Goal: Transaction & Acquisition: Purchase product/service

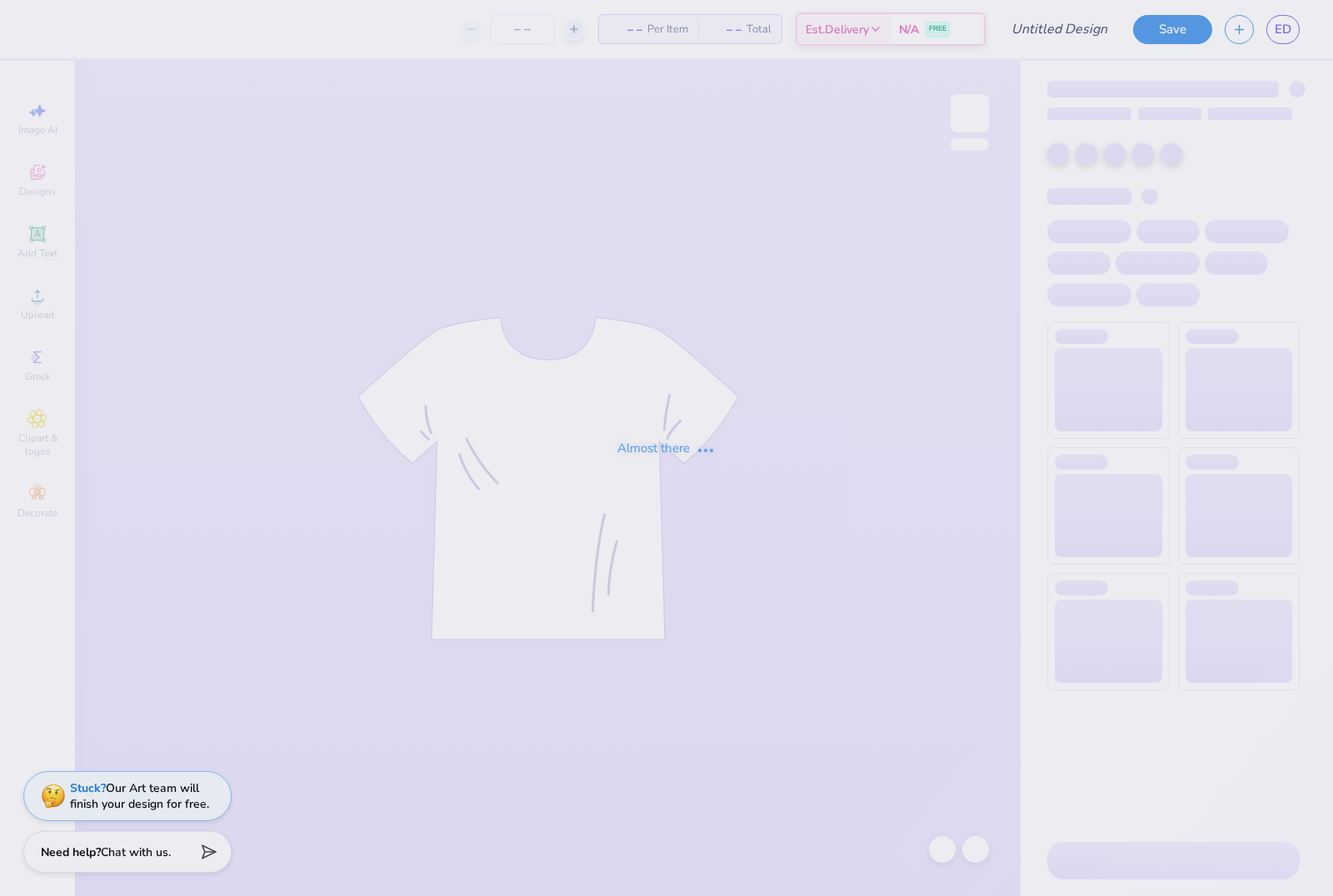
type input "Dance company merch 2"
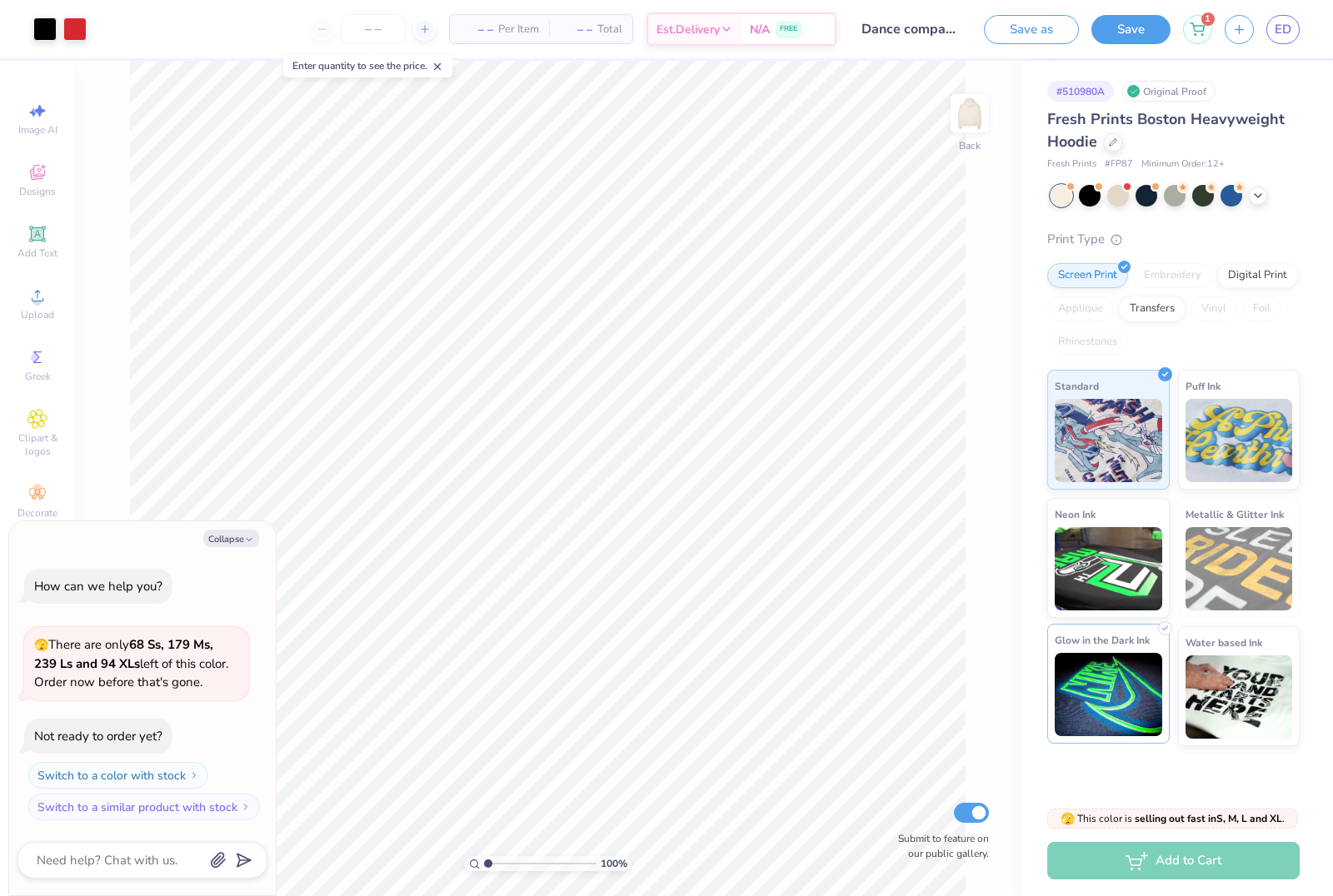
click at [1153, 681] on img at bounding box center [1109, 695] width 108 height 84
click at [1117, 33] on button "Save" at bounding box center [1131, 29] width 79 height 29
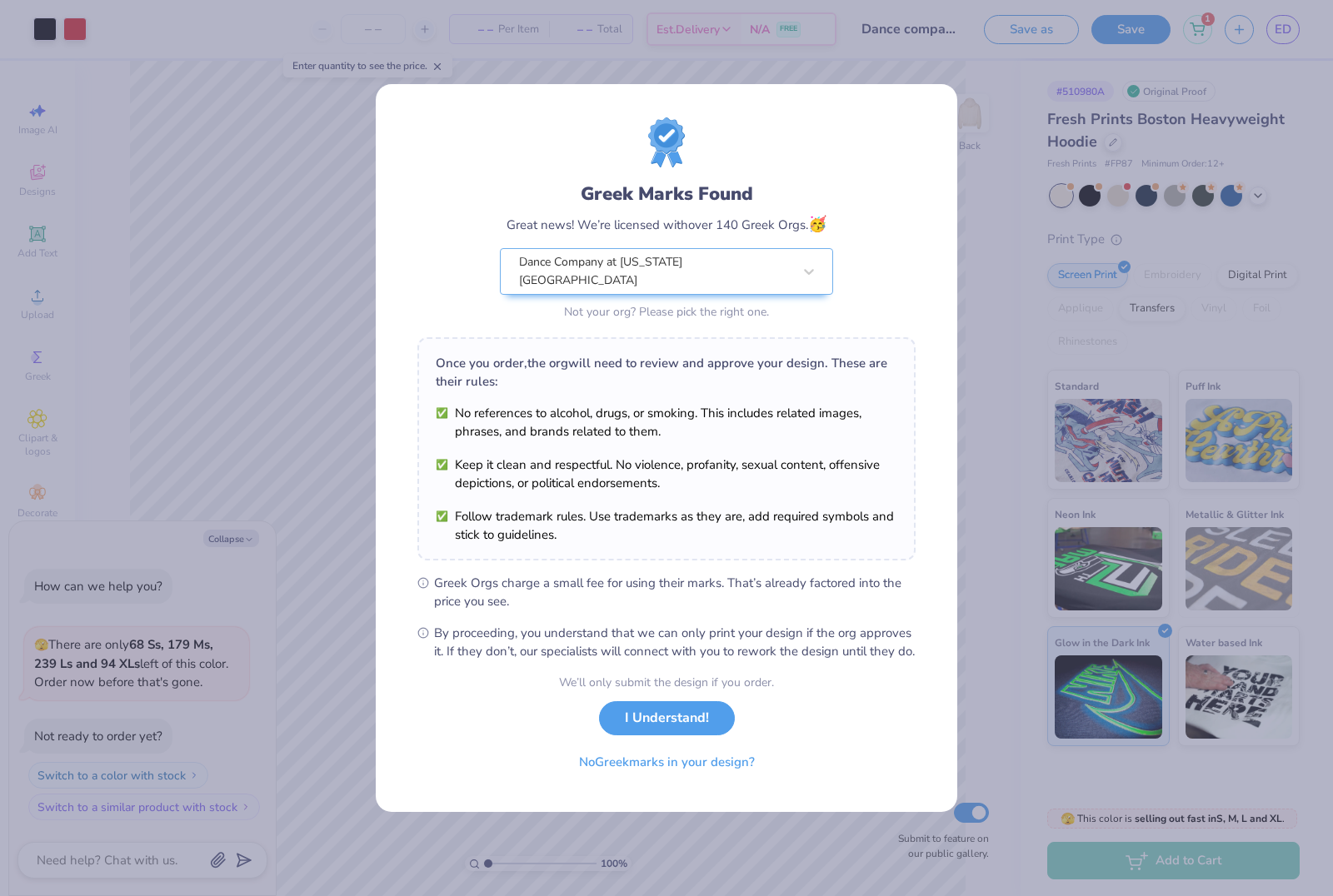
click at [698, 720] on button "I Understand!" at bounding box center [667, 719] width 136 height 34
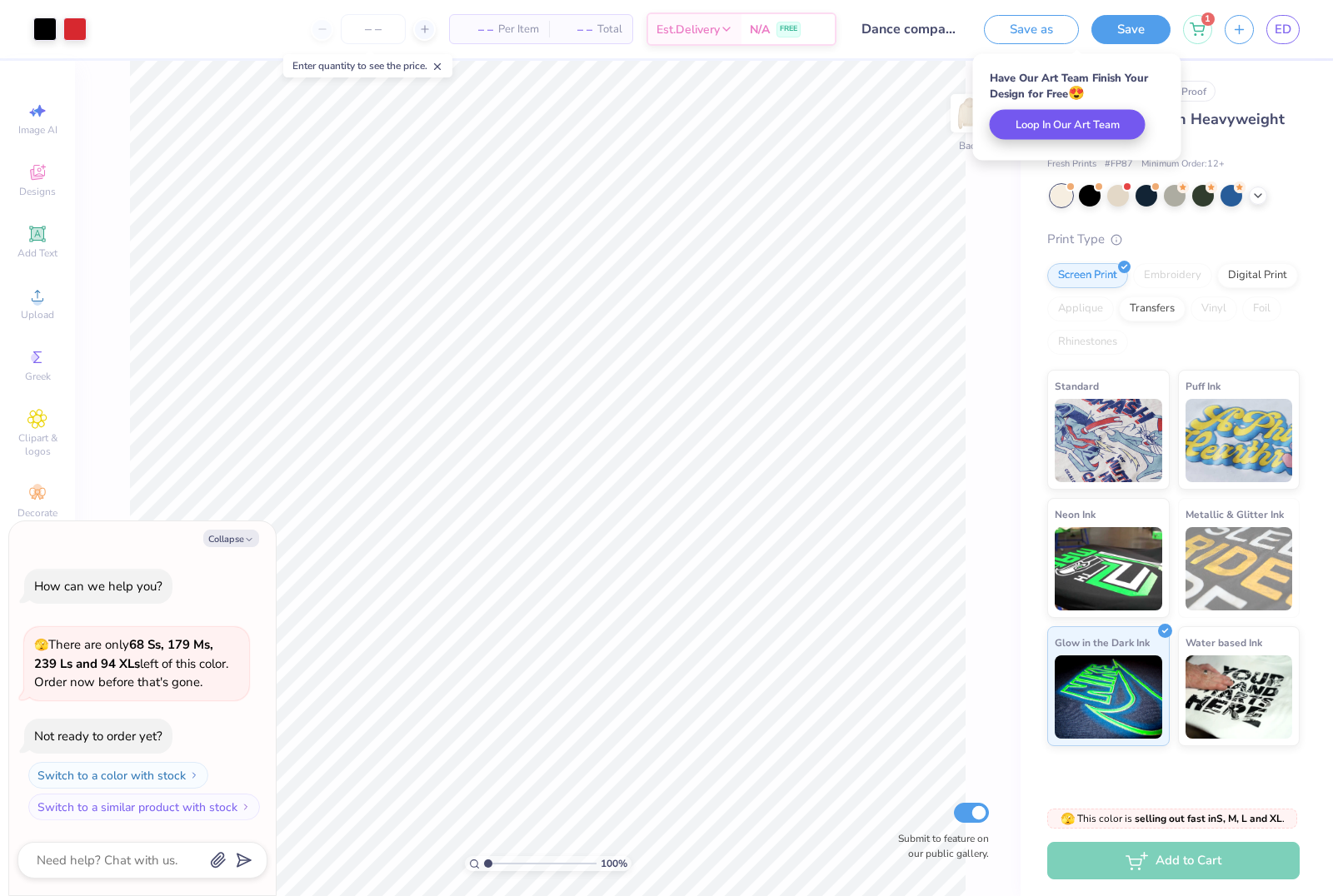
click at [1116, 132] on button "Loop In Our Art Team" at bounding box center [1068, 125] width 156 height 30
type textarea "x"
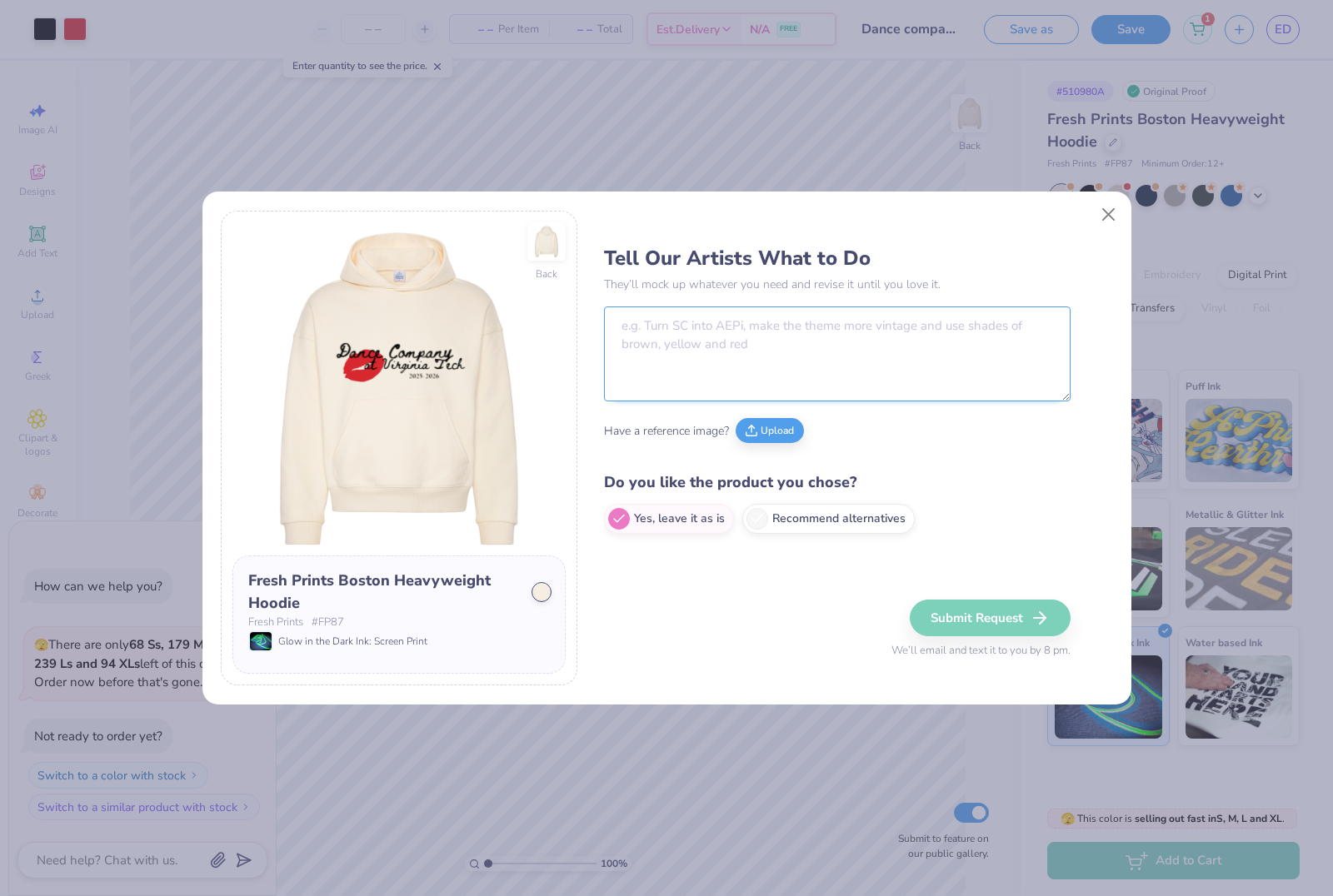
click at [813, 340] on textarea at bounding box center [837, 354] width 467 height 95
type textarea "Change the font"
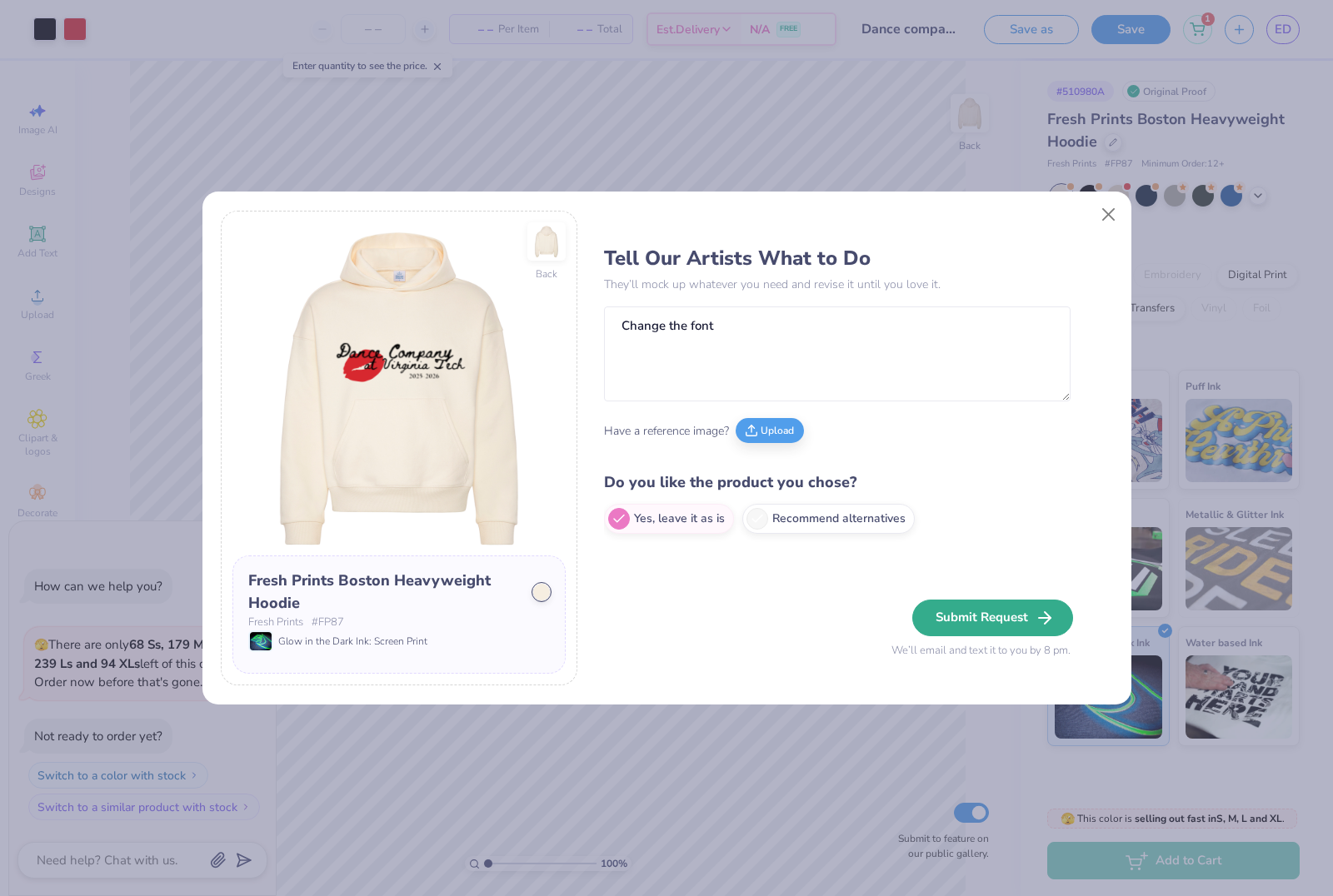
click at [1007, 615] on button "Submit Request" at bounding box center [992, 618] width 161 height 37
type textarea "x"
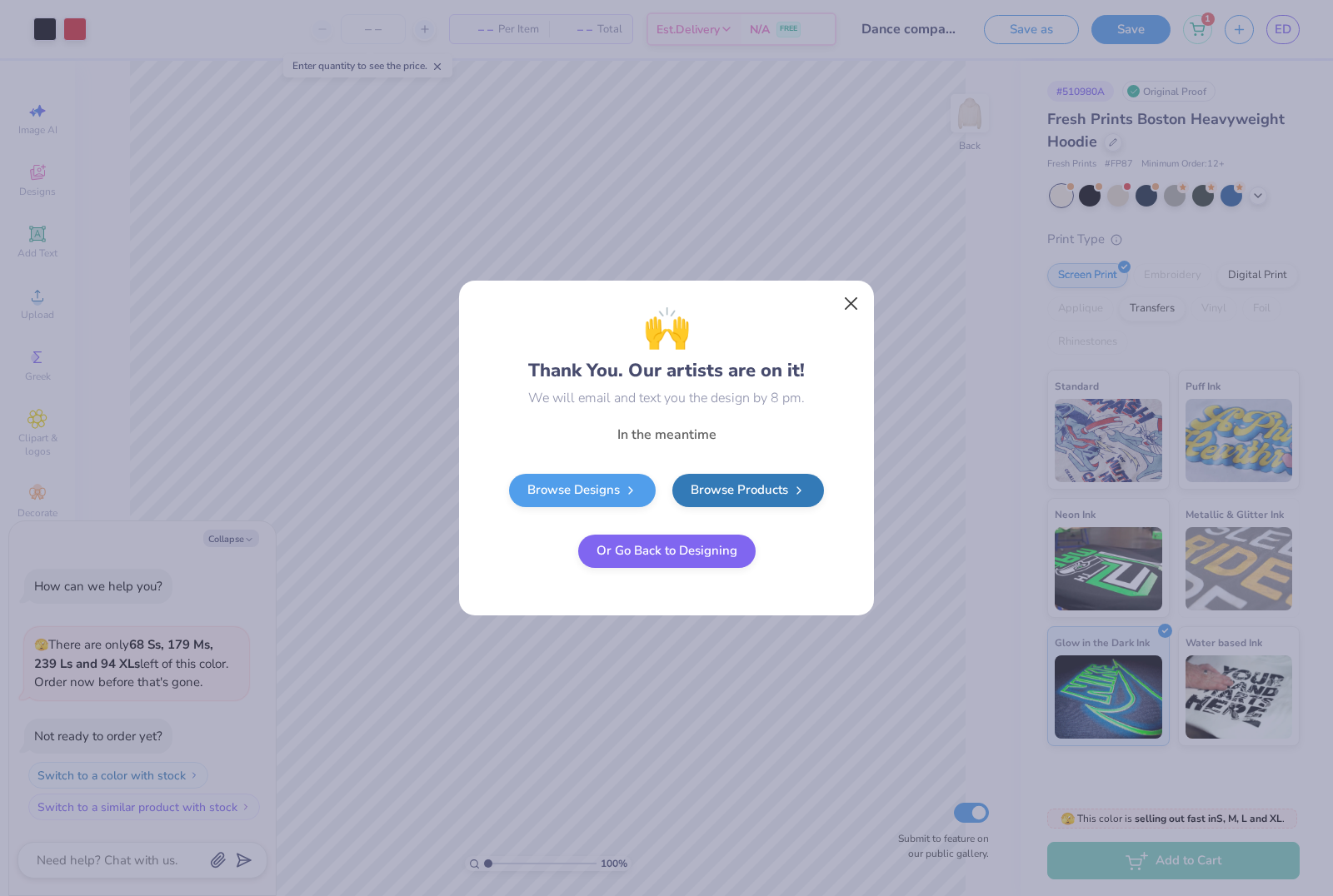
click at [852, 308] on button "Close" at bounding box center [851, 304] width 32 height 32
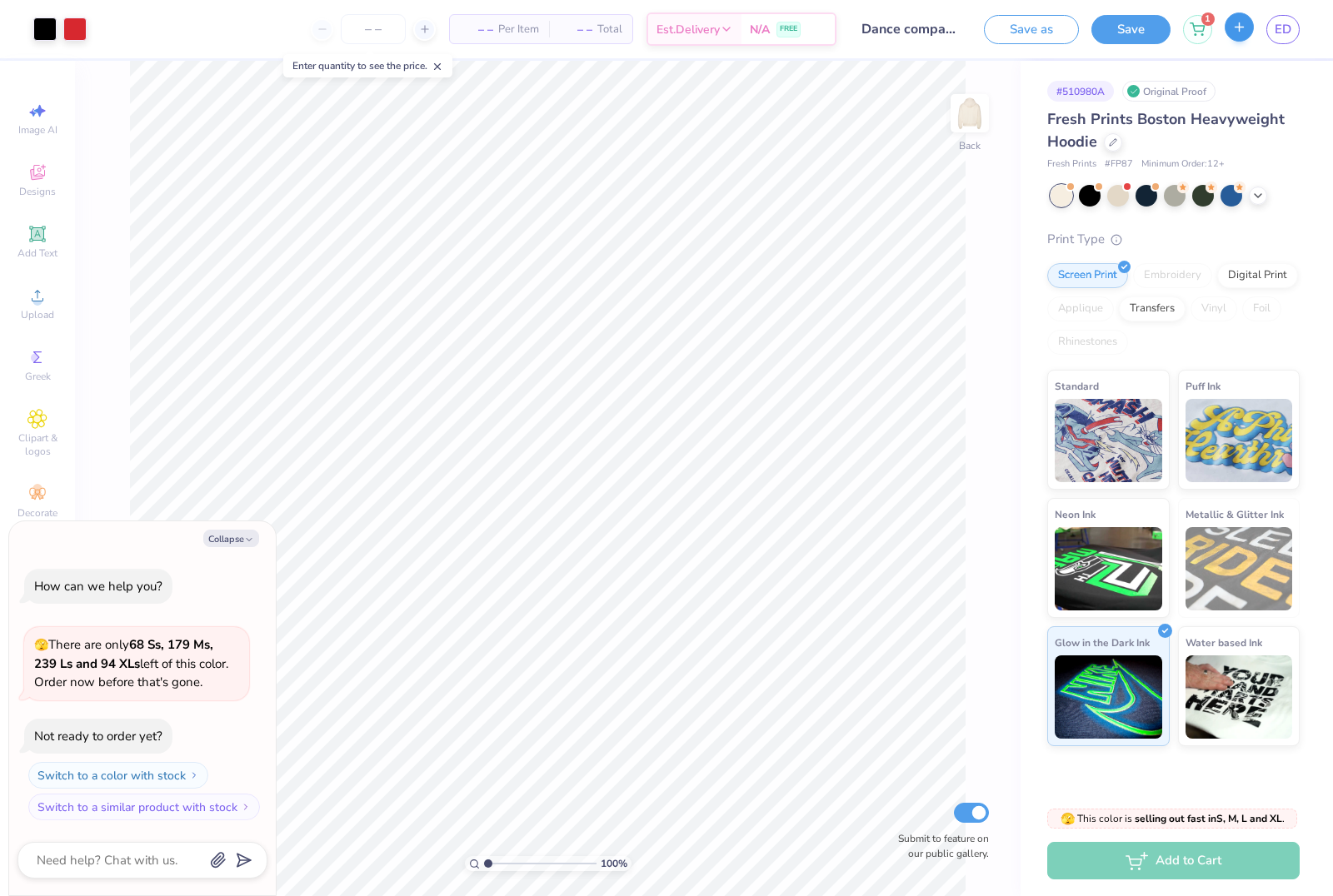
click at [1239, 39] on button "button" at bounding box center [1238, 27] width 29 height 29
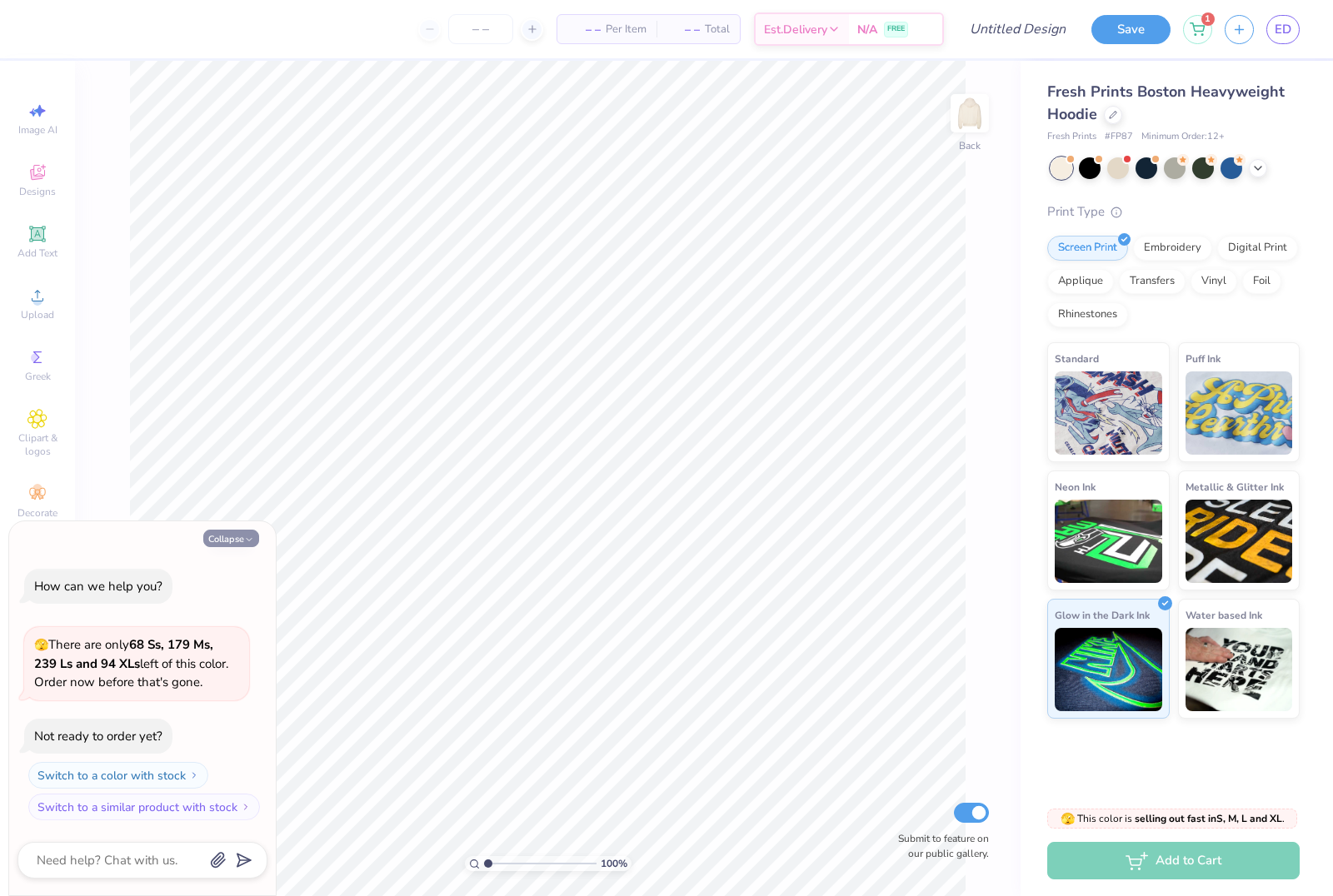
click at [246, 540] on icon "button" at bounding box center [249, 540] width 10 height 10
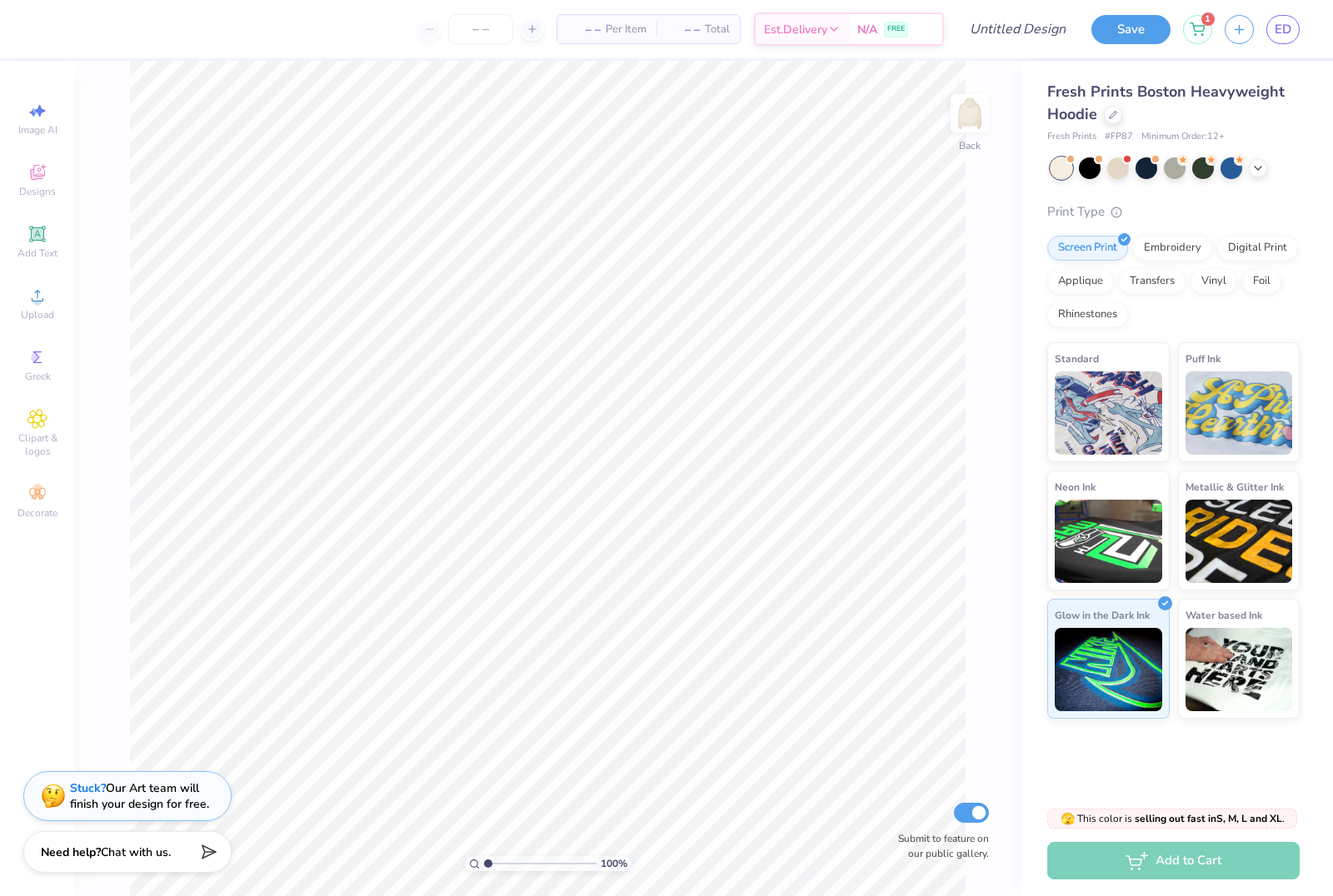
type textarea "x"
click at [28, 180] on icon at bounding box center [38, 172] width 20 height 20
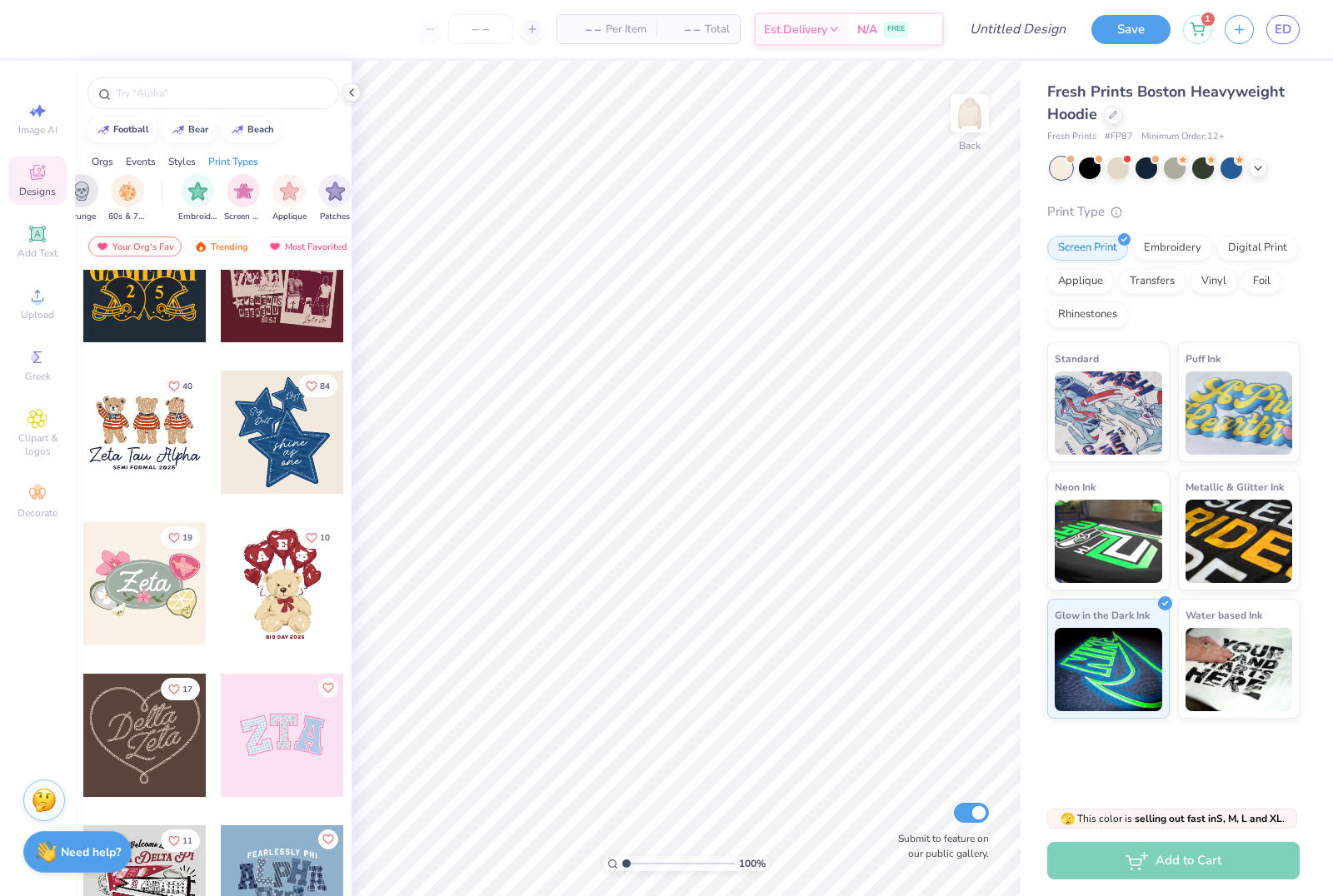
scroll to position [0, 1282]
click at [174, 195] on img "filter for Embroidery" at bounding box center [176, 189] width 19 height 19
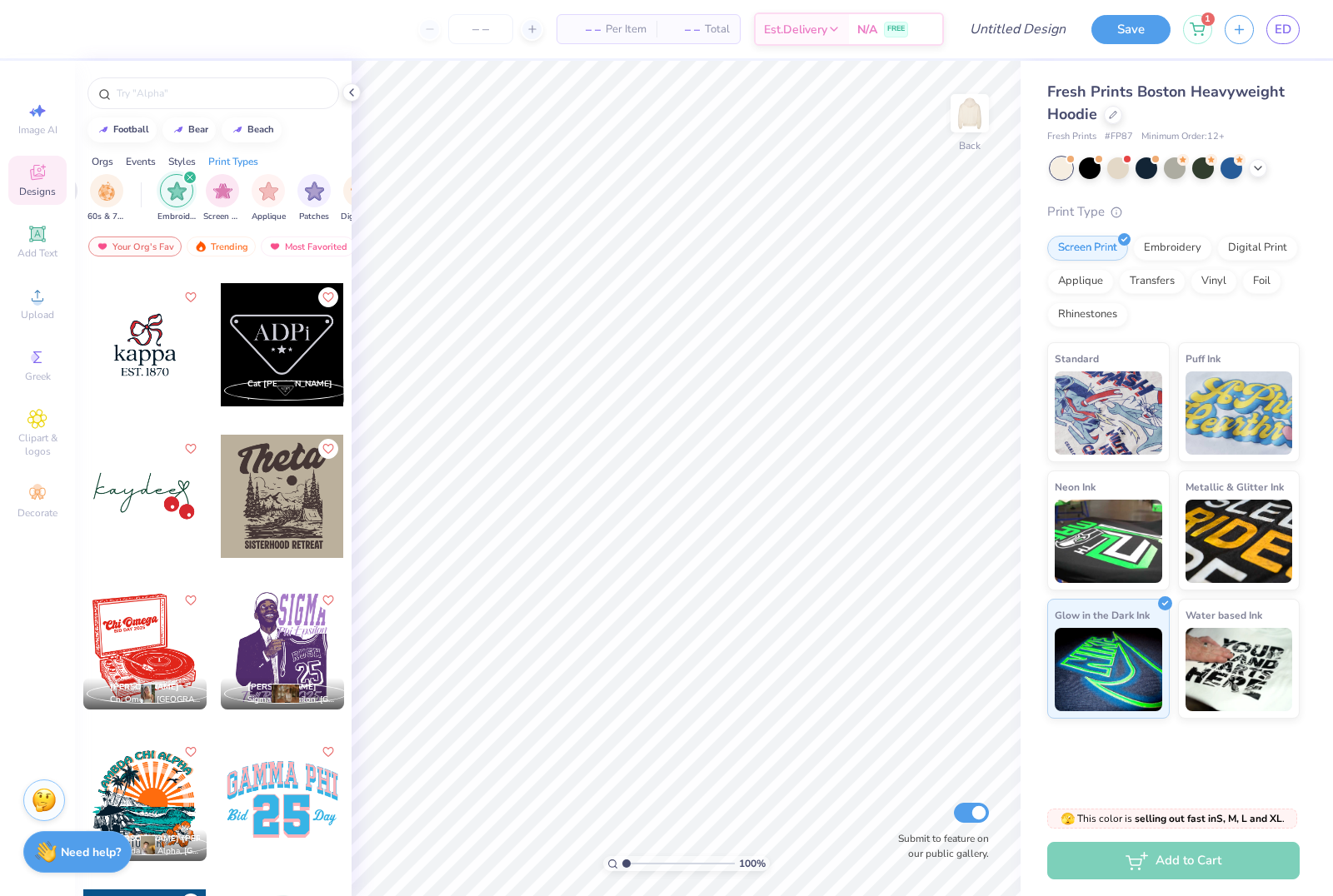
scroll to position [4233, 0]
click at [156, 371] on div at bounding box center [146, 344] width 124 height 124
type input "7.54"
type input "7.58"
type input "4.64"
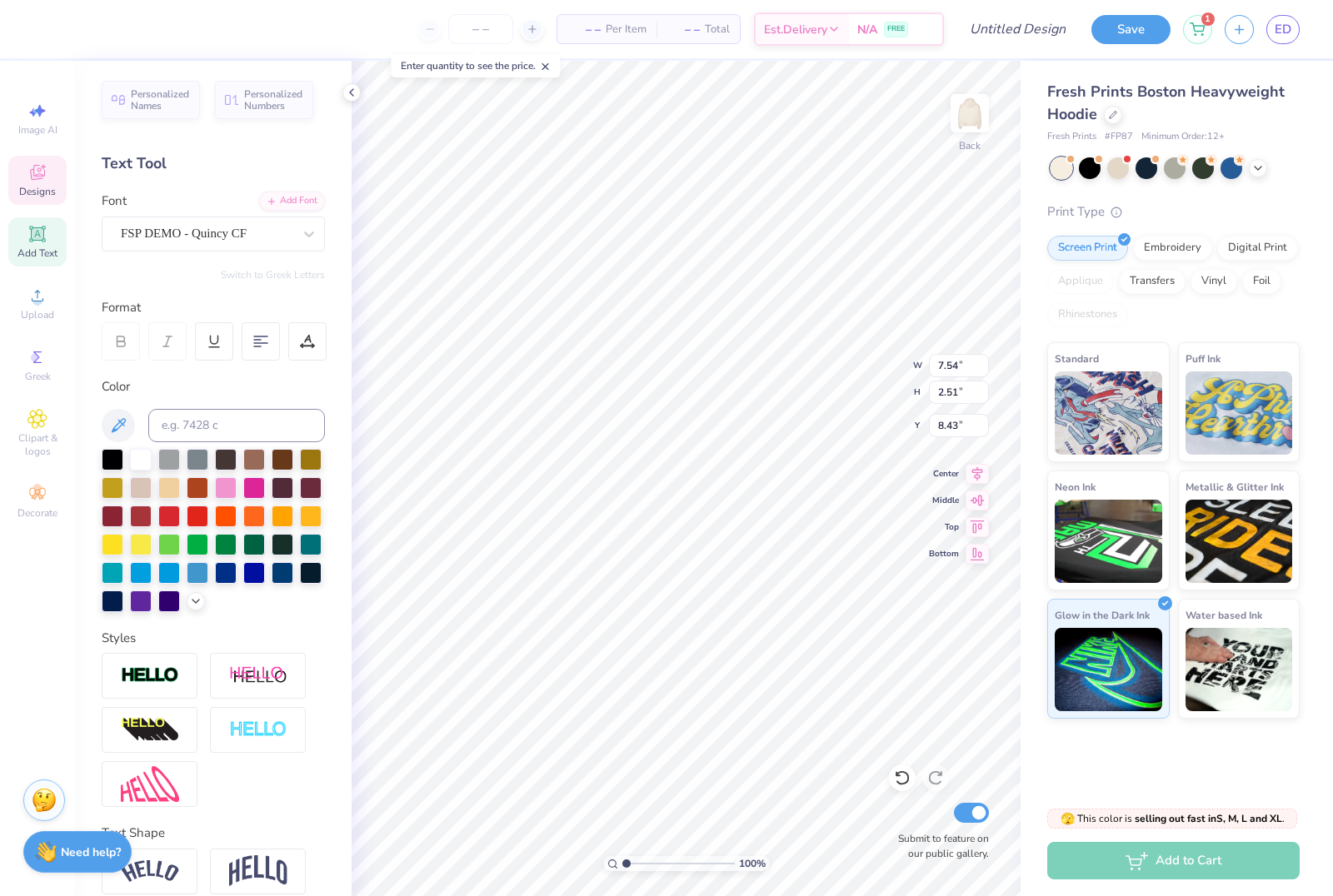
scroll to position [0, 1]
type textarea "k"
type textarea "dance company at [US_STATE][GEOGRAPHIC_DATA]"
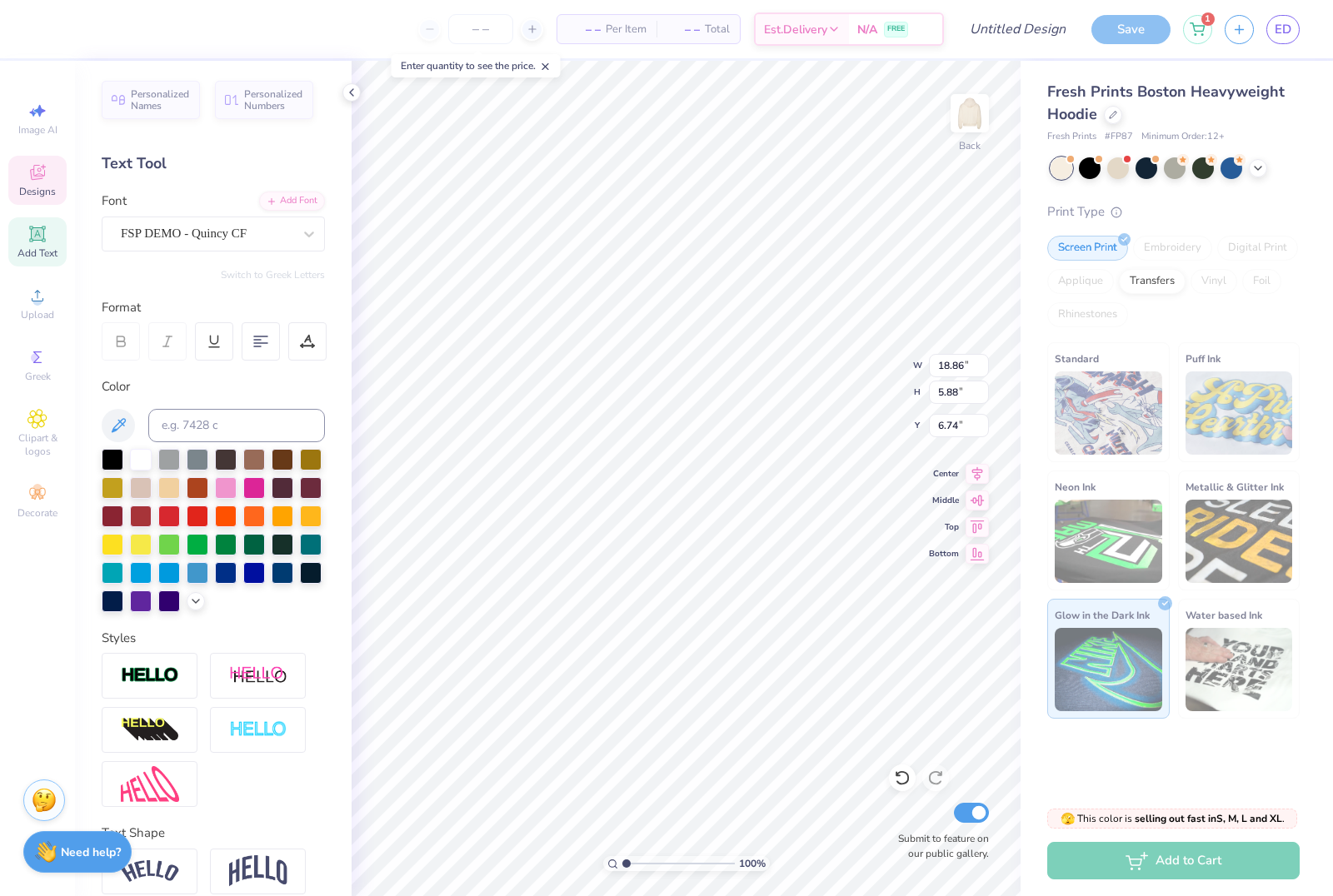
type input "11.13"
type input "3.47"
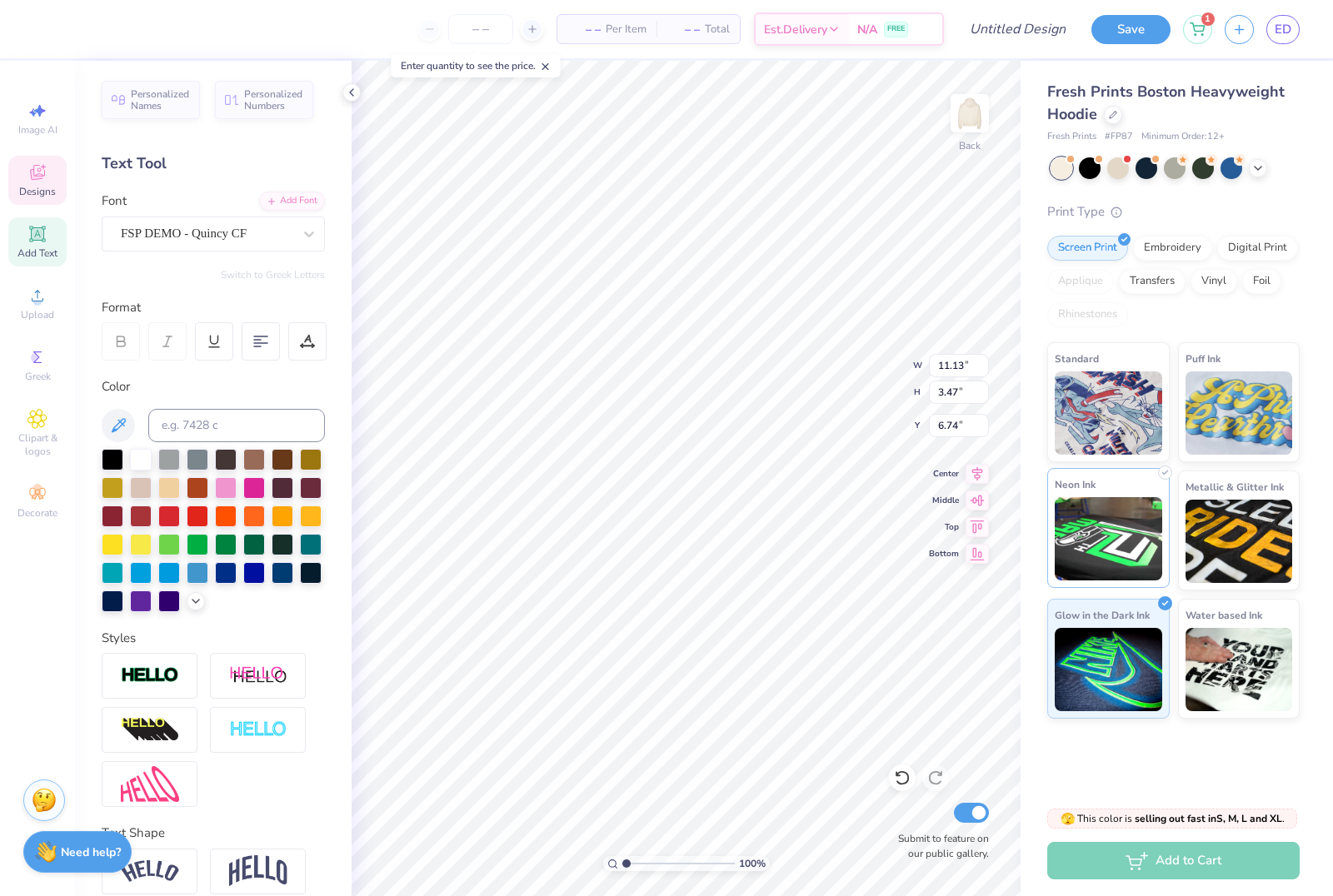
type input "8.27"
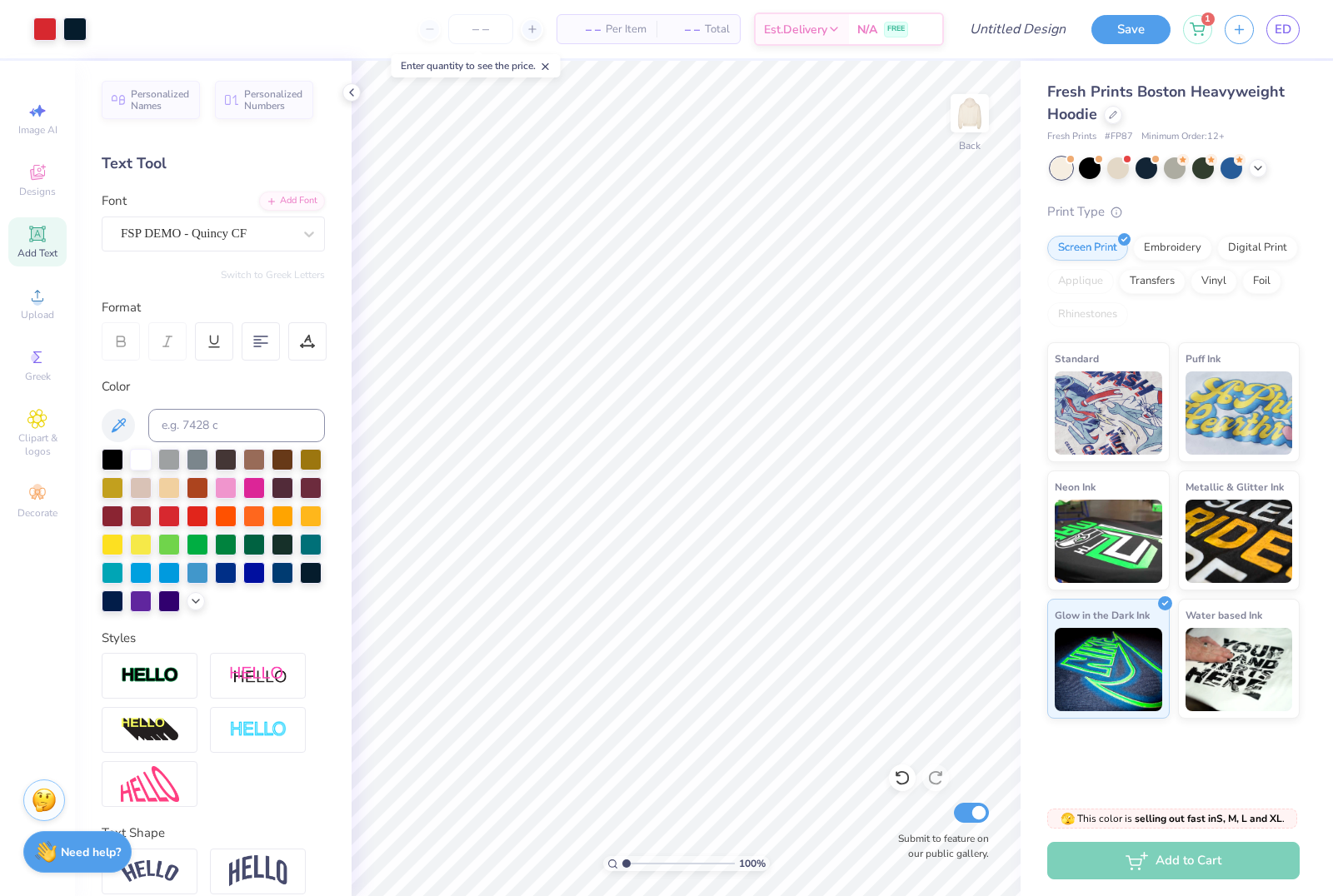
click at [355, 51] on div "– – Per Item – – Total Est. Delivery N/A FREE" at bounding box center [520, 29] width 844 height 58
click at [766, 586] on li "Select All" at bounding box center [791, 571] width 131 height 33
type input "11.13"
type input "7.58"
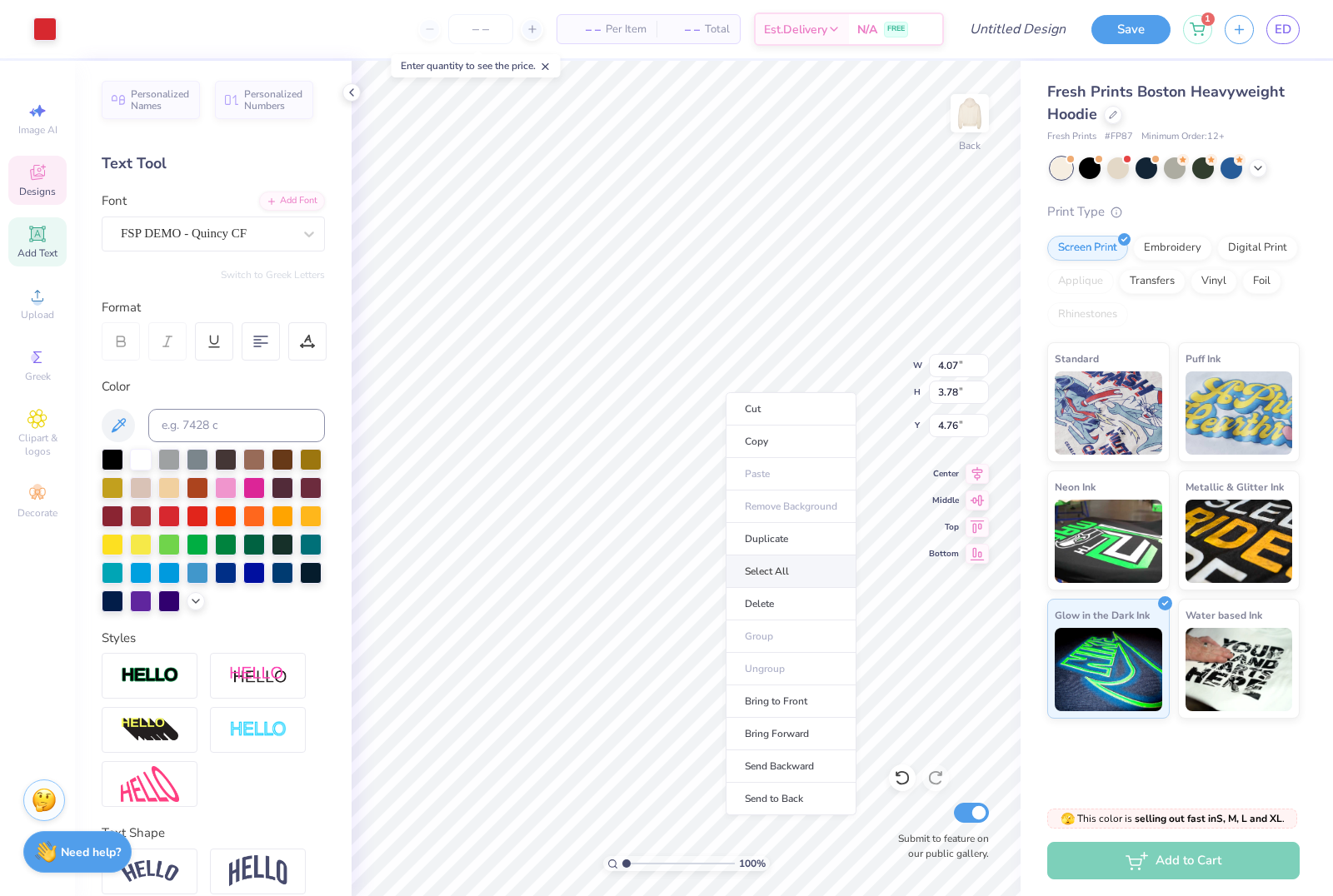
type input "4.64"
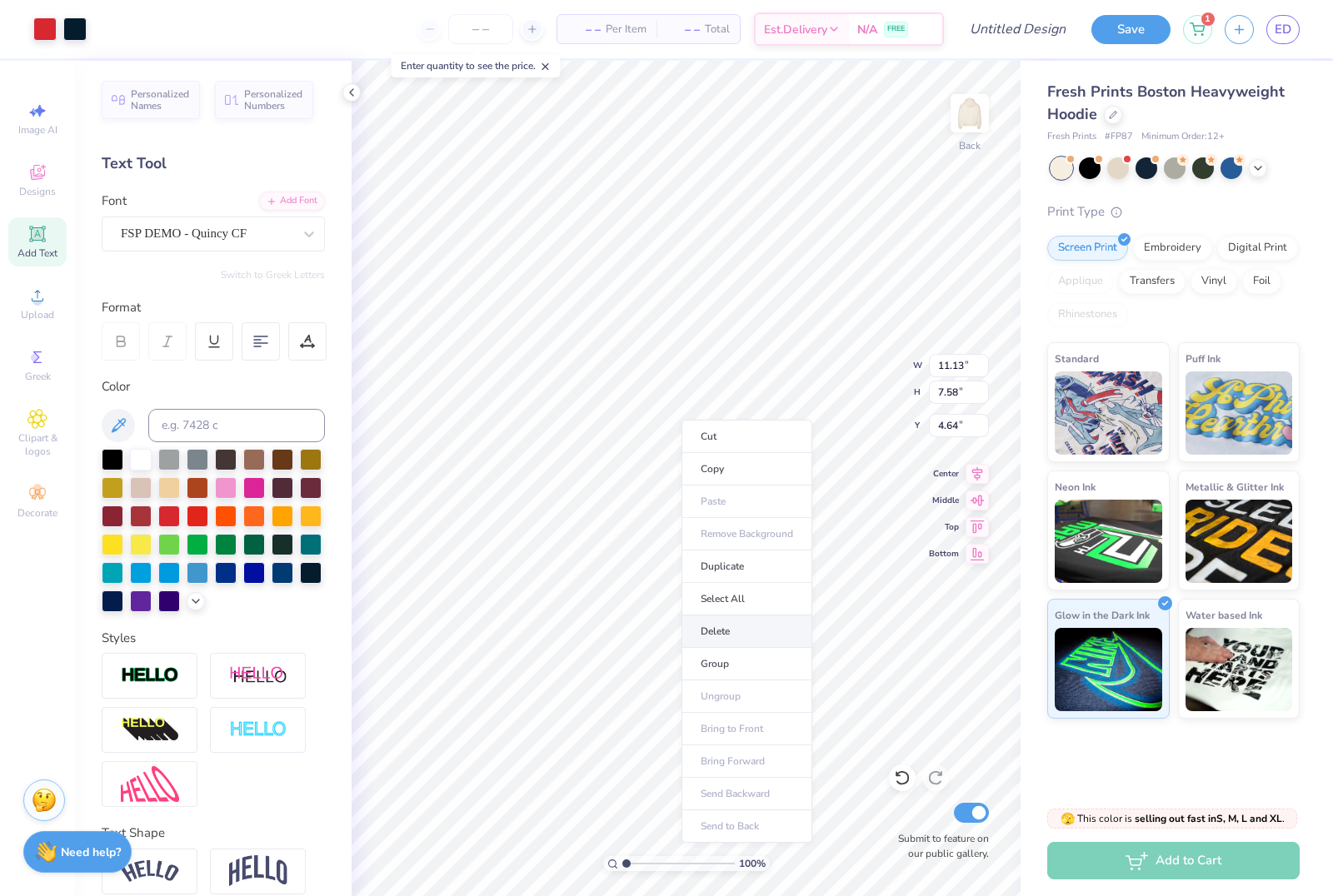
click at [745, 638] on li "Delete" at bounding box center [747, 632] width 131 height 33
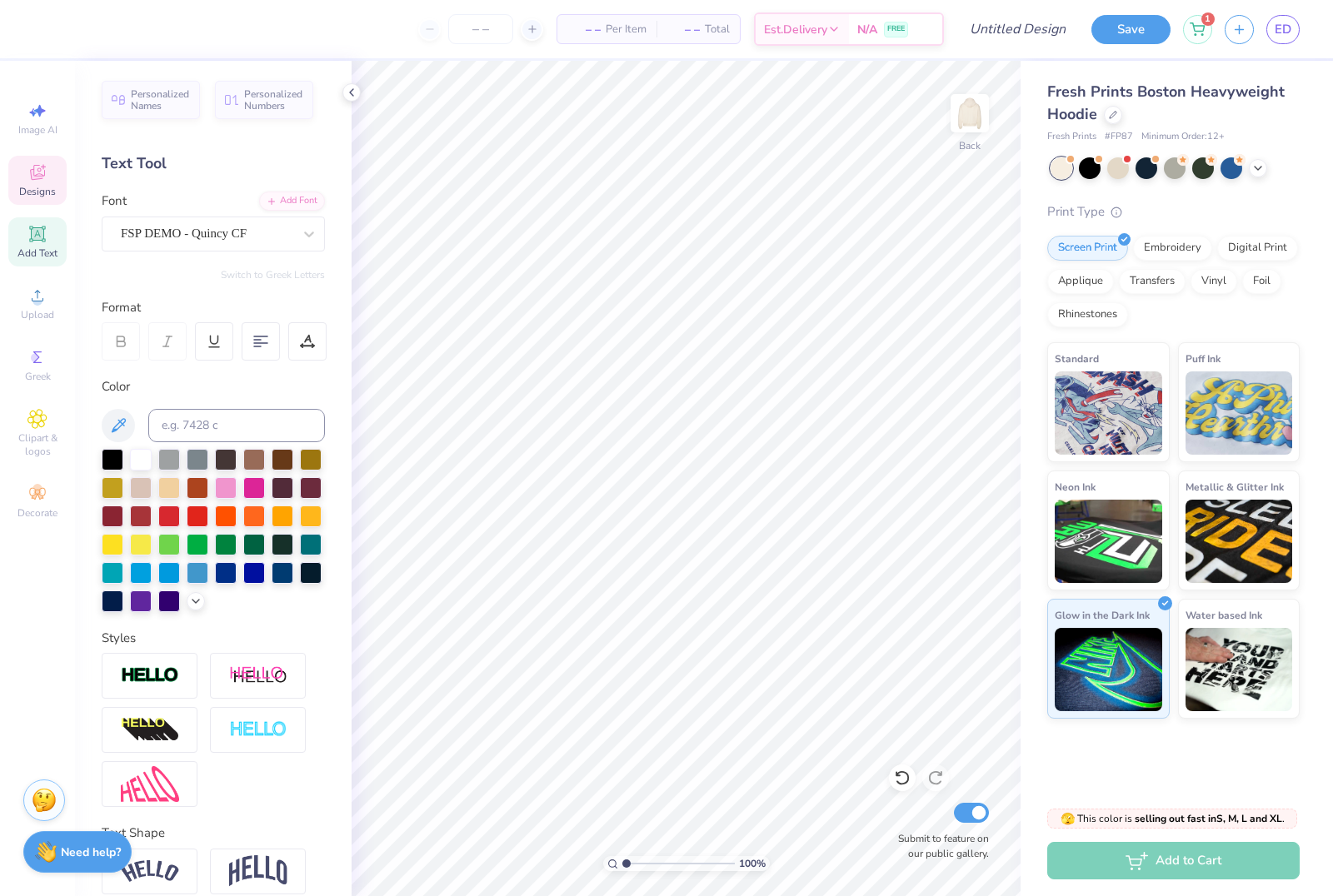
click at [42, 186] on span "Designs" at bounding box center [37, 191] width 37 height 13
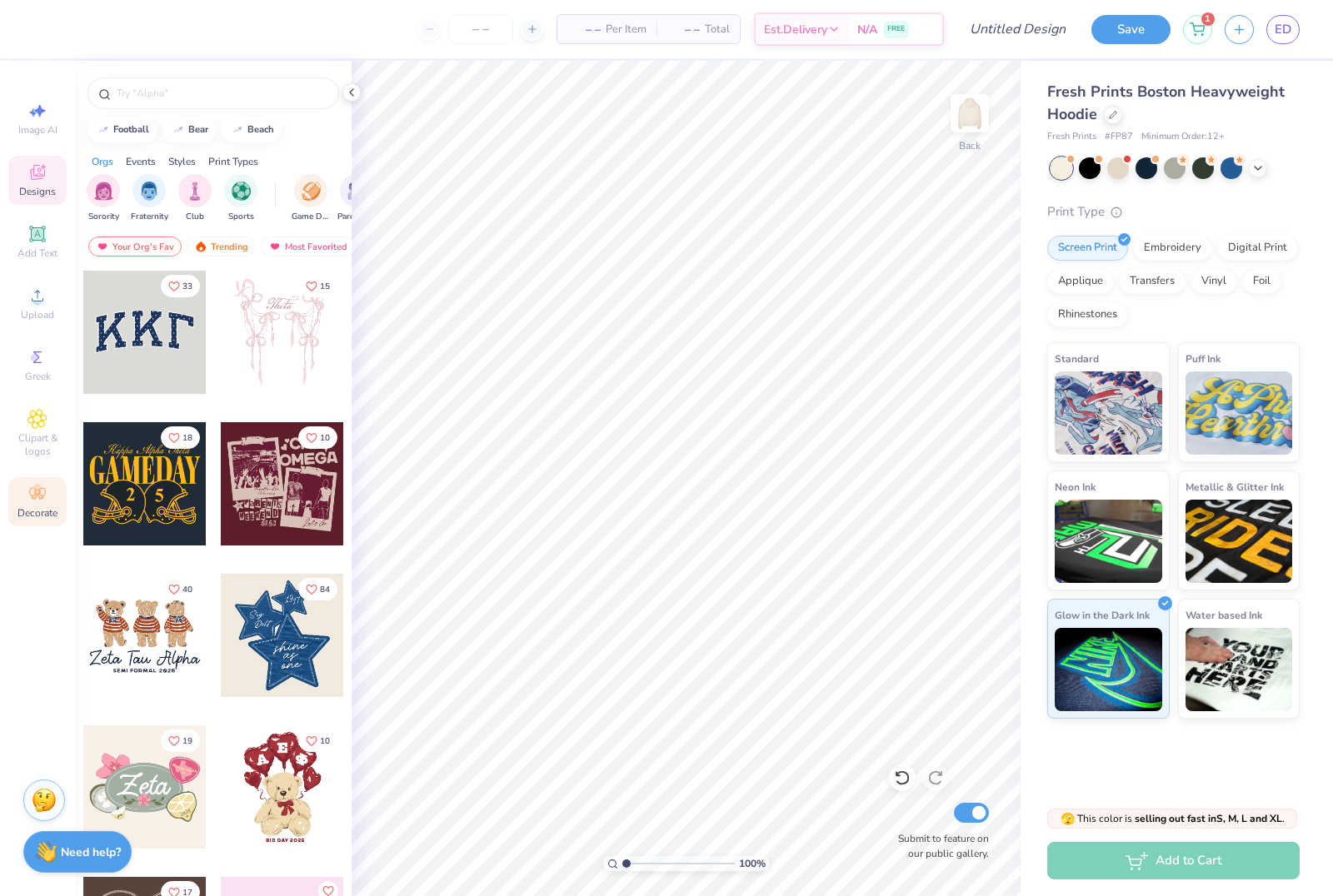
click at [40, 499] on icon at bounding box center [37, 494] width 16 height 12
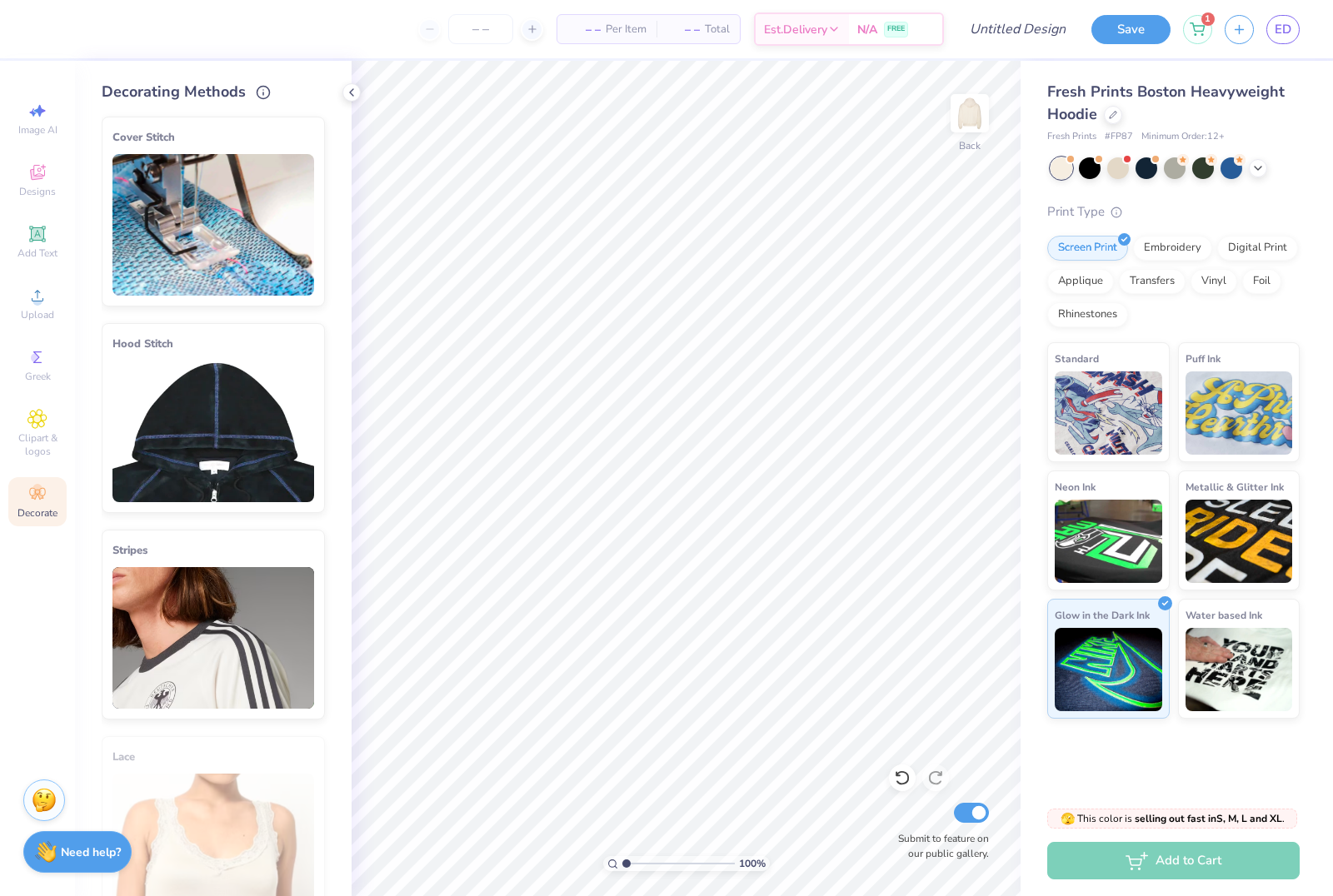
click at [220, 438] on img at bounding box center [213, 432] width 201 height 142
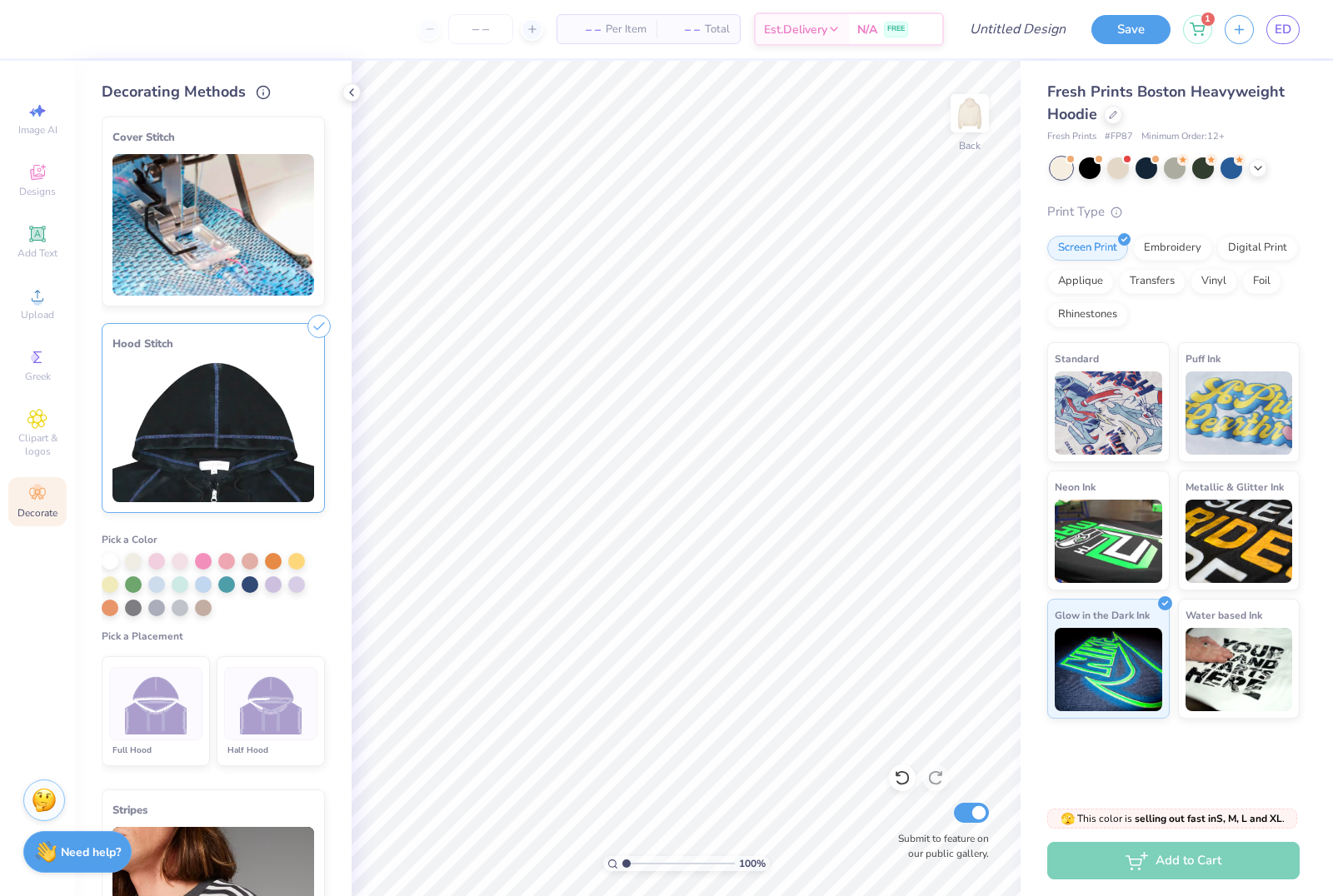
click at [269, 740] on li "Half Hood" at bounding box center [270, 712] width 109 height 110
click at [202, 568] on div at bounding box center [203, 559] width 17 height 17
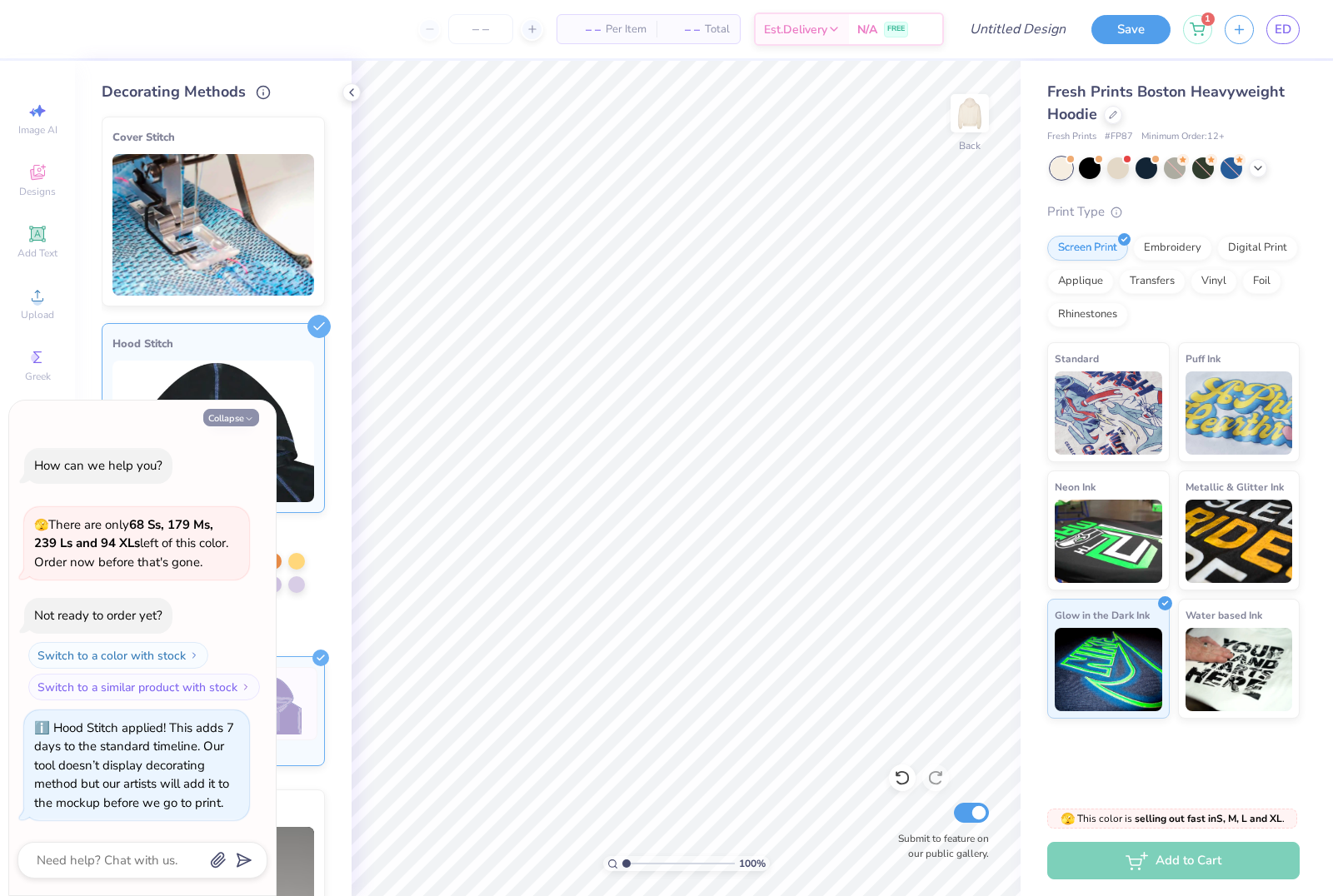
click at [229, 419] on button "Collapse" at bounding box center [231, 418] width 56 height 18
type textarea "x"
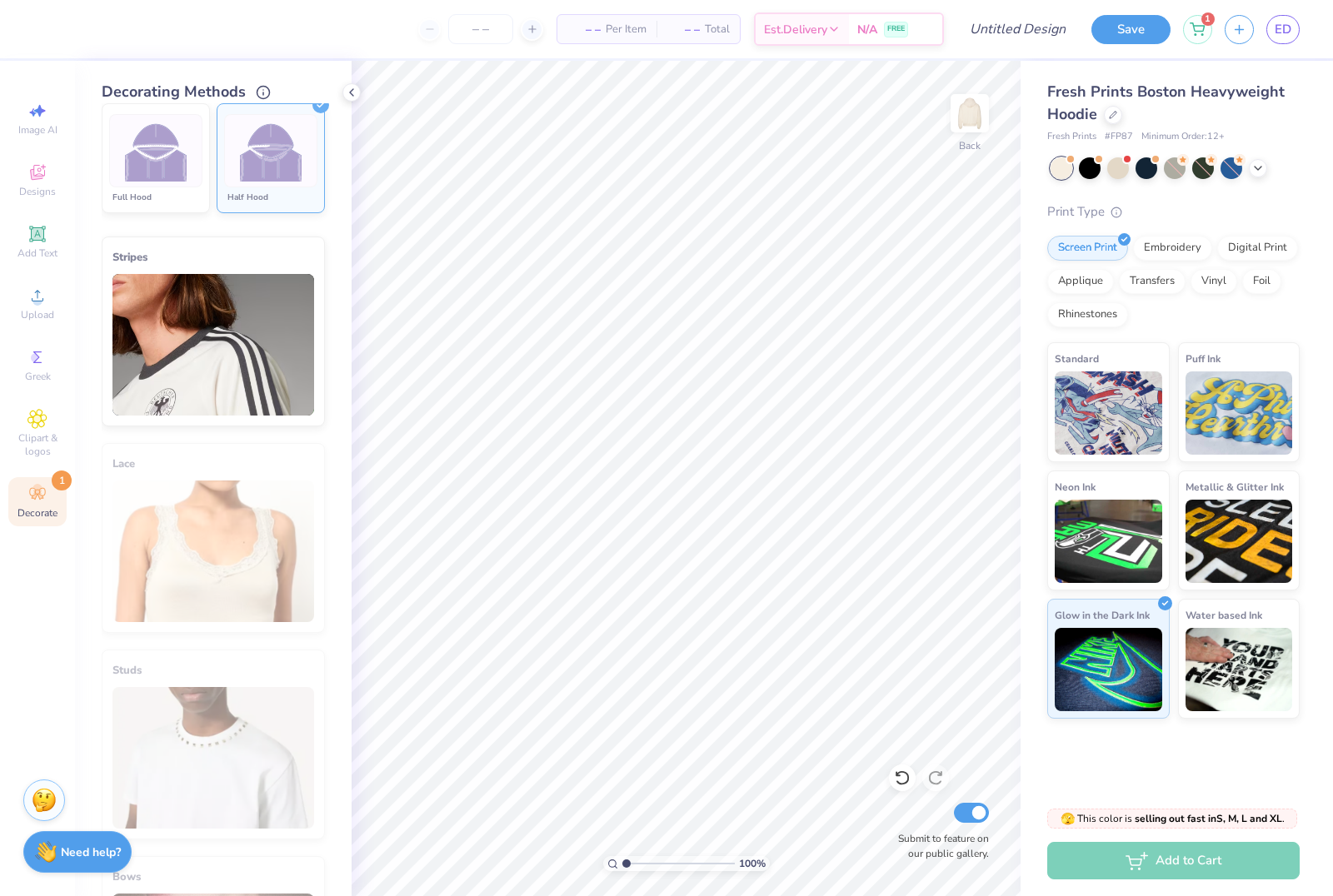
scroll to position [560, 0]
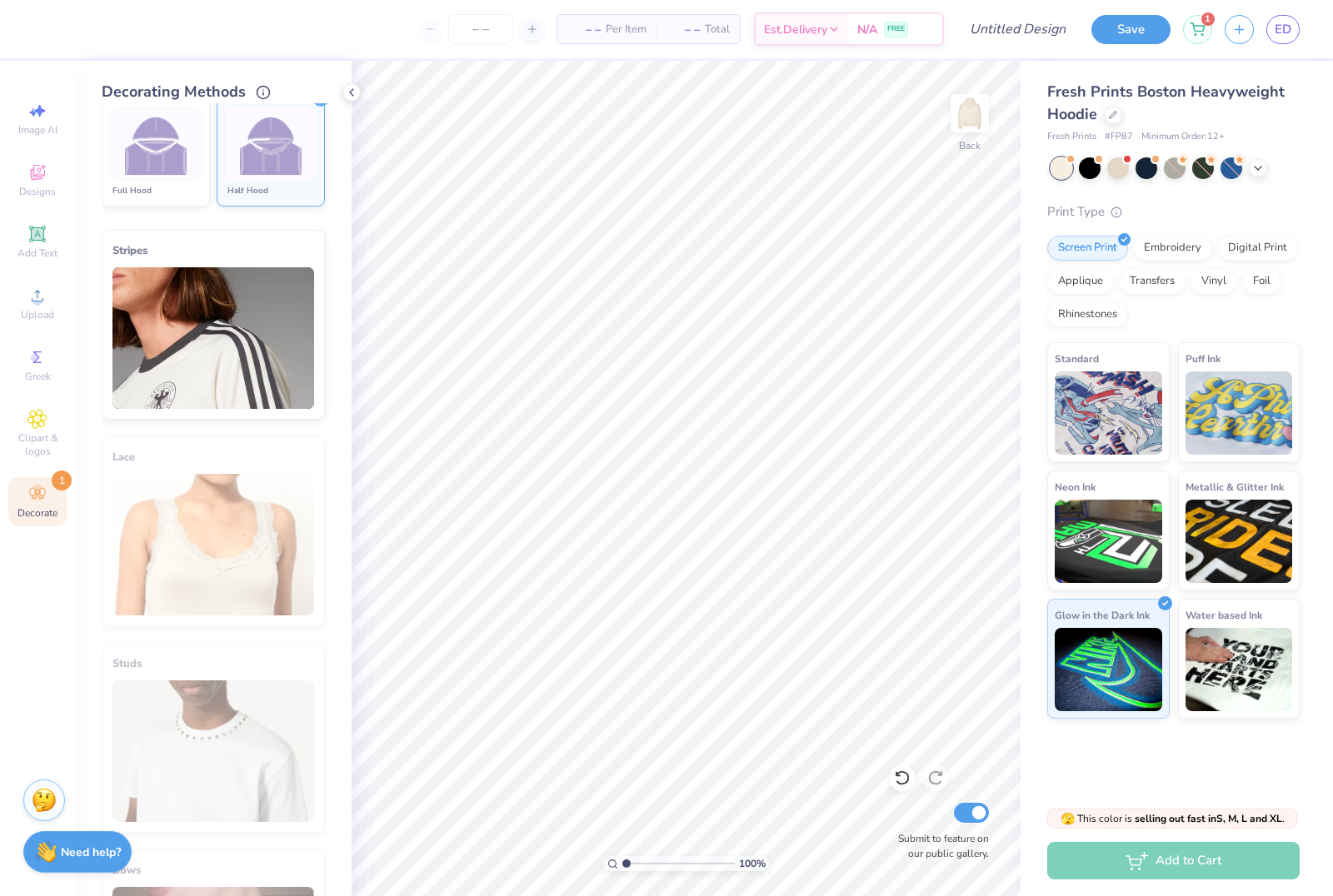
click at [236, 324] on img at bounding box center [213, 338] width 201 height 142
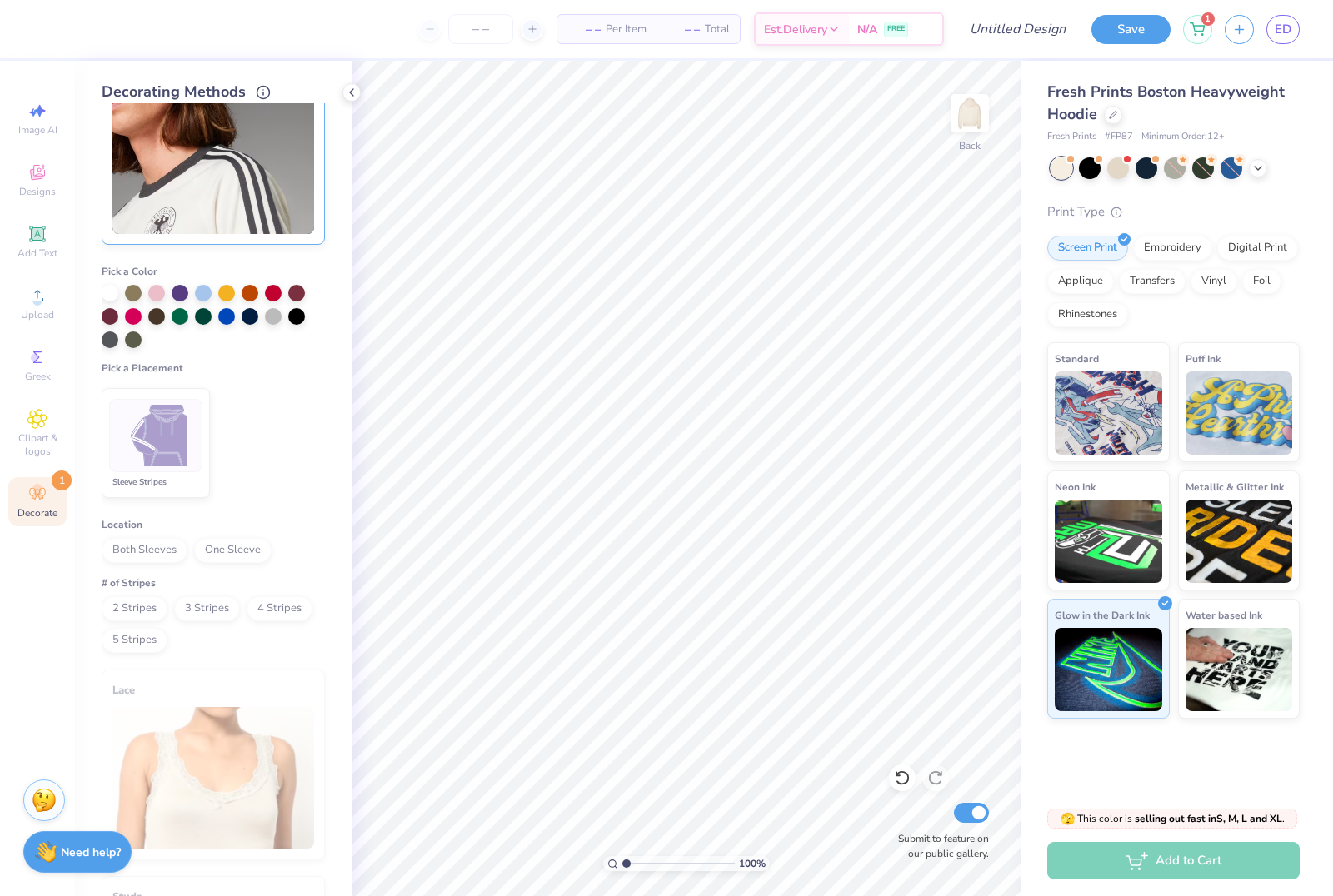
scroll to position [474, 0]
click at [273, 295] on div at bounding box center [273, 292] width 17 height 17
click at [251, 550] on span "One Sleeve" at bounding box center [233, 551] width 78 height 25
click at [205, 611] on span "3 Stripes" at bounding box center [207, 609] width 66 height 25
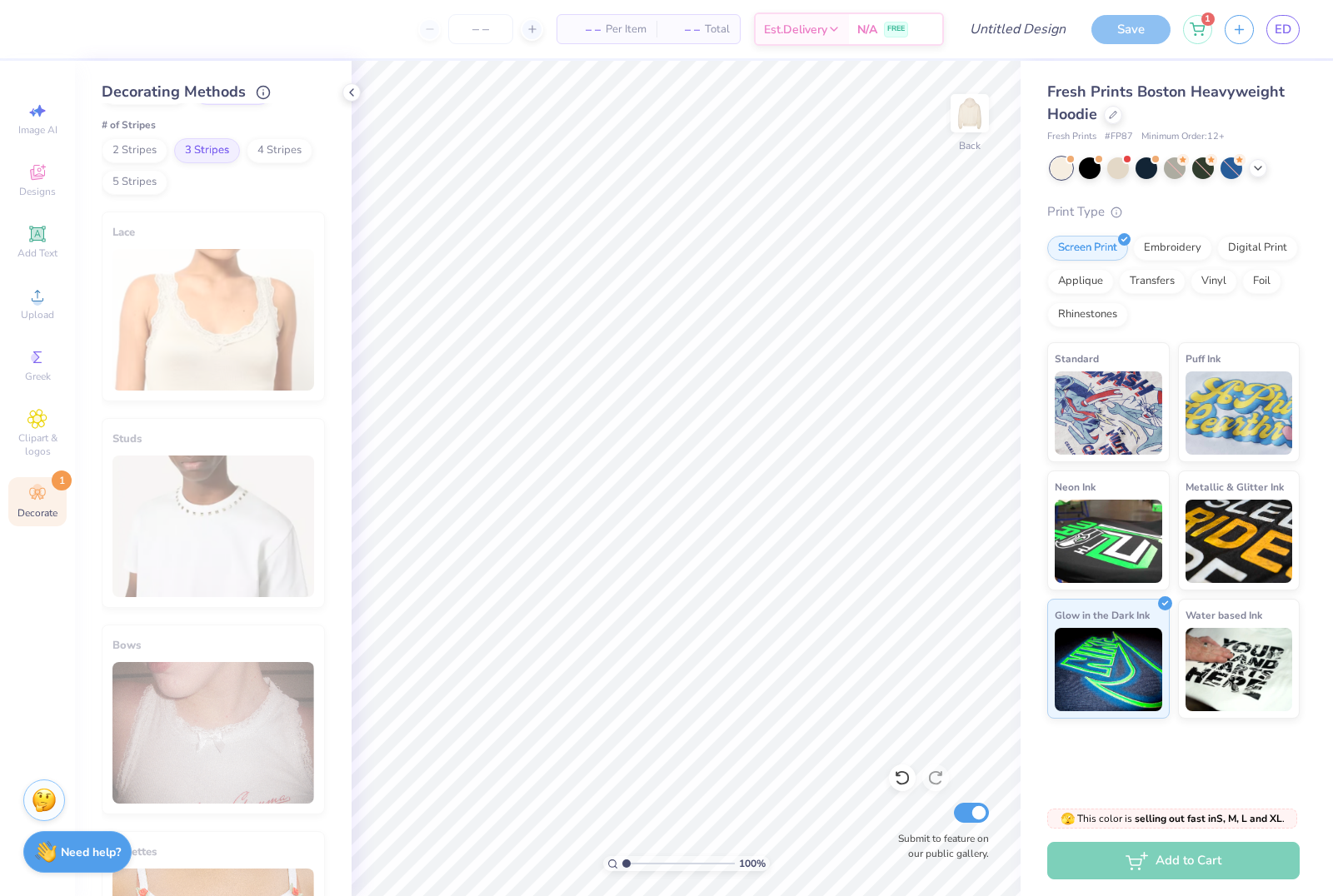
scroll to position [946, 0]
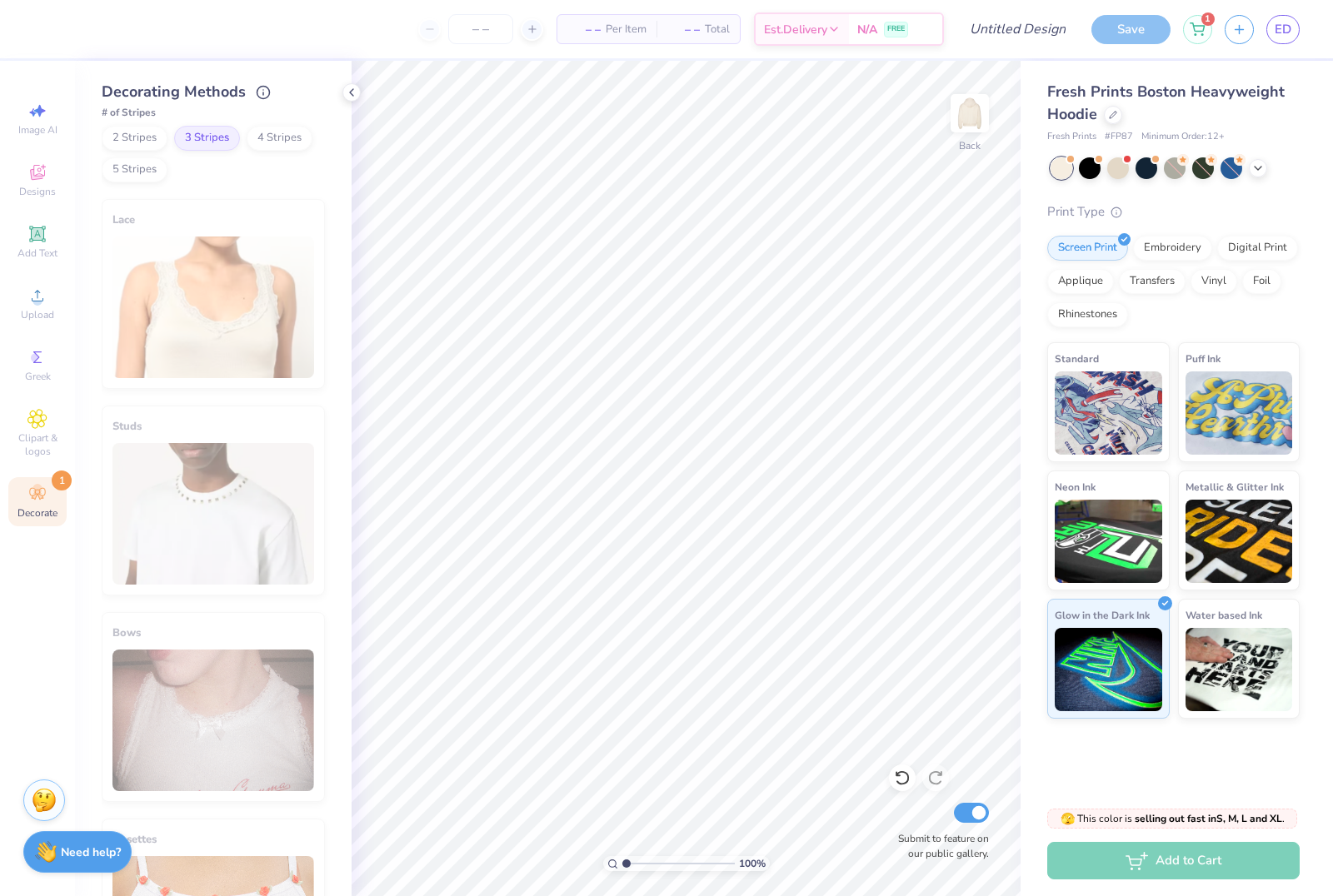
click at [351, 96] on icon at bounding box center [351, 92] width 13 height 13
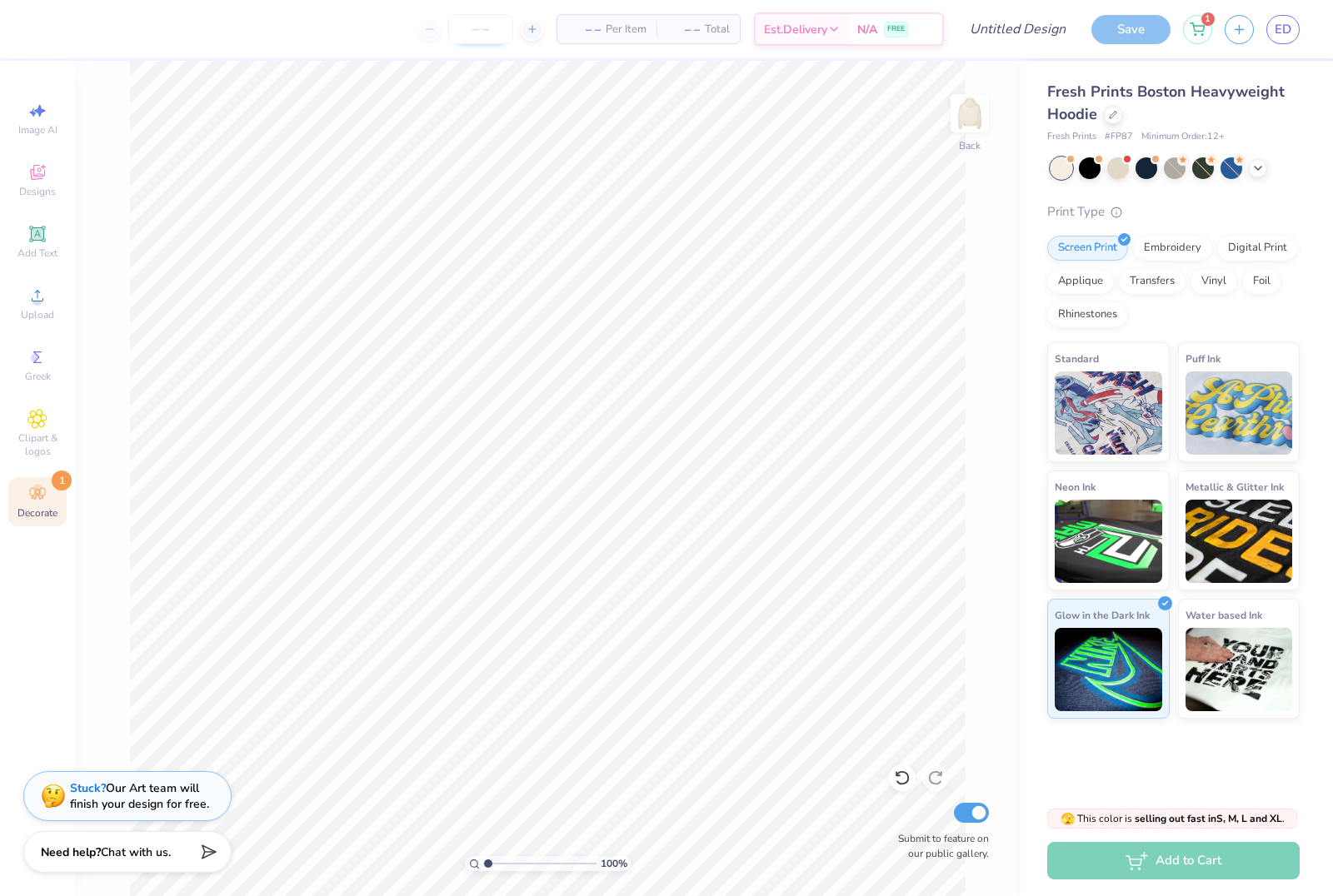
click at [485, 36] on input "number" at bounding box center [481, 29] width 65 height 30
type input "2"
type input "35"
click at [43, 181] on icon at bounding box center [38, 172] width 20 height 20
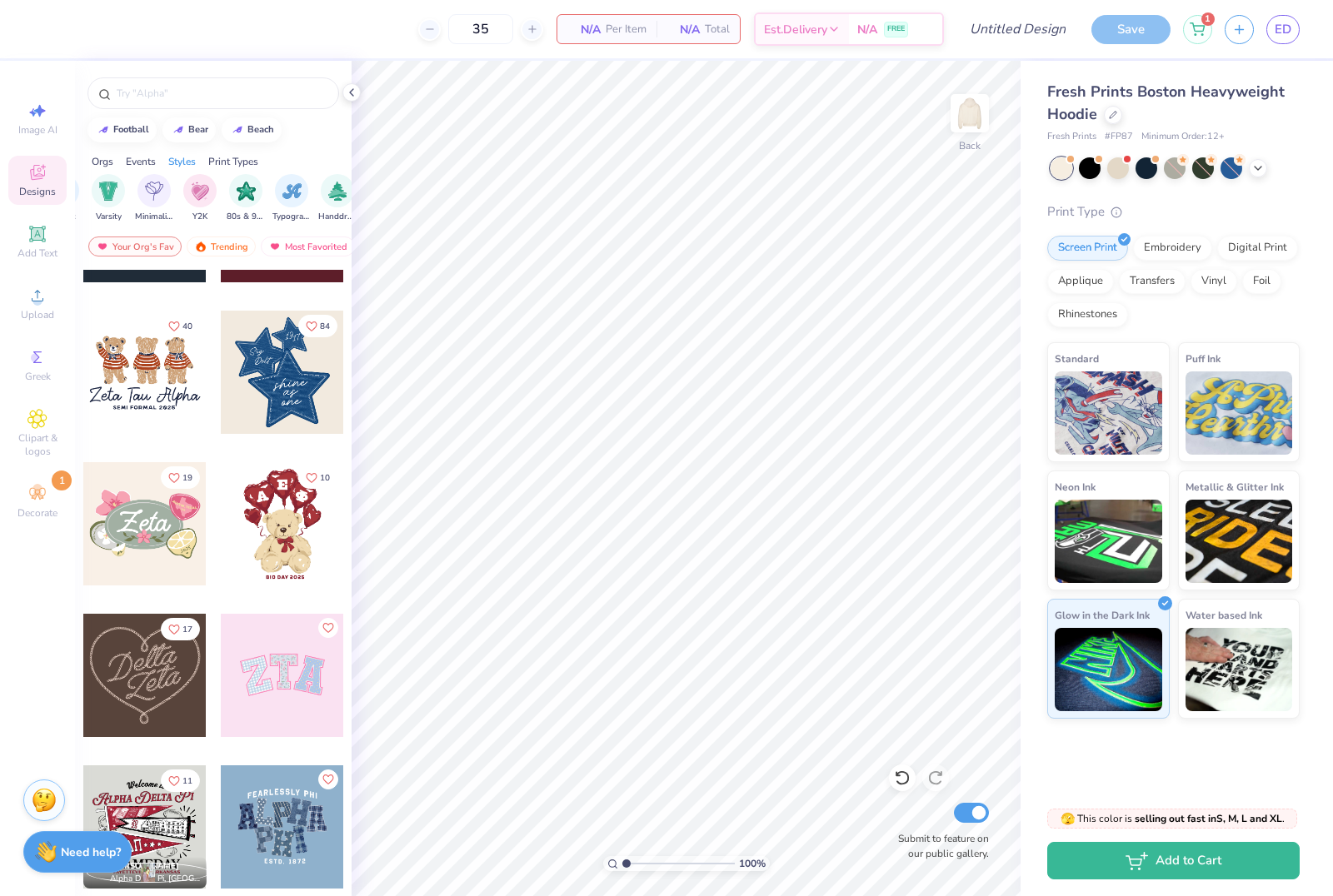
scroll to position [0, 910]
click at [202, 192] on img "filter for Y2K" at bounding box center [203, 189] width 18 height 19
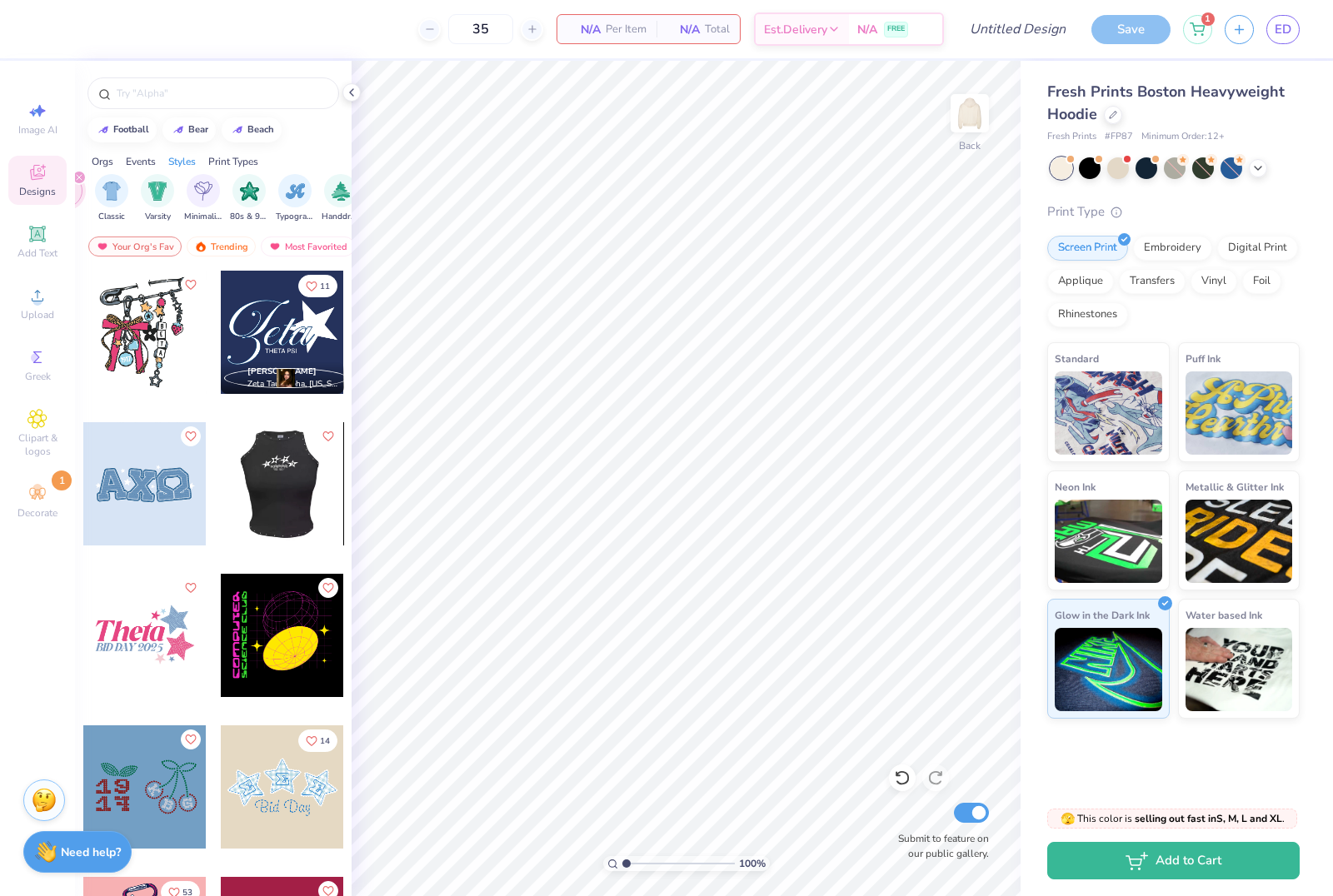
scroll to position [216, 0]
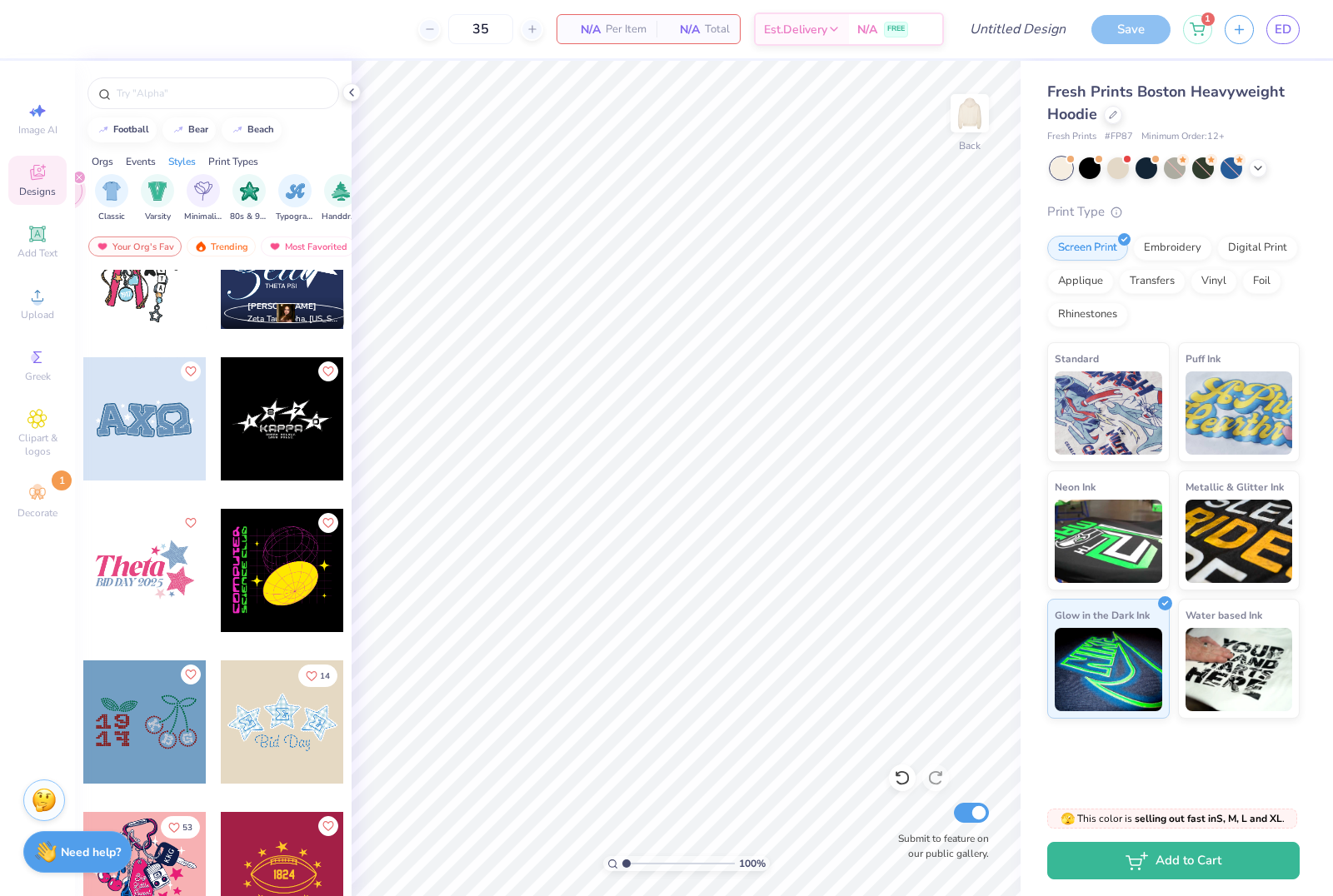
click at [142, 412] on div at bounding box center [146, 420] width 124 height 124
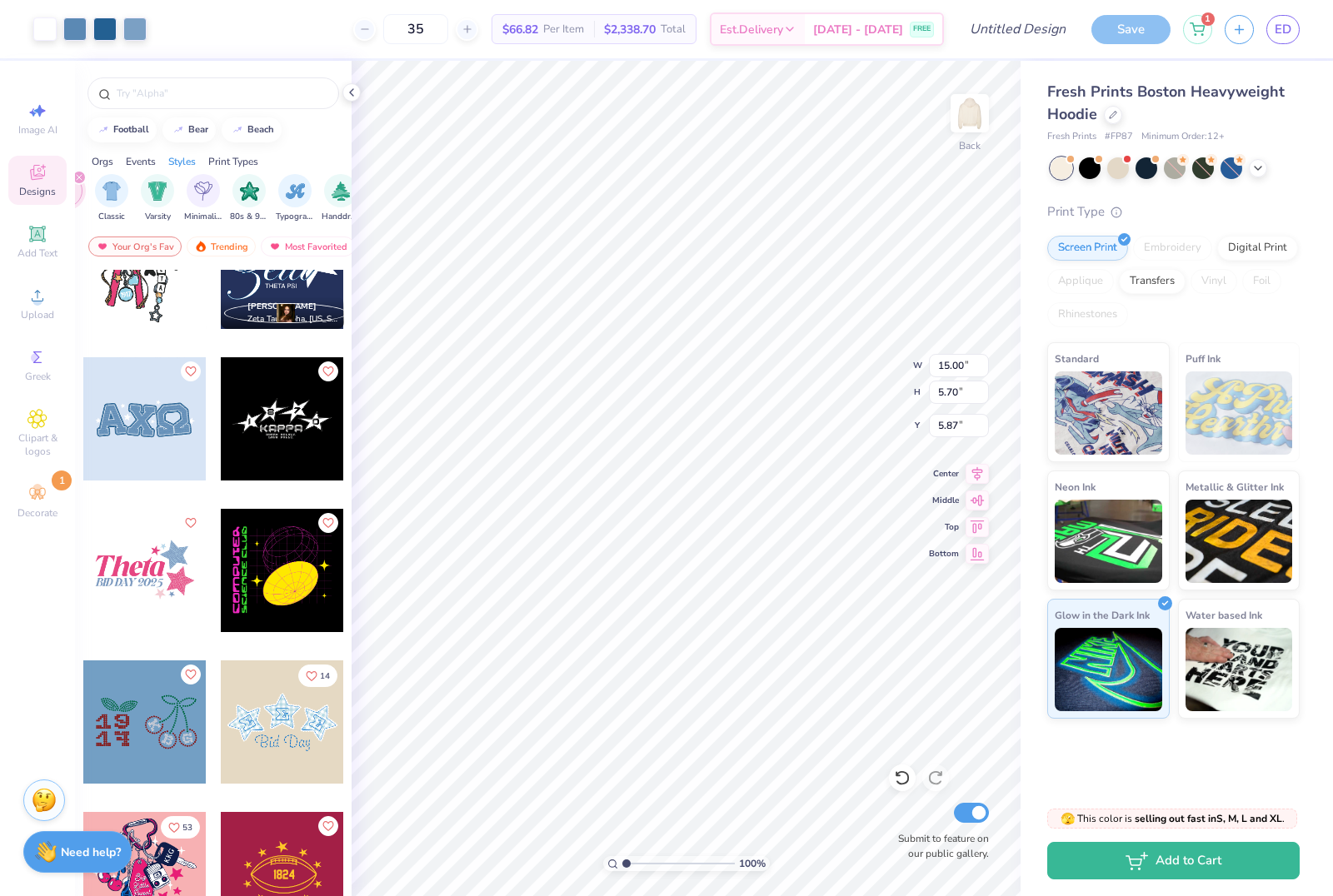
type input "5.83"
click at [252, 30] on div "35 $66.82 Per Item $2,338.70 Total Est. Delivery [DATE] - [DATE] FREE" at bounding box center [505, 29] width 874 height 58
type input "4.13"
type input "4.66"
type input "6.55"
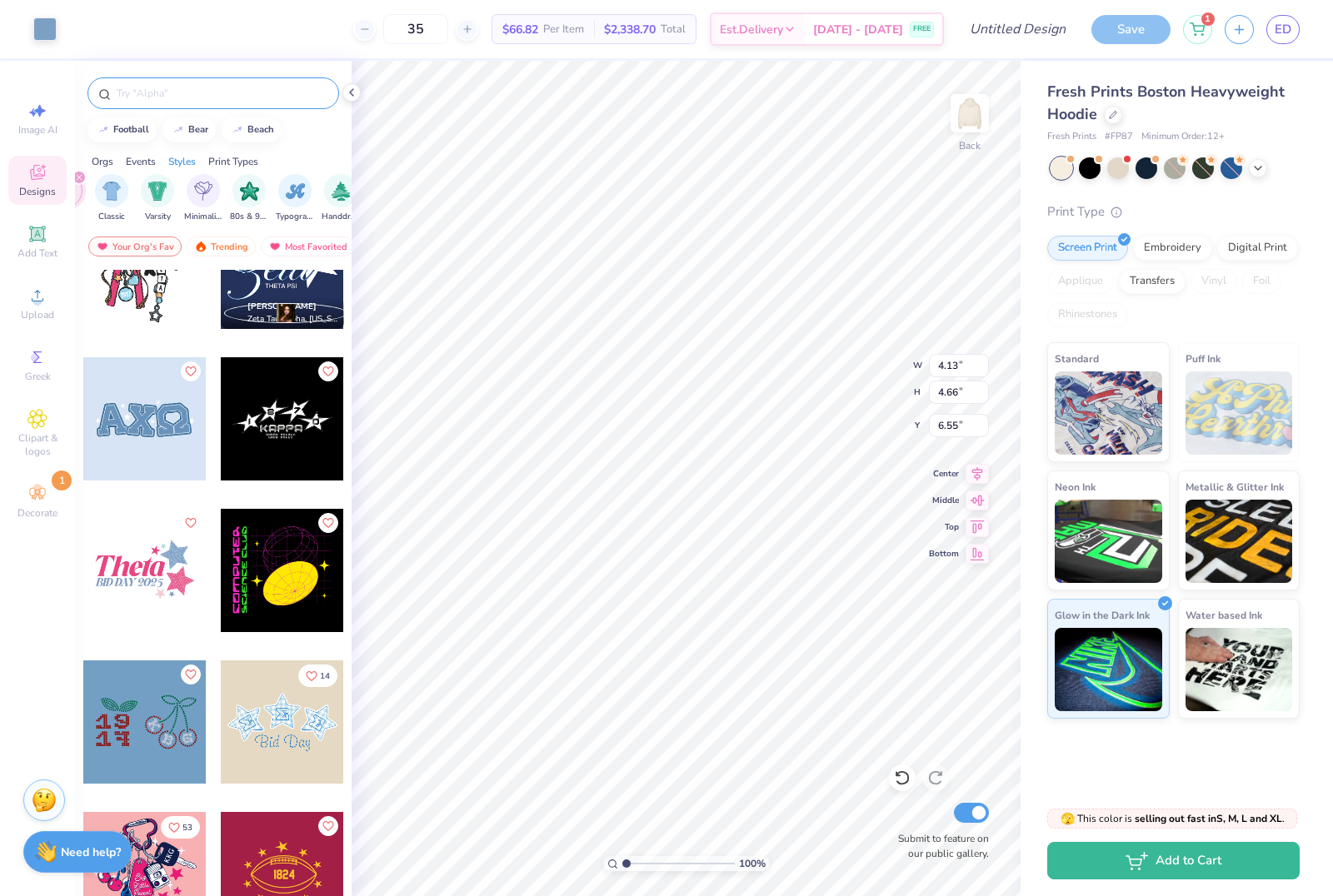
type input "0.11"
type input "0.14"
type input "8.73"
type input "1.34"
type input "0.08"
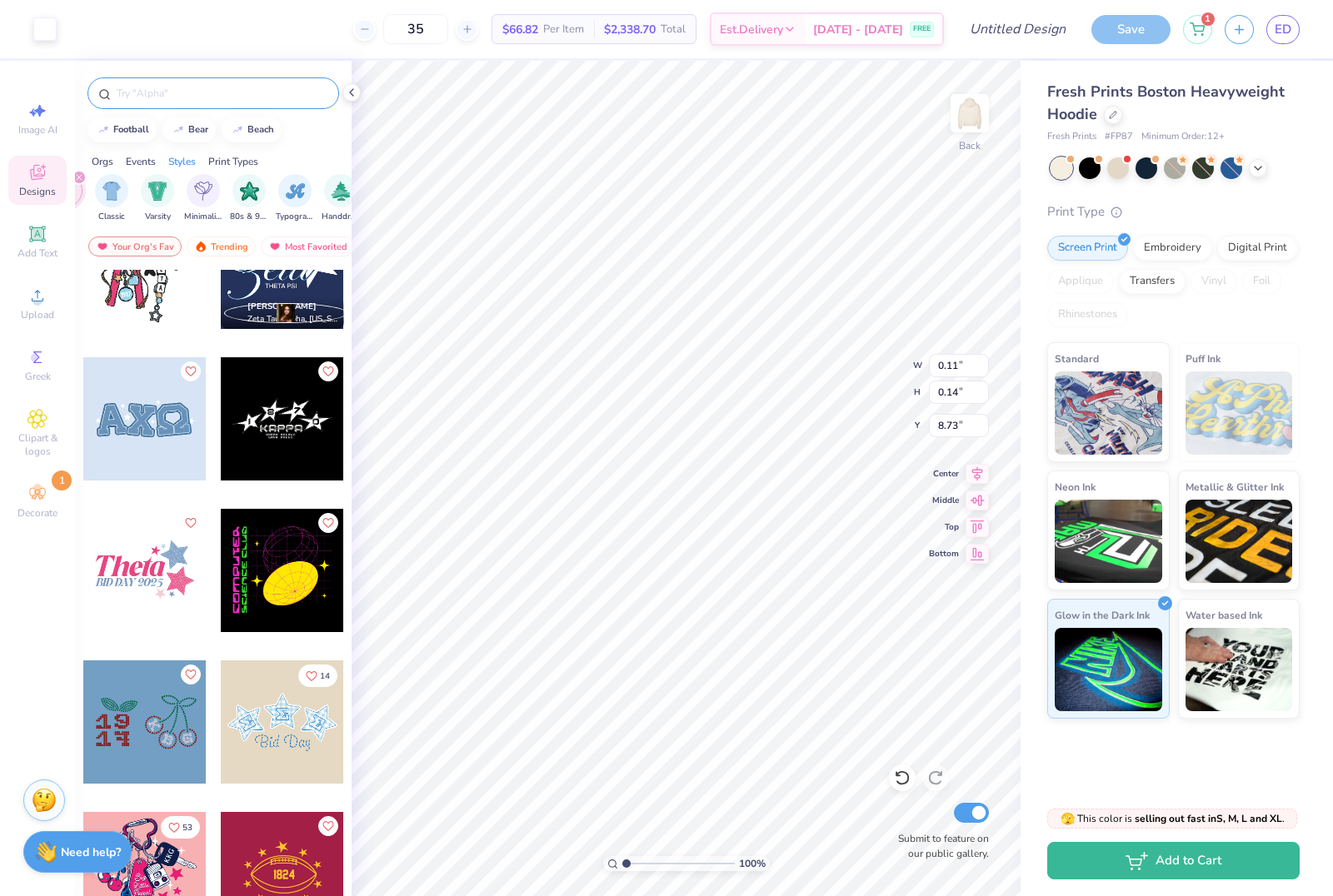
type input "6.96"
type input "2.89"
type input "0.09"
type input "9.31"
click at [332, 45] on div "35 $66.82 Per Item $2,338.70 Total Est. Delivery [DATE] - [DATE] FREE" at bounding box center [551, 29] width 785 height 58
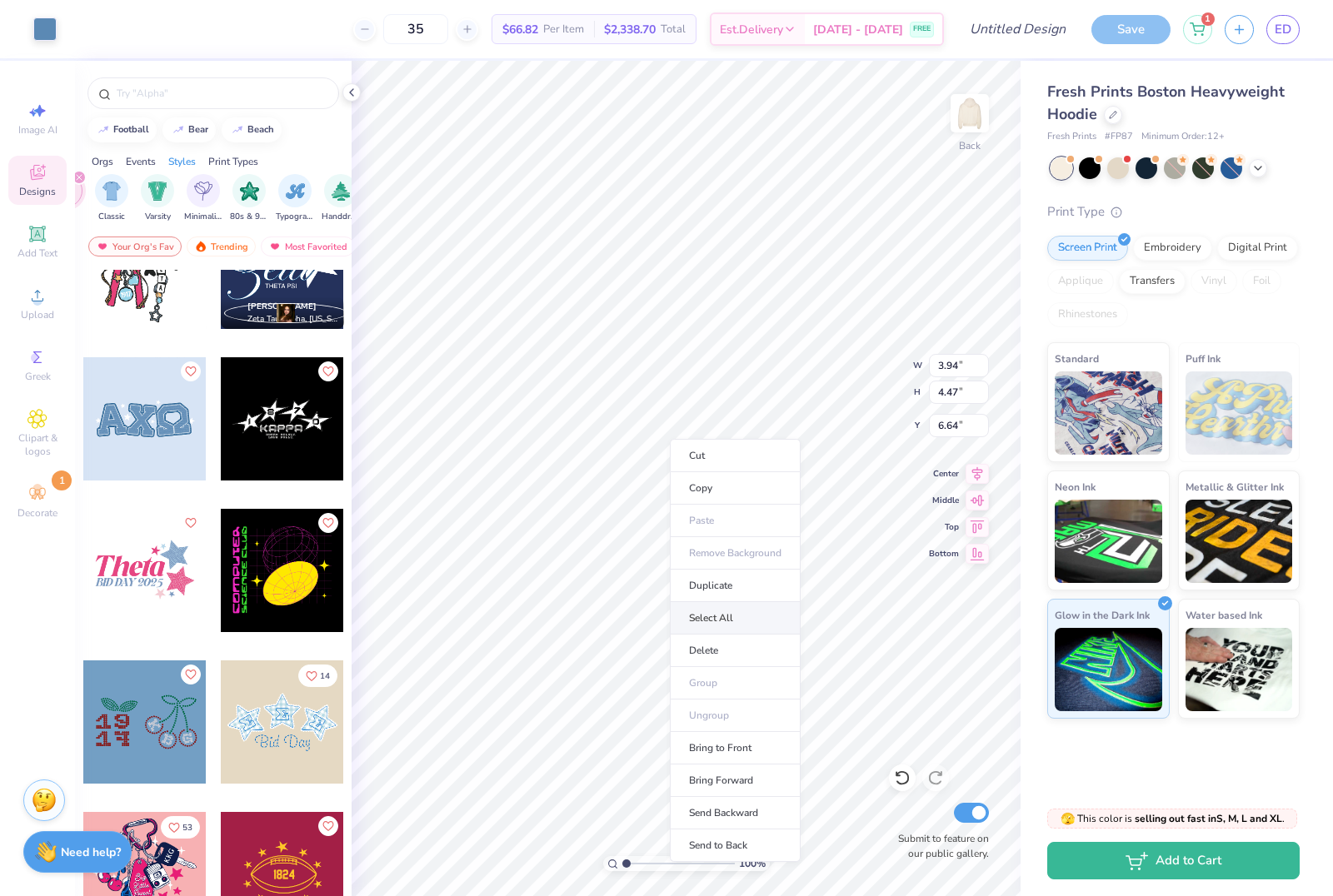
click at [733, 620] on li "Select All" at bounding box center [735, 618] width 131 height 33
type input "15.00"
type input "5.70"
type input "5.83"
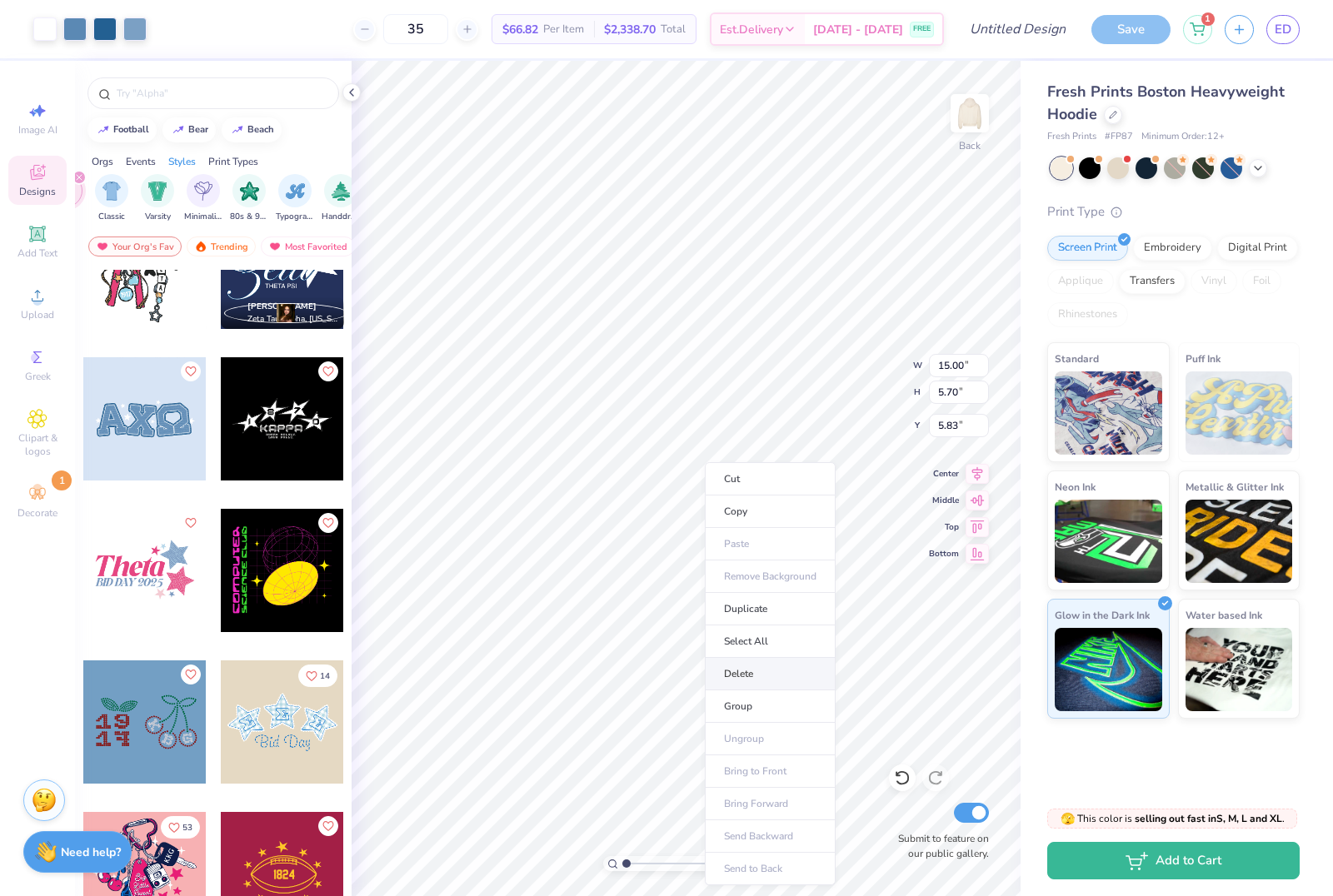
click at [743, 672] on li "Delete" at bounding box center [770, 674] width 131 height 33
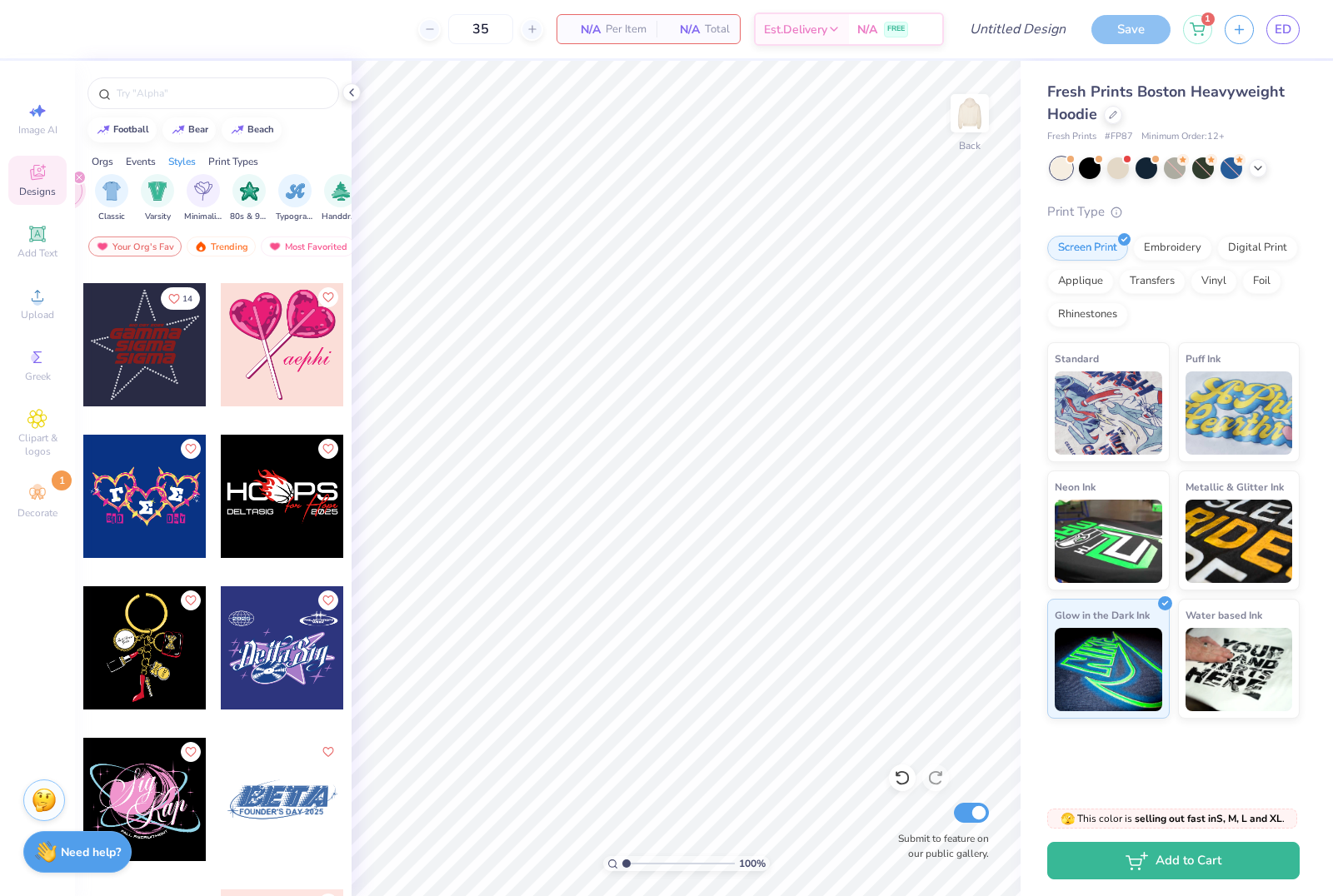
scroll to position [1655, 0]
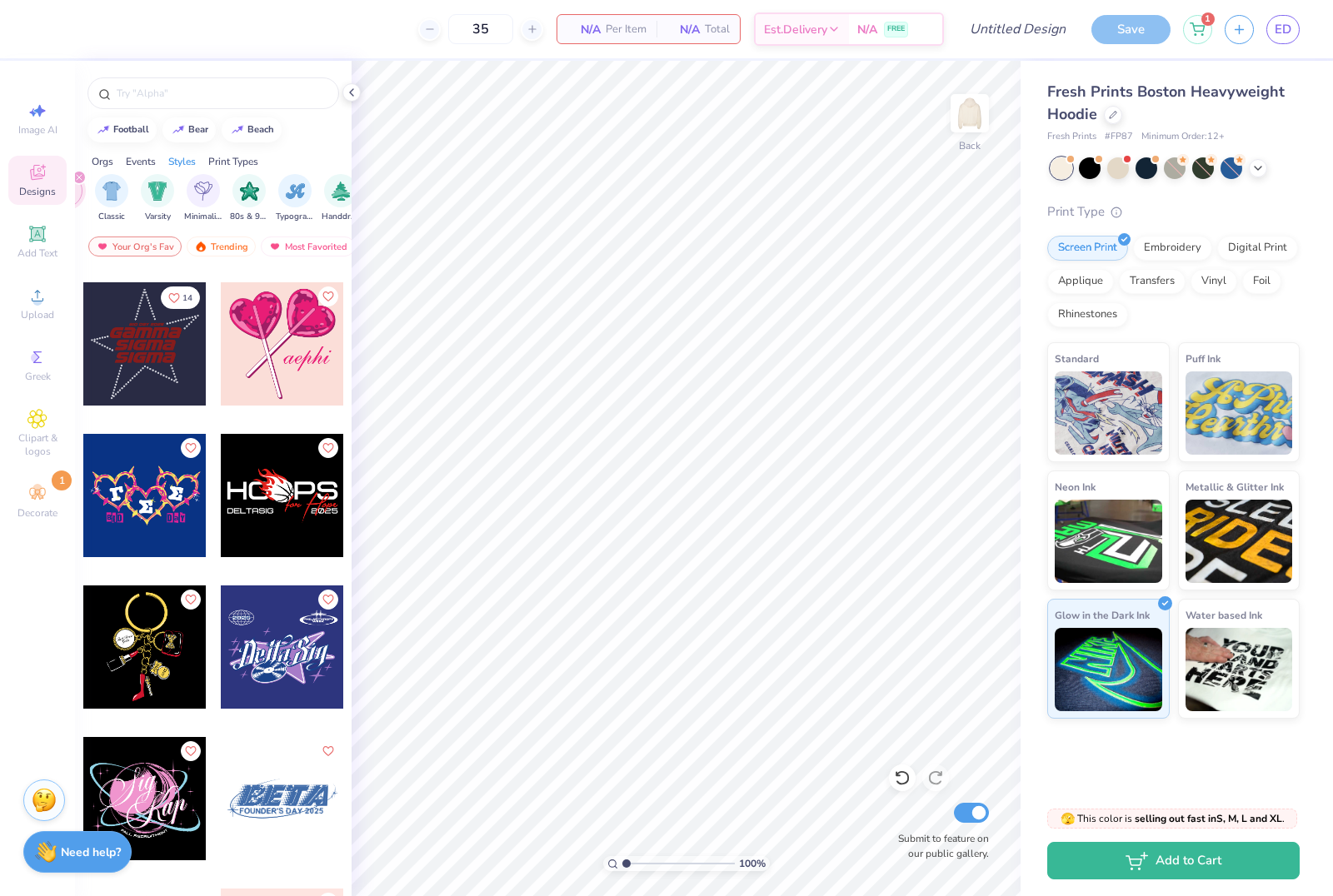
click at [160, 358] on div at bounding box center [146, 344] width 124 height 124
click at [317, 30] on div "35 $62.17 Per Item $2,175.95 Total Est. Delivery [DATE] - [DATE] FREE" at bounding box center [520, 29] width 844 height 58
type input "4.89042136600816"
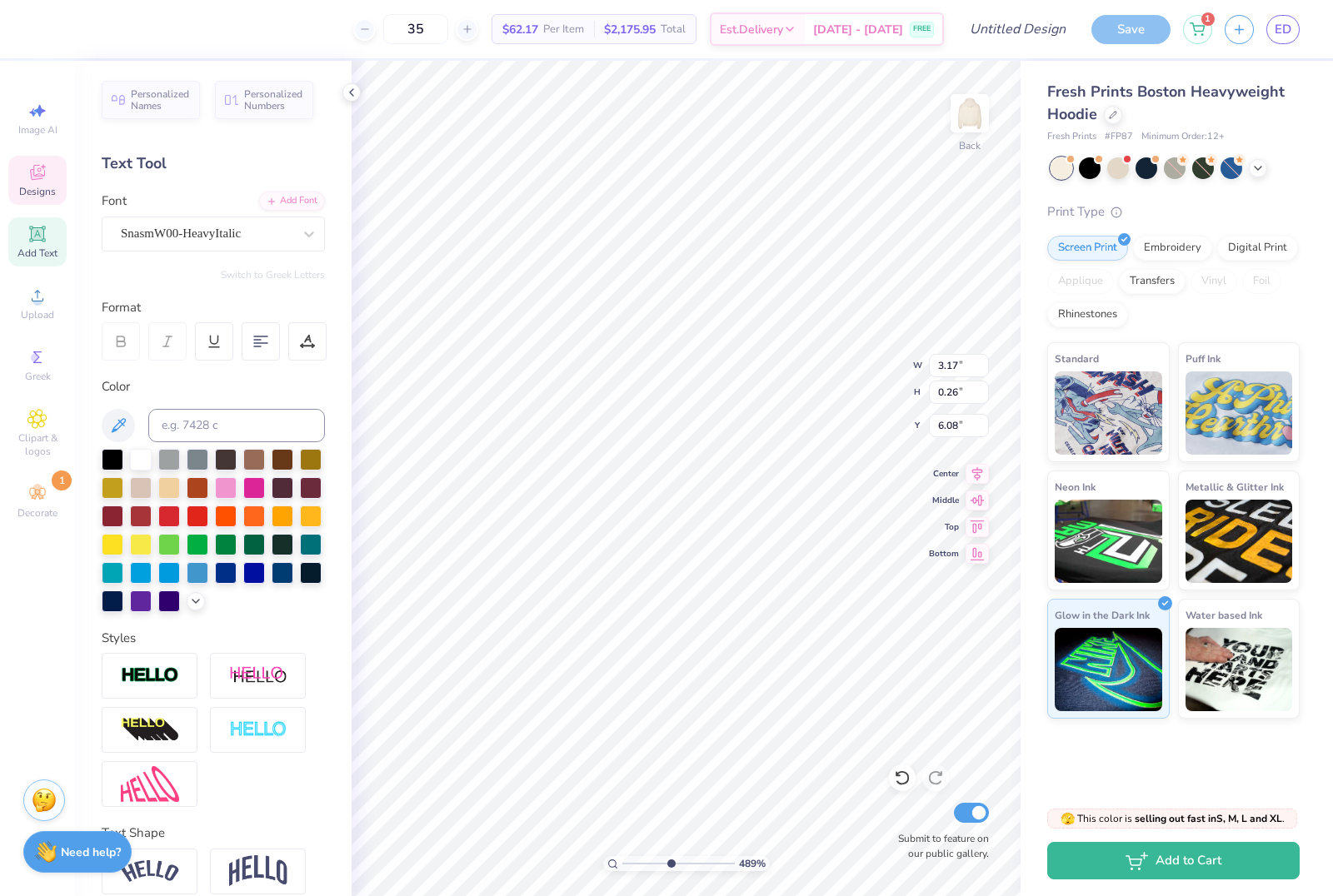
scroll to position [0, 0]
type textarea "B"
type textarea "Dance Company"
type input "6.45"
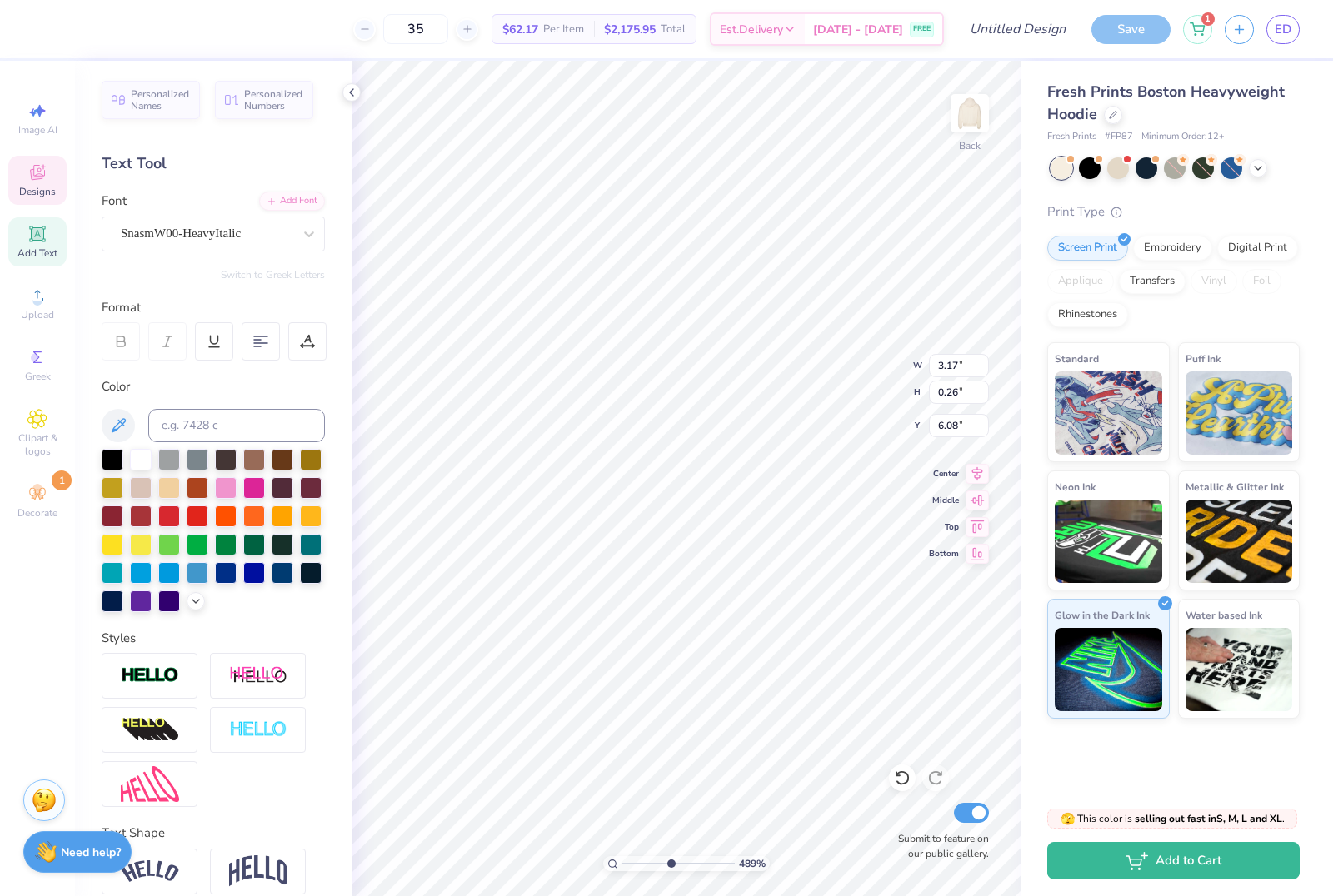
type input "0.96"
type input "6.48"
type textarea "A"
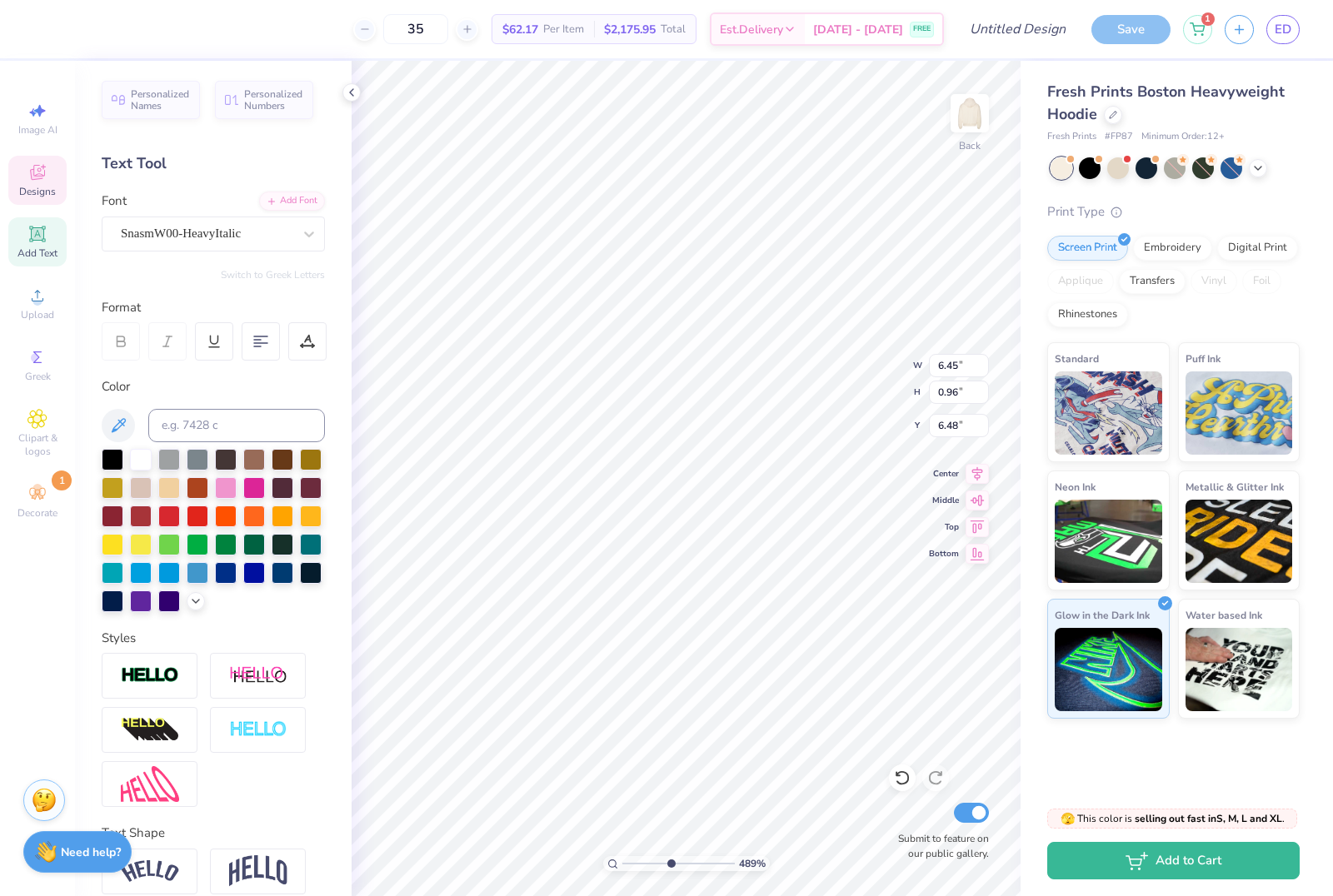
type textarea "at"
type input "5.49"
type input "7.58"
type textarea "M"
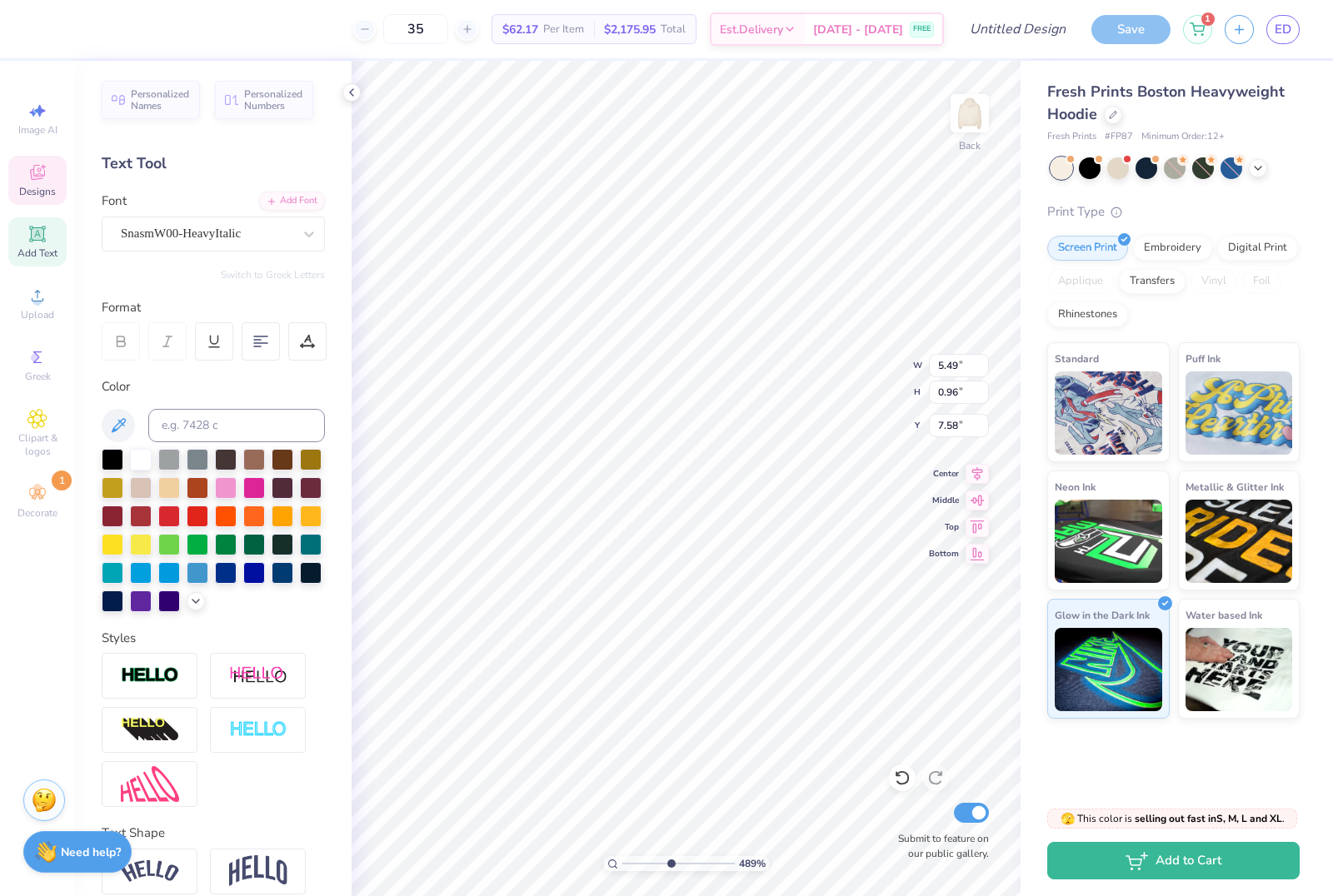
type textarea "[US_STATE]"
type input "8.71"
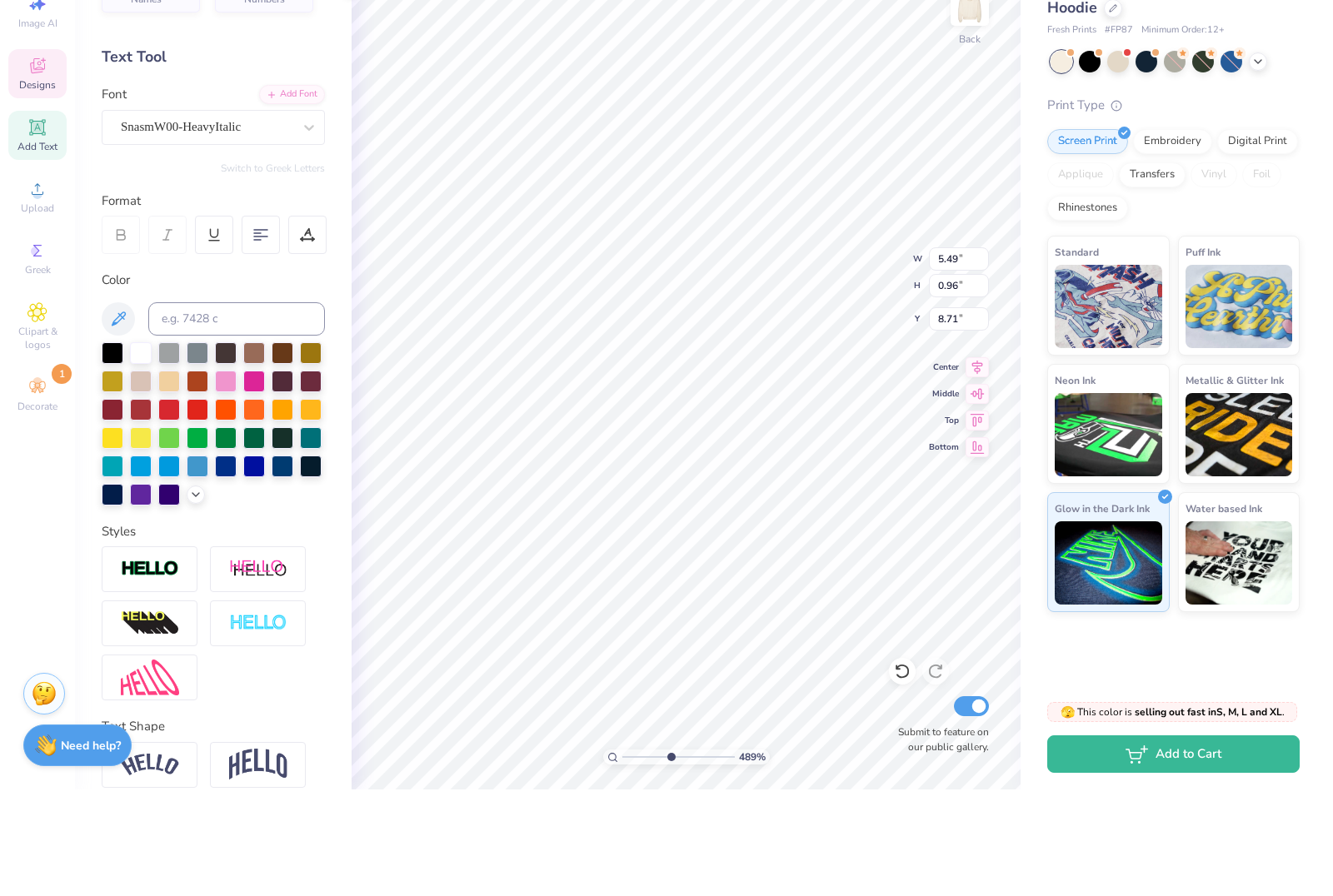
scroll to position [0, 1]
type textarea "G"
type textarea "Tech"
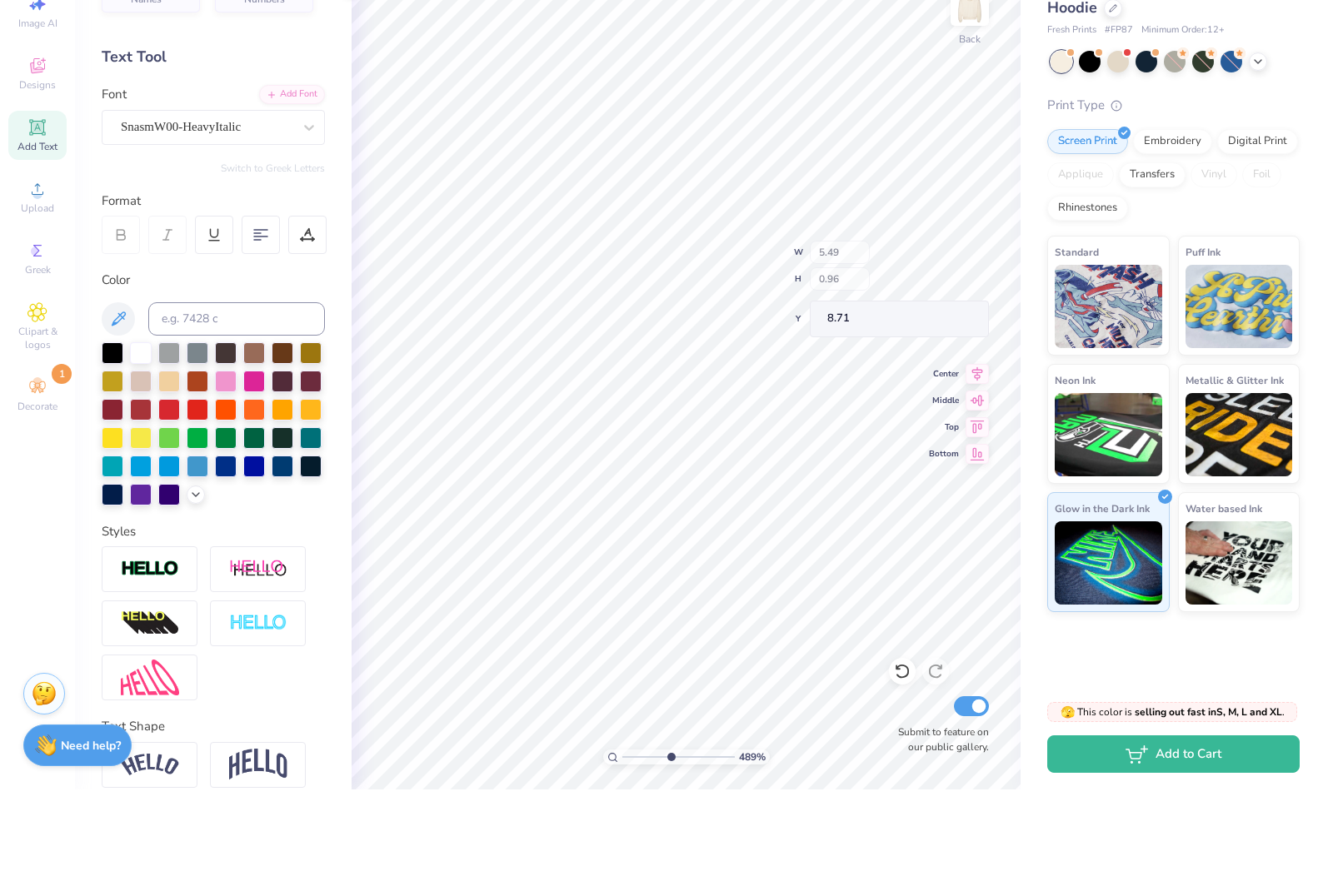
click at [1311, 104] on div "Fresh Prints Boston Heavyweight Hoodie Fresh Prints # FP87 Minimum Order: 12 + …" at bounding box center [1176, 390] width 312 height 658
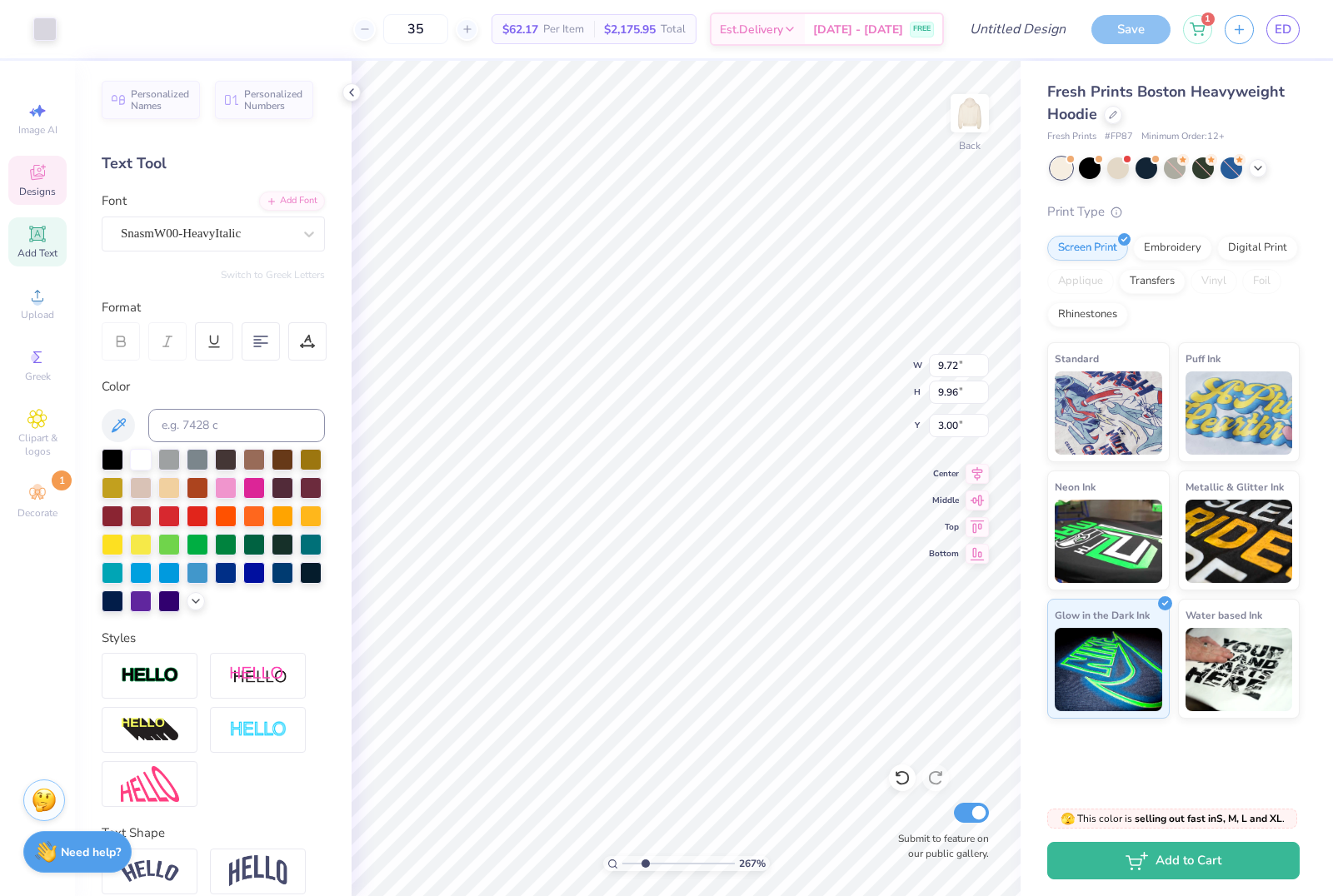
type input "2.66931166452965"
type input "3.86"
type input "0.99"
type input "8.69"
type input "2.66931166452965"
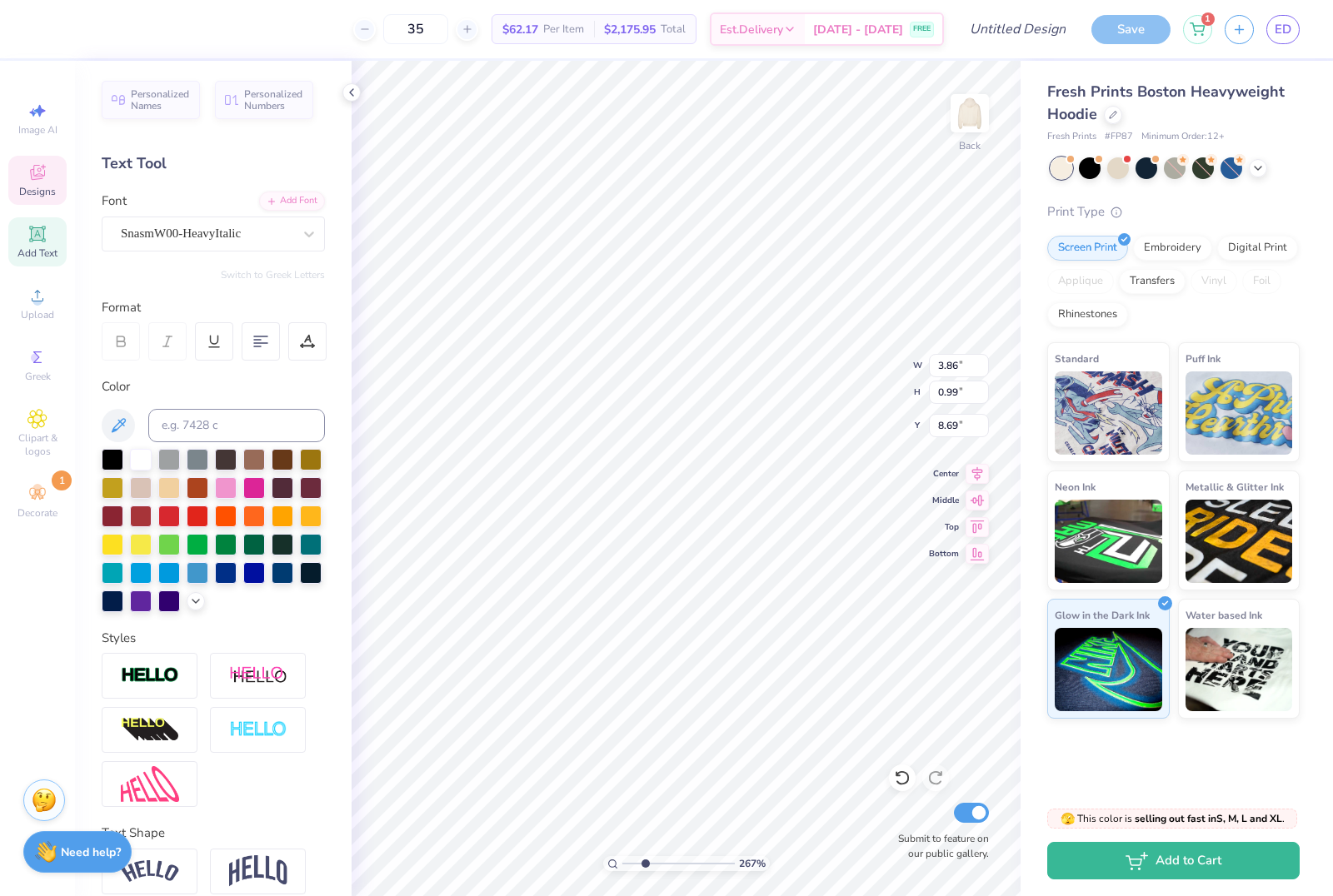
type input "8.78"
type input "2.66931166452965"
type input "1.71"
type input "6.46"
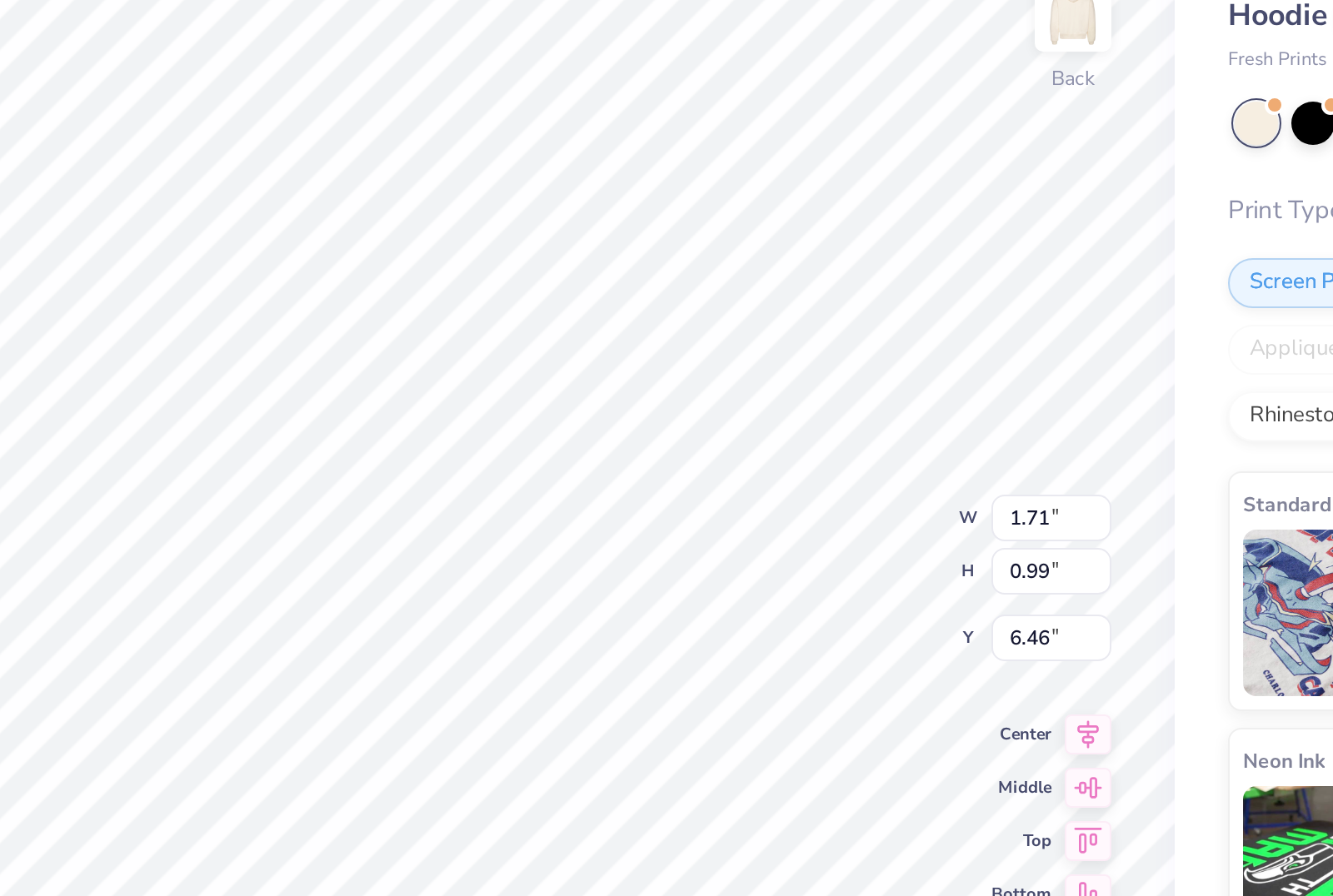
type input "2.66931166452965"
type textarea "at [US_STATE]"
type input "2.66931166452965"
type input "6.24"
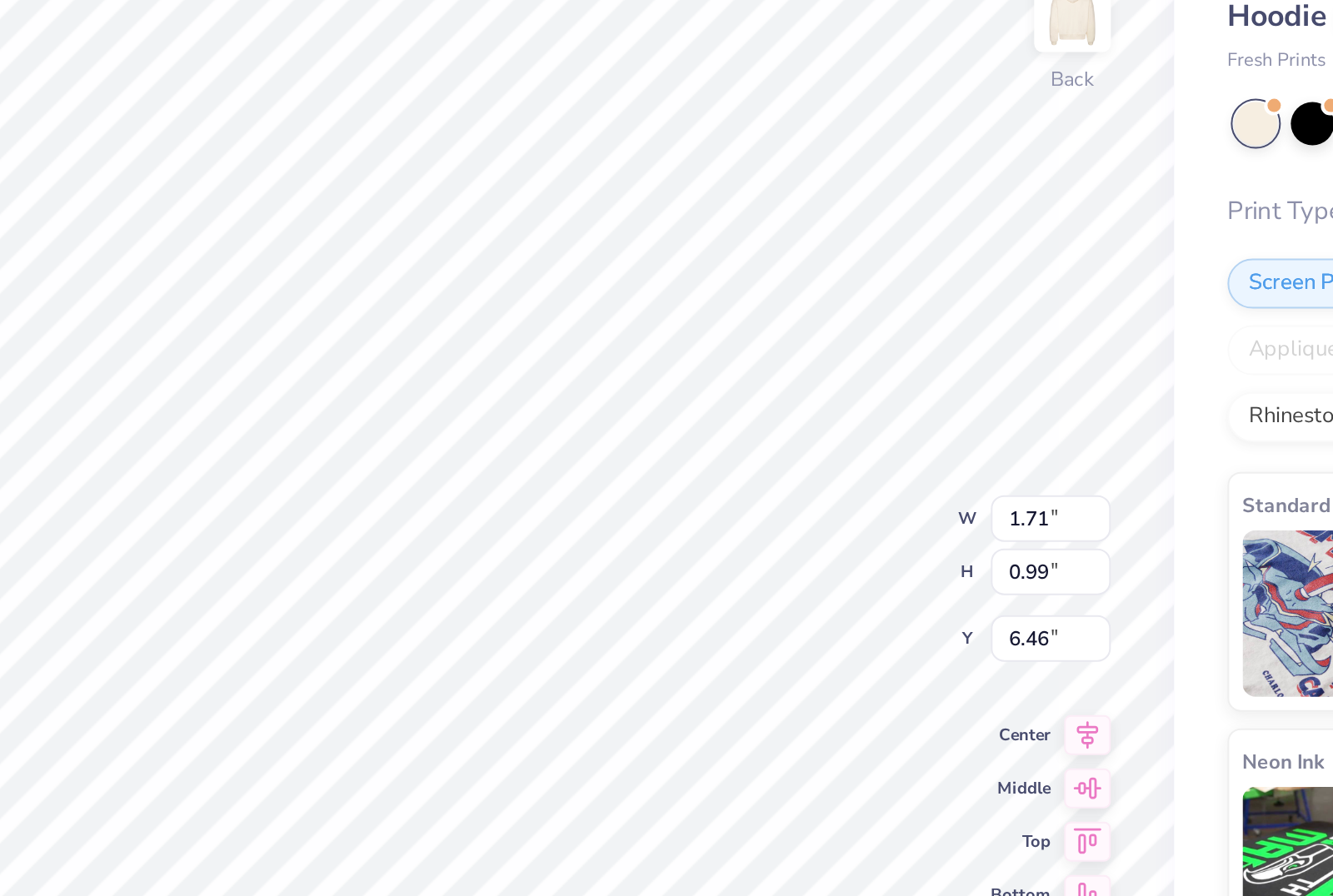
type input "1.26"
type input "7.43"
type input "2.66931166452965"
type textarea "V"
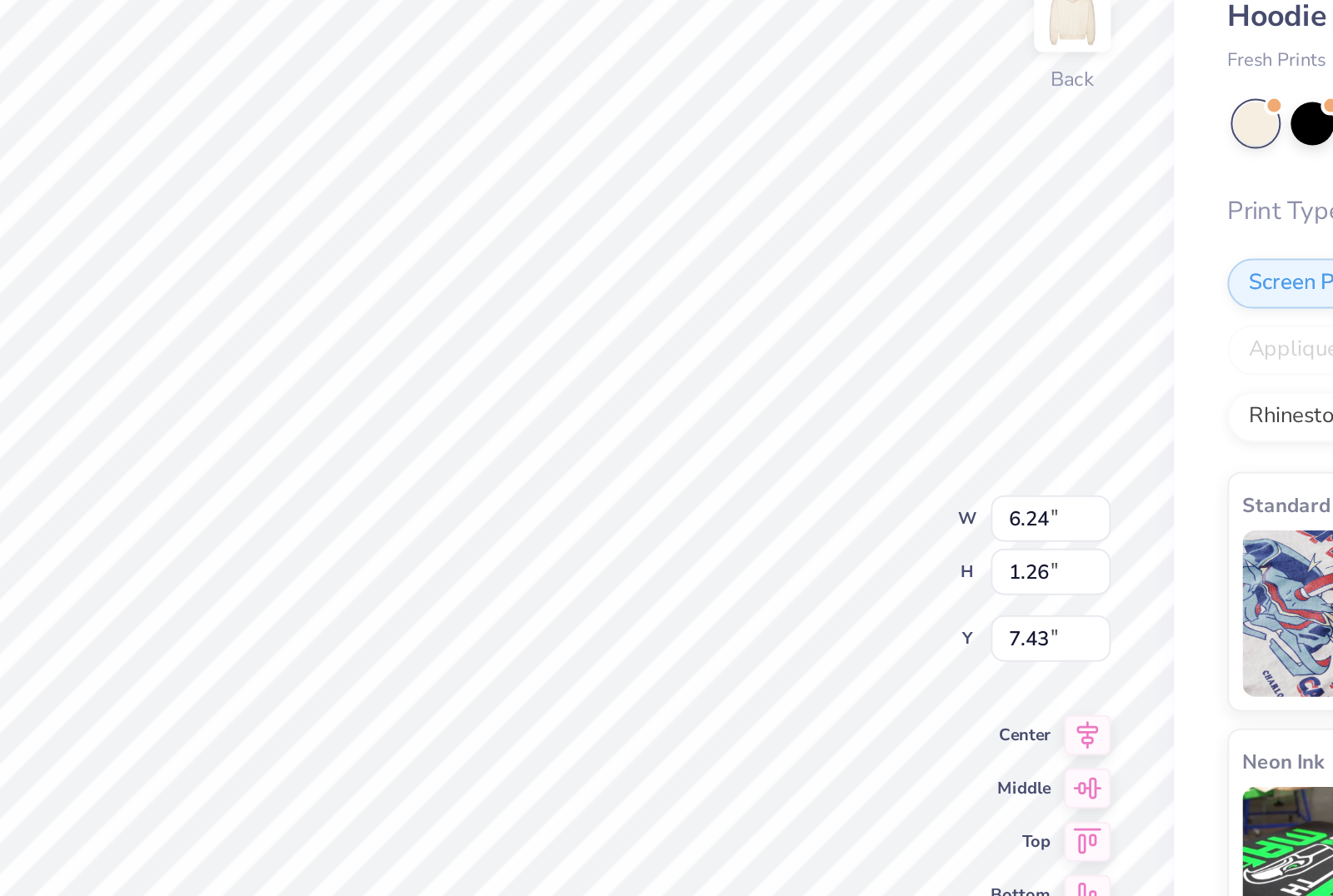
type textarea "Tech"
type input "2.66931166452965"
type input "3.86"
type input "0.99"
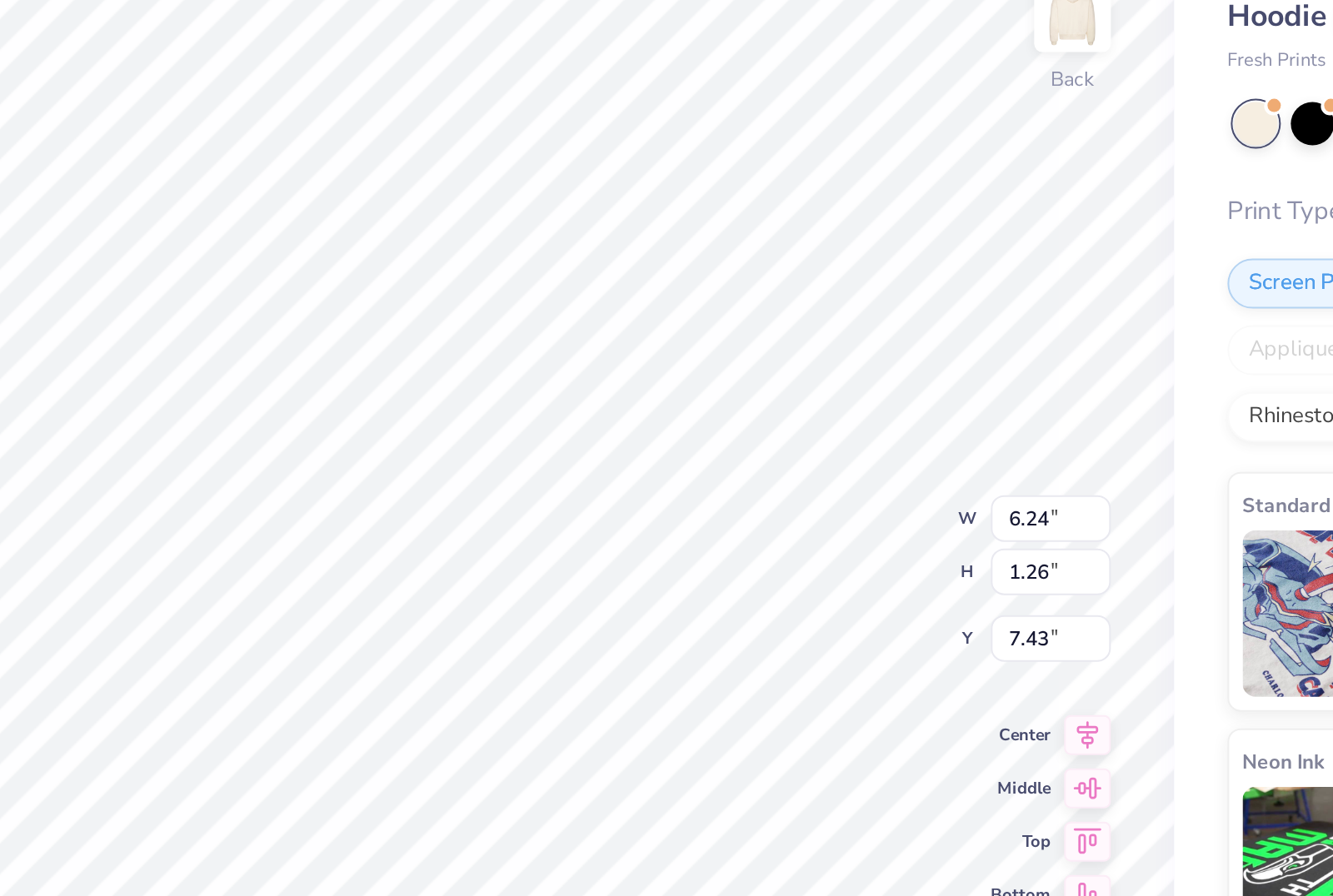
type input "8.78"
type input "2.66931166452965"
type textarea "T"
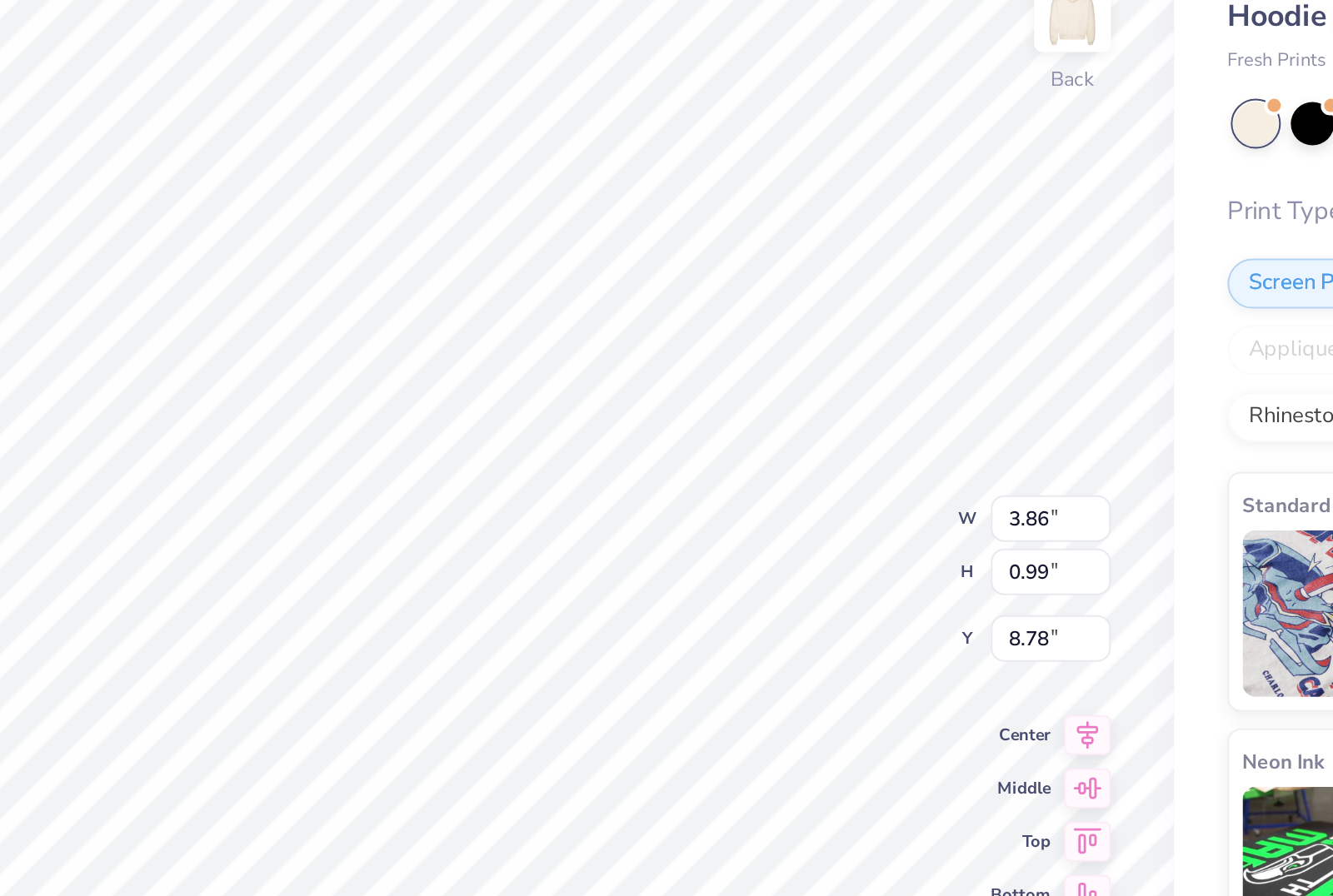
type textarea "DCL"
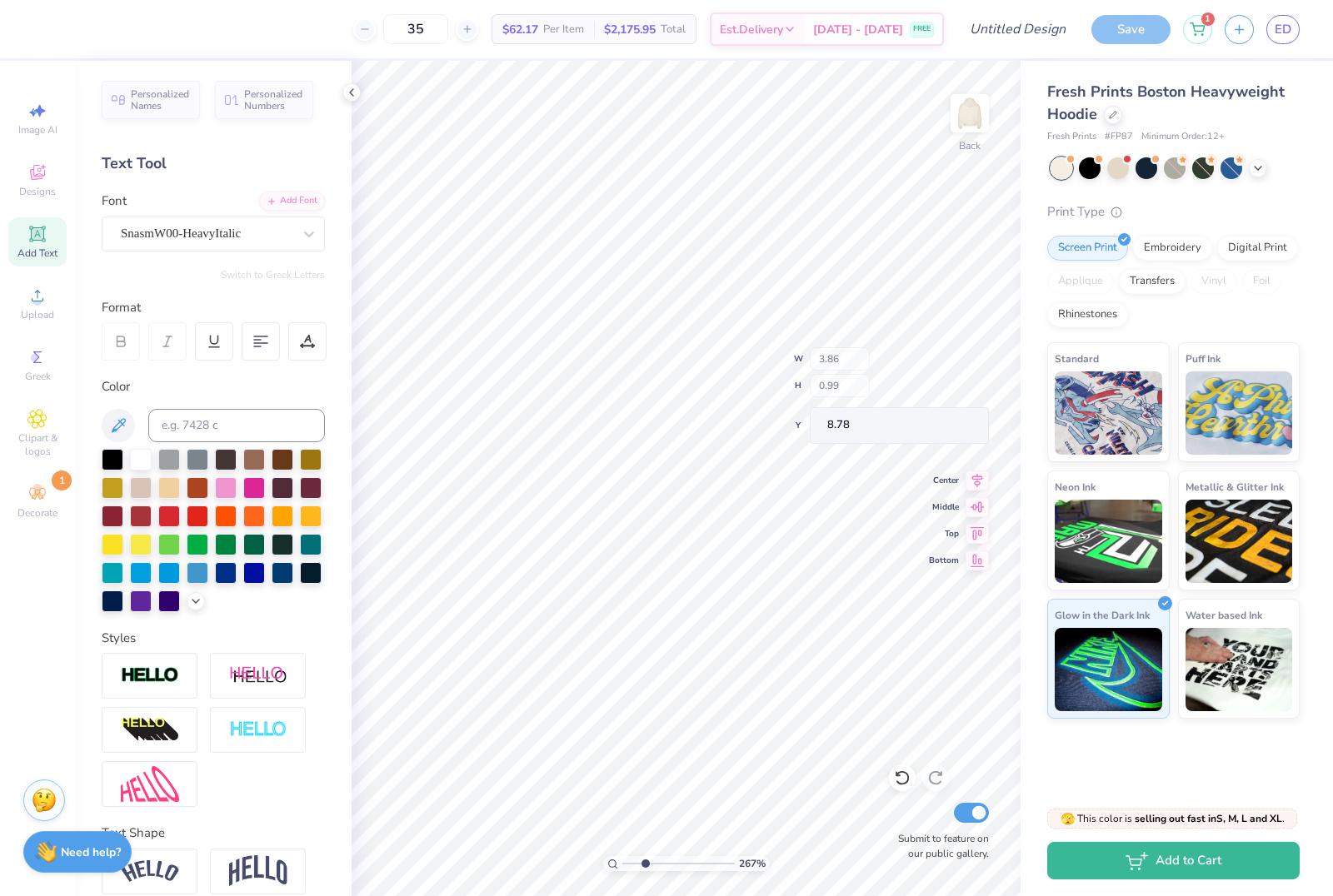
click at [1264, 202] on div "Print Type" at bounding box center [1172, 211] width 252 height 19
type input "1"
click at [749, 545] on li "Select All" at bounding box center [740, 553] width 131 height 33
type input "9.72"
type input "9.96"
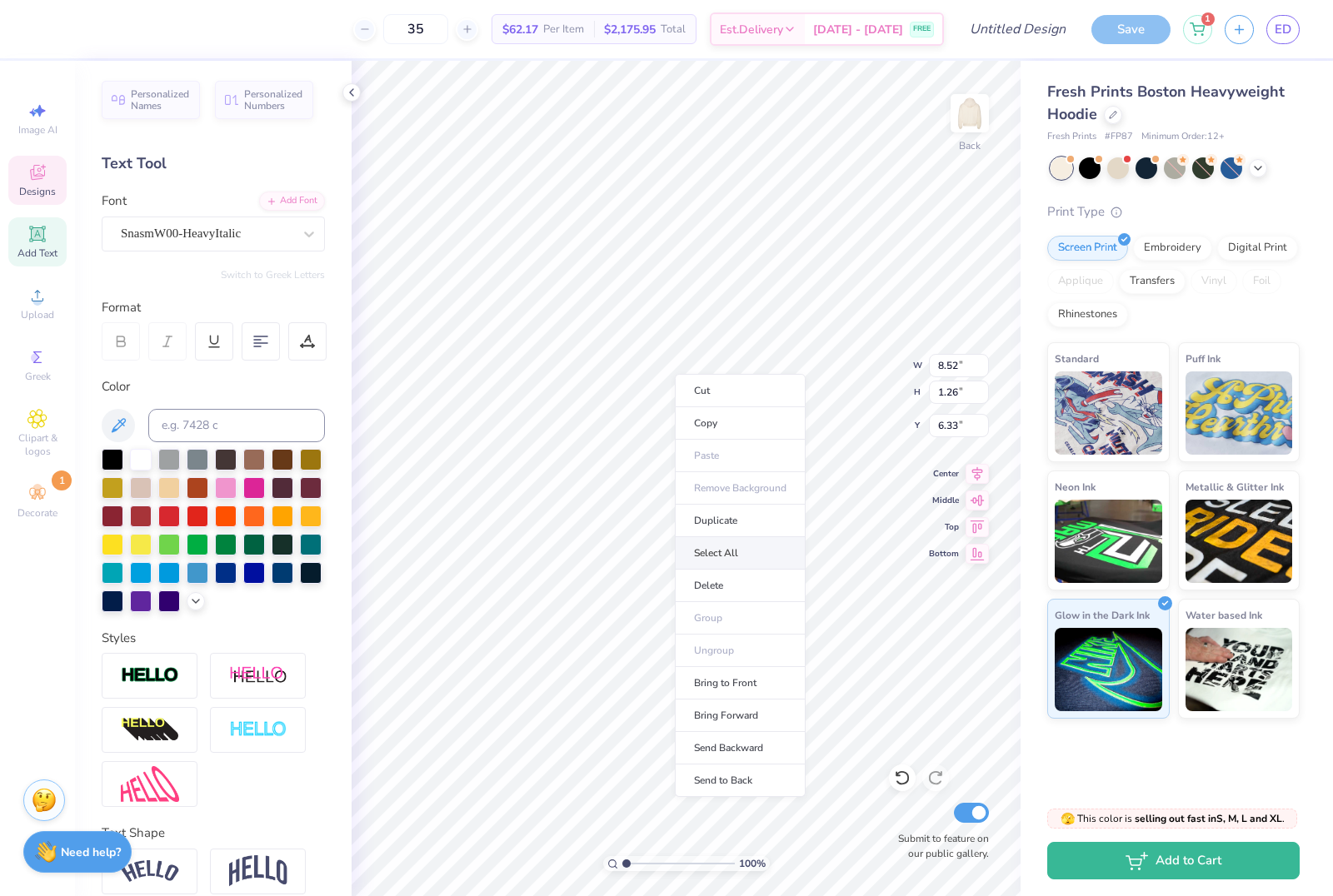
type input "3.00"
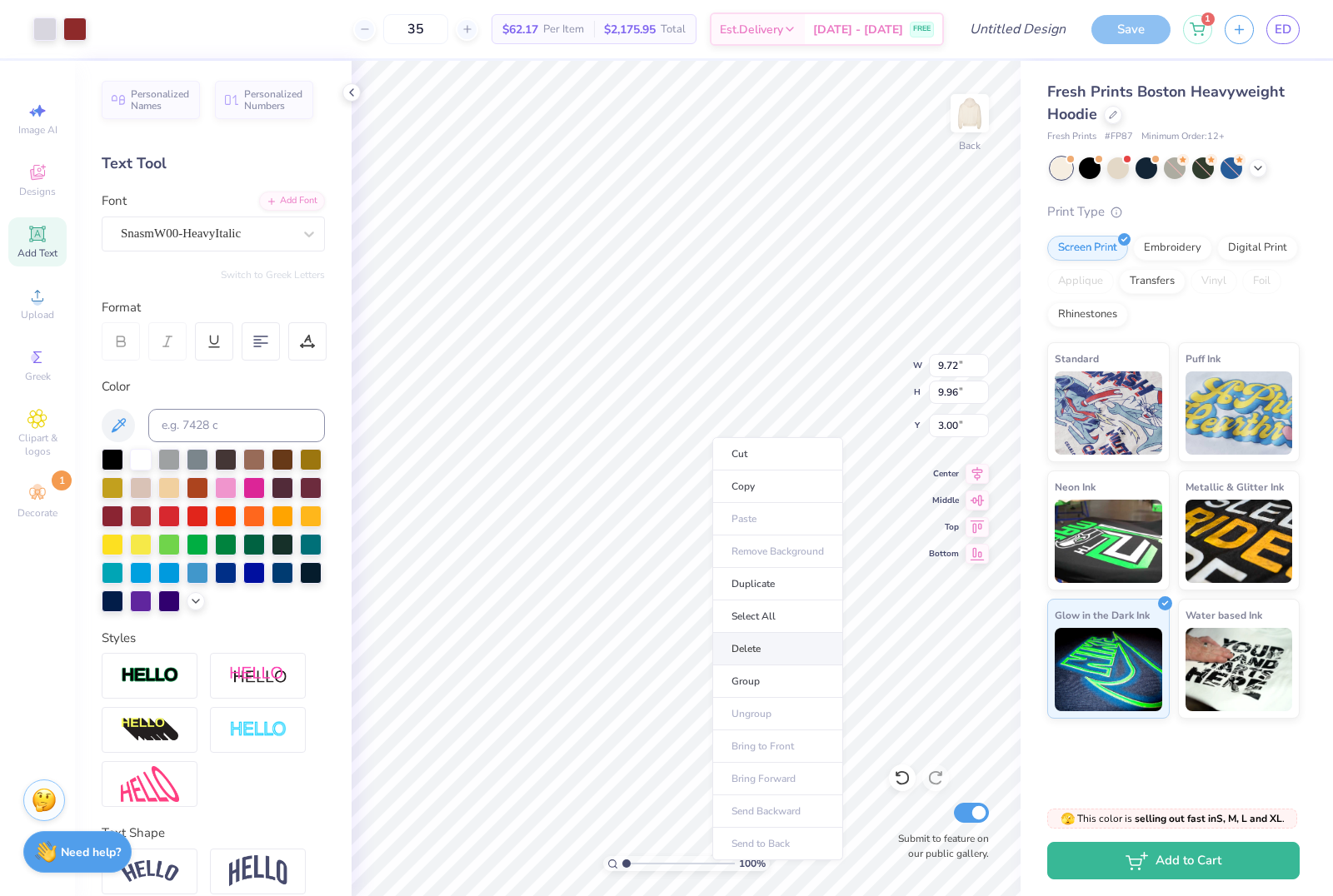
click at [774, 653] on li "Delete" at bounding box center [778, 649] width 131 height 33
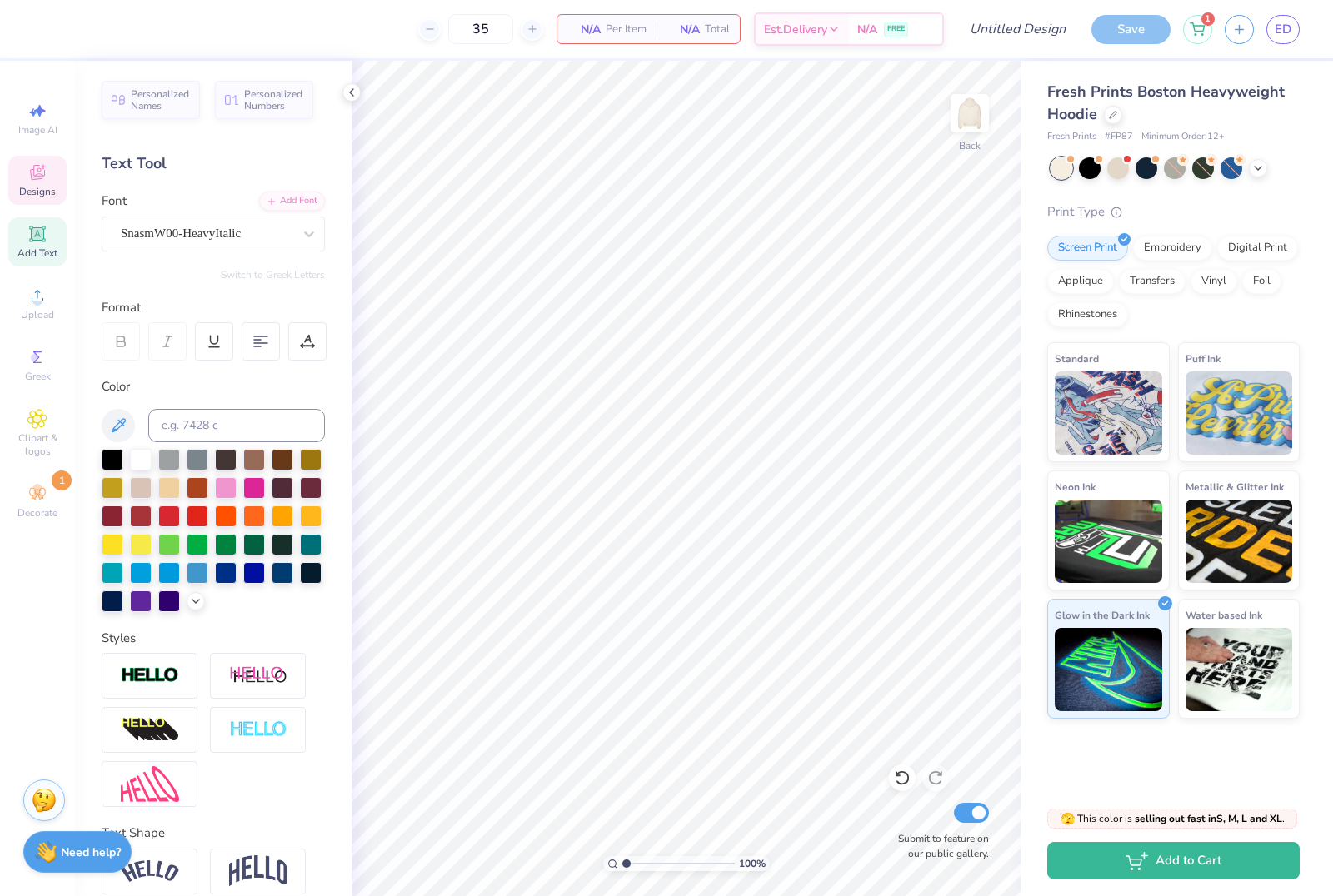
click at [35, 174] on icon at bounding box center [38, 172] width 20 height 20
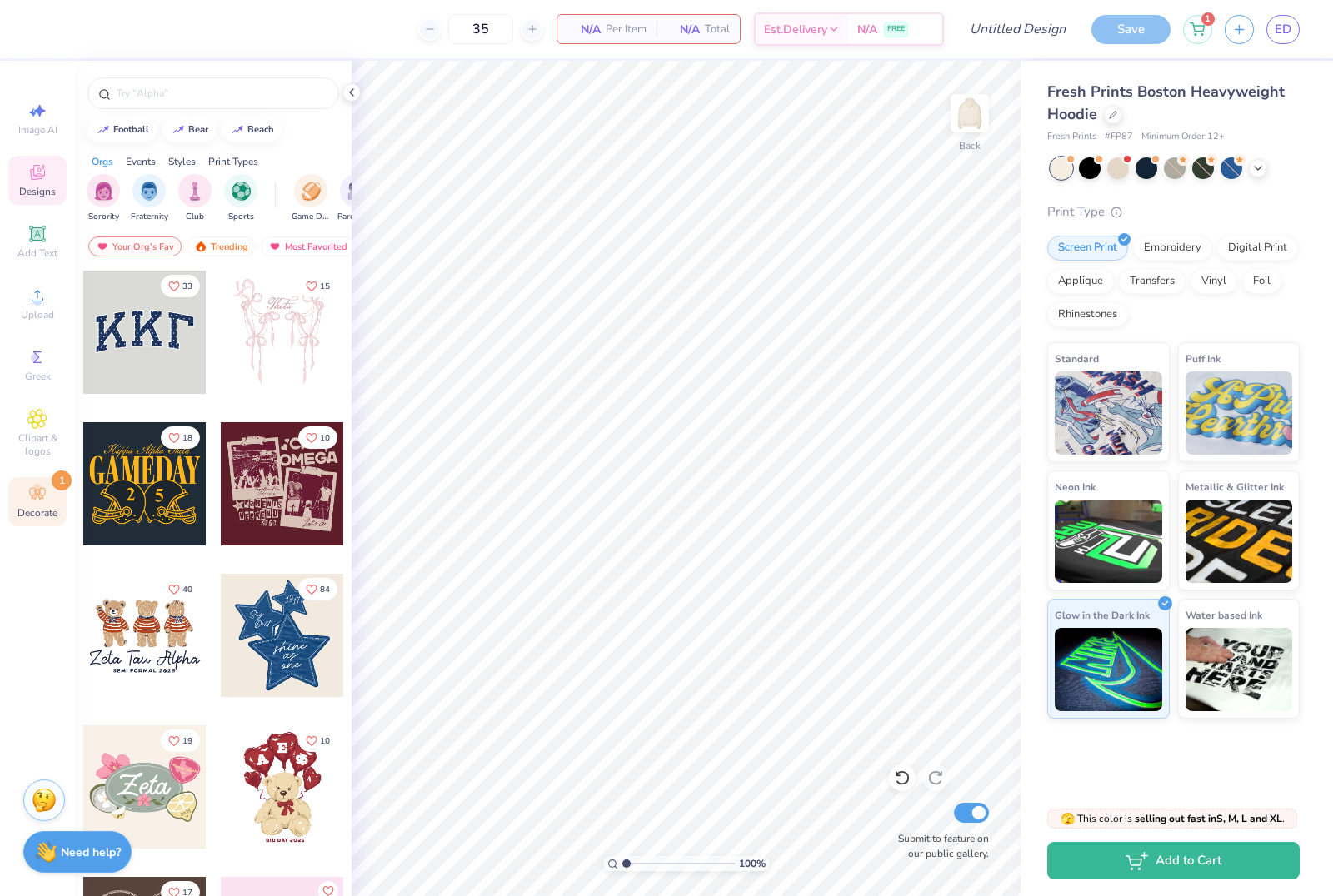
click at [51, 504] on div "Decorate 1" at bounding box center [37, 501] width 58 height 49
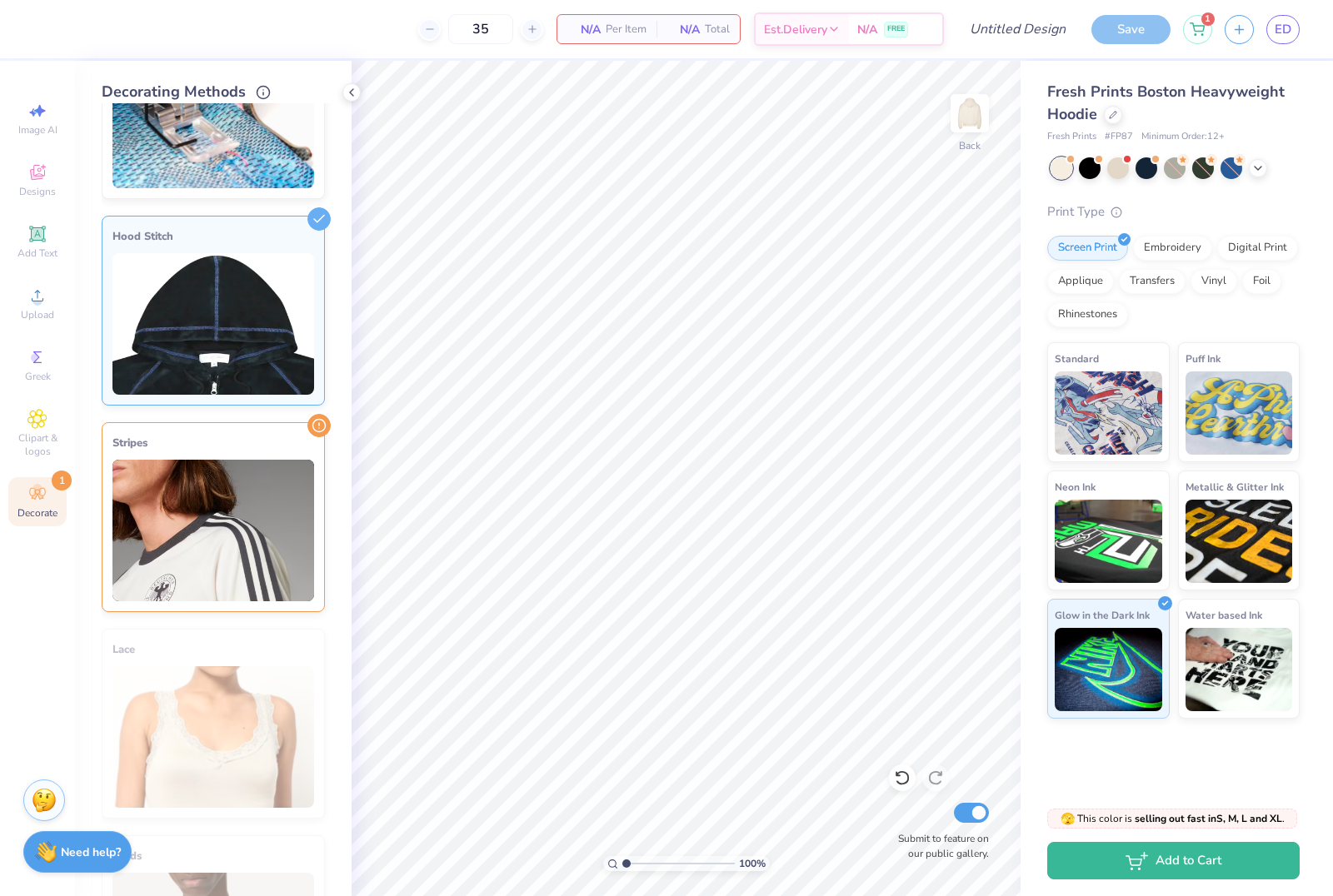
scroll to position [109, 0]
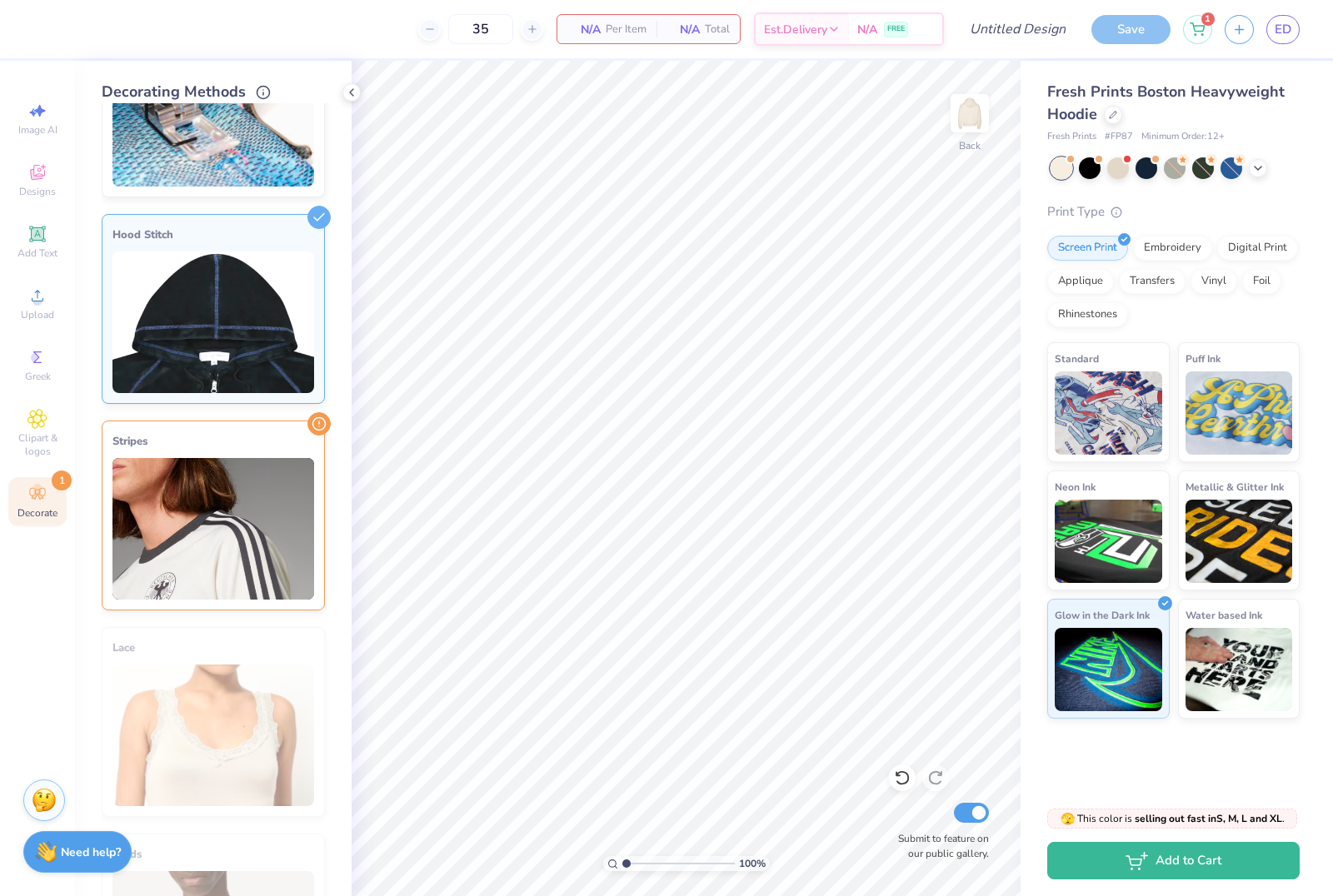
click at [242, 463] on img at bounding box center [213, 529] width 201 height 142
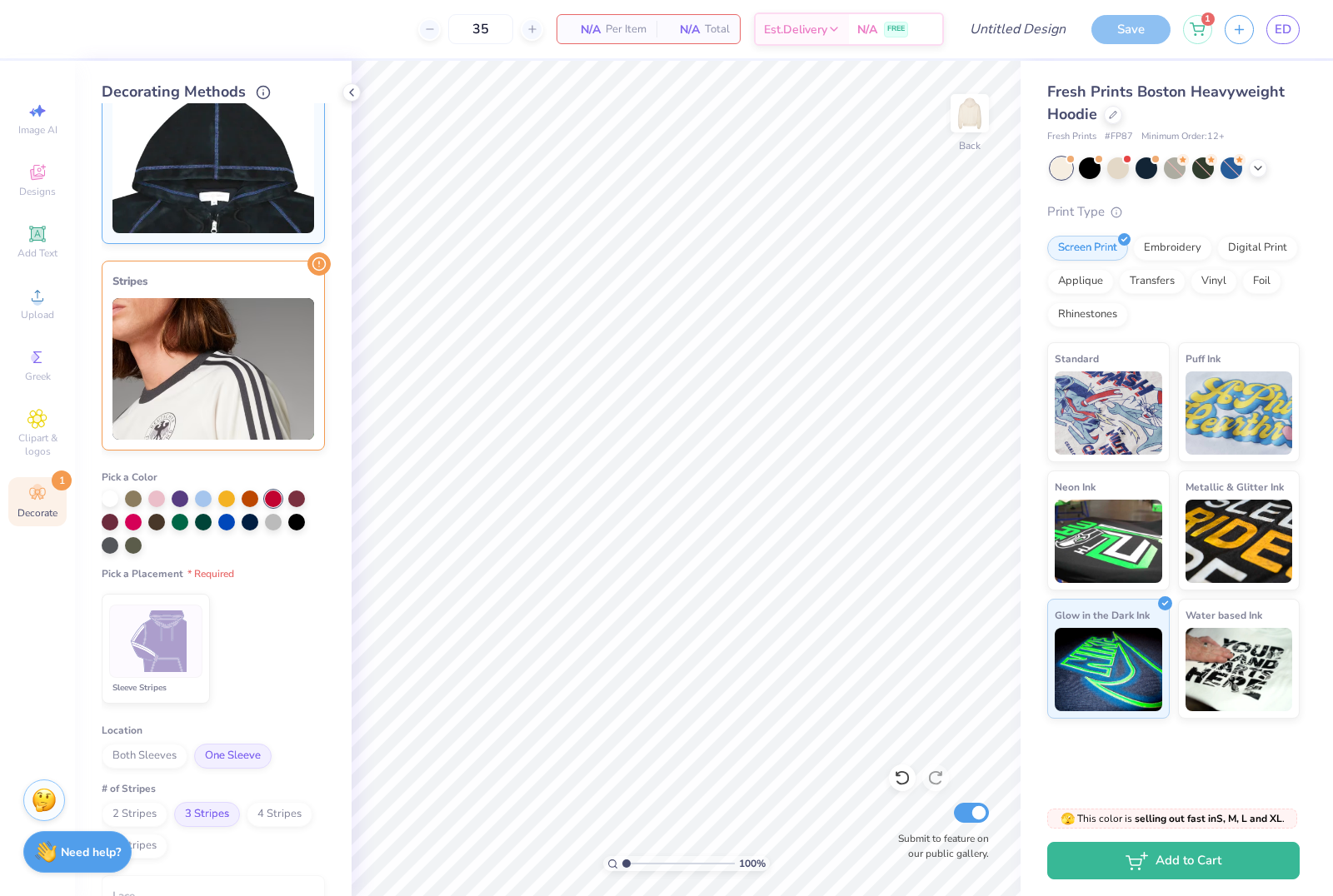
scroll to position [309, 0]
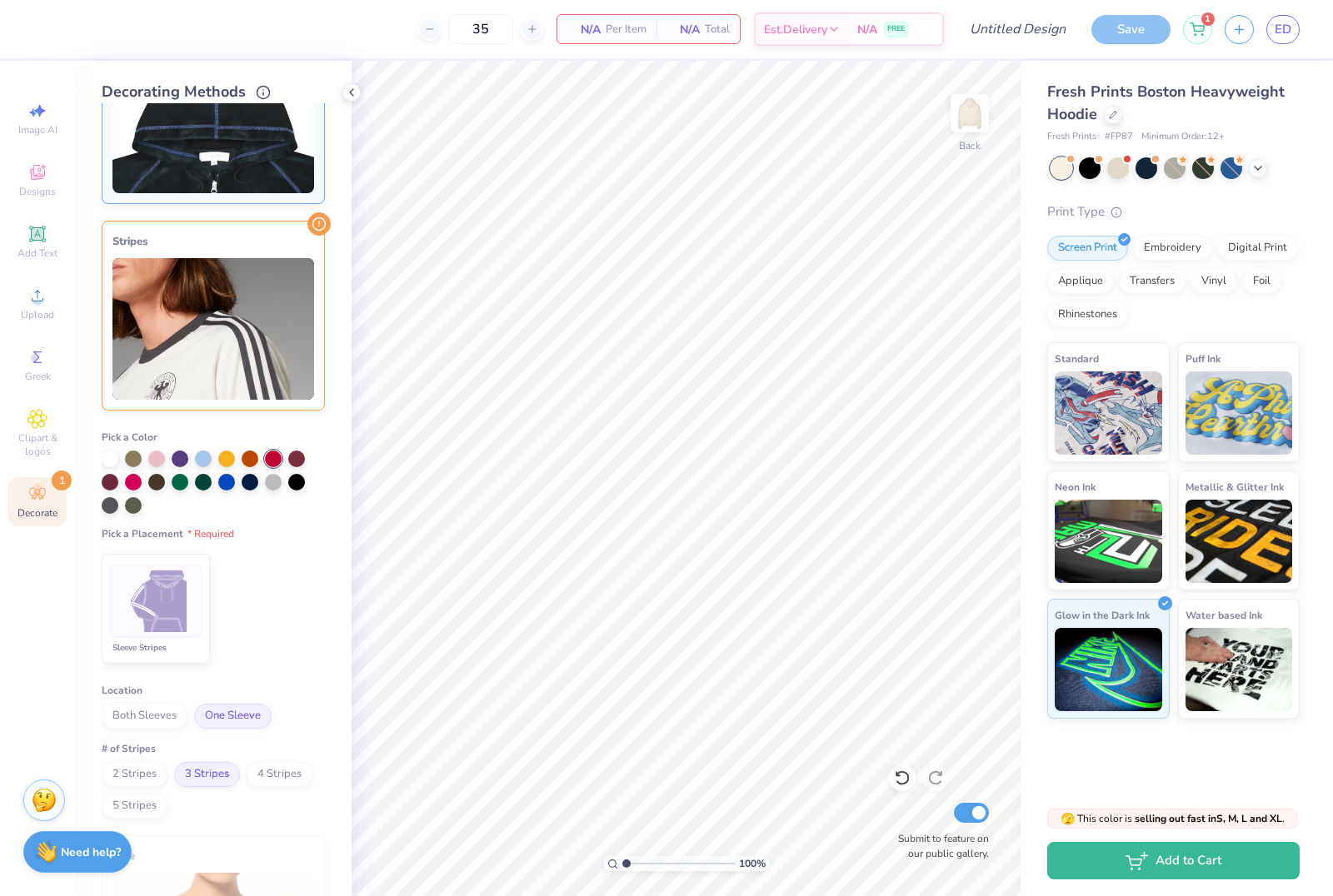
click at [150, 585] on img at bounding box center [156, 601] width 63 height 63
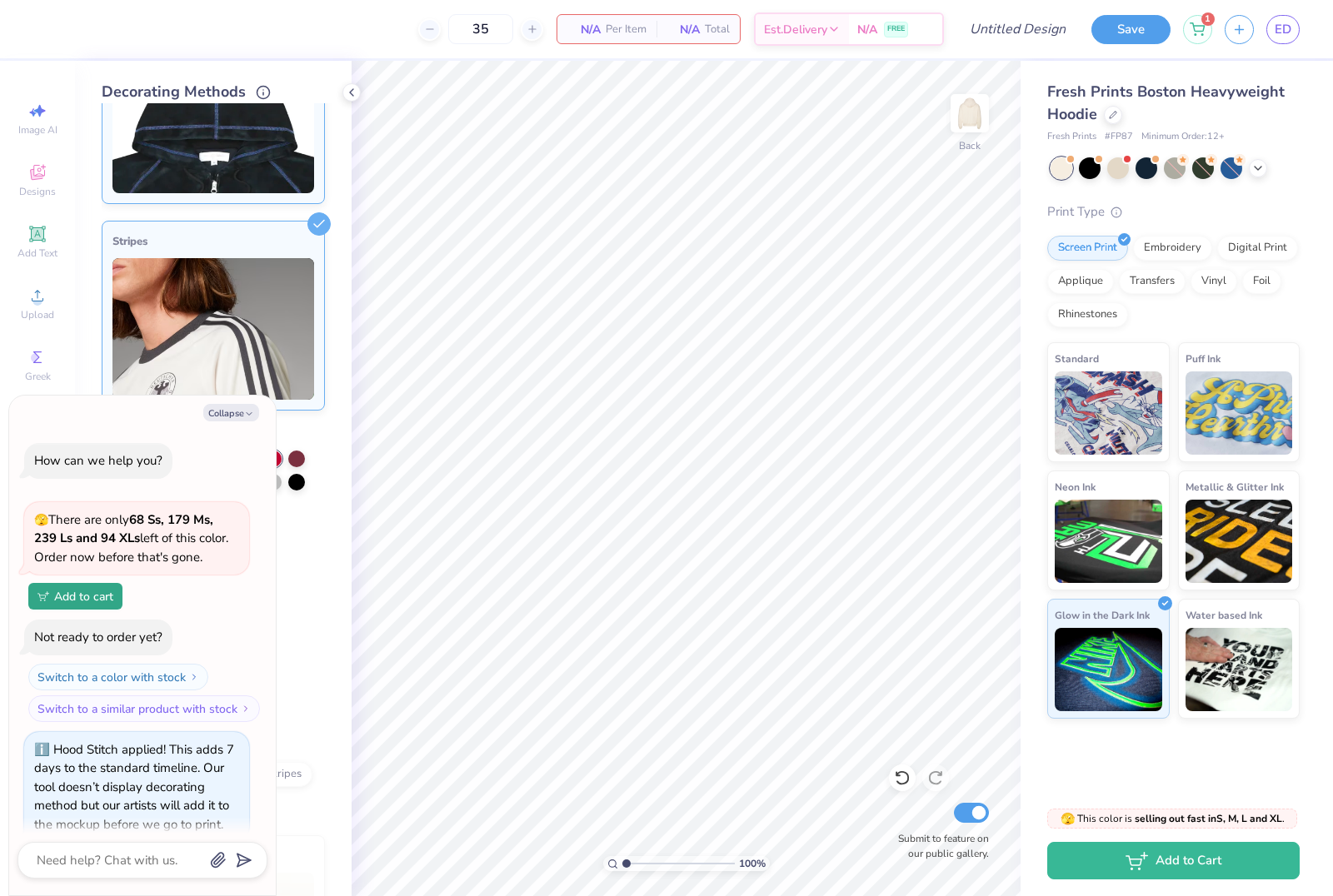
scroll to position [136, 0]
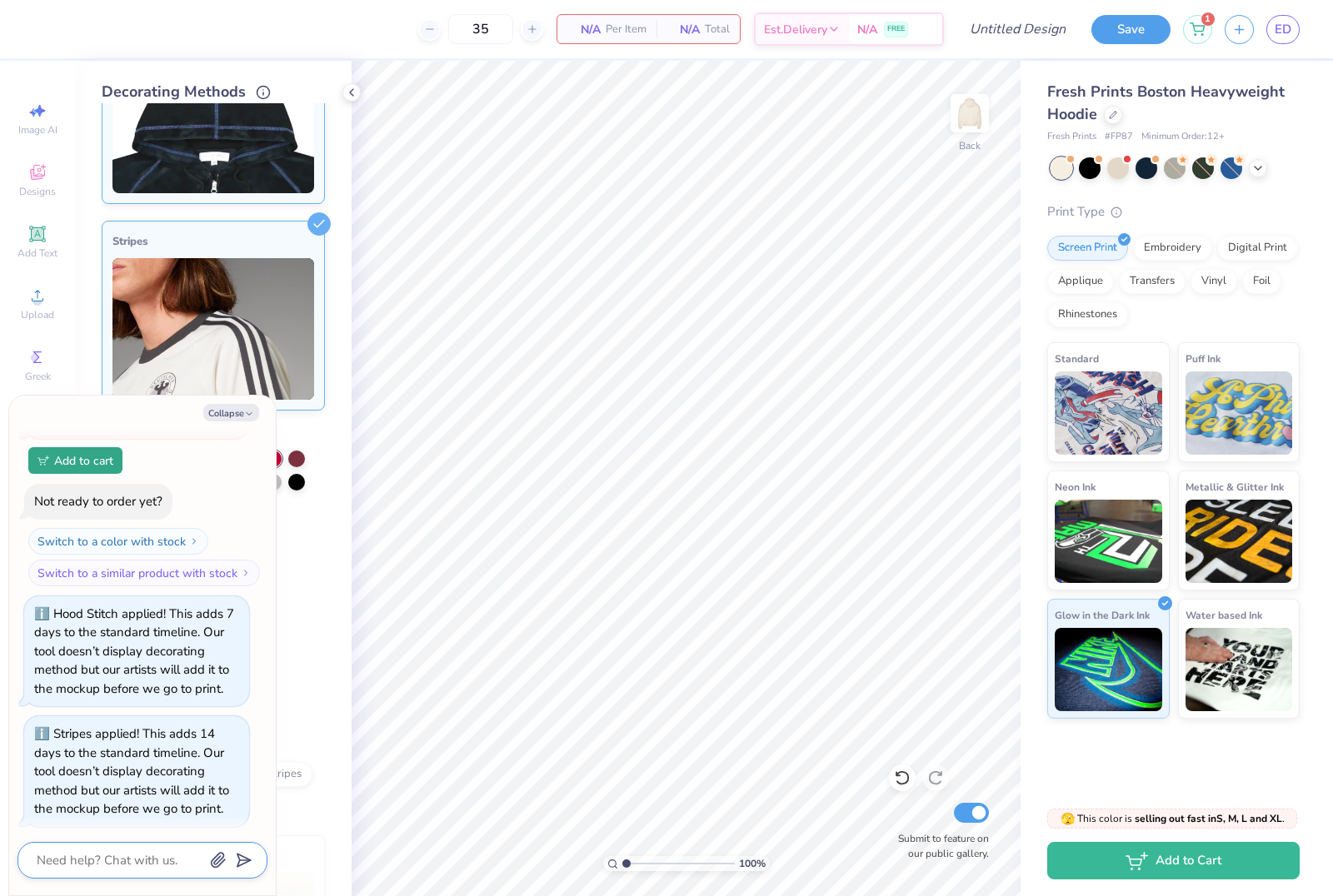
click at [130, 870] on textarea at bounding box center [120, 860] width 169 height 22
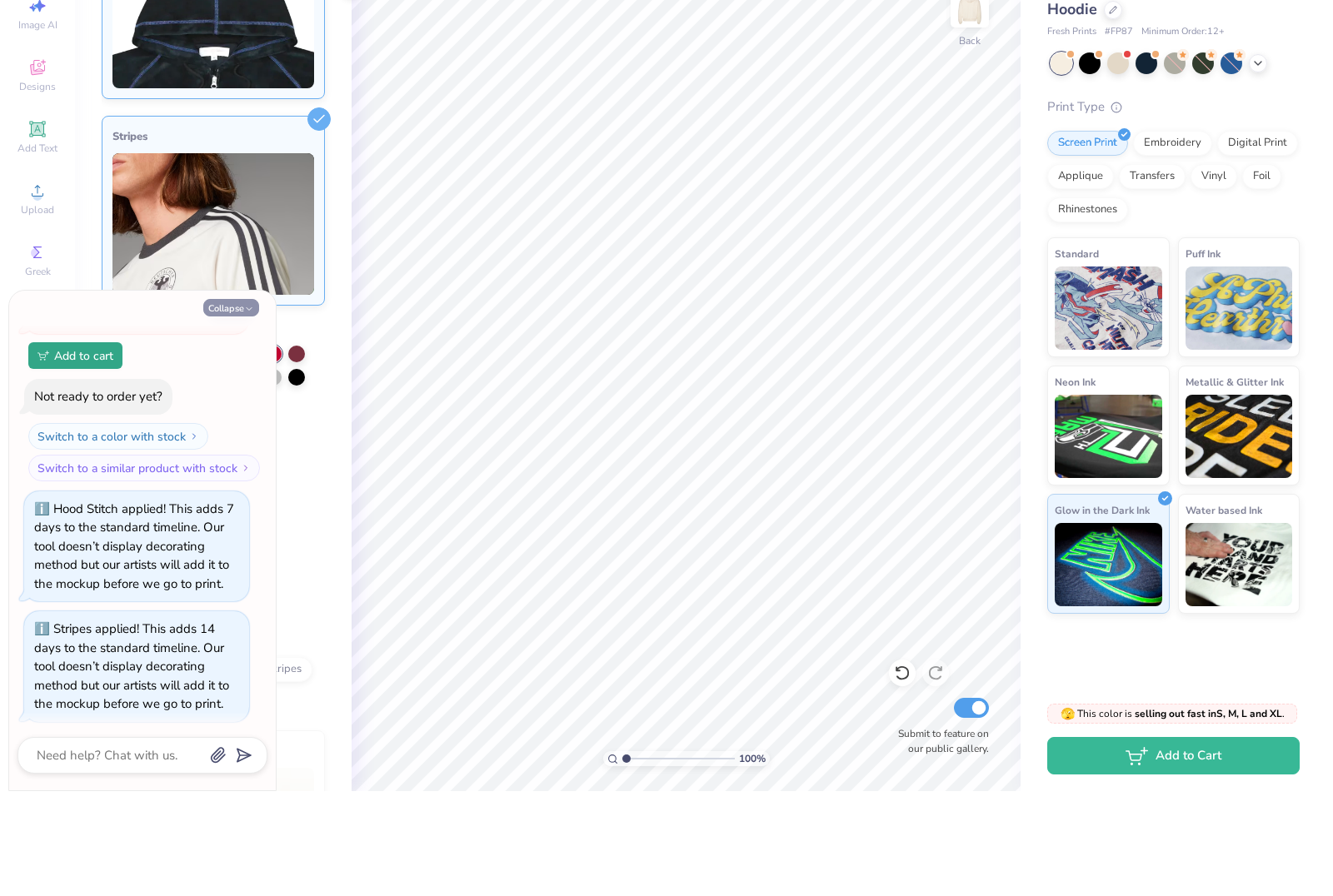
click at [228, 404] on button "Collapse" at bounding box center [231, 413] width 56 height 18
type textarea "x"
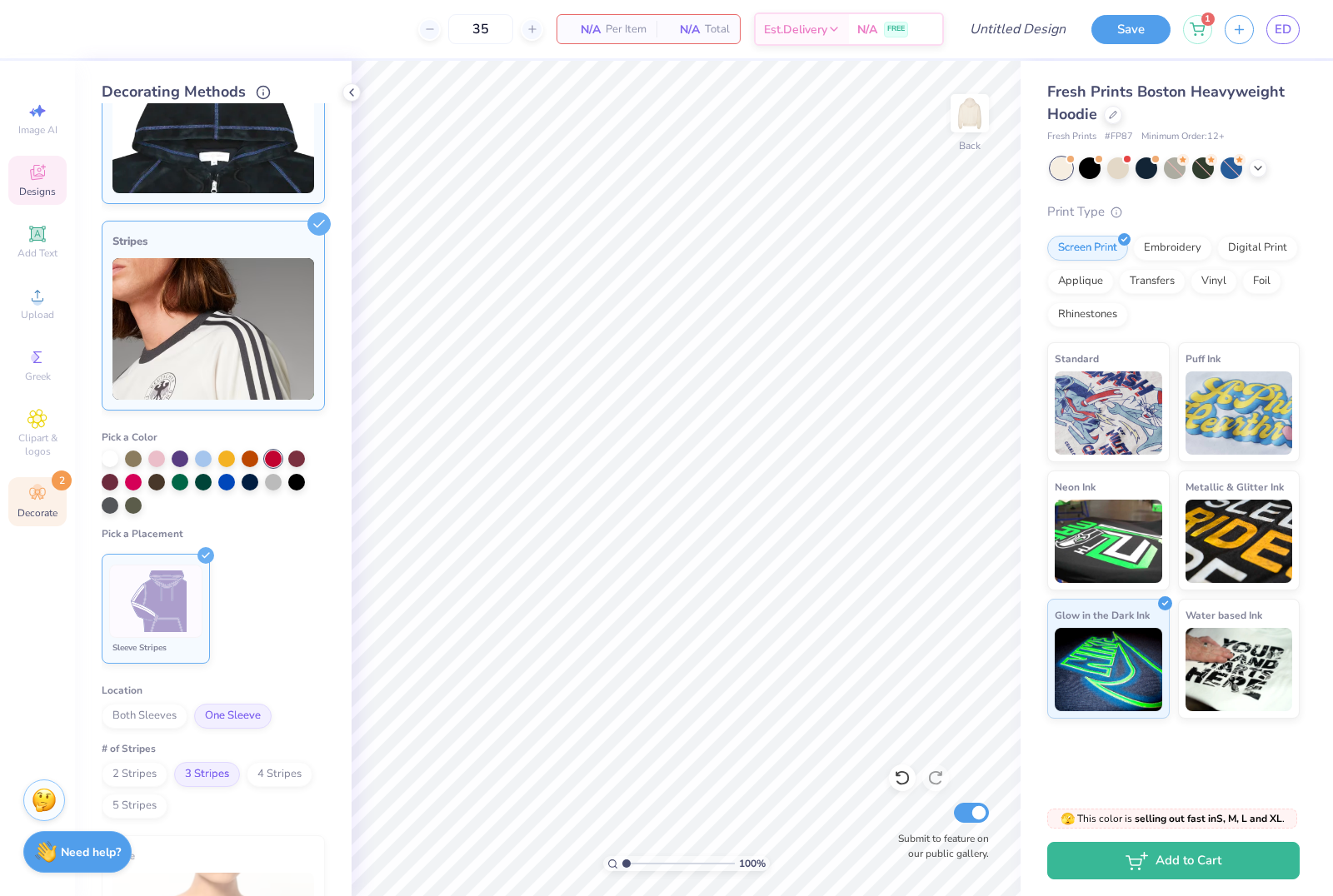
click at [38, 169] on icon at bounding box center [38, 172] width 20 height 20
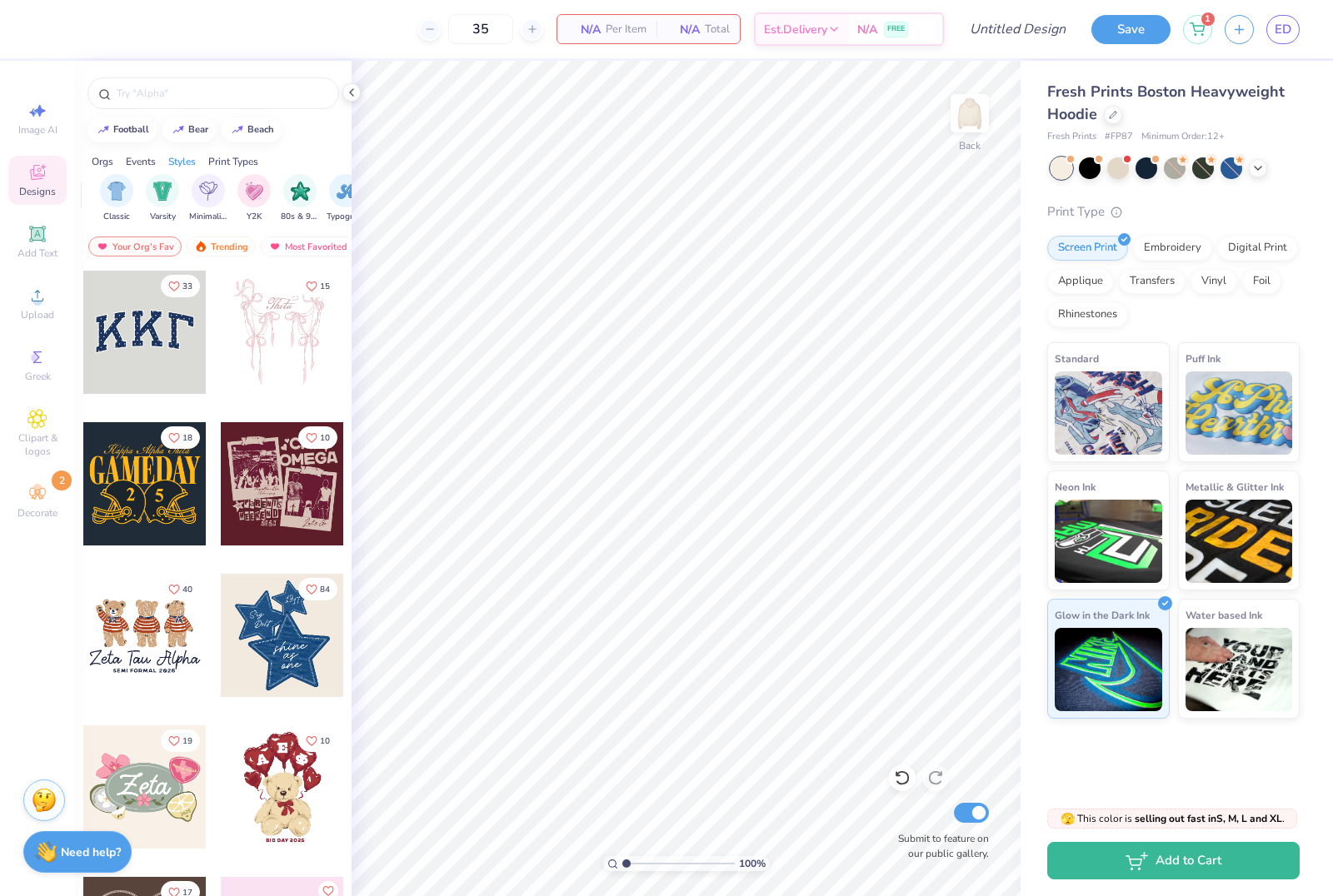
scroll to position [0, 862]
click at [256, 194] on img "filter for Y2K" at bounding box center [251, 190] width 18 height 19
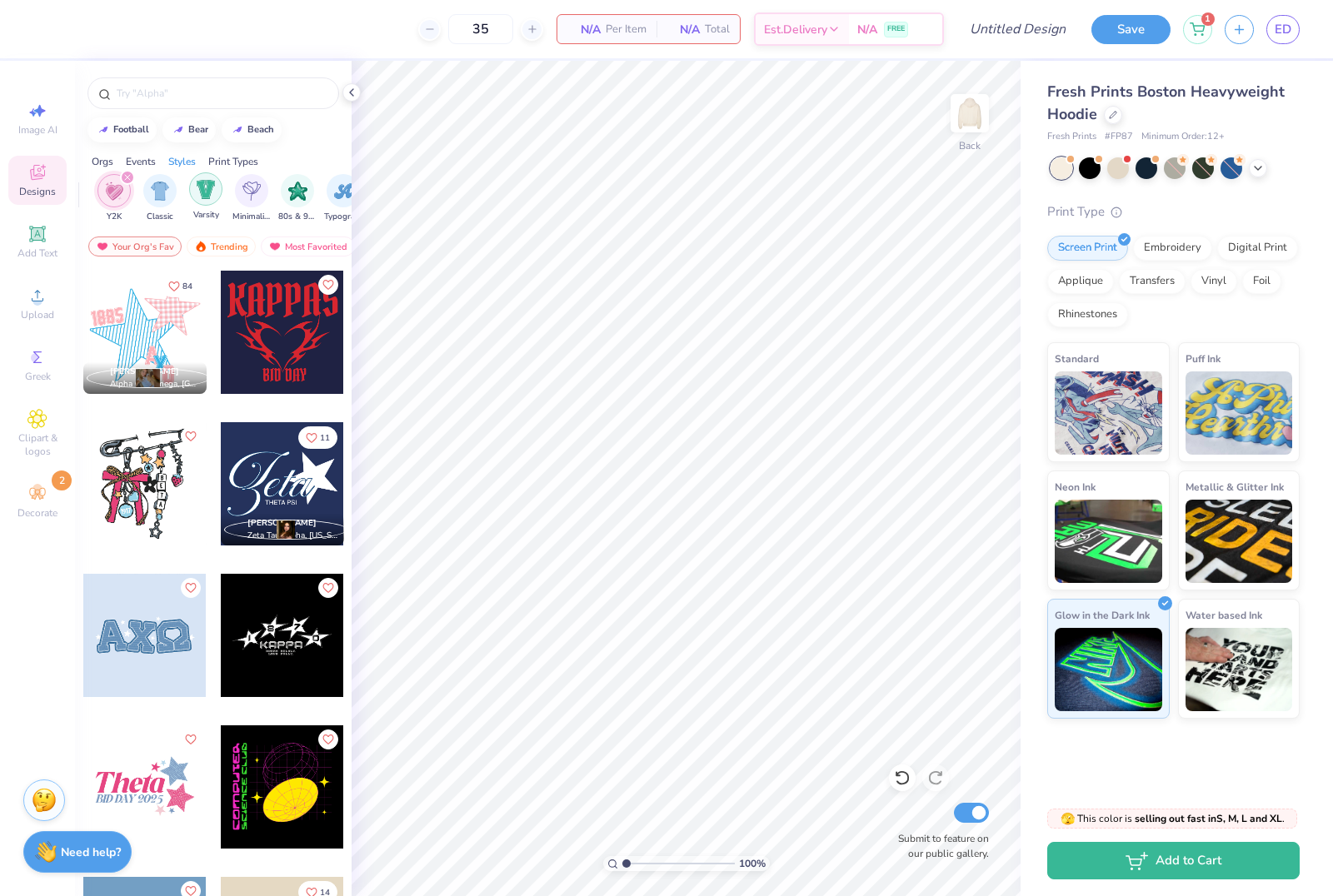
click at [259, 196] on img "filter for Minimalist" at bounding box center [251, 190] width 18 height 19
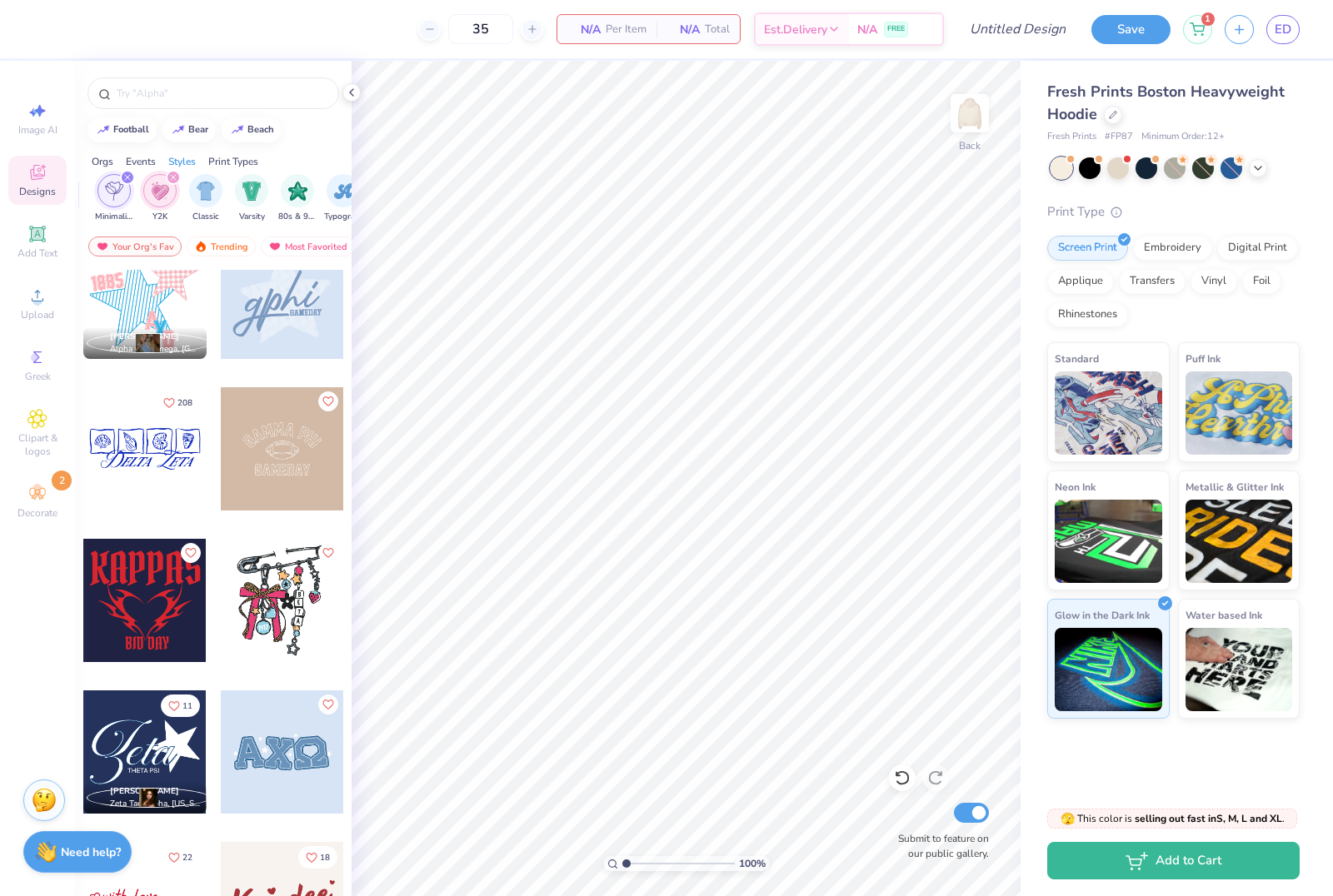
scroll to position [36, 0]
click at [281, 295] on div at bounding box center [282, 297] width 124 height 124
click at [284, 332] on div at bounding box center [282, 297] width 124 height 124
click at [169, 185] on div "filter for Y2K" at bounding box center [172, 176] width 15 height 15
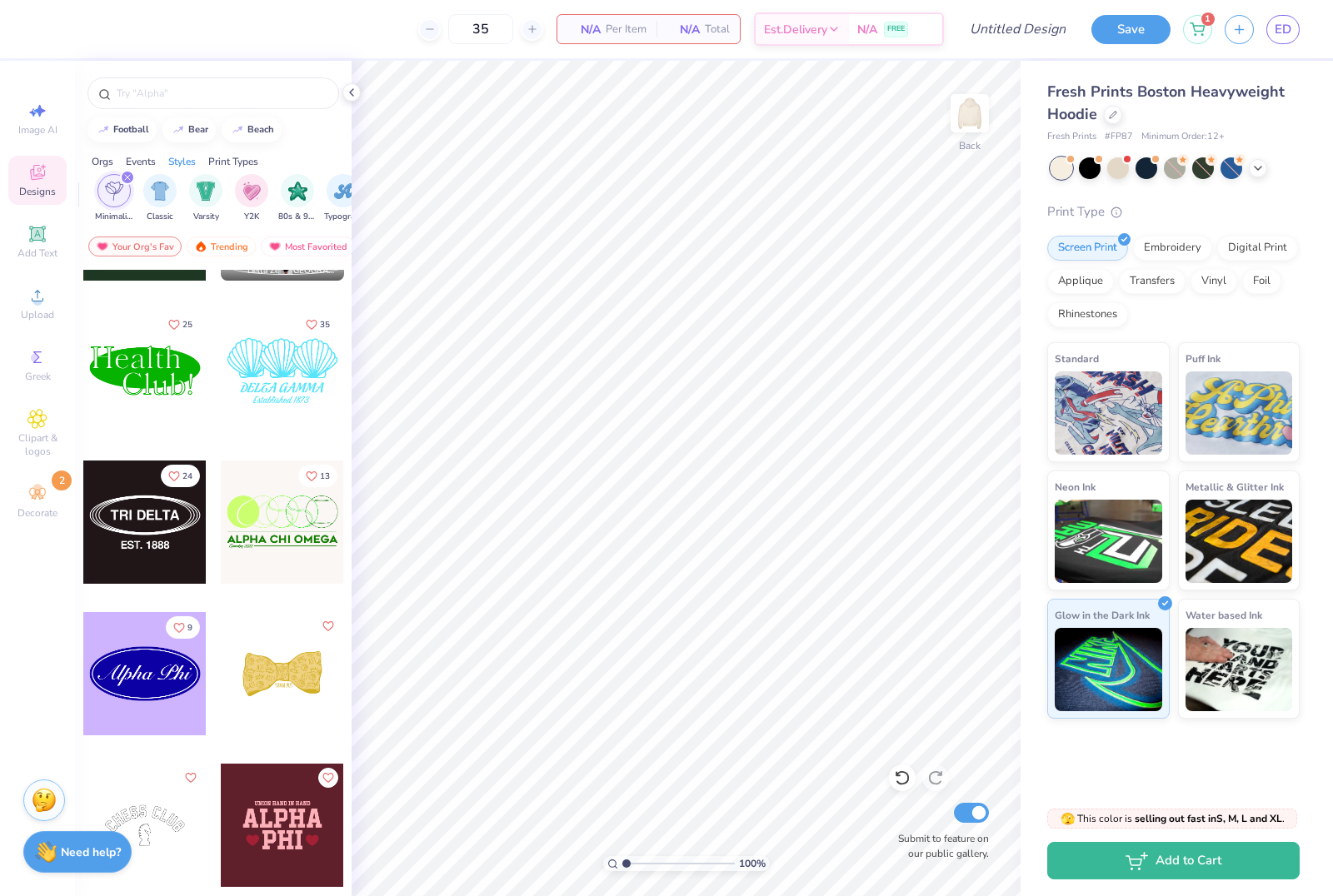
scroll to position [4671, 0]
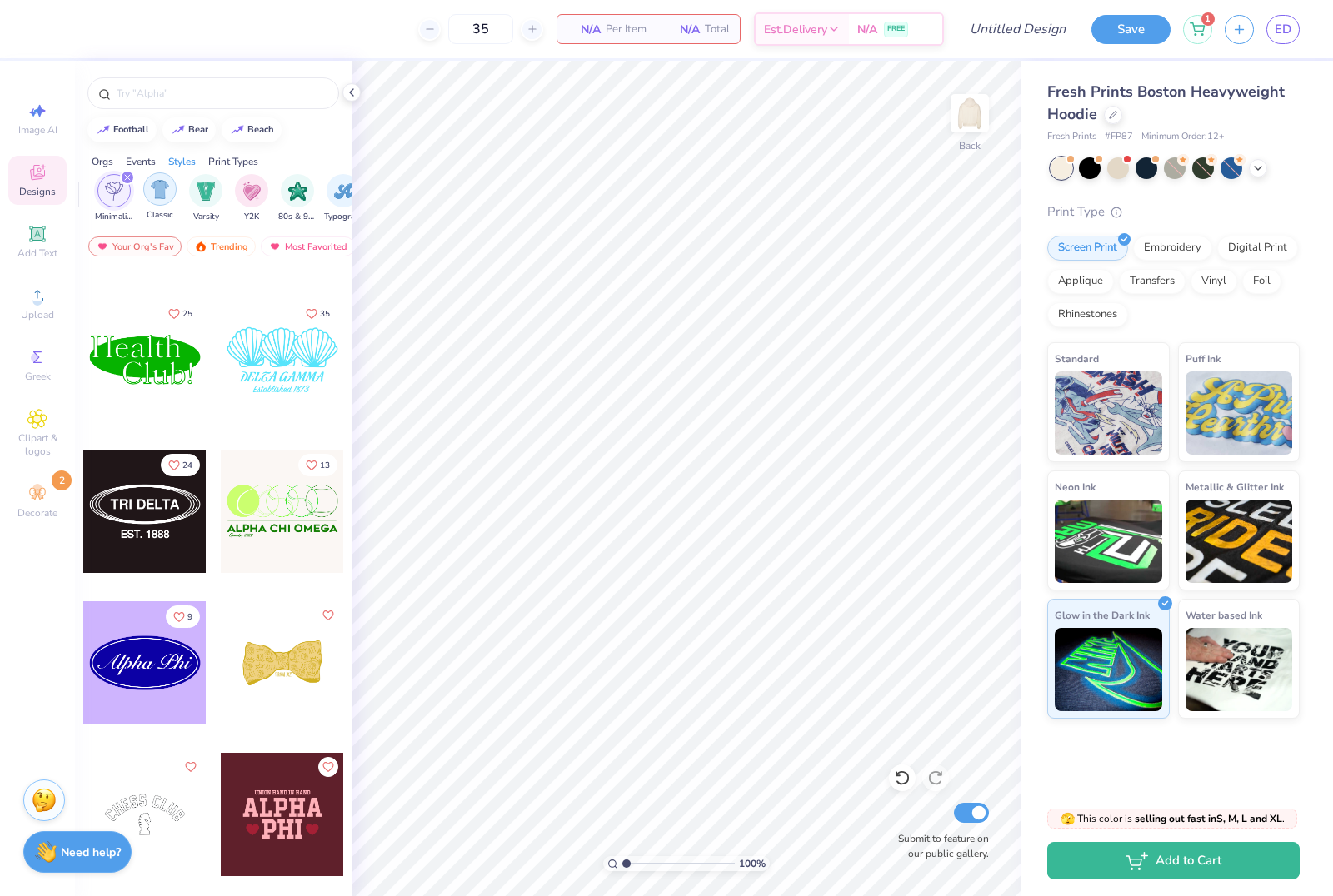
click at [126, 180] on icon "filter for Minimalist" at bounding box center [127, 176] width 5 height 5
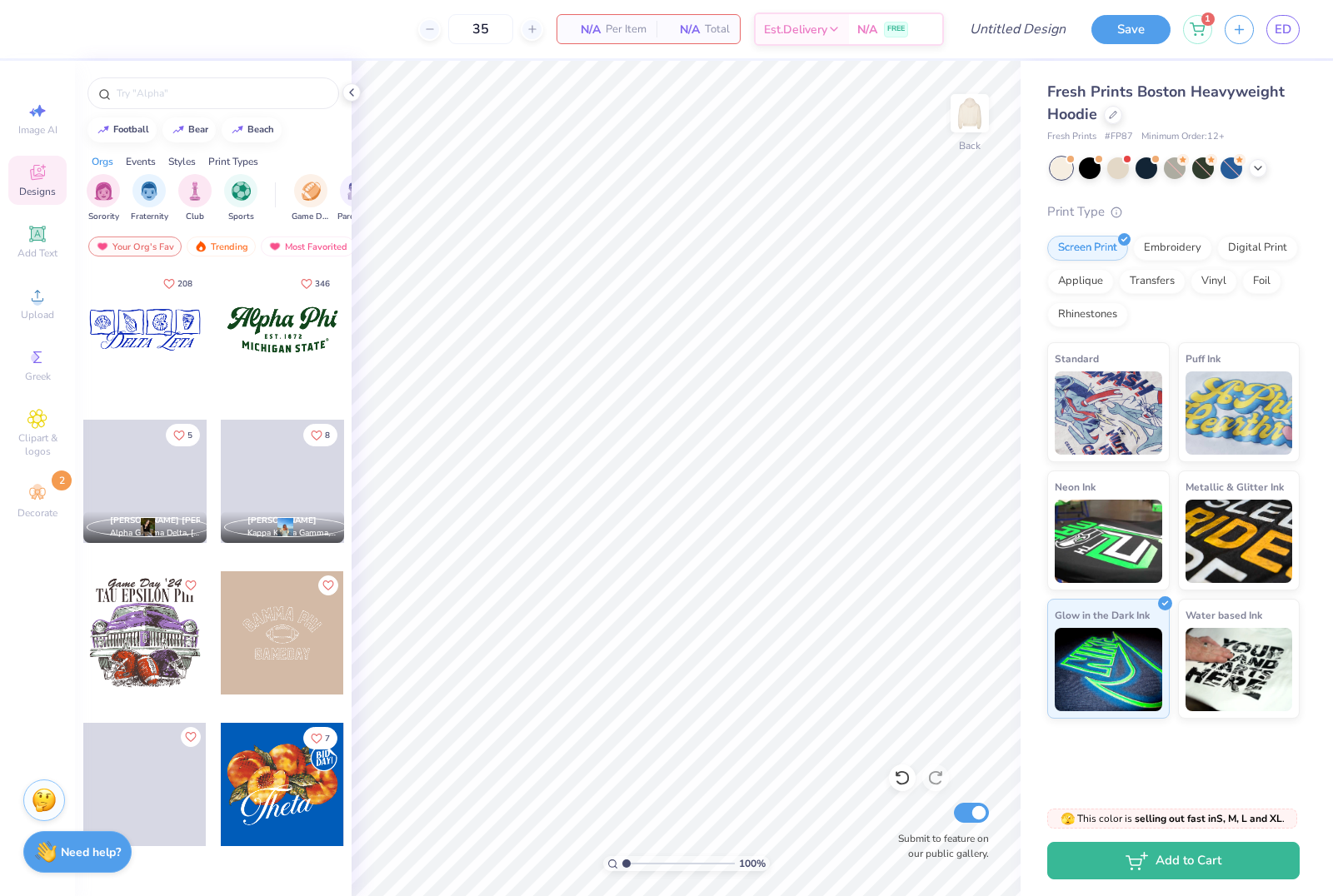
scroll to position [0, 0]
click at [192, 195] on img "filter for Club" at bounding box center [194, 190] width 18 height 19
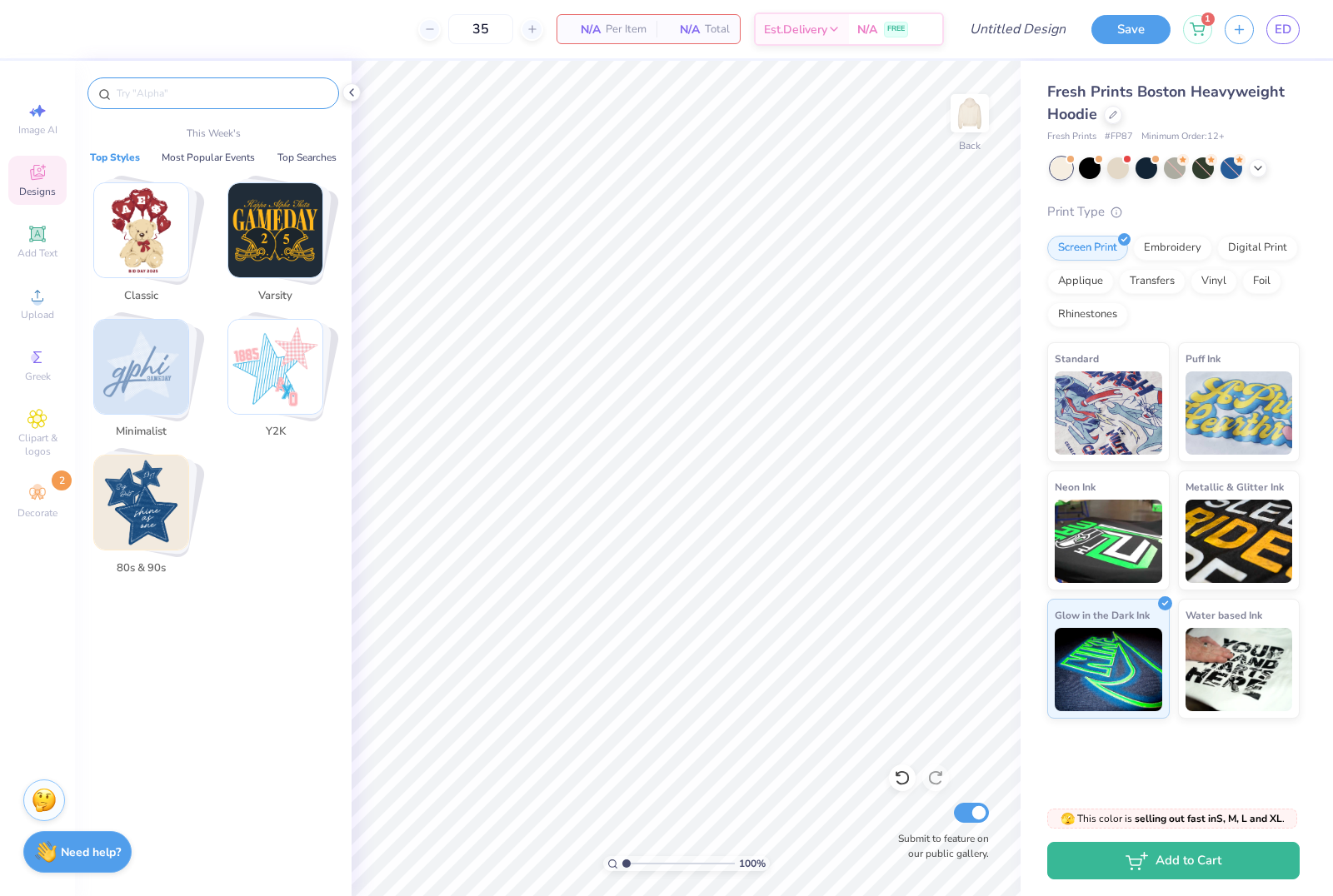
click at [198, 92] on input "text" at bounding box center [221, 93] width 213 height 17
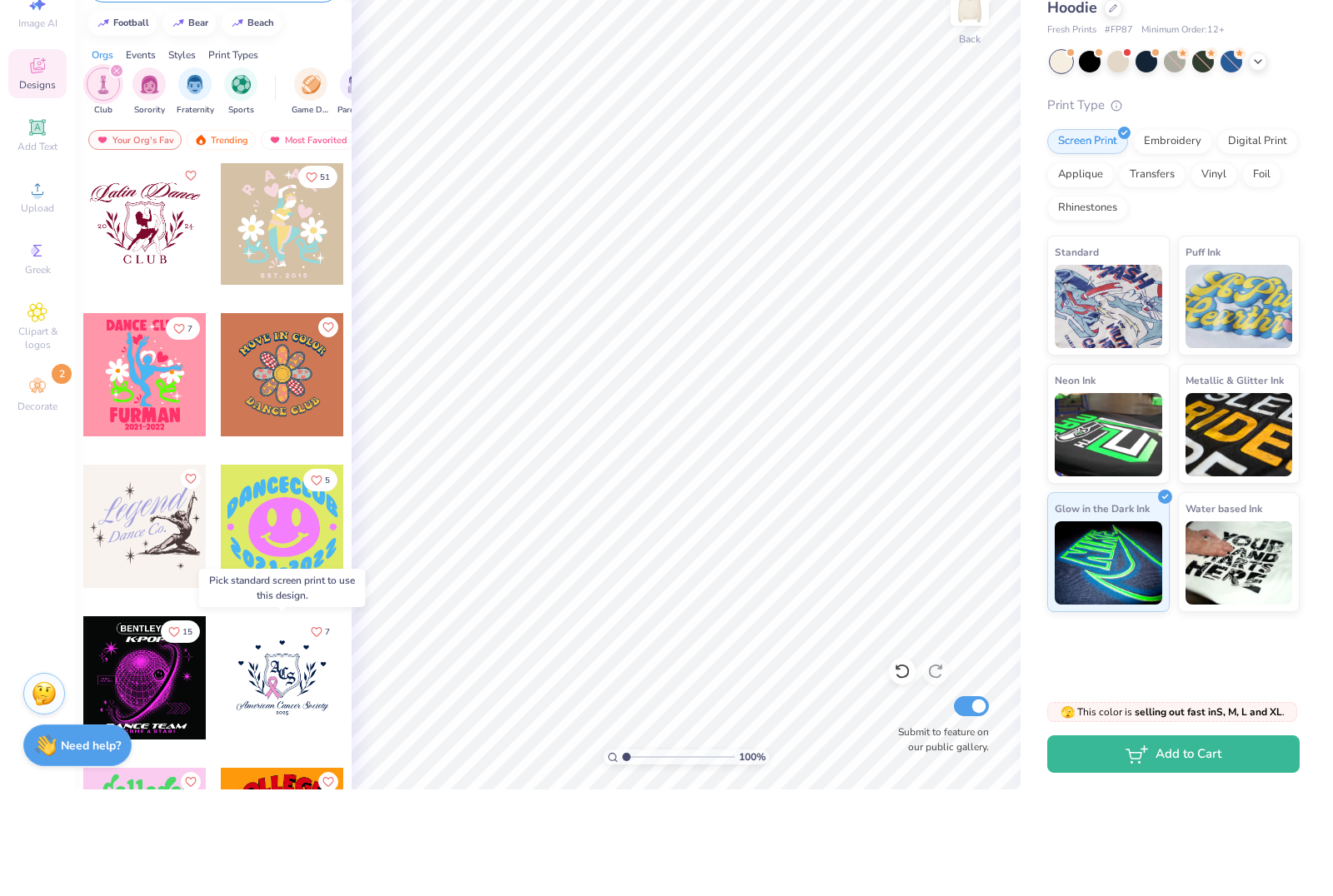
scroll to position [154, 0]
type input "Dance"
click at [267, 571] on div at bounding box center [282, 633] width 124 height 124
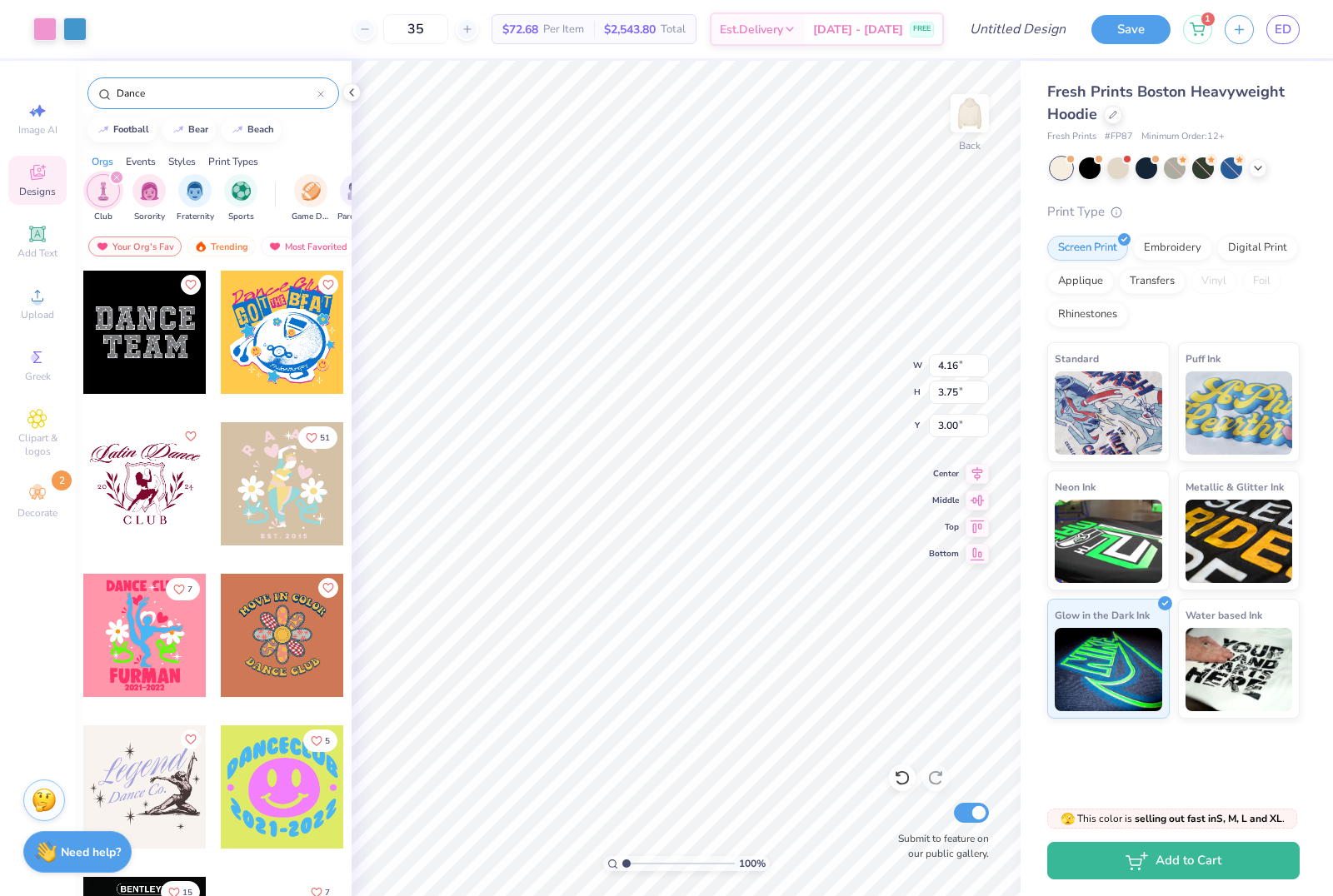
scroll to position [0, 0]
type input "9.15"
type input "8.26"
type input "3.96"
click at [332, 31] on div "35 $72.68 Per Item $2,543.80 Total Est. Delivery [DATE] - [DATE] FREE" at bounding box center [520, 29] width 844 height 58
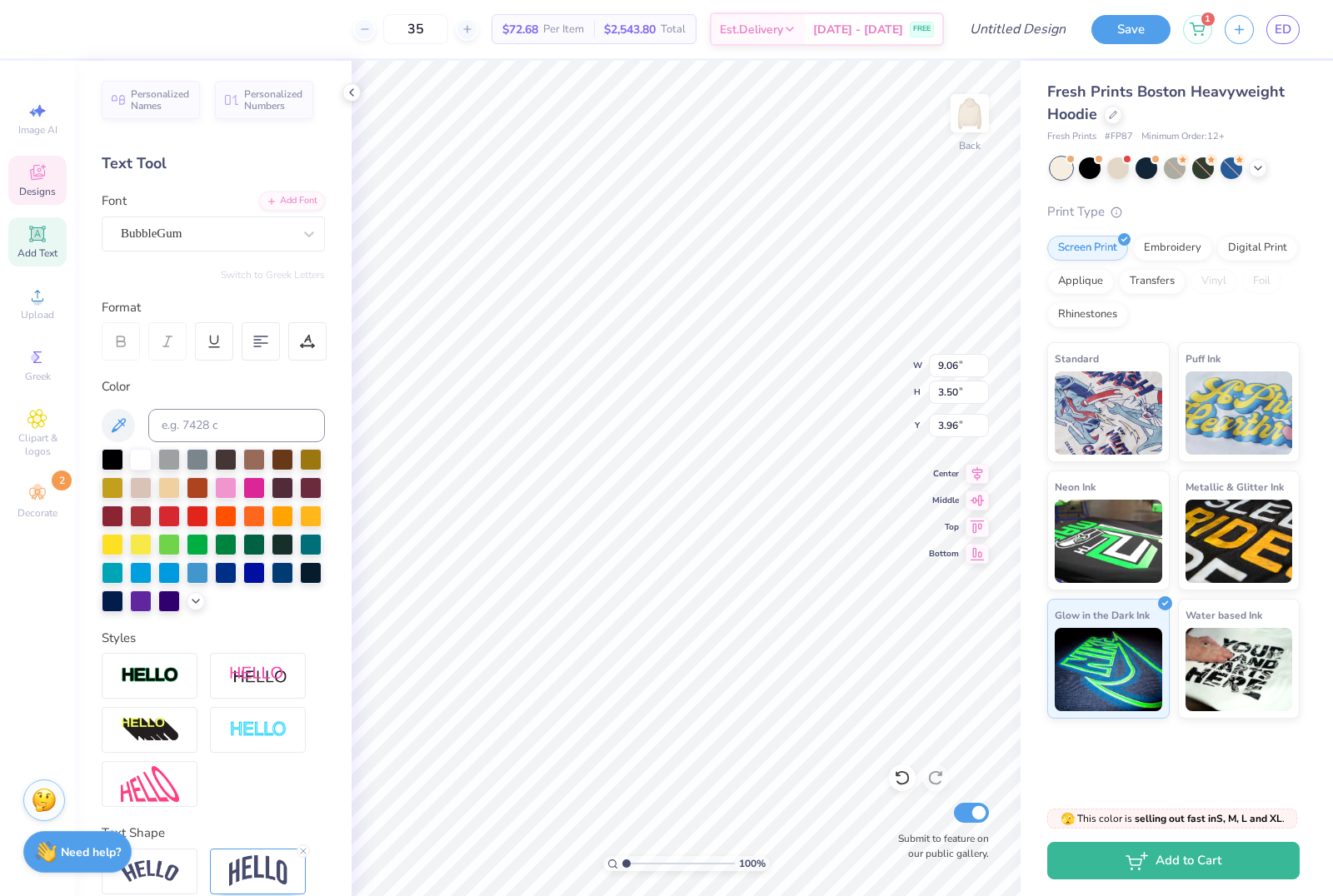
type input "3.92"
click at [22, 512] on div "Decorate 2" at bounding box center [37, 501] width 58 height 49
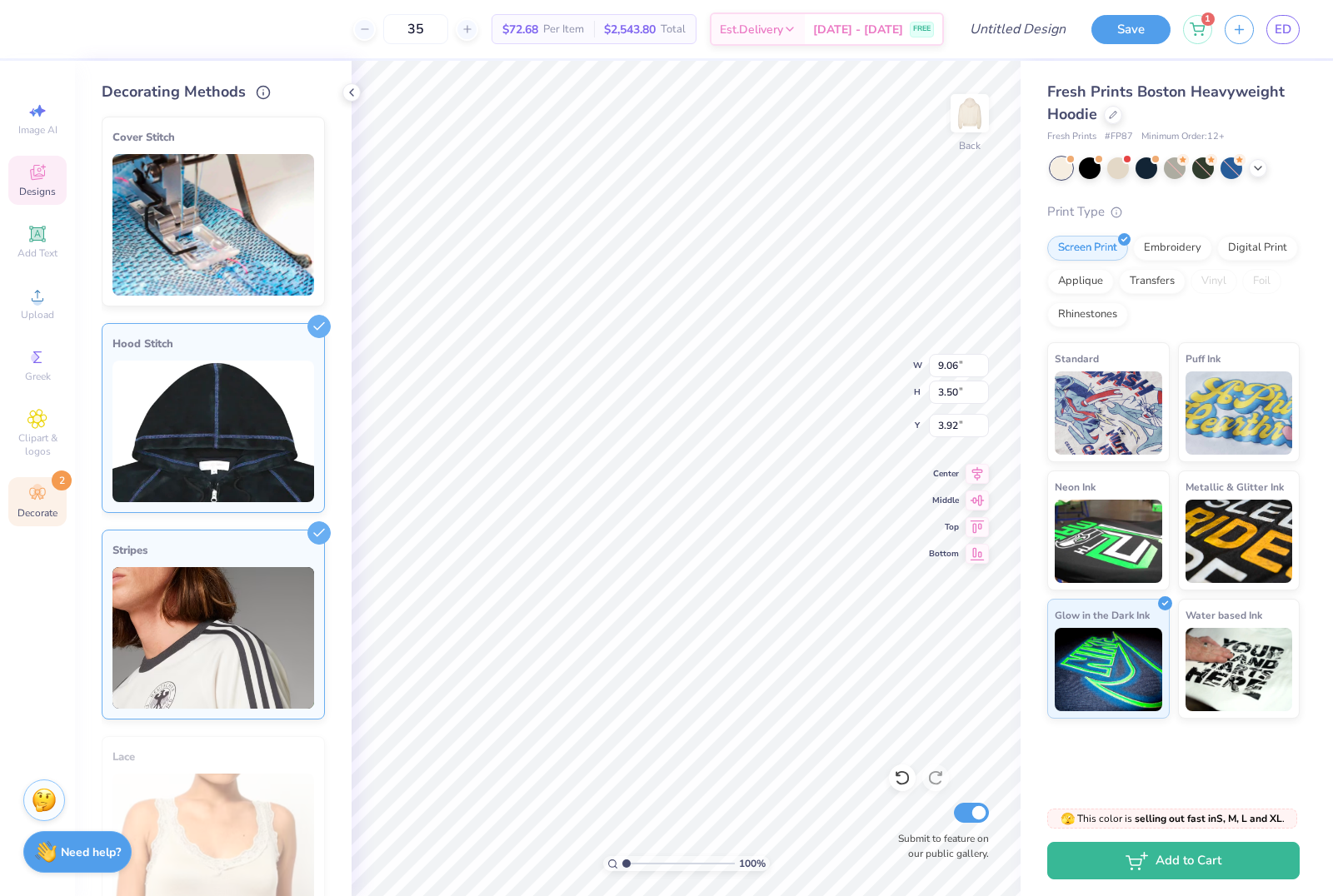
click at [282, 573] on img at bounding box center [213, 638] width 201 height 142
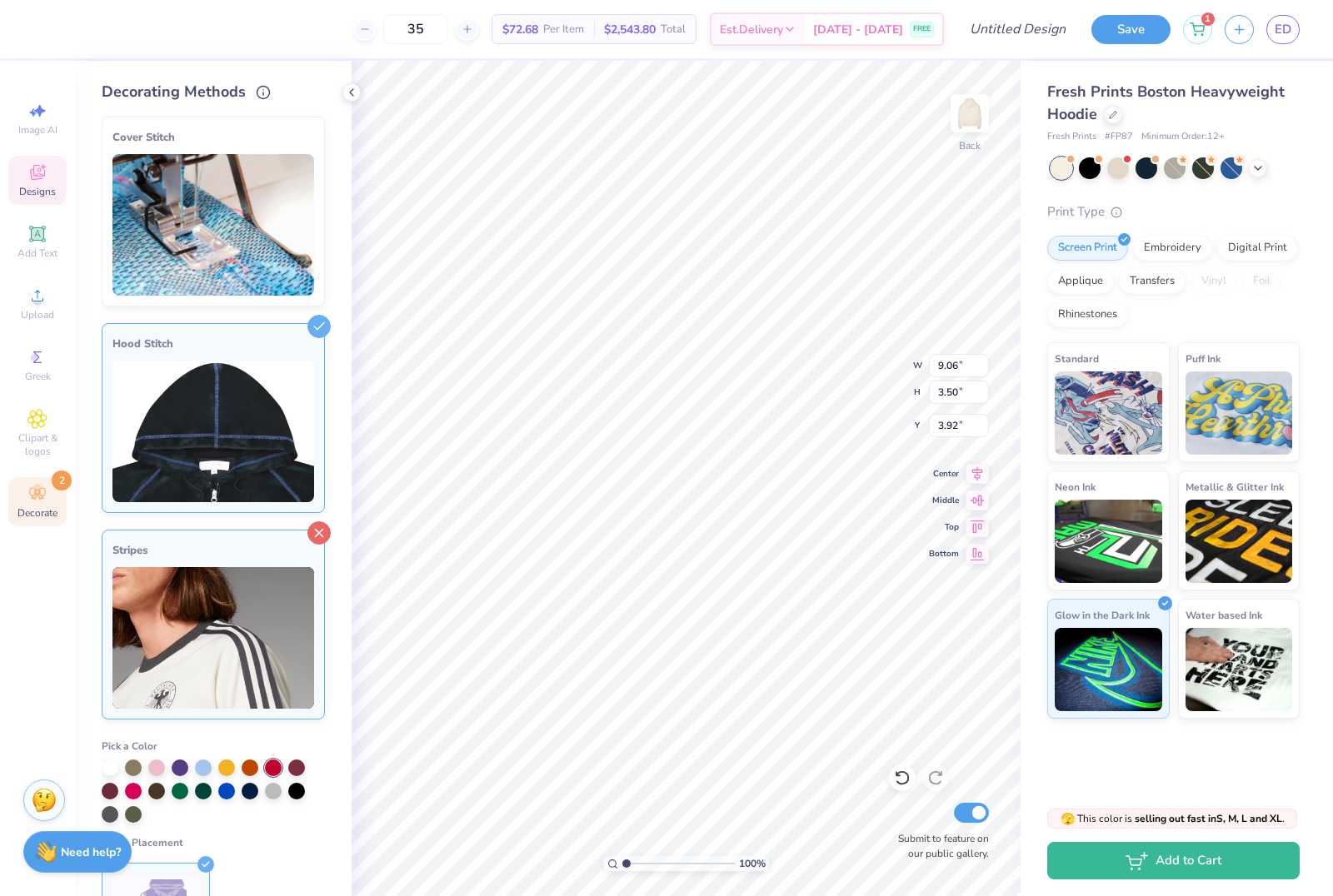
click at [314, 537] on icon at bounding box center [318, 532] width 23 height 23
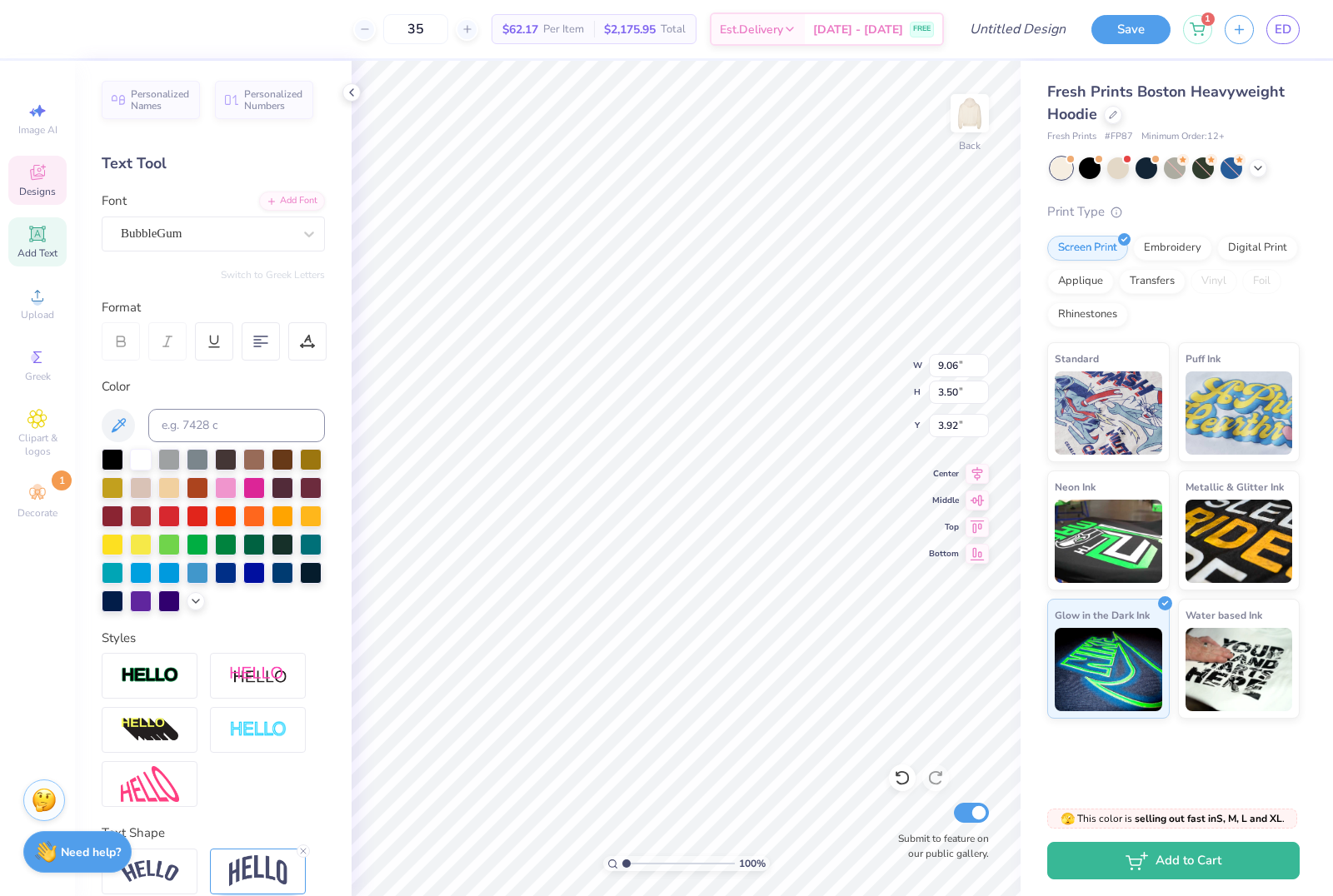
scroll to position [0, 5]
type textarea "DANCECompany"
type input "8.59"
type input "3.20"
type input "9.01"
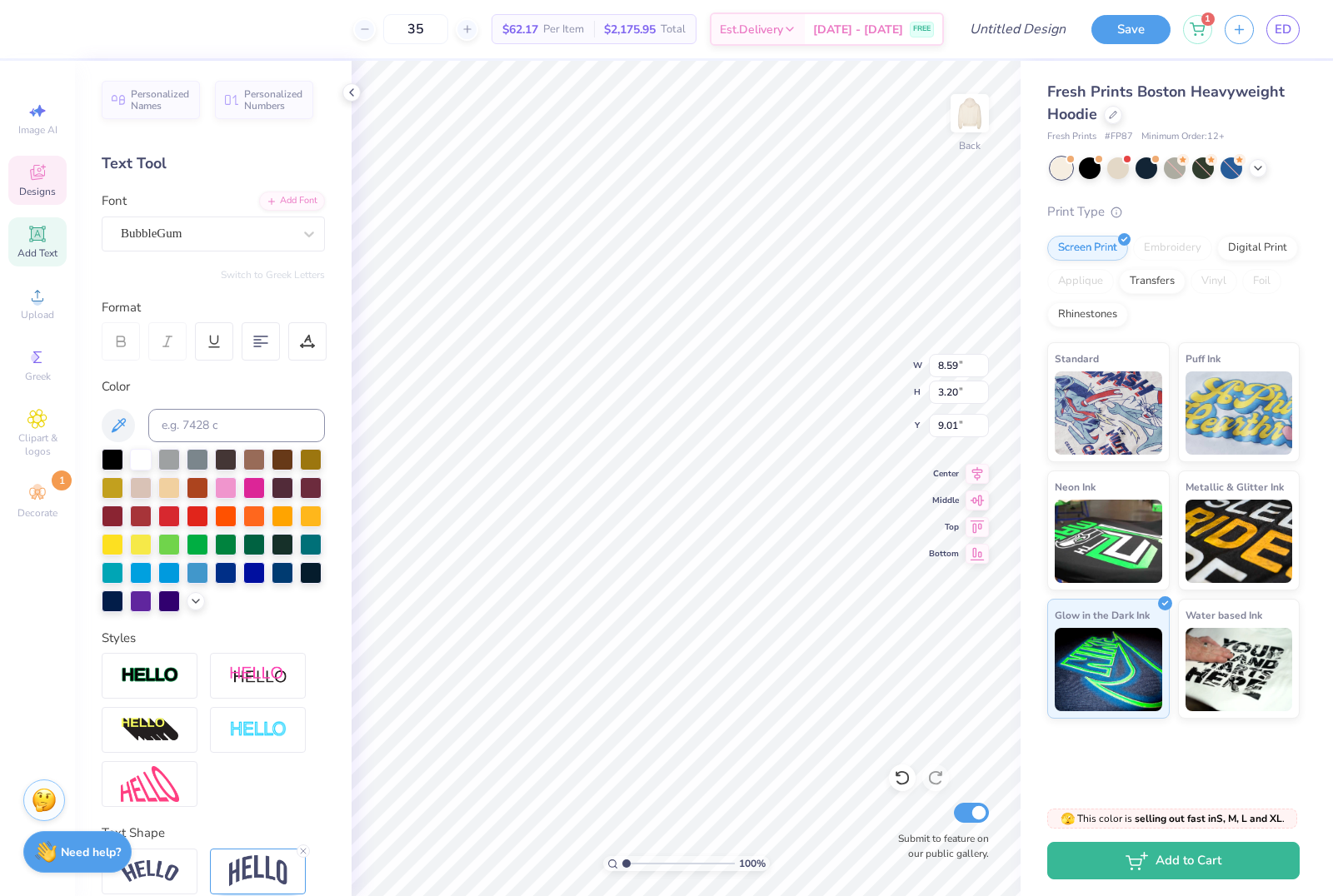
scroll to position [1, 0]
type textarea "2"
type textarea "at [US_STATE][GEOGRAPHIC_DATA]"
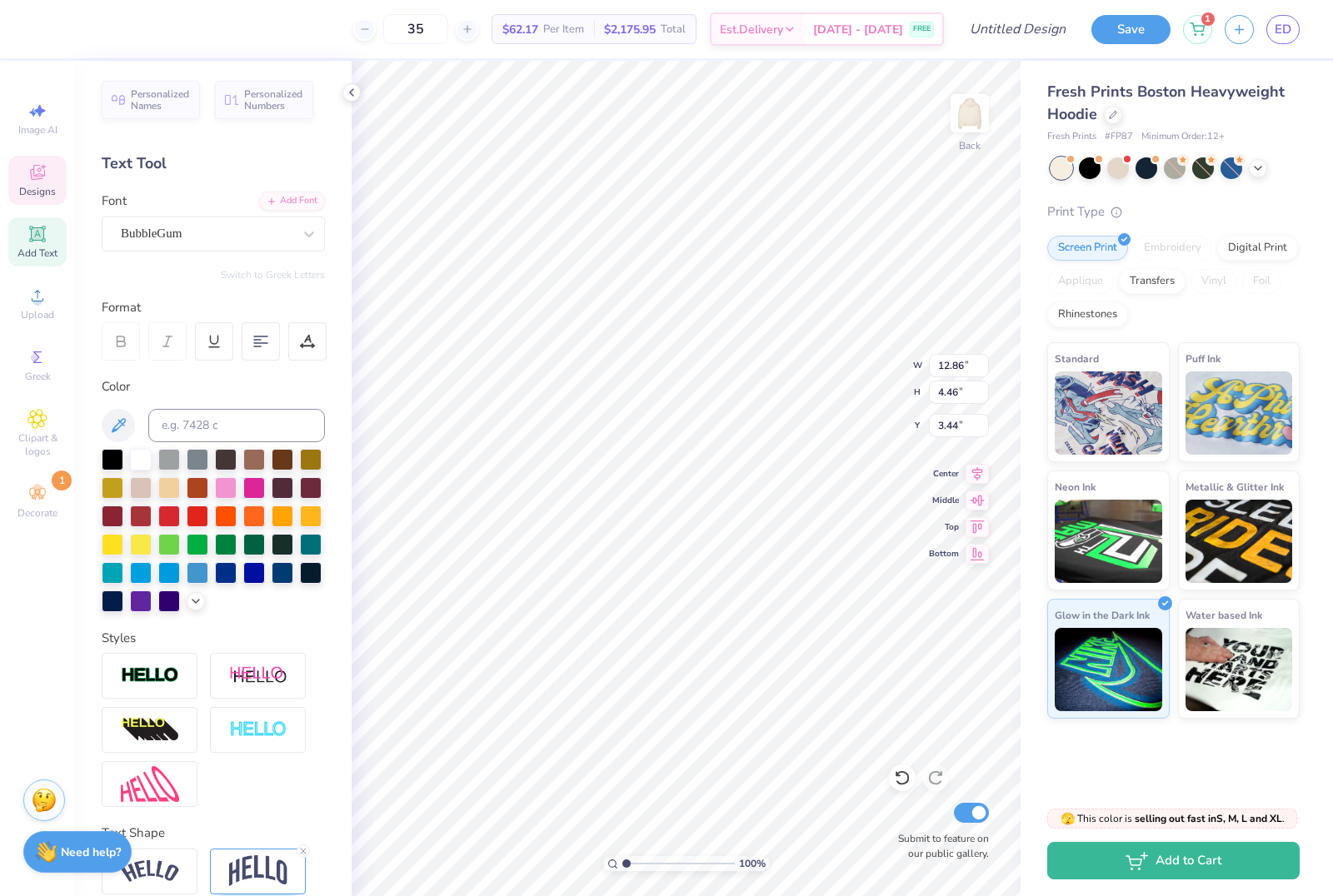
type input "3.00"
type input "13.70"
type input "4.63"
type input "7.86"
type input "3.41"
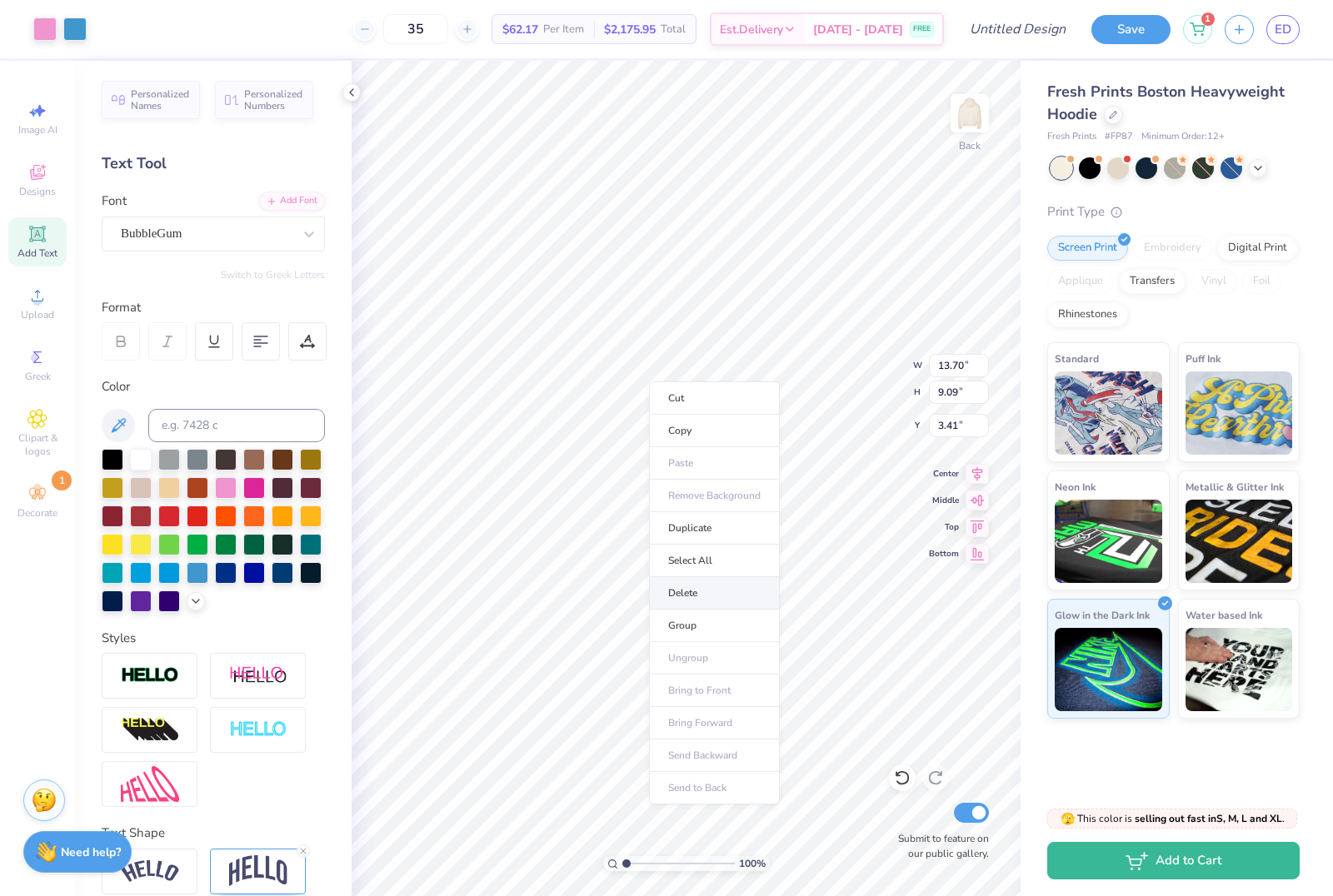
click at [686, 586] on li "Delete" at bounding box center [714, 593] width 131 height 33
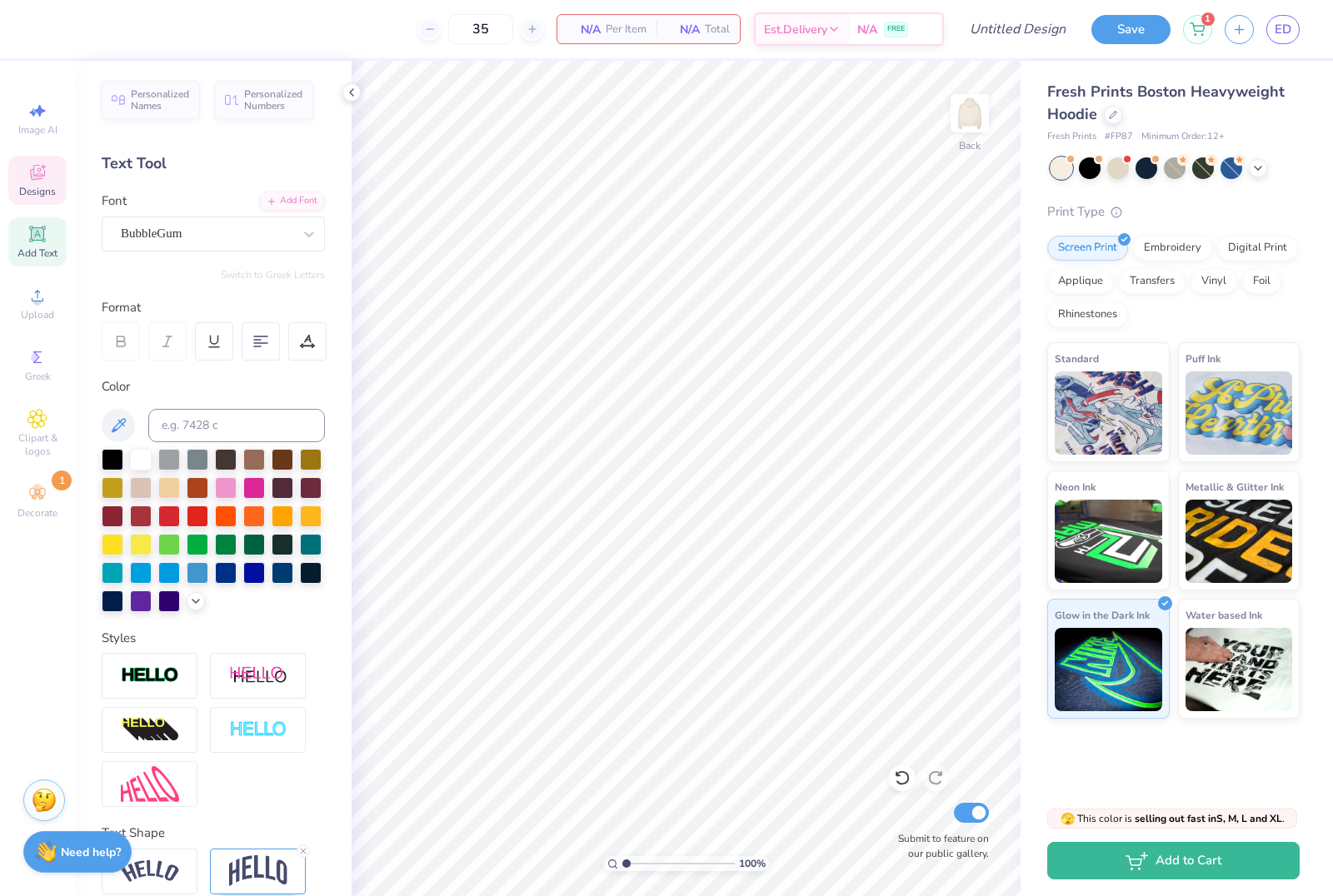
click at [32, 192] on span "Designs" at bounding box center [37, 191] width 37 height 13
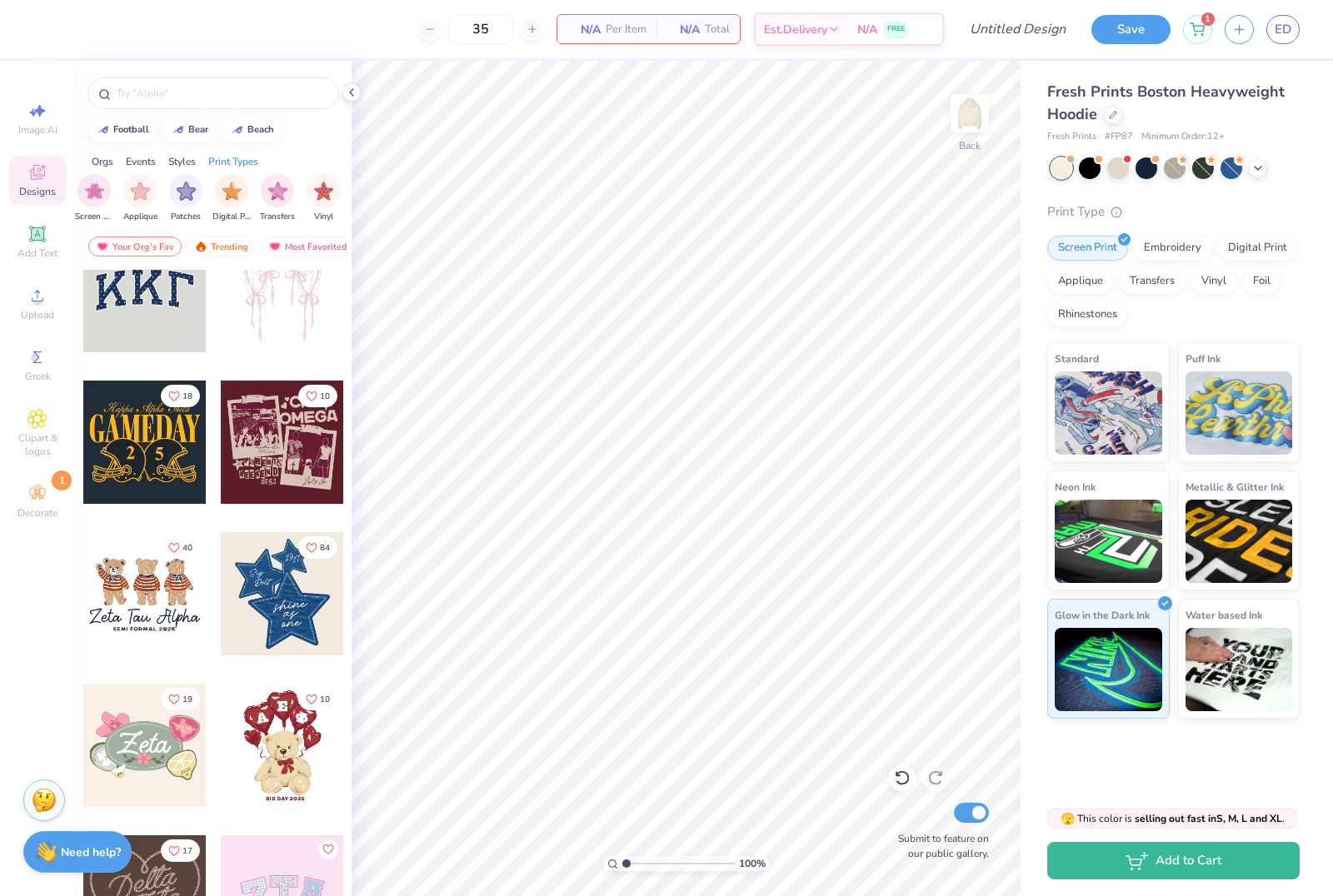
scroll to position [0, 1411]
click at [321, 193] on img "filter for Vinyl" at bounding box center [323, 189] width 19 height 19
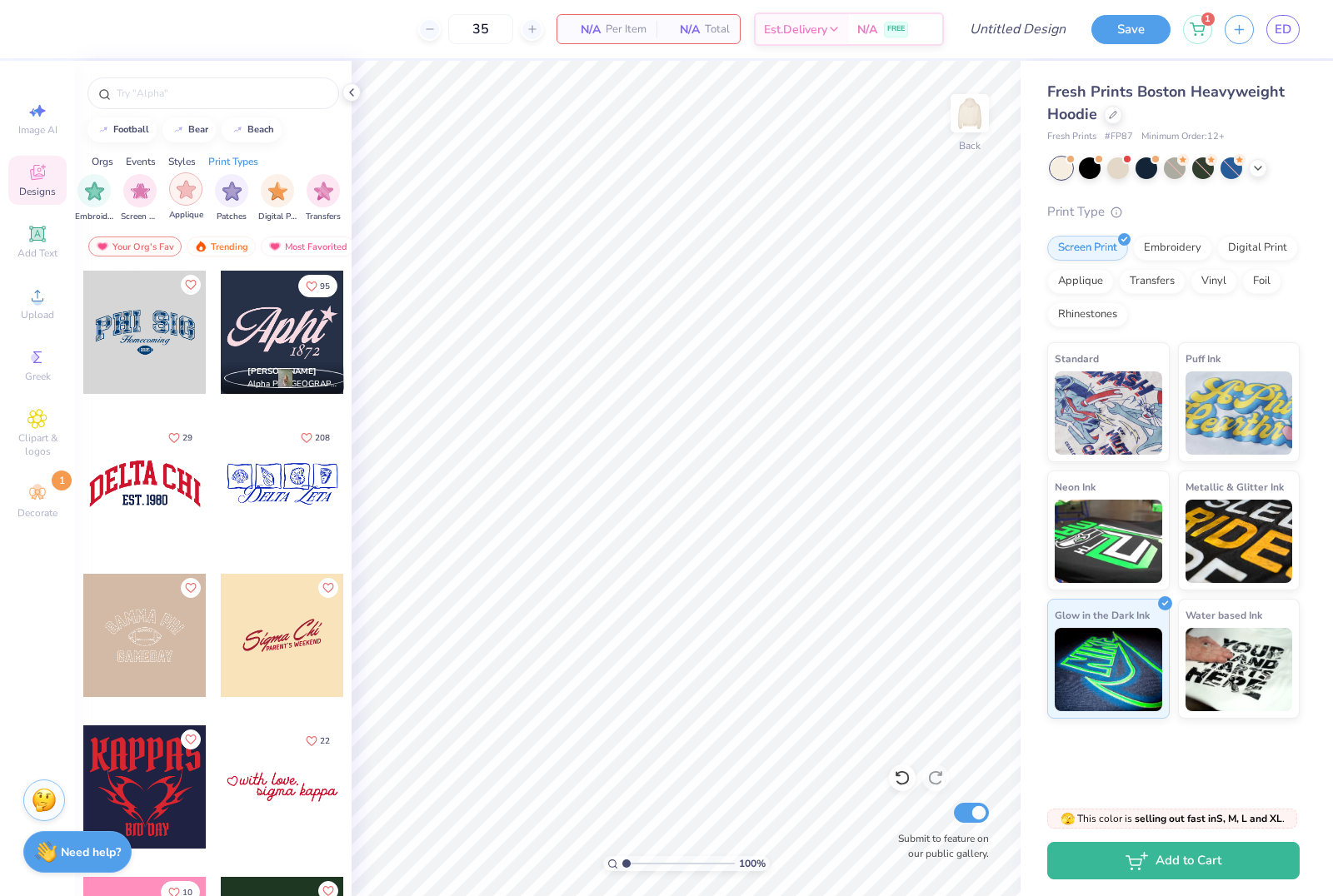
click at [228, 190] on img "filter for Patches" at bounding box center [231, 190] width 19 height 19
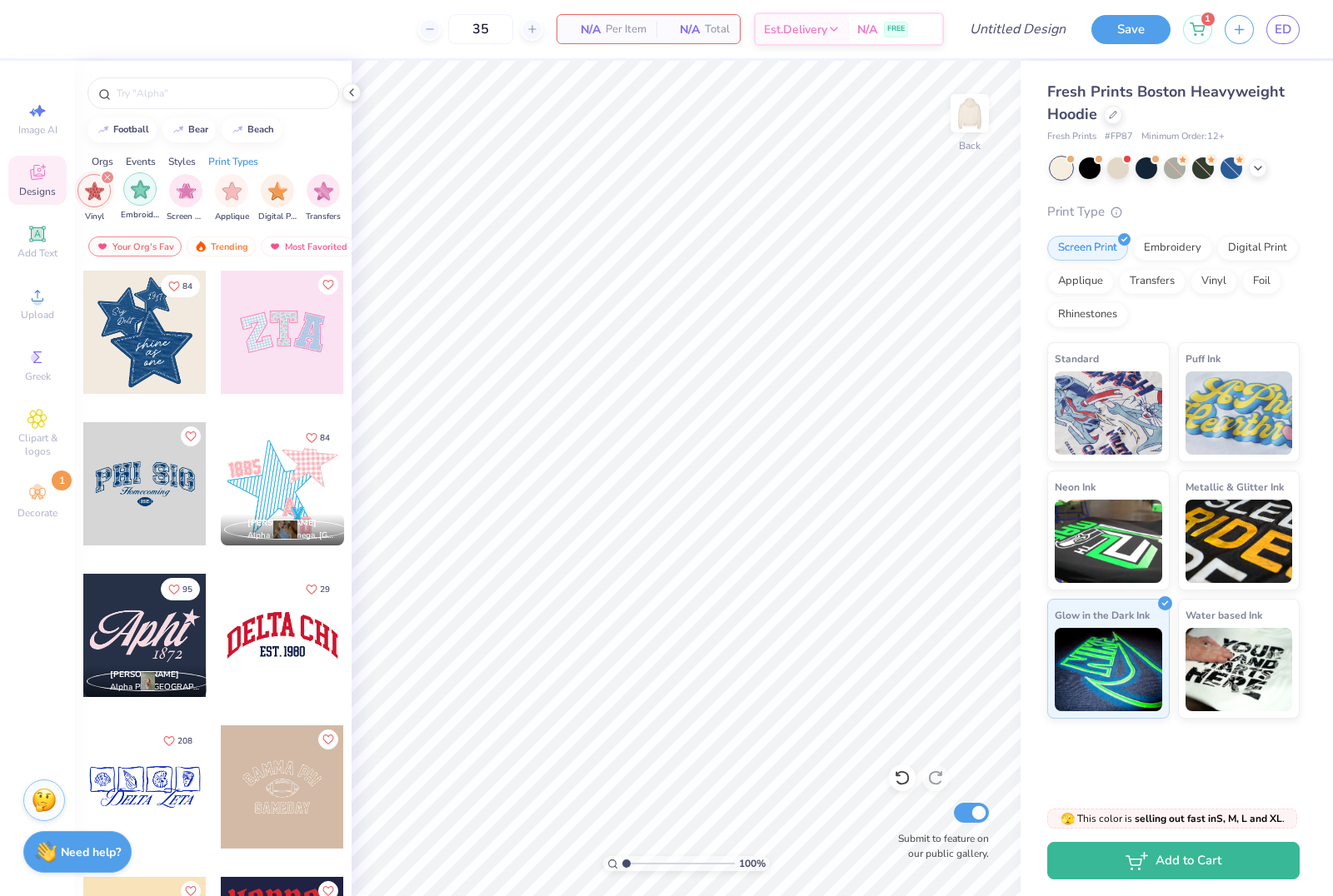
click at [104, 185] on div "filter for Vinyl" at bounding box center [107, 176] width 15 height 15
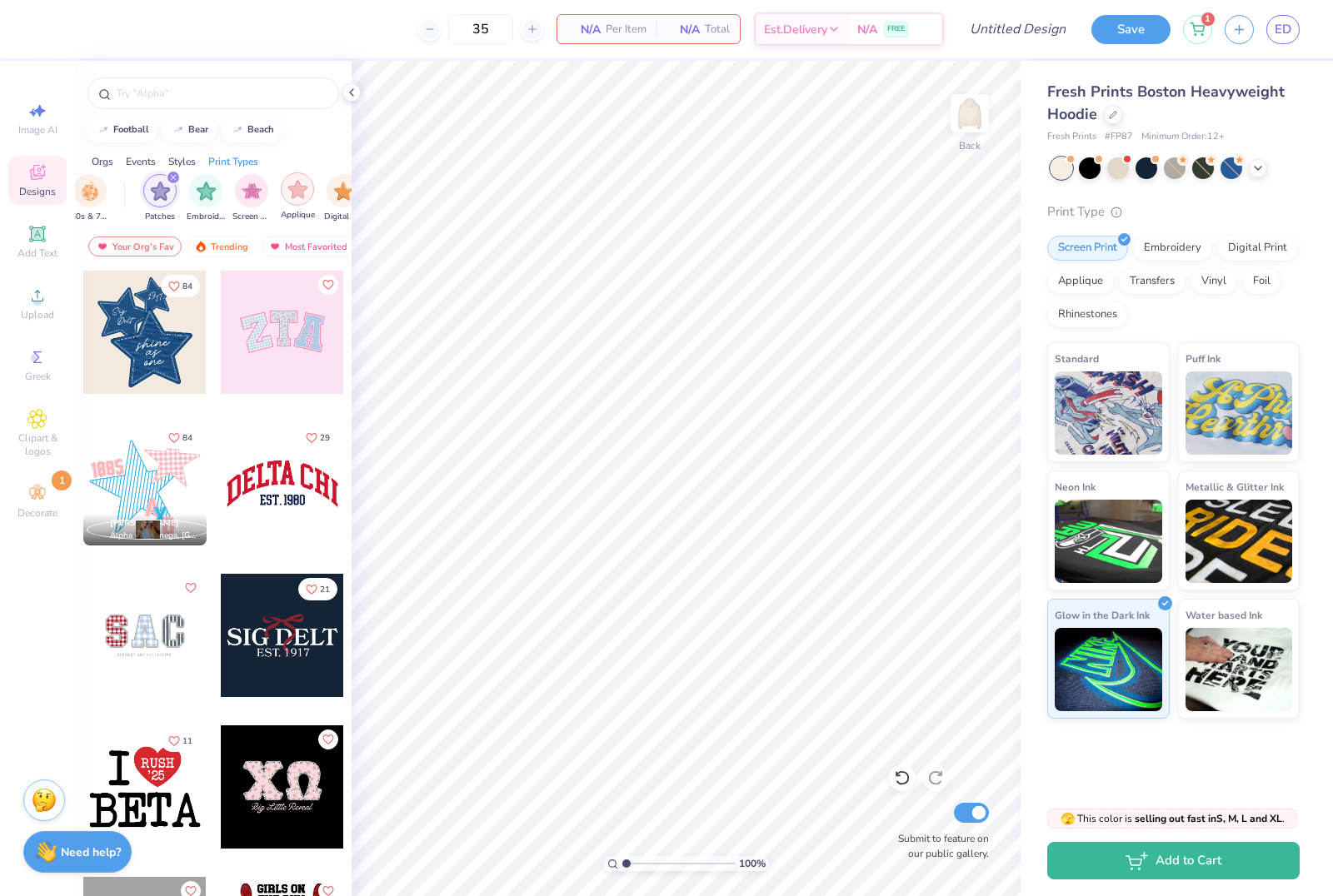
scroll to position [0, 1296]
click at [172, 180] on icon "filter for Patches" at bounding box center [175, 177] width 7 height 7
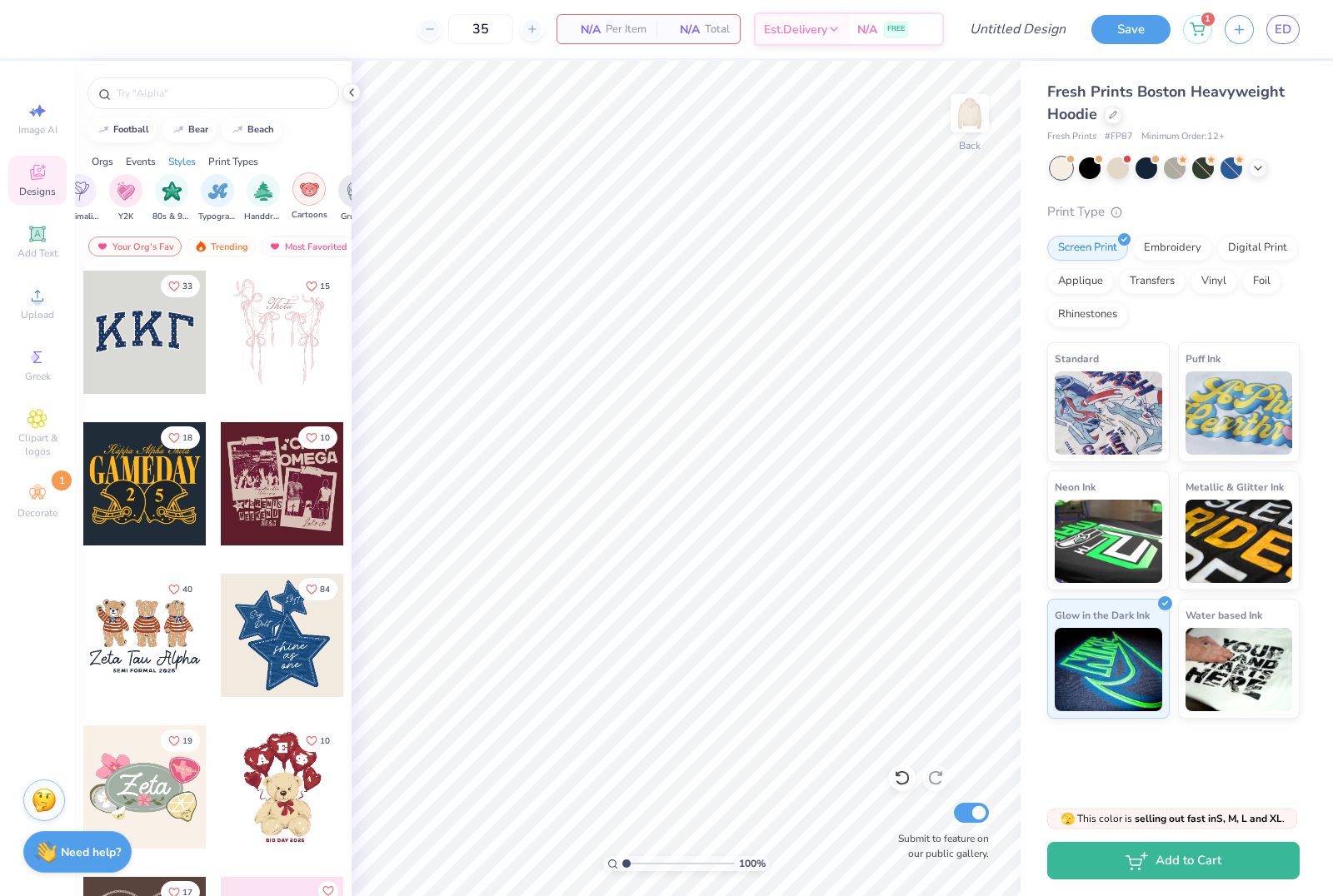
scroll to position [0, 982]
click at [223, 200] on img "filter for Typography" at bounding box center [223, 190] width 19 height 19
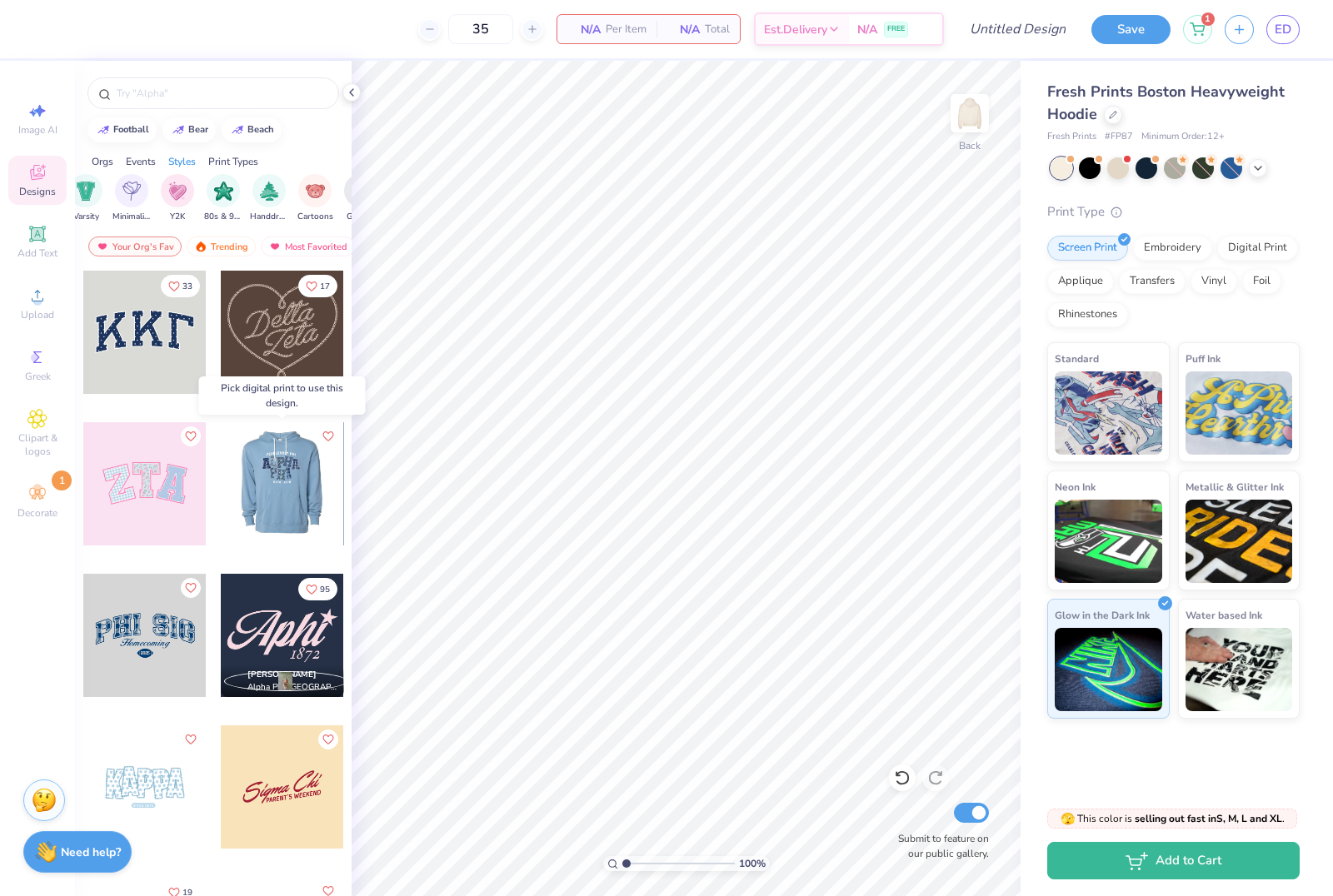
click at [287, 471] on div at bounding box center [282, 484] width 124 height 124
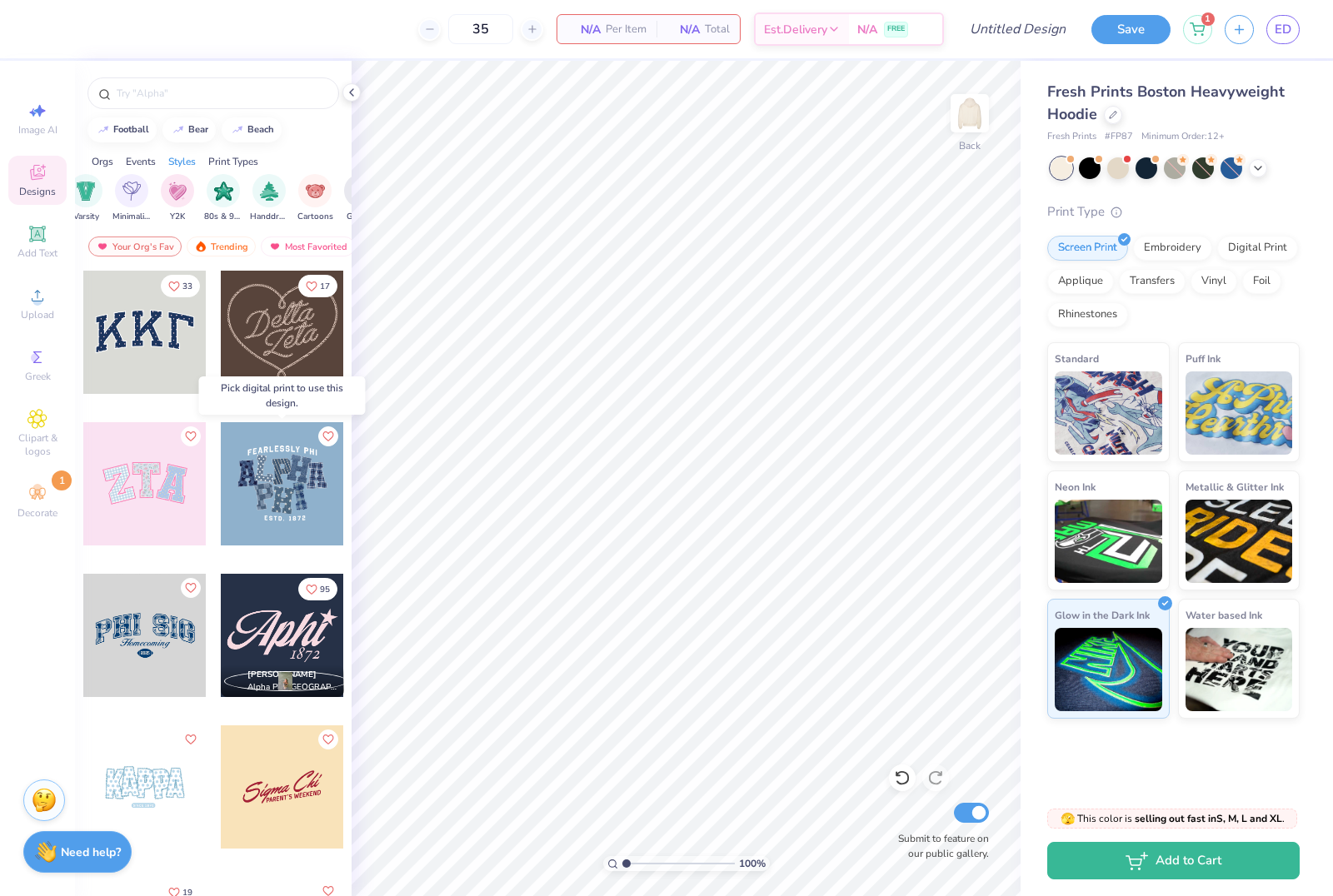
click at [286, 500] on div at bounding box center [282, 484] width 124 height 124
click at [288, 474] on div at bounding box center [282, 484] width 124 height 124
click at [142, 195] on img "filter for Embroidery" at bounding box center [149, 189] width 19 height 19
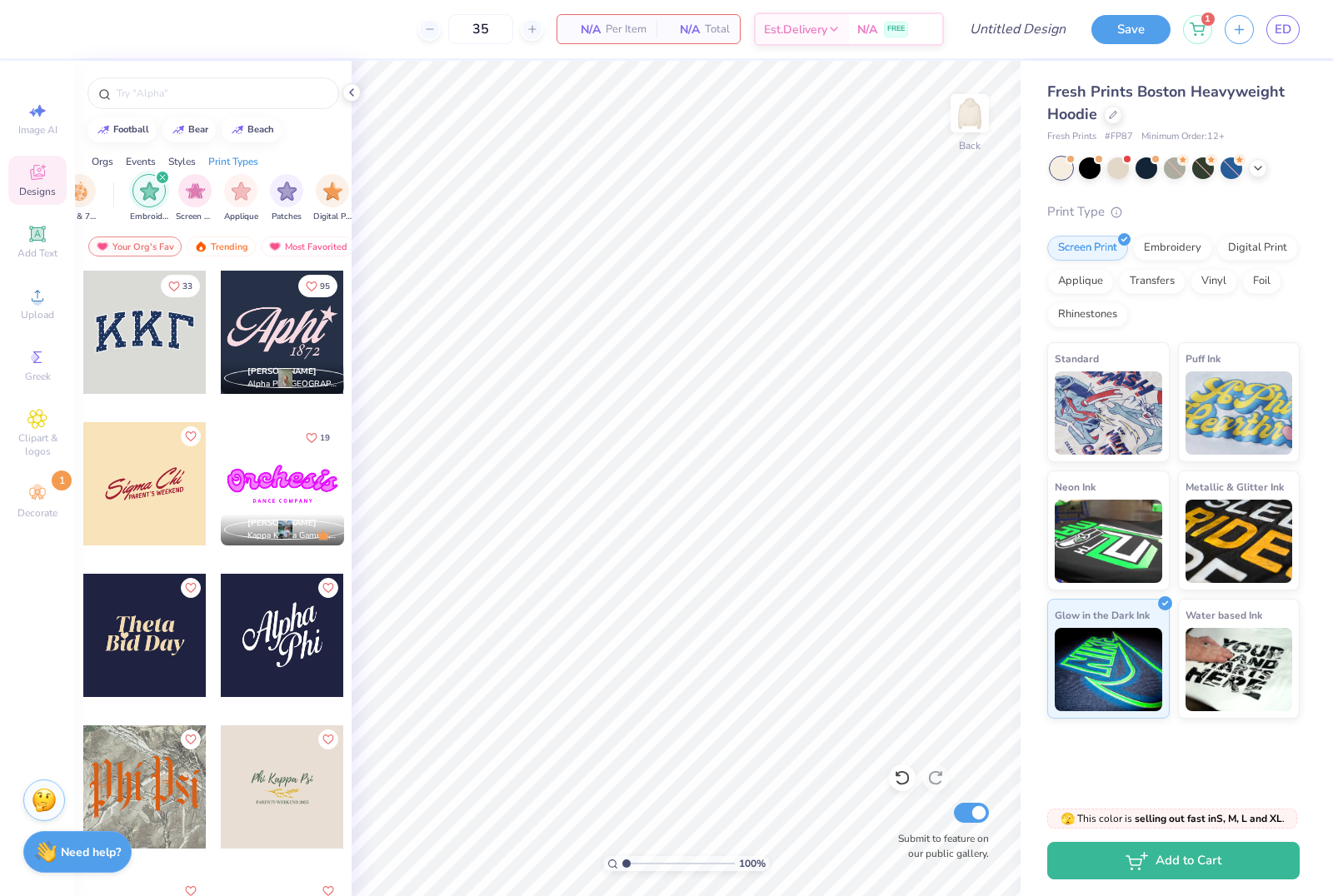
click at [151, 199] on img "filter for Embroidery" at bounding box center [149, 190] width 19 height 19
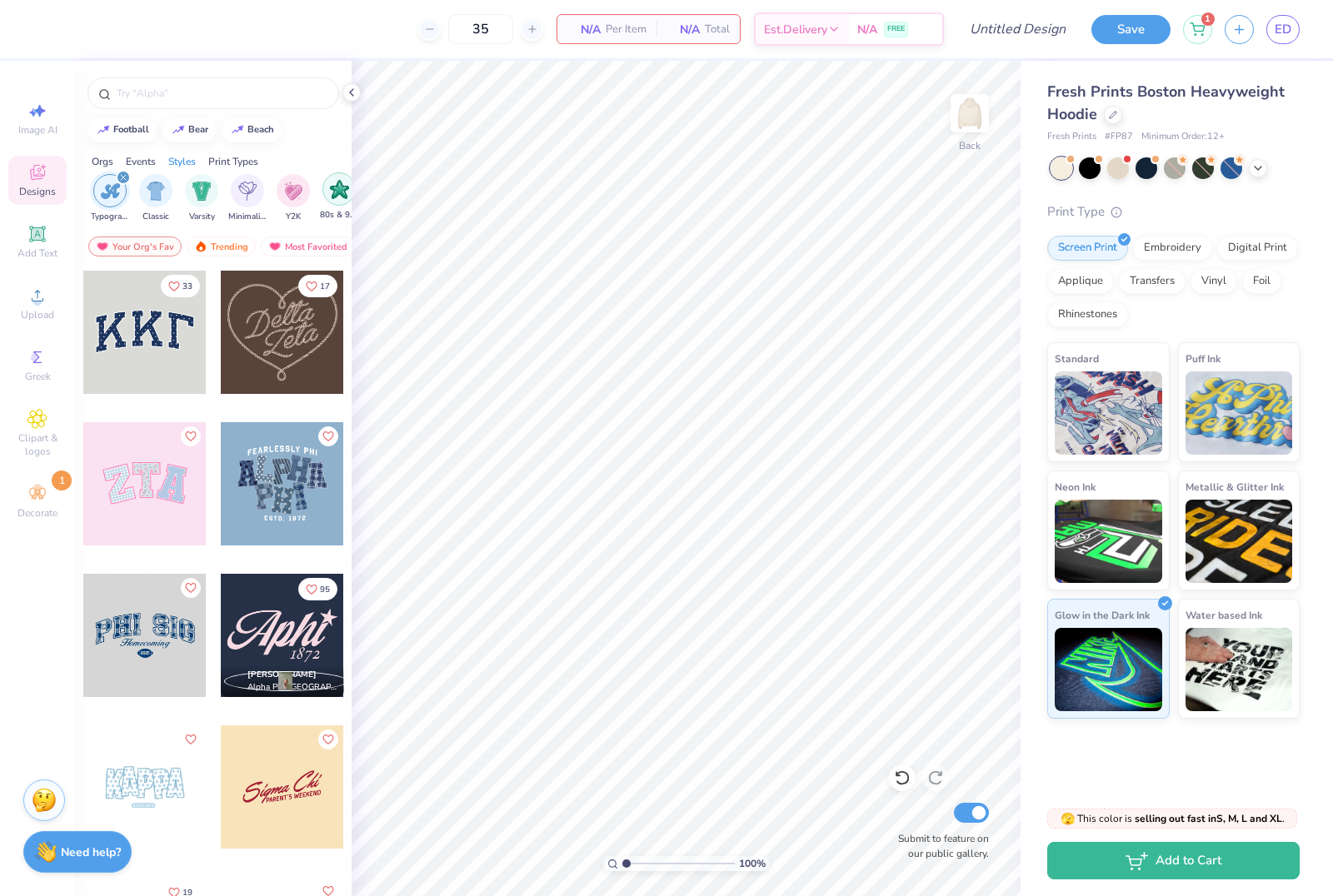
scroll to position [0, 824]
click at [270, 499] on div at bounding box center [282, 484] width 124 height 124
click at [285, 464] on div at bounding box center [282, 484] width 124 height 124
click at [271, 196] on div "filter for Digital Print" at bounding box center [281, 190] width 33 height 33
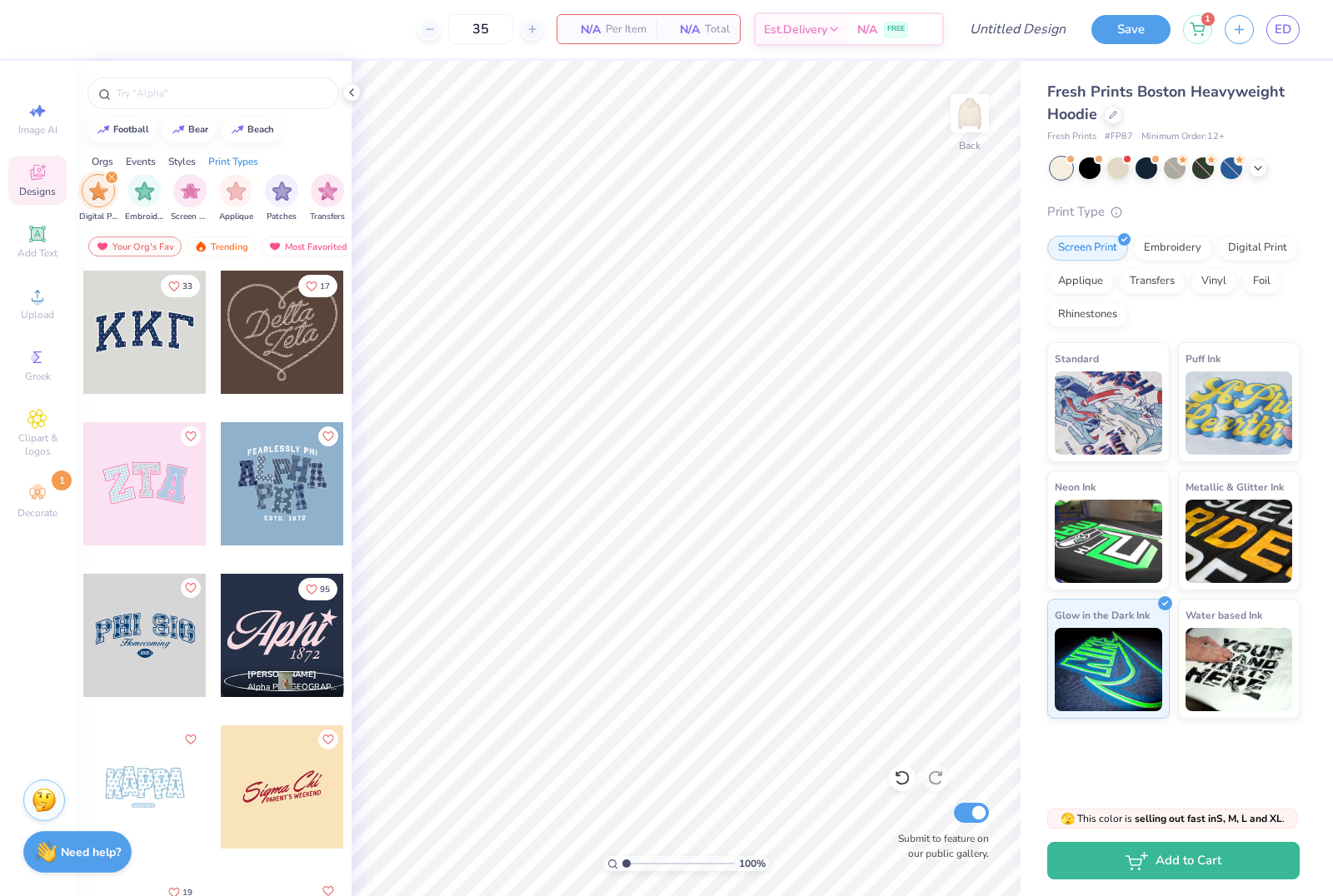
click at [288, 507] on div at bounding box center [282, 484] width 124 height 124
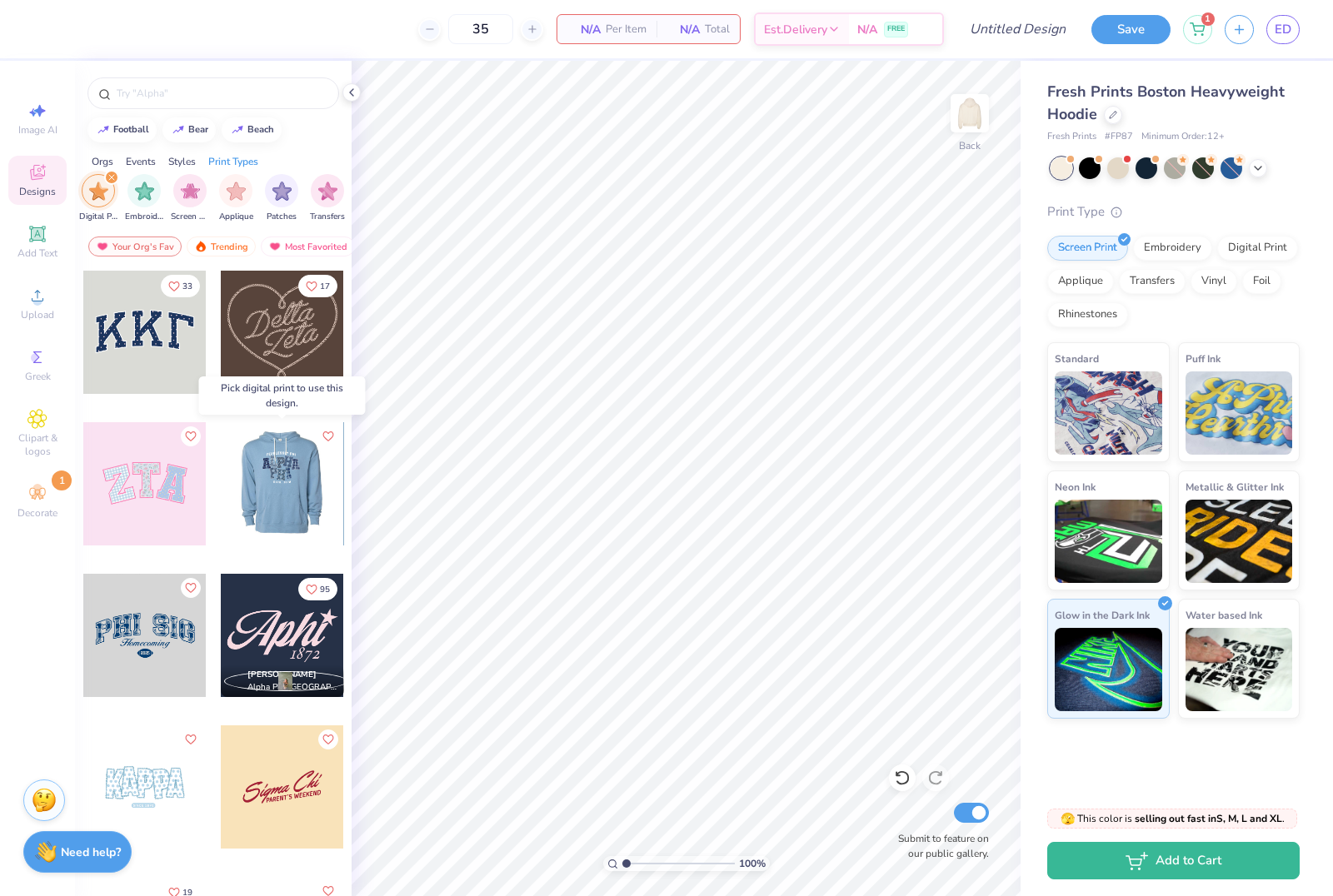
click at [295, 464] on div at bounding box center [282, 484] width 124 height 124
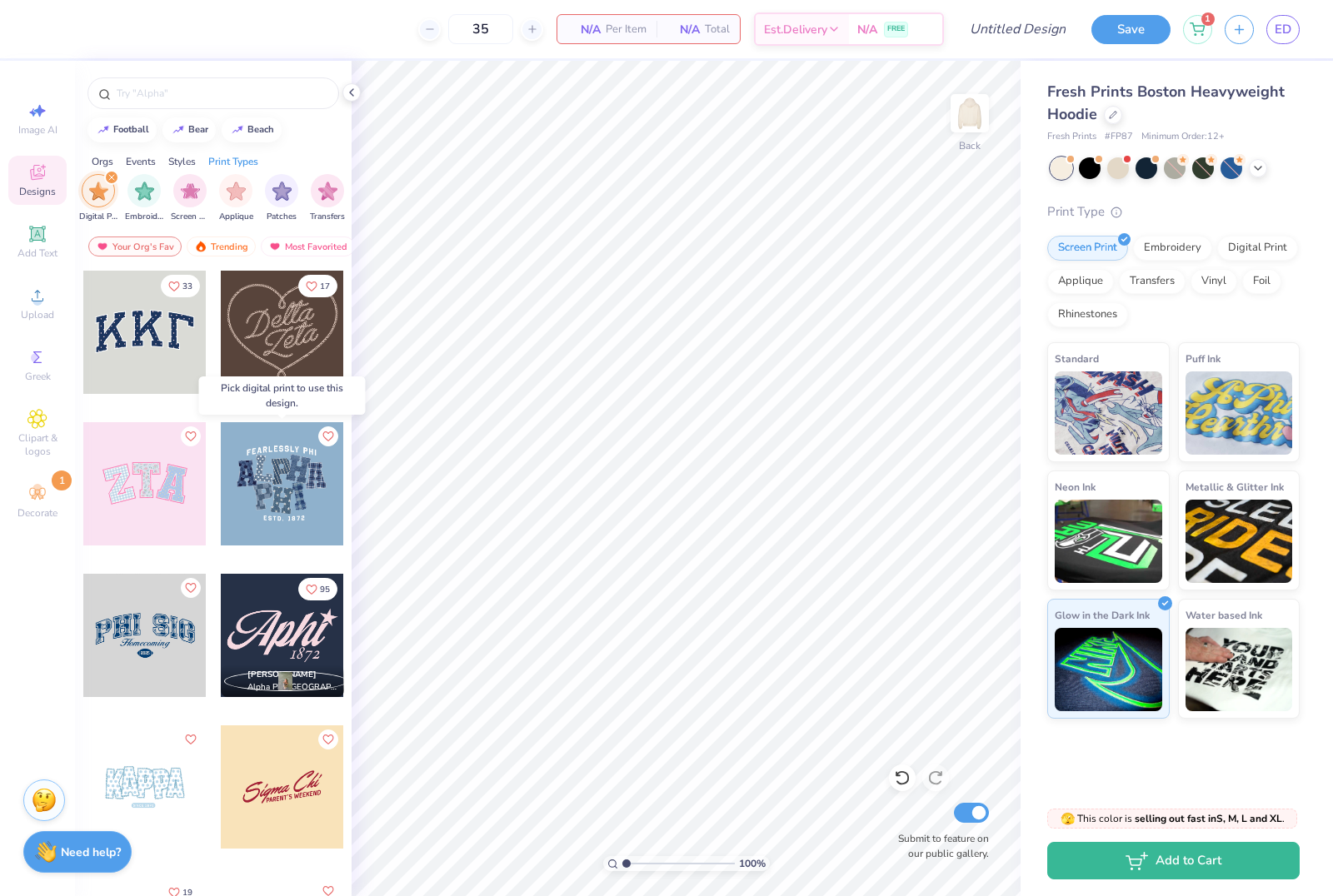
click at [295, 464] on div at bounding box center [159, 484] width 370 height 124
click at [98, 198] on img "filter for Digital Print" at bounding box center [98, 190] width 19 height 19
click at [286, 203] on div "filter for Digital Print" at bounding box center [281, 190] width 33 height 33
click at [315, 434] on div at bounding box center [282, 484] width 124 height 124
click at [149, 484] on div at bounding box center [146, 484] width 124 height 124
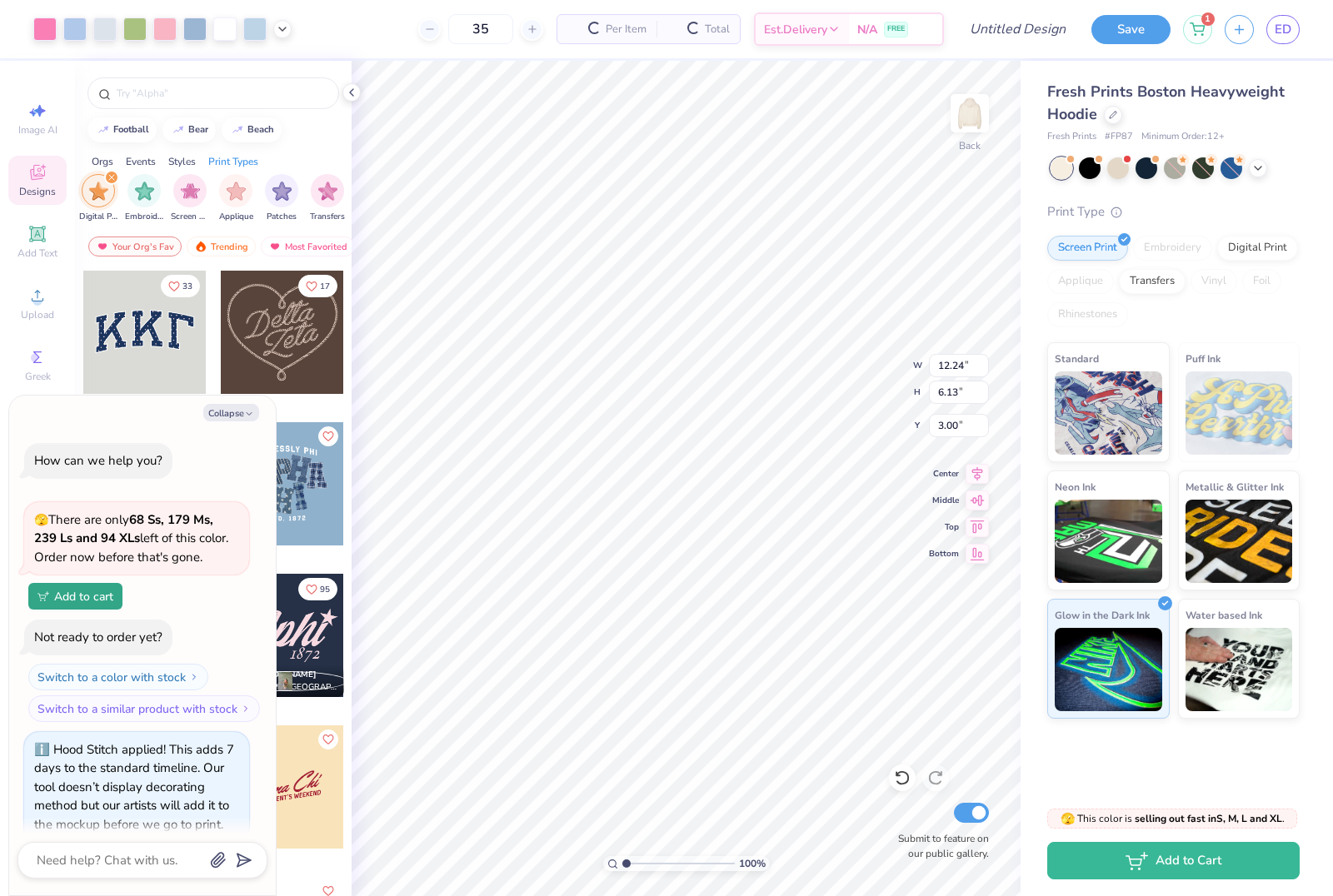
scroll to position [299, 0]
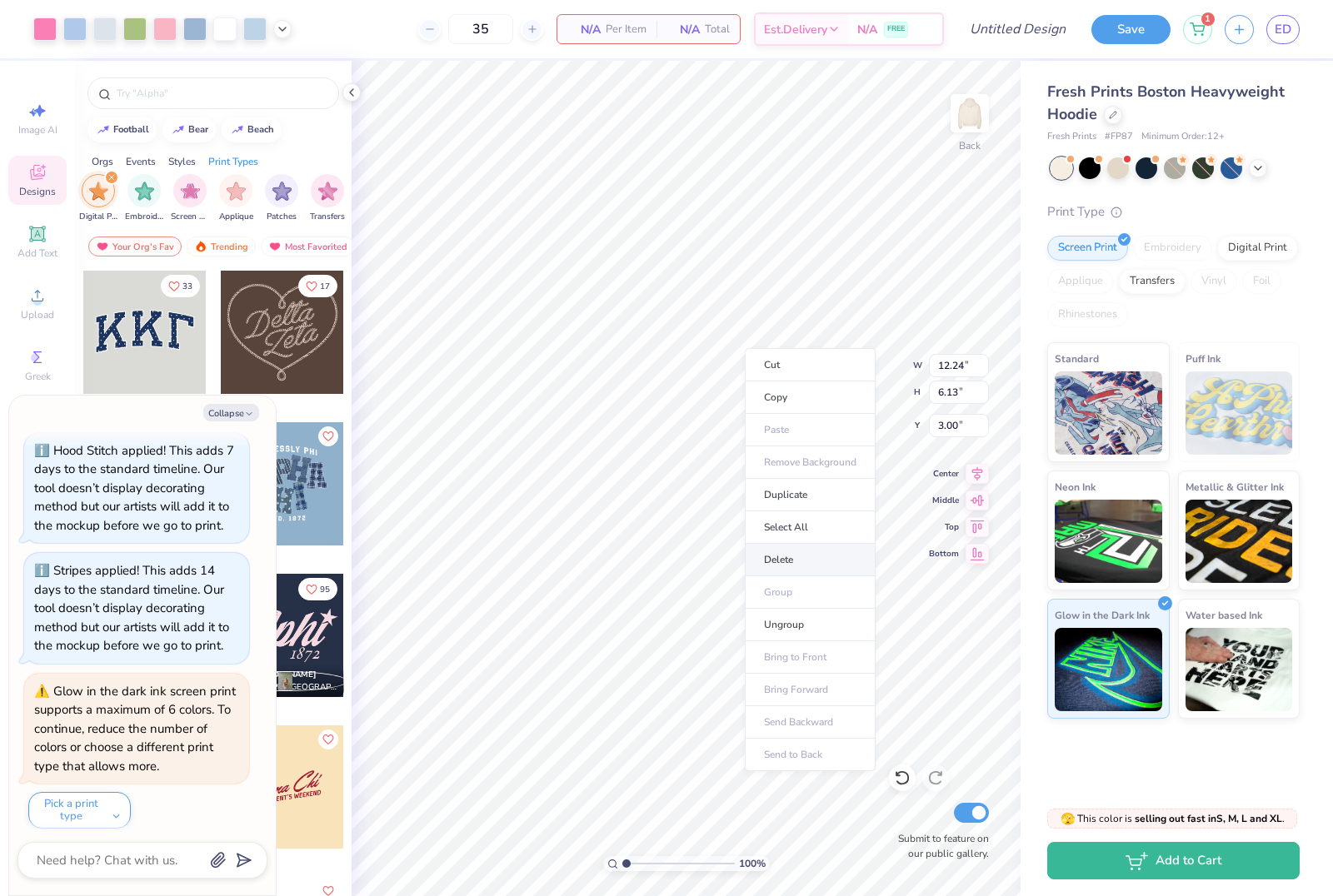
click at [807, 573] on li "Delete" at bounding box center [810, 560] width 131 height 33
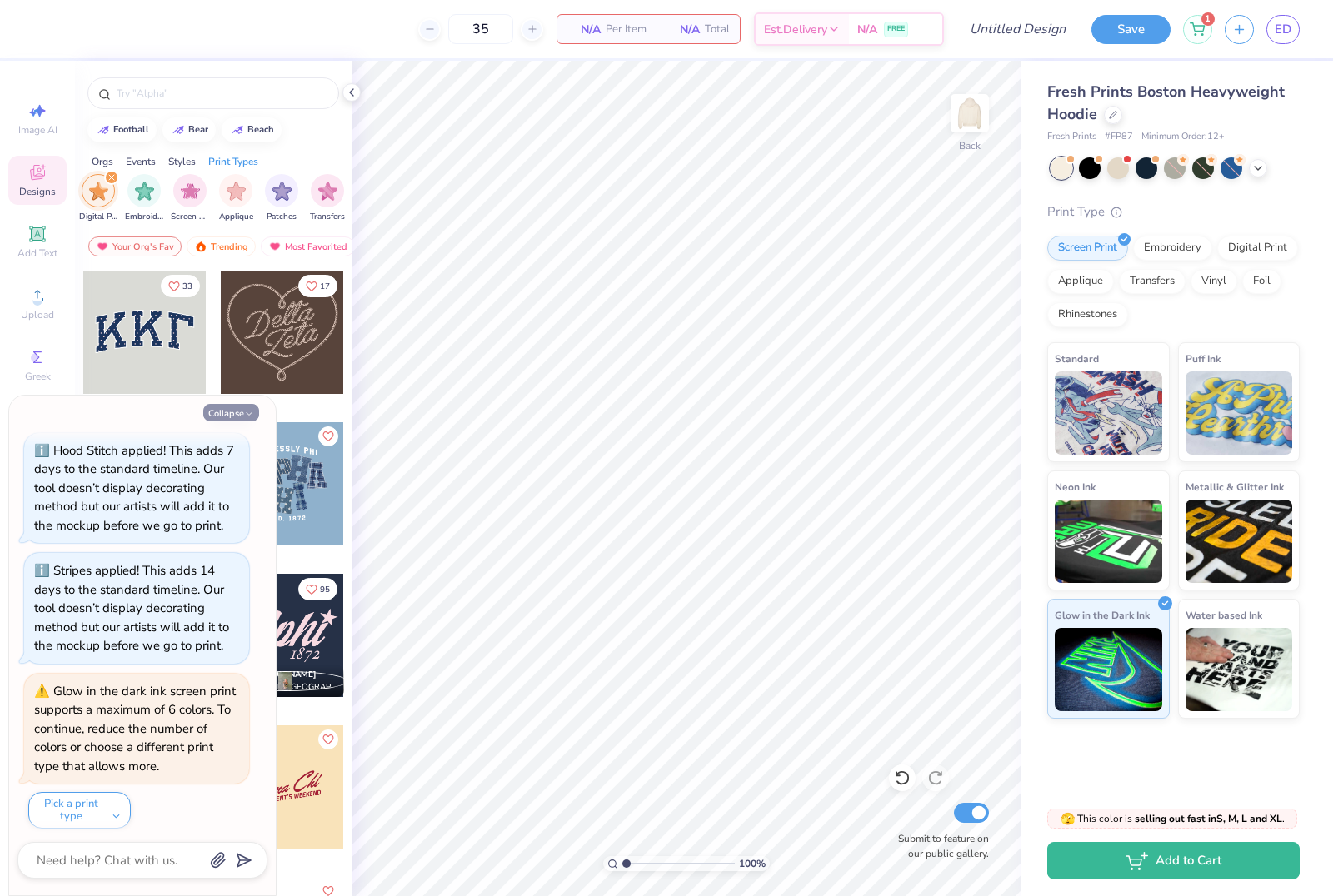
click at [230, 416] on button "Collapse" at bounding box center [231, 413] width 56 height 18
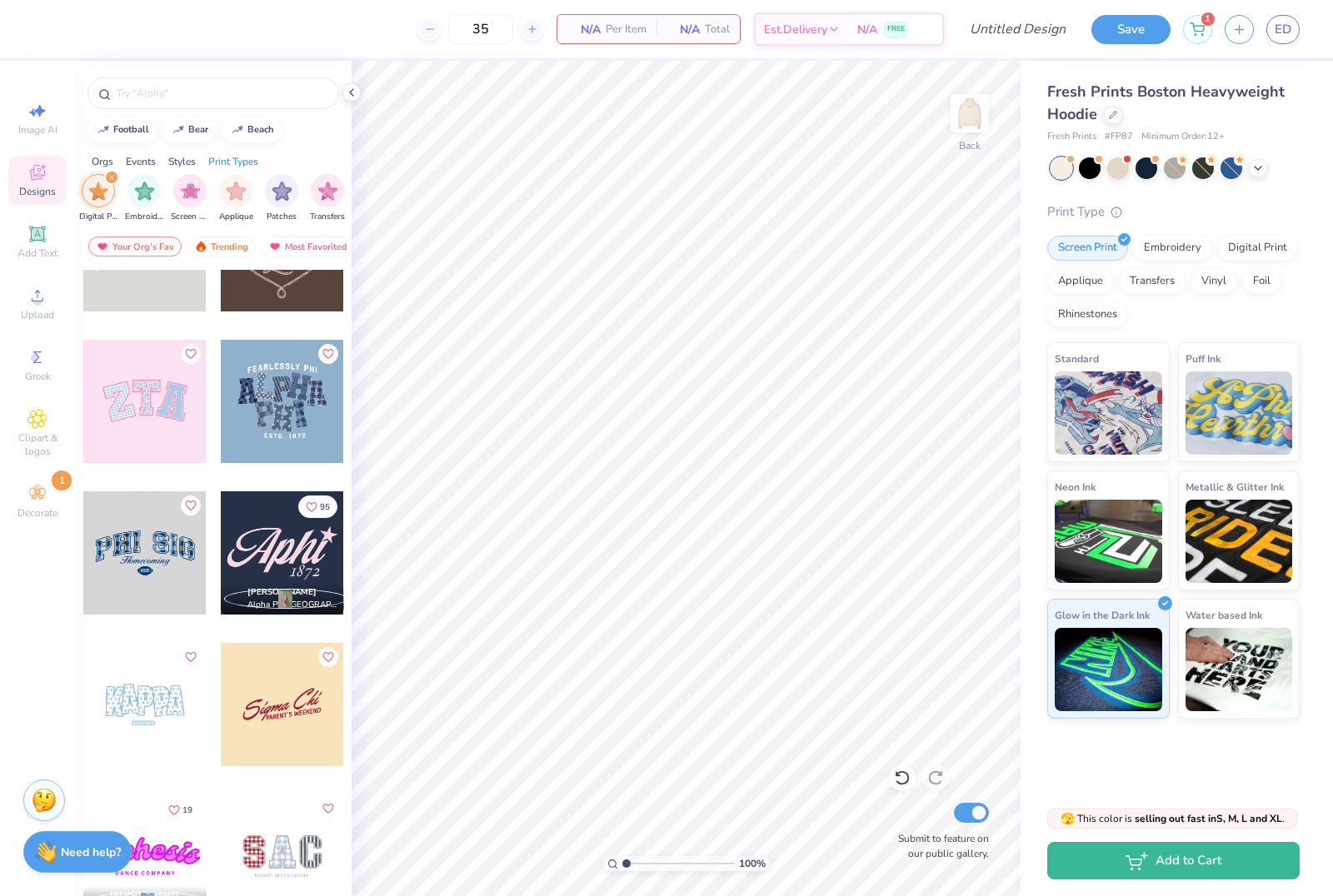
scroll to position [84, 0]
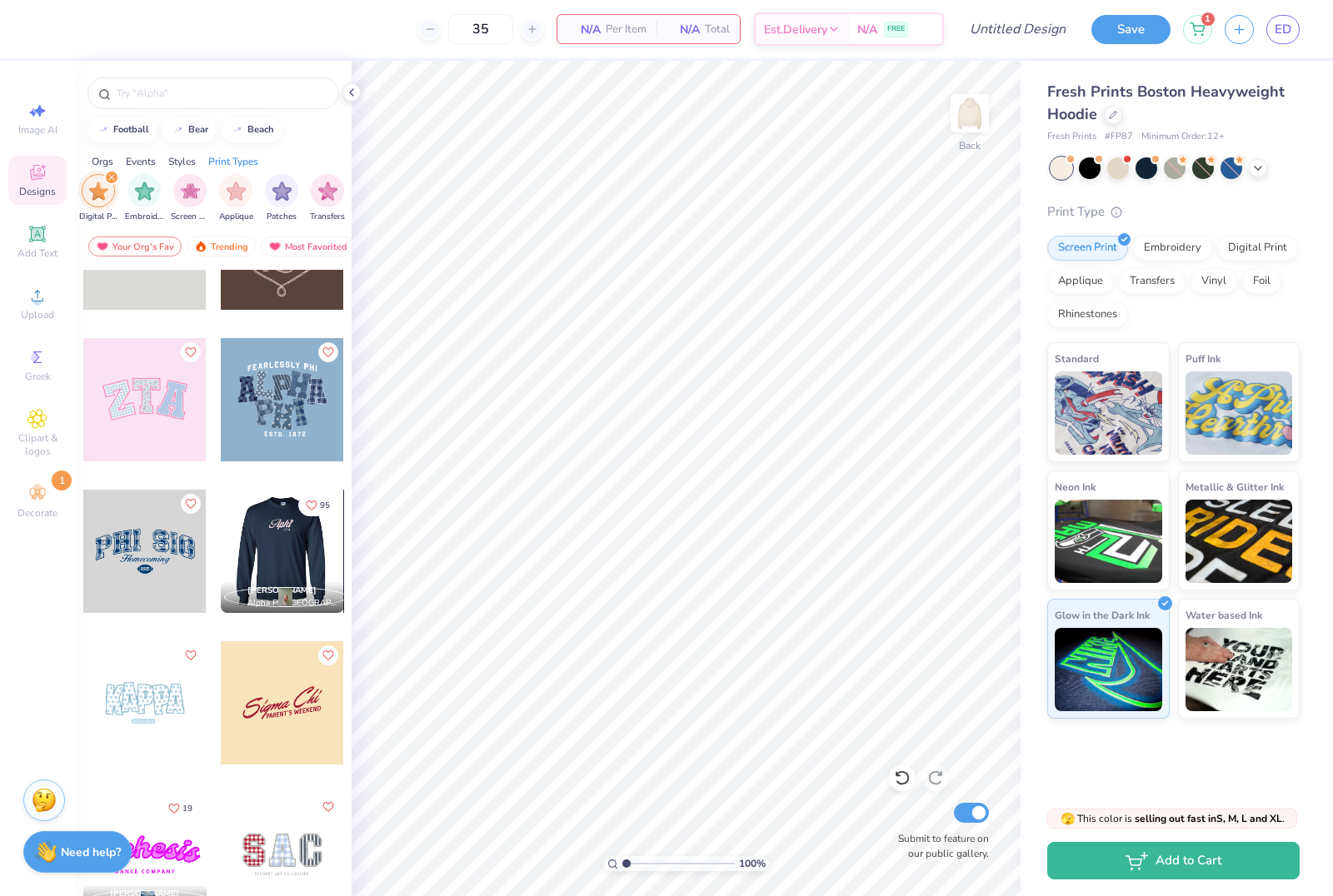
click at [282, 403] on div at bounding box center [282, 400] width 124 height 124
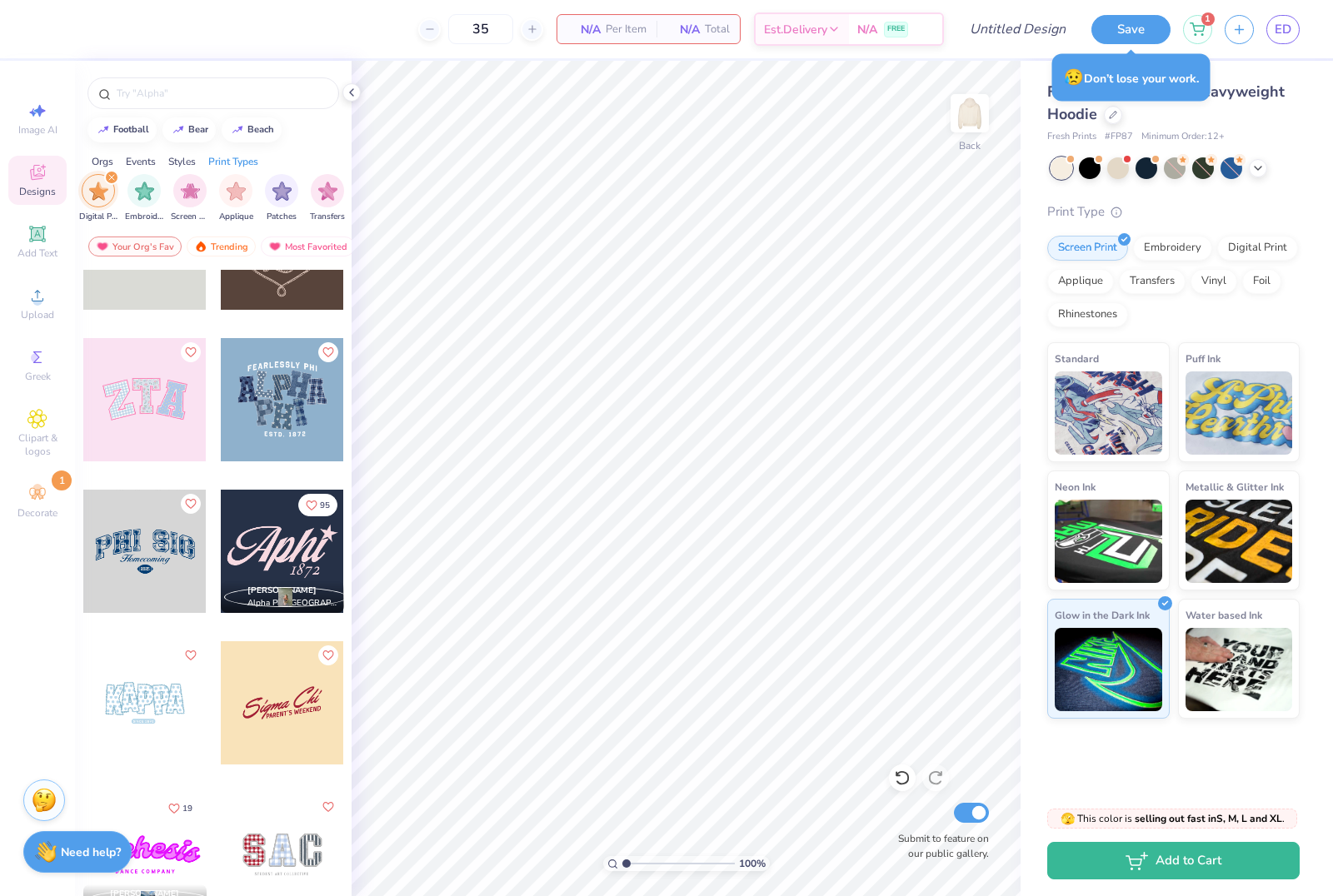
click at [282, 403] on div at bounding box center [282, 400] width 124 height 124
click at [178, 165] on div "Styles" at bounding box center [182, 161] width 28 height 15
click at [245, 166] on div "Print Types" at bounding box center [233, 161] width 50 height 15
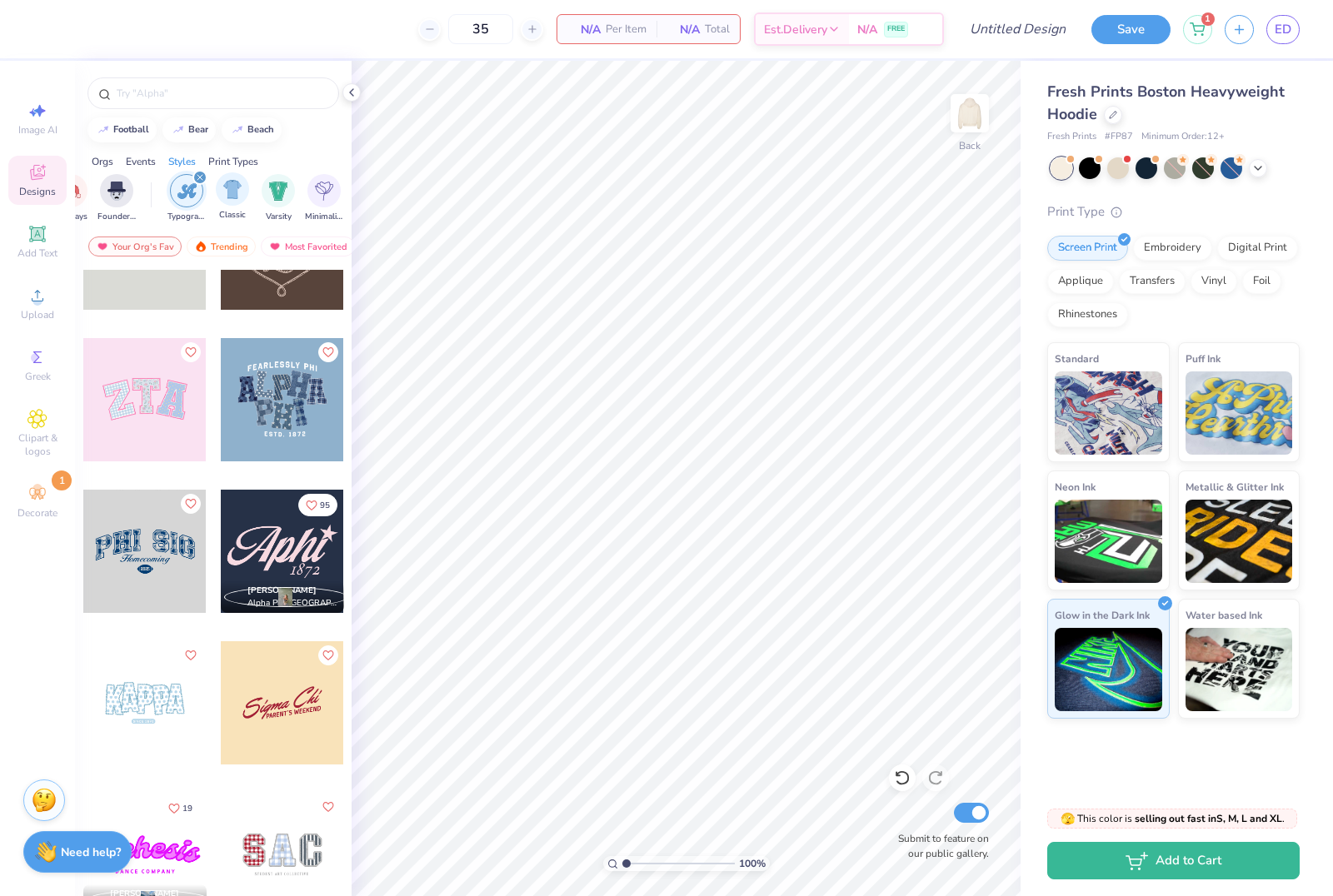
scroll to position [0, 790]
click at [184, 200] on img "filter for Typography" at bounding box center [186, 190] width 19 height 19
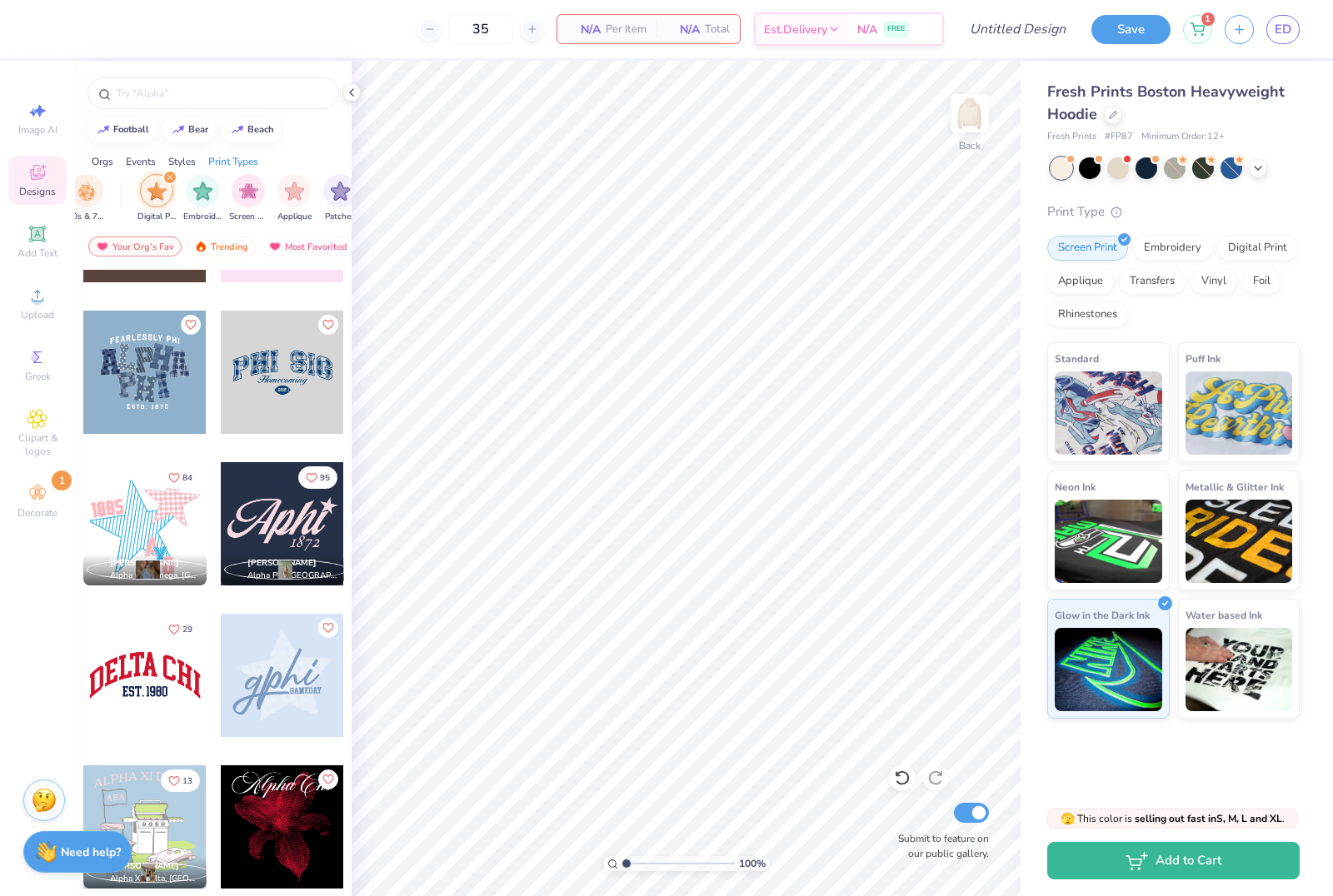
scroll to position [719, 0]
click at [162, 408] on div at bounding box center [146, 372] width 124 height 124
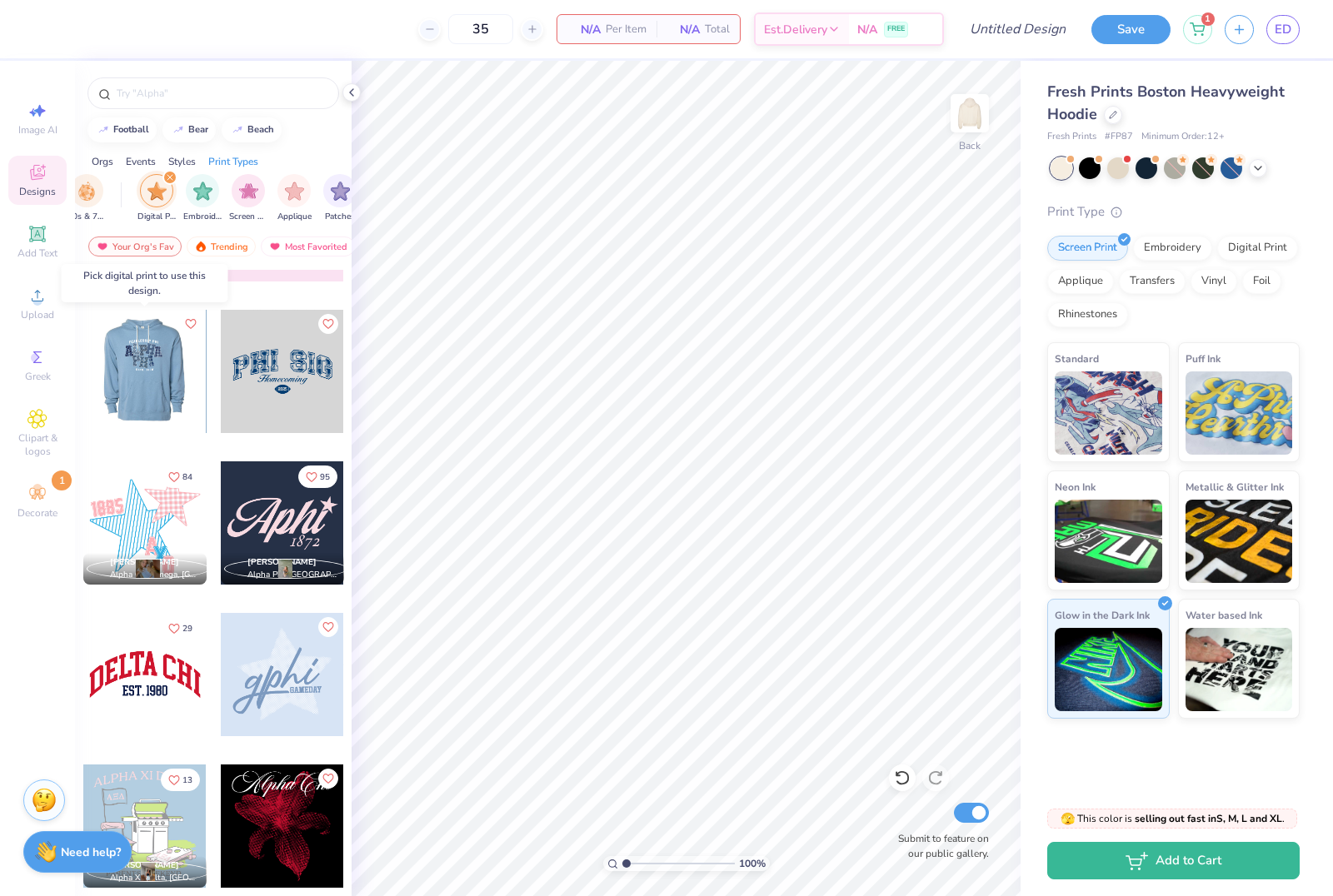
click at [162, 408] on div at bounding box center [145, 372] width 124 height 124
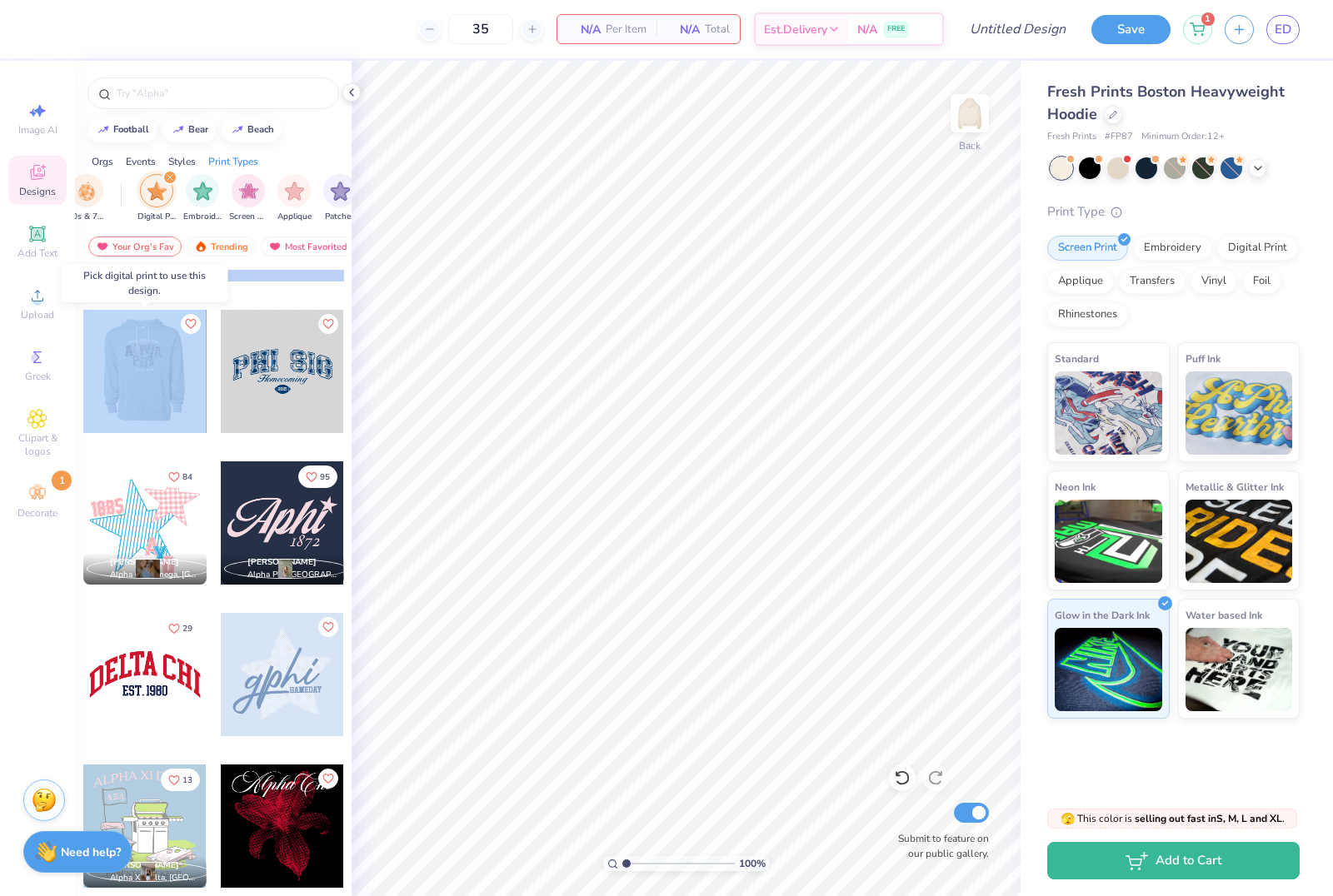
click at [162, 408] on div at bounding box center [145, 372] width 124 height 124
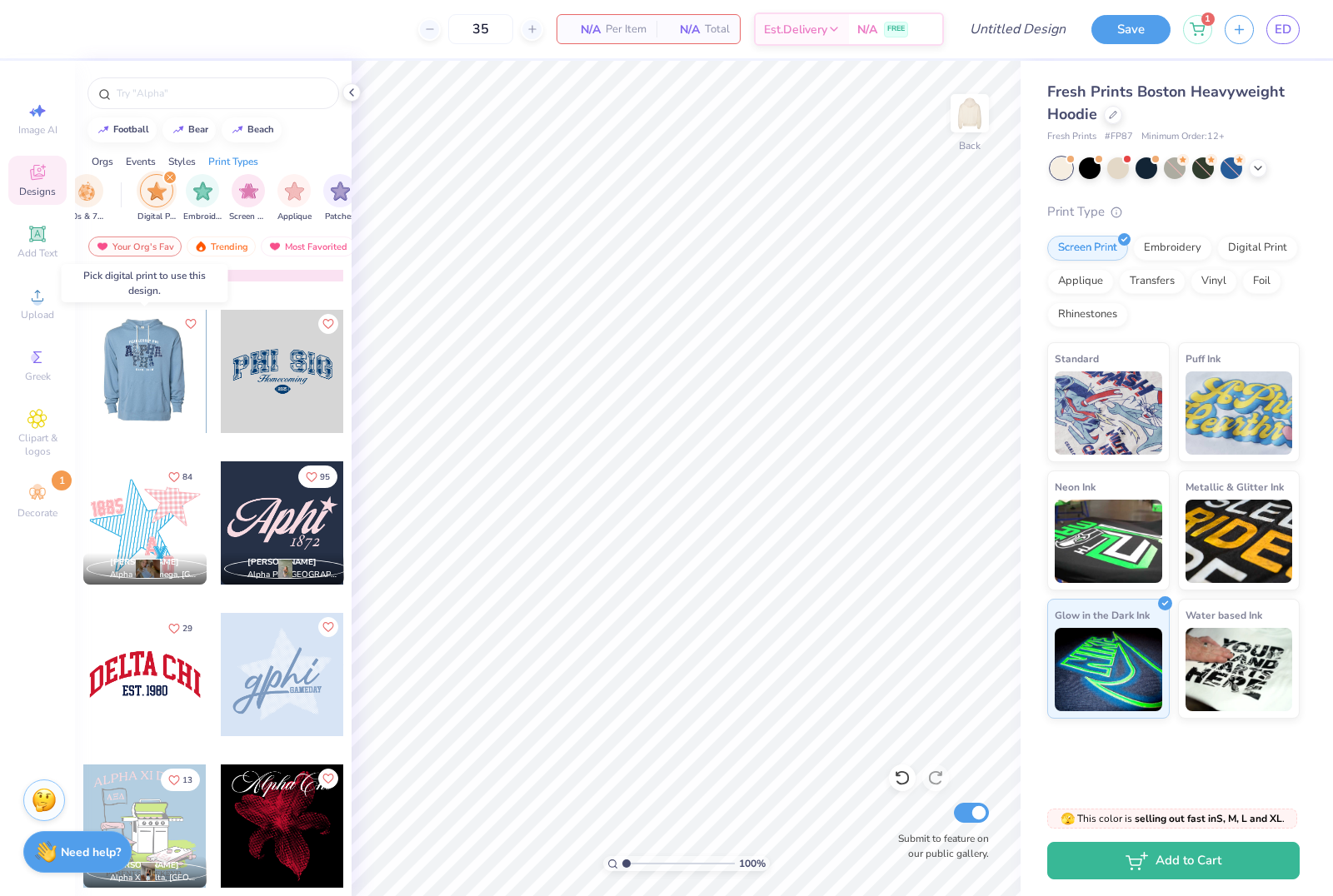
click at [162, 408] on div at bounding box center [145, 372] width 124 height 124
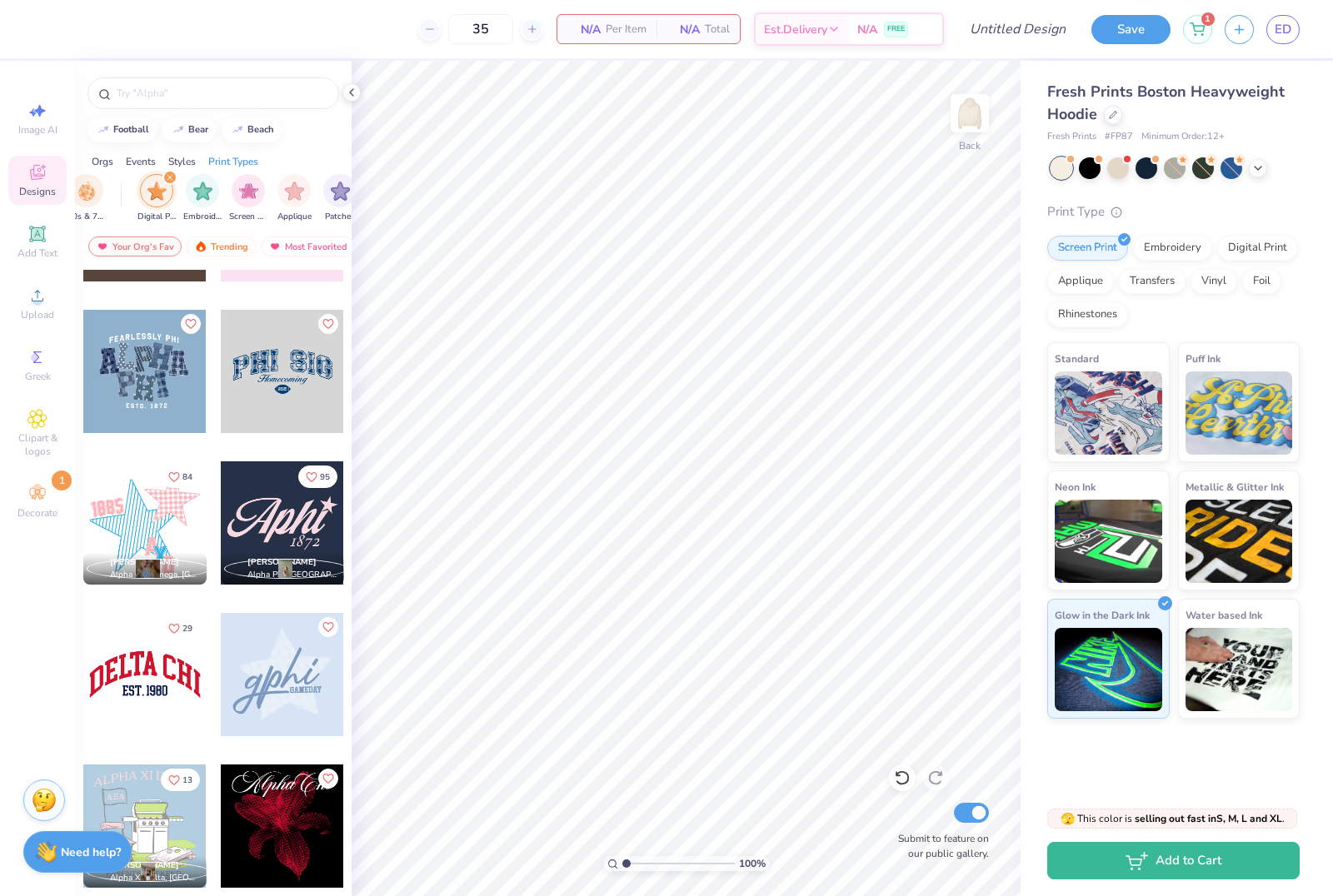
click at [166, 205] on div "filter for Digital Print" at bounding box center [156, 190] width 33 height 33
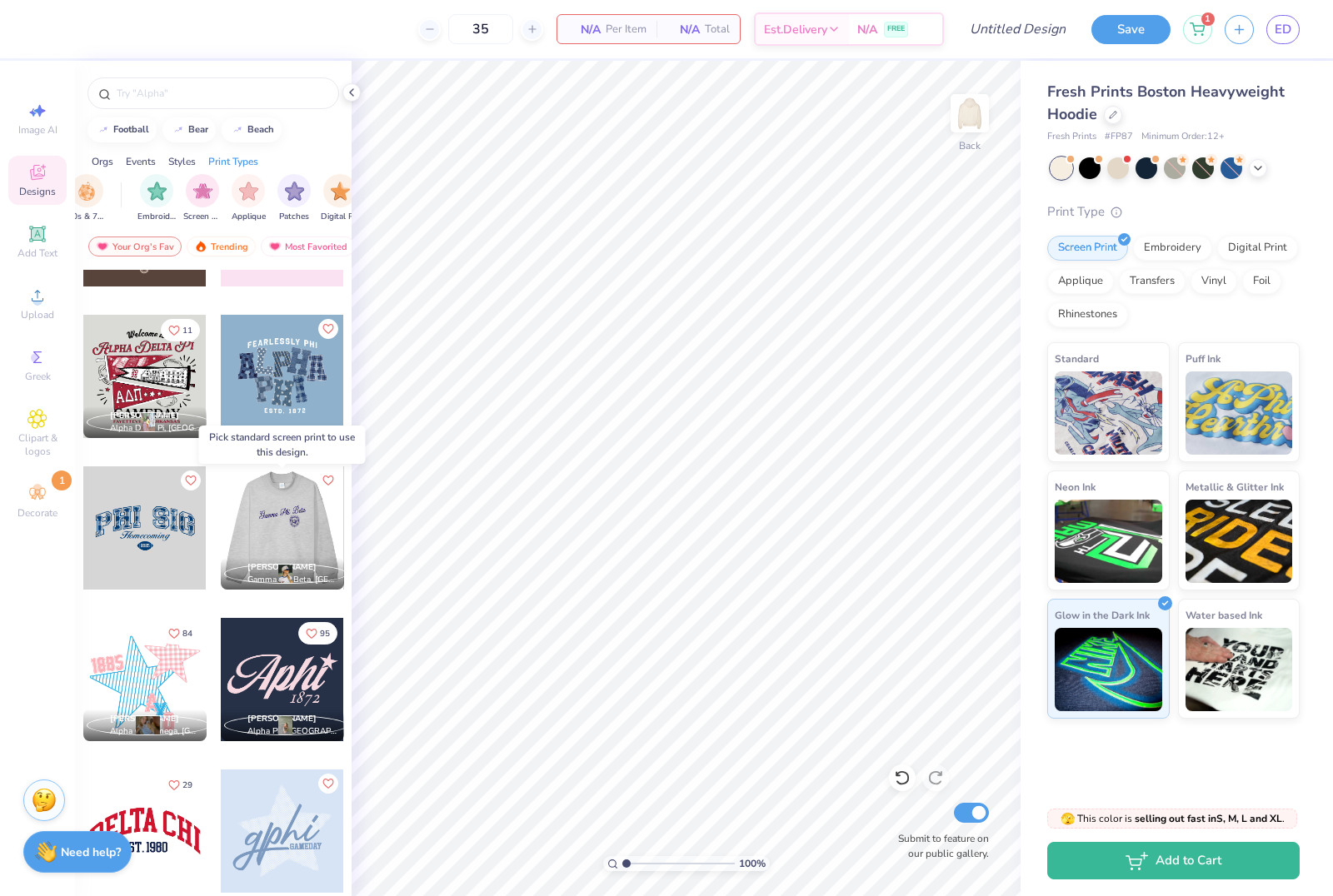
scroll to position [707, 0]
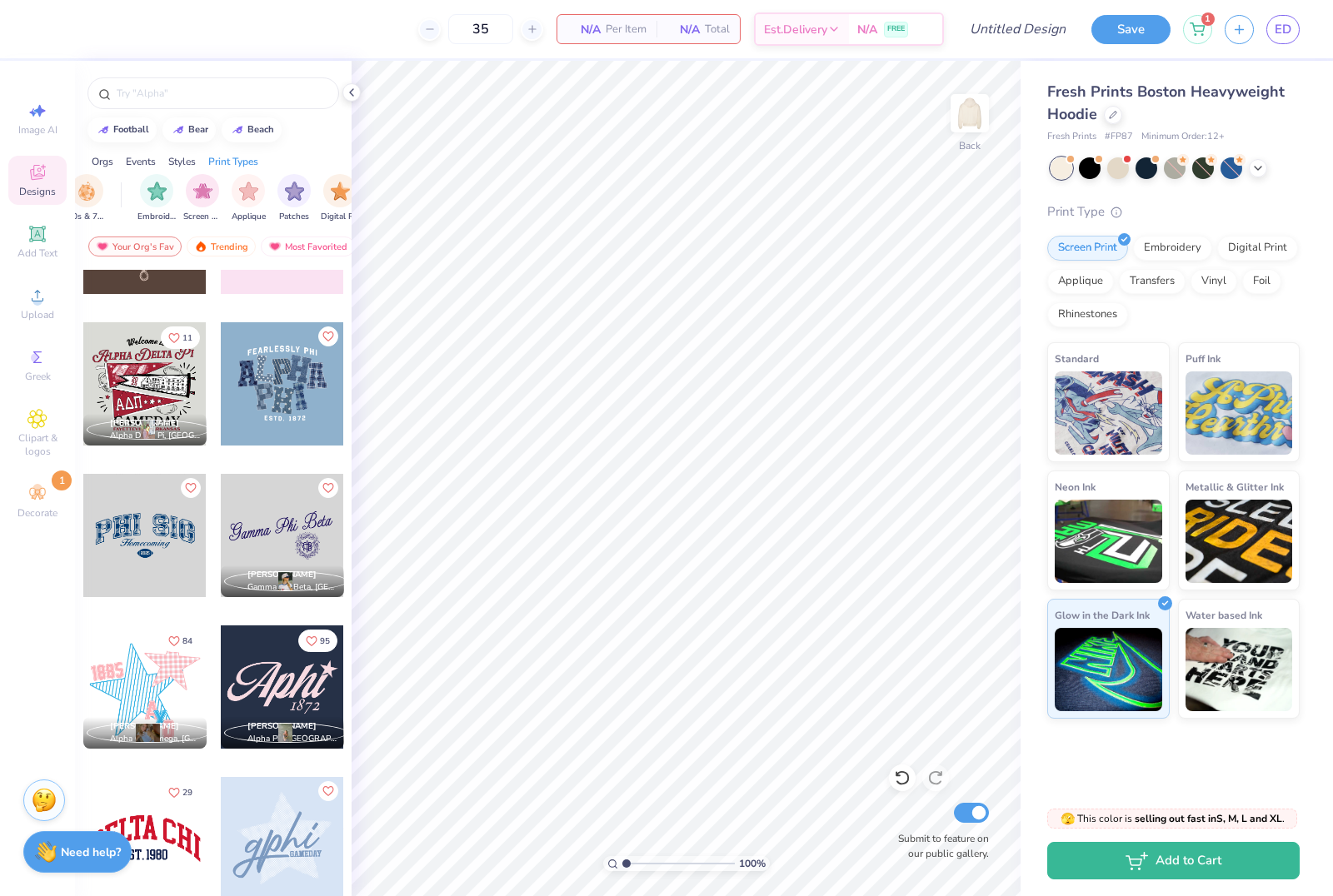
click at [289, 341] on div at bounding box center [282, 384] width 124 height 124
click at [290, 363] on div at bounding box center [282, 384] width 124 height 124
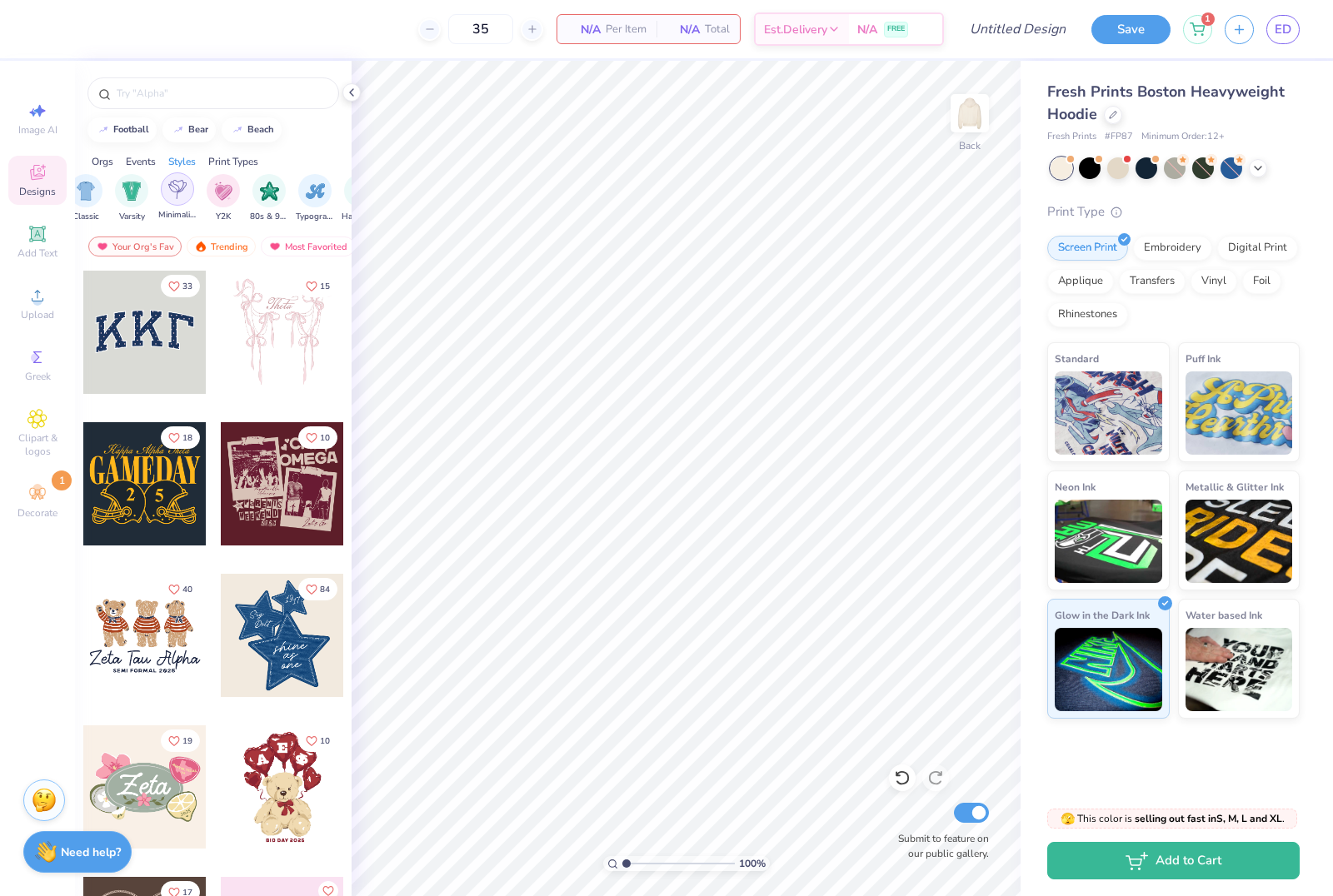
scroll to position [0, 918]
click at [289, 185] on img "filter for Typography" at bounding box center [287, 190] width 19 height 19
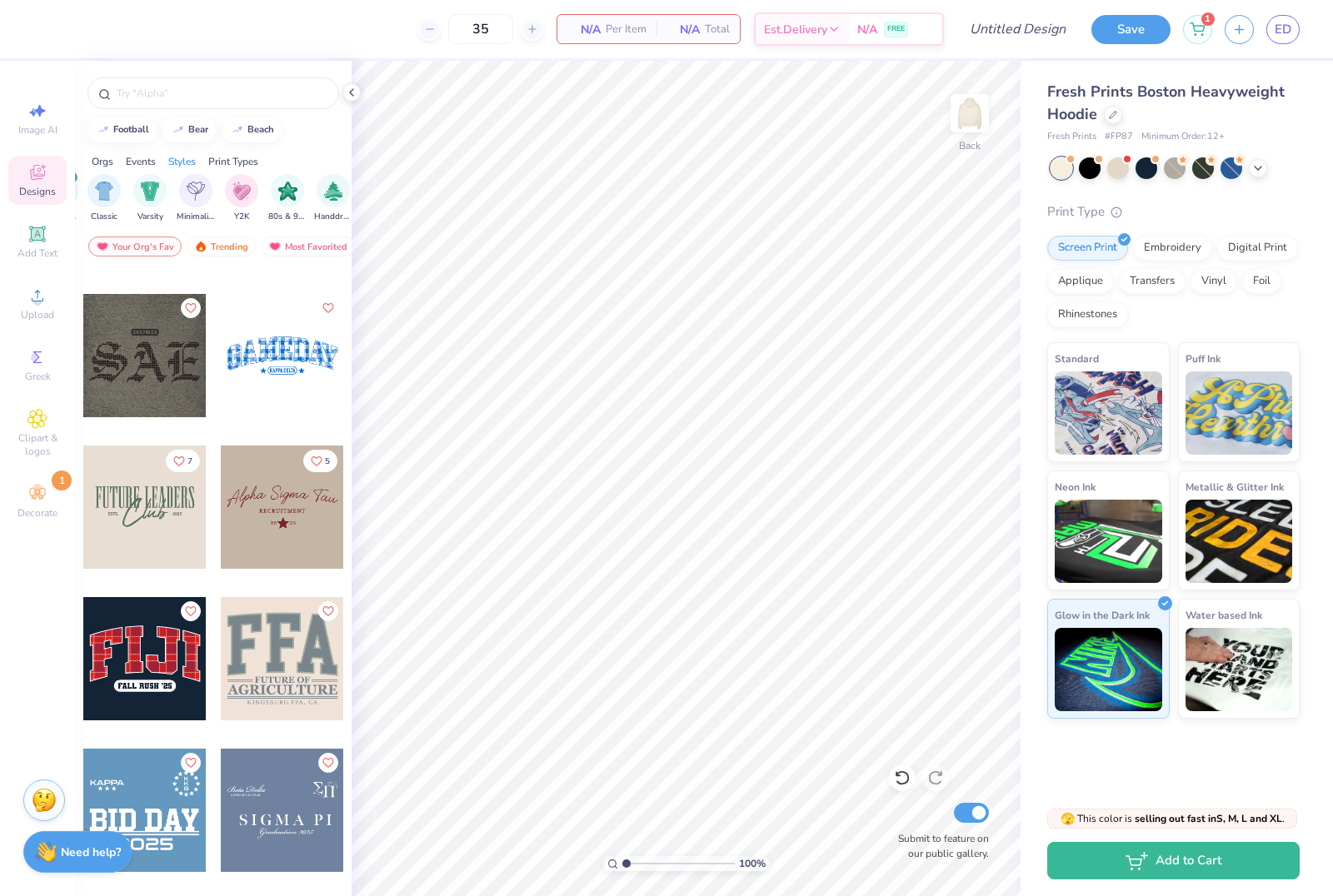
scroll to position [3159, 0]
click at [271, 382] on div at bounding box center [282, 357] width 124 height 124
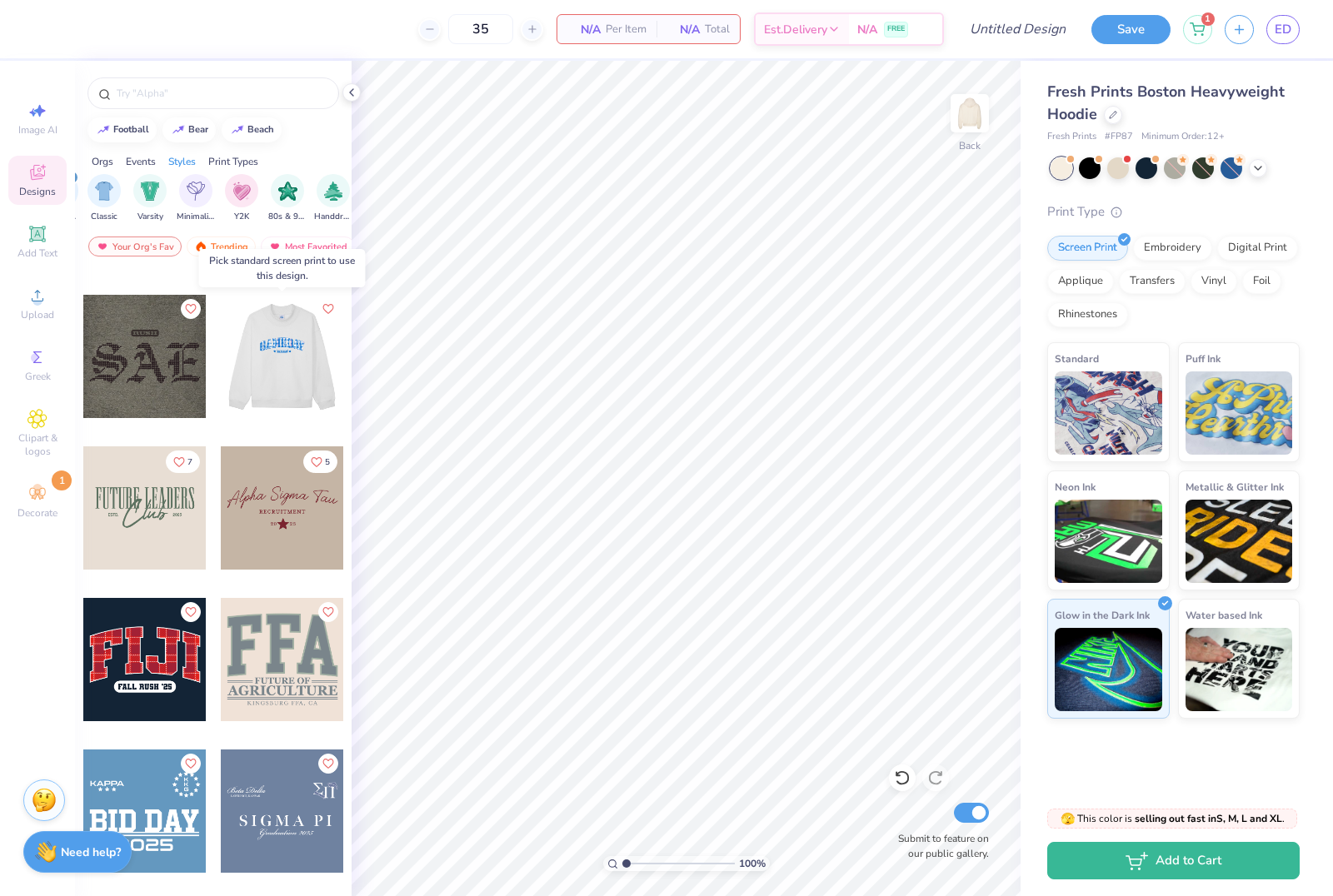
click at [275, 364] on div at bounding box center [282, 357] width 124 height 124
click at [309, 374] on div at bounding box center [282, 357] width 124 height 124
click at [320, 342] on div at bounding box center [282, 357] width 124 height 124
click at [291, 388] on div at bounding box center [282, 357] width 124 height 124
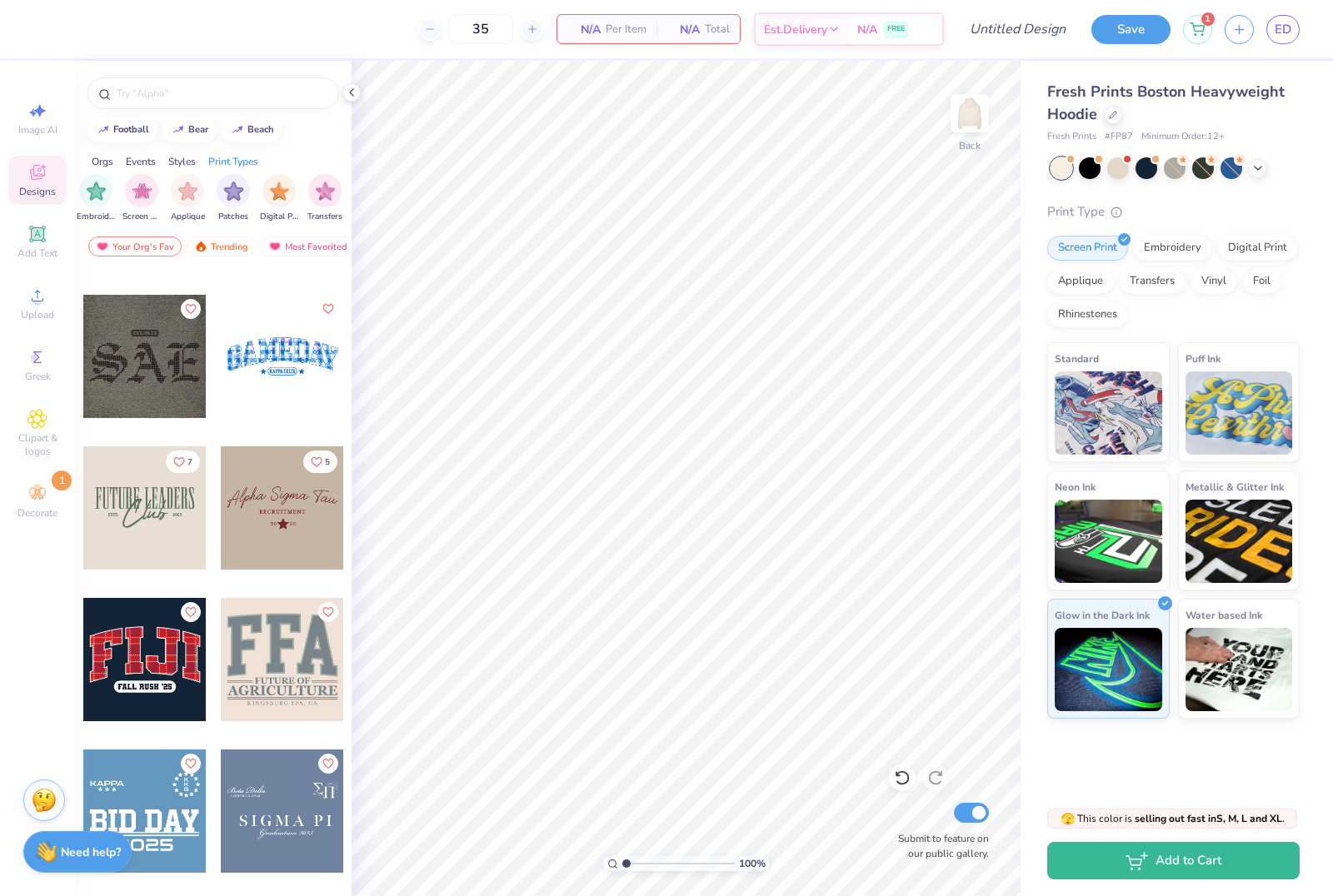
scroll to position [0, 1363]
click at [276, 192] on img "filter for Digital Print" at bounding box center [279, 190] width 19 height 19
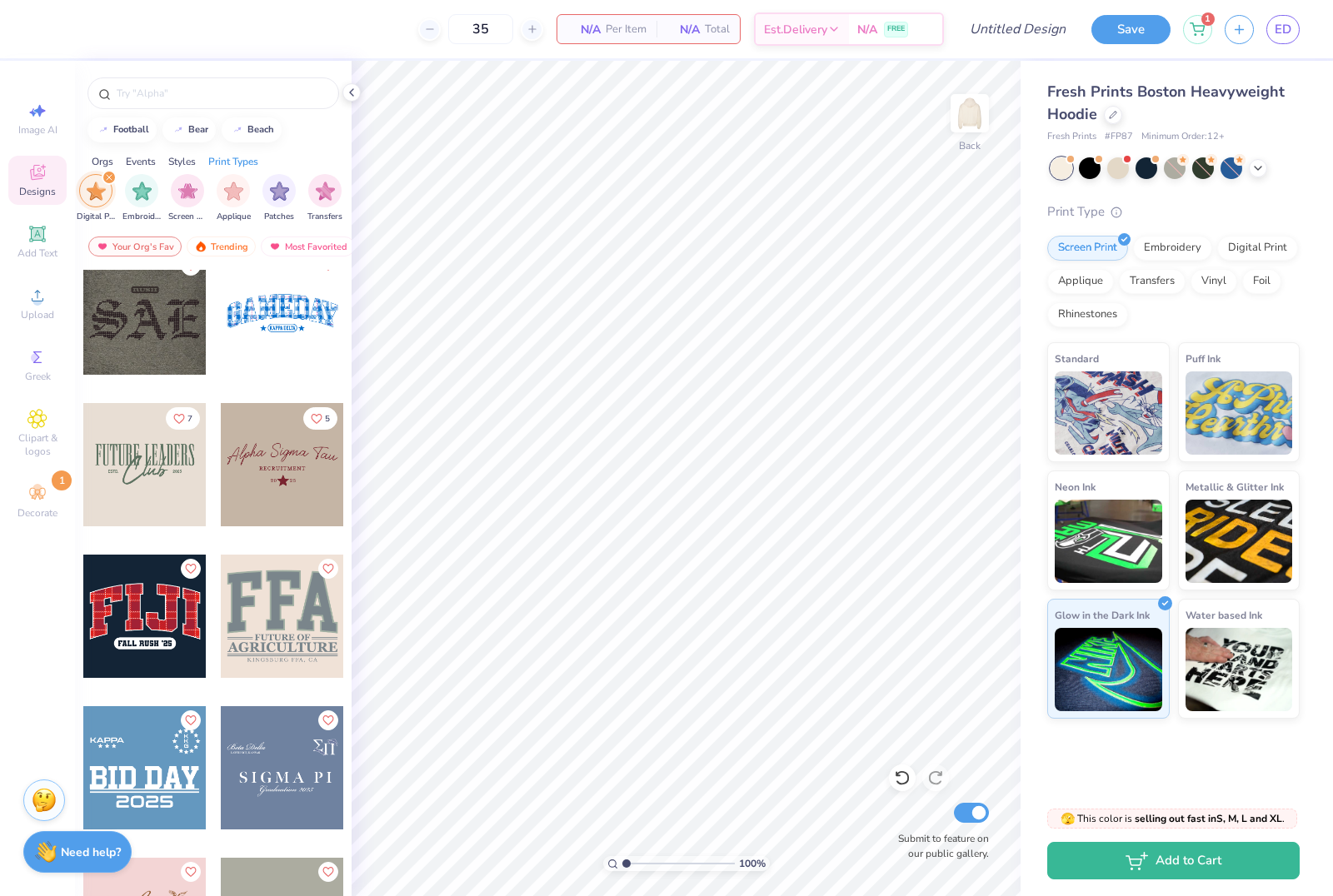
scroll to position [3004, 0]
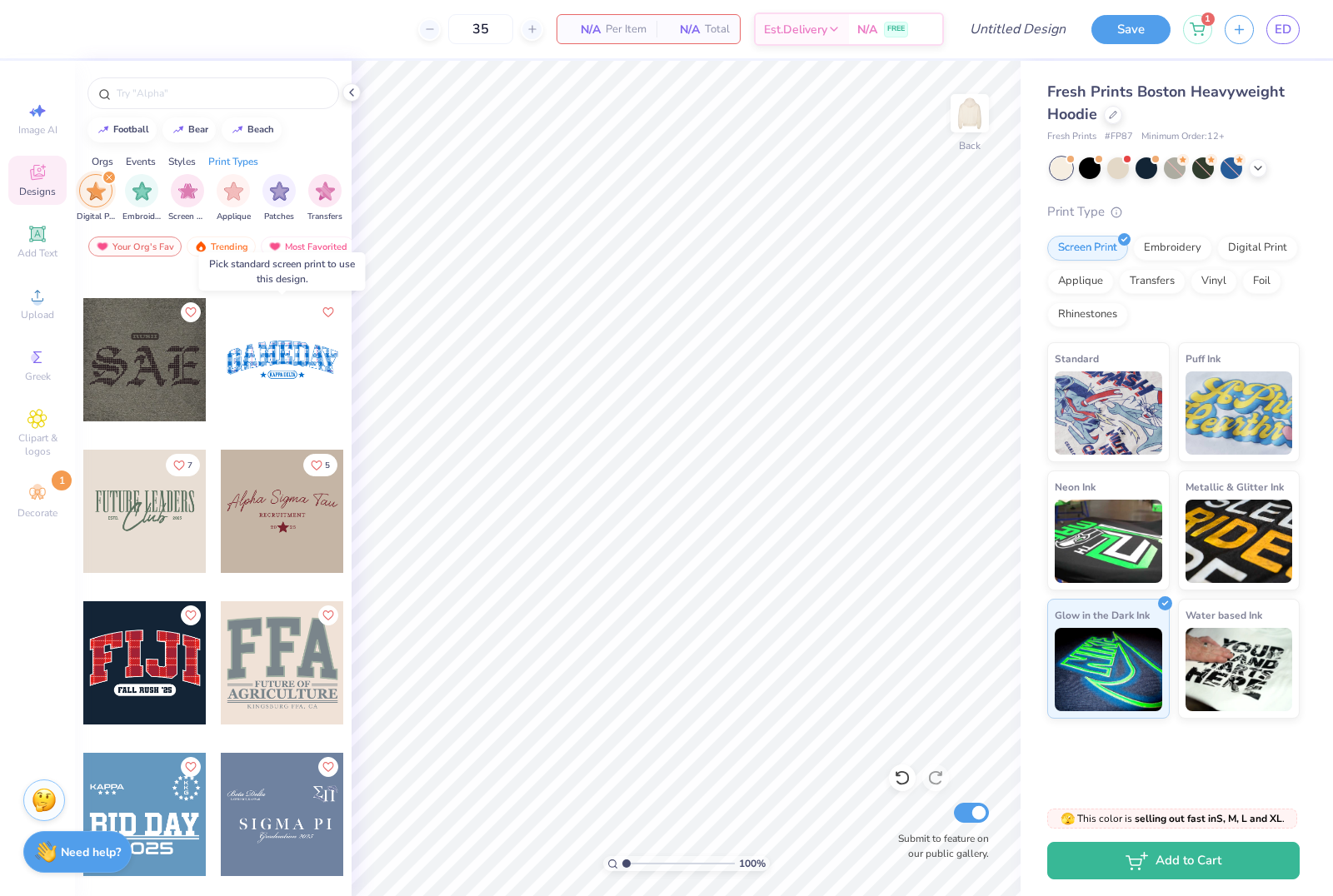
click at [276, 347] on div at bounding box center [282, 360] width 124 height 124
click at [87, 854] on strong "Need help?" at bounding box center [91, 850] width 60 height 16
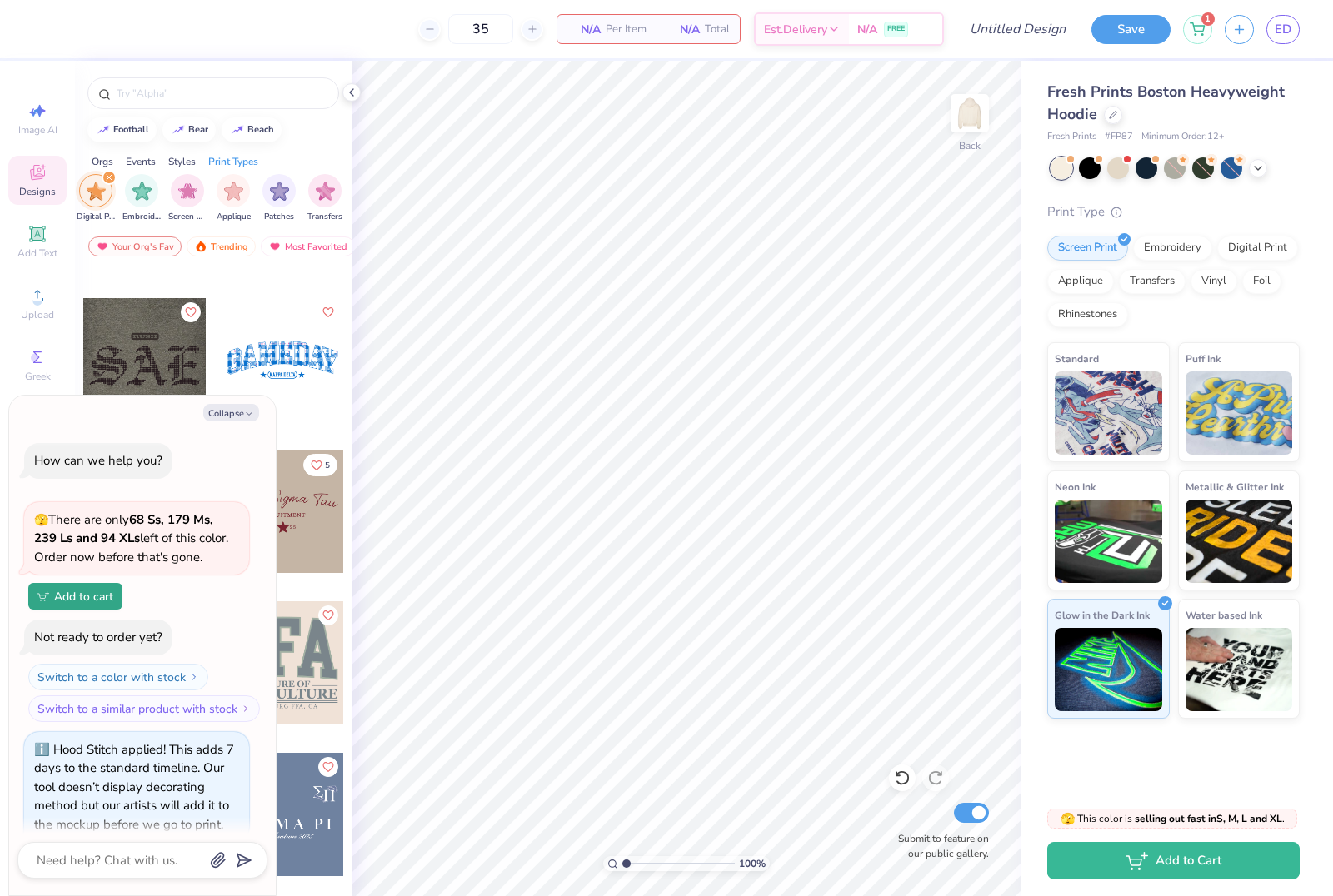
scroll to position [299, 0]
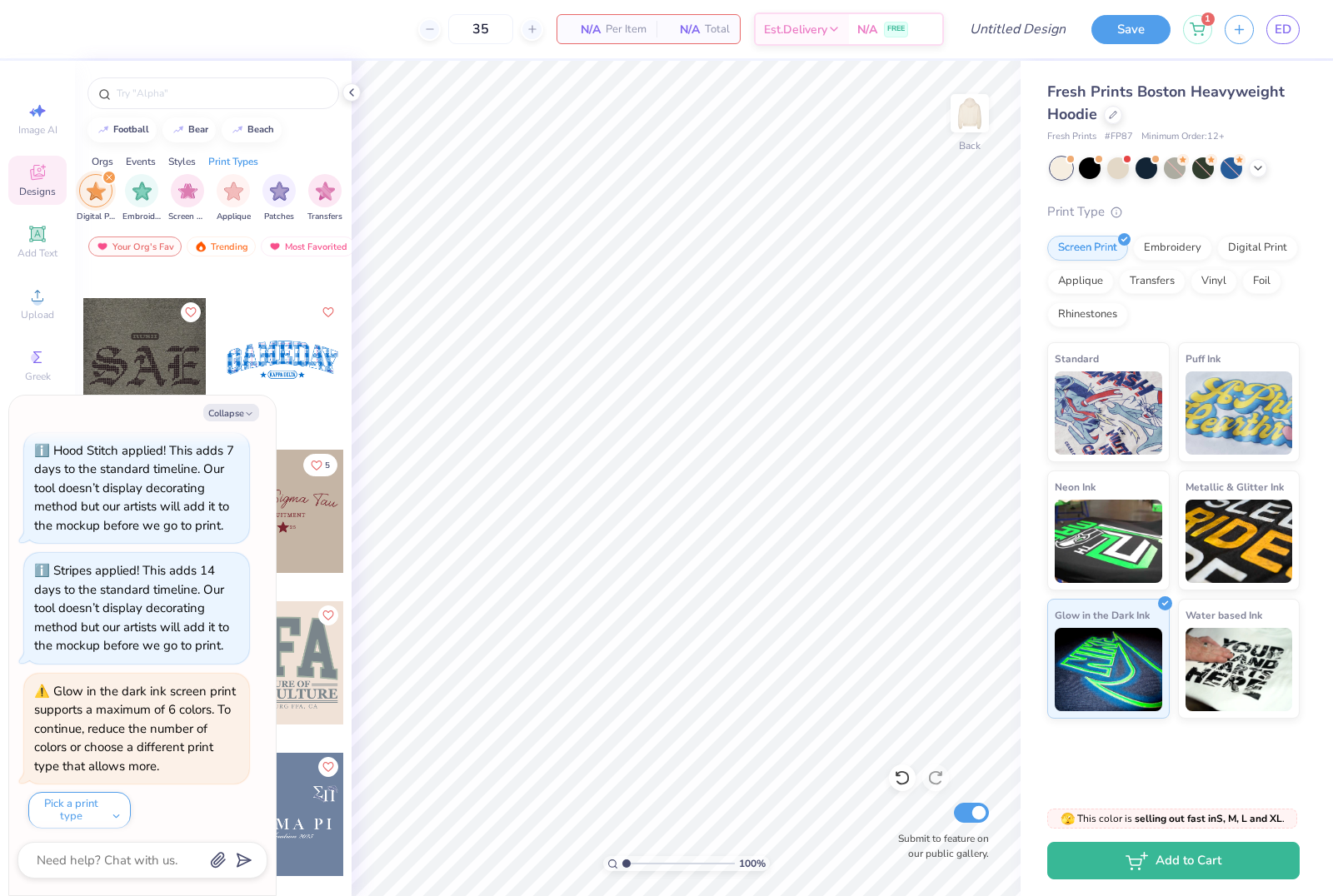
click at [103, 875] on div at bounding box center [143, 860] width 250 height 37
click at [103, 792] on button "Pick a print type" at bounding box center [79, 810] width 103 height 37
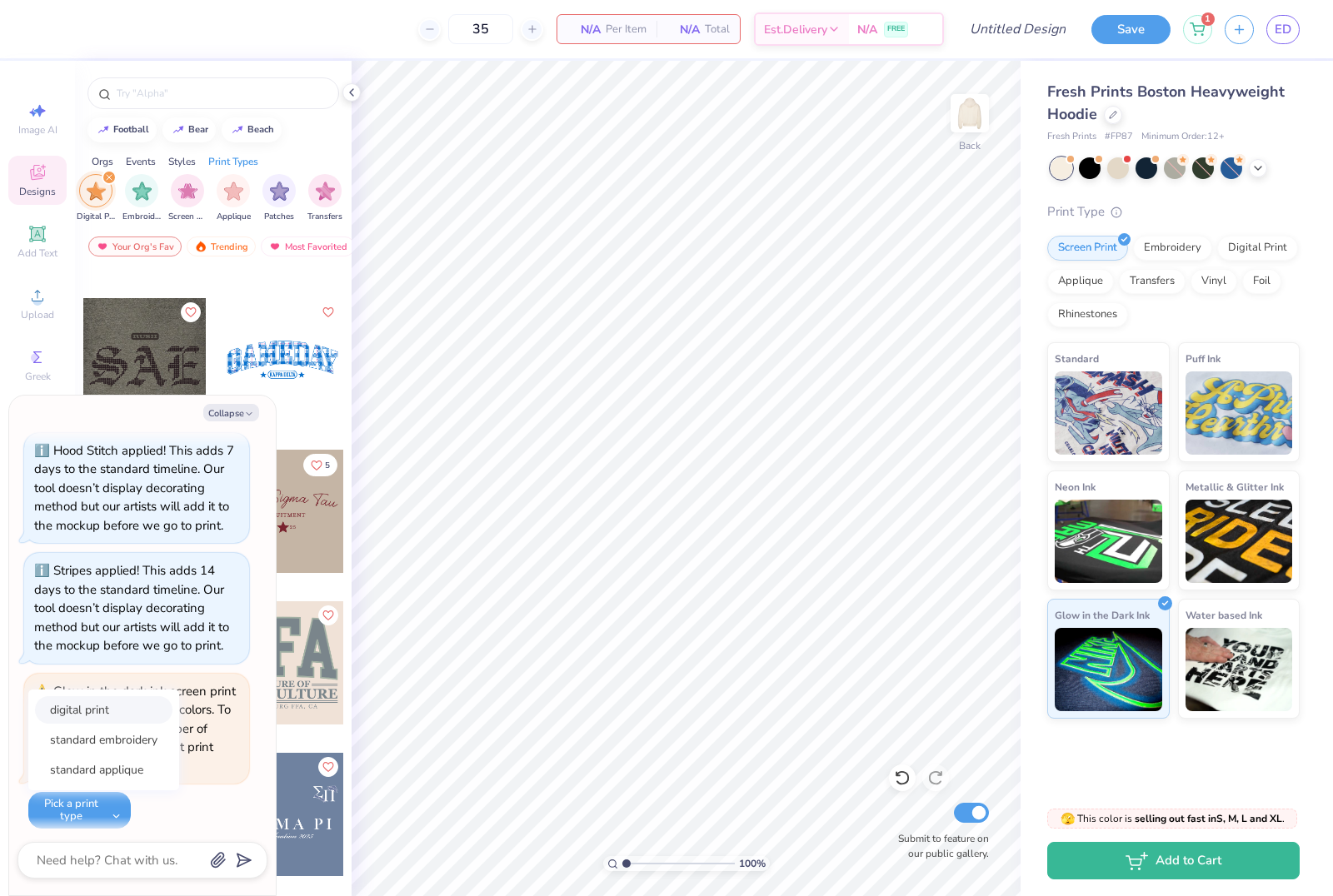
click at [121, 713] on button "digital print" at bounding box center [104, 711] width 138 height 28
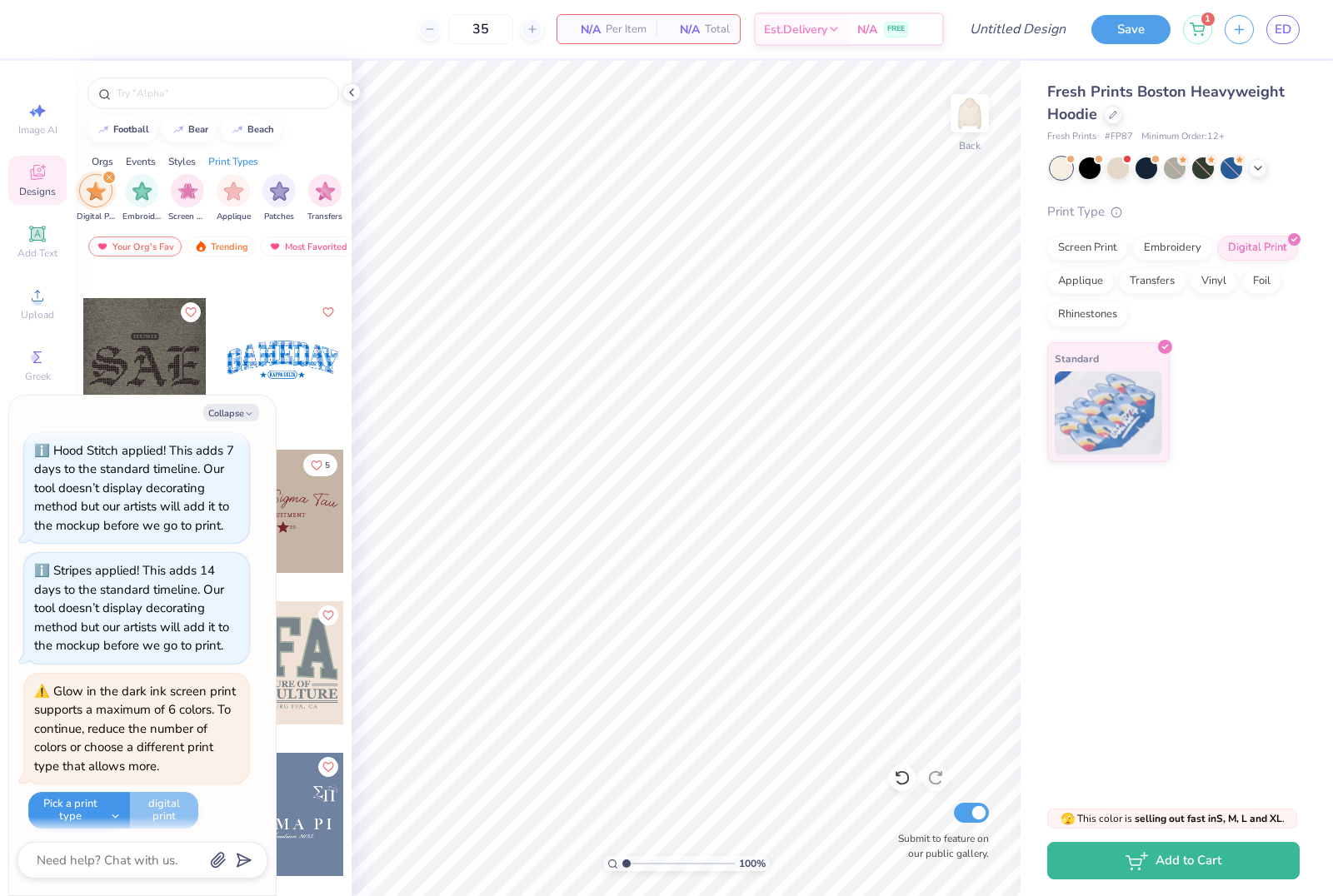
click at [86, 813] on button "Pick a print type" at bounding box center [79, 810] width 102 height 37
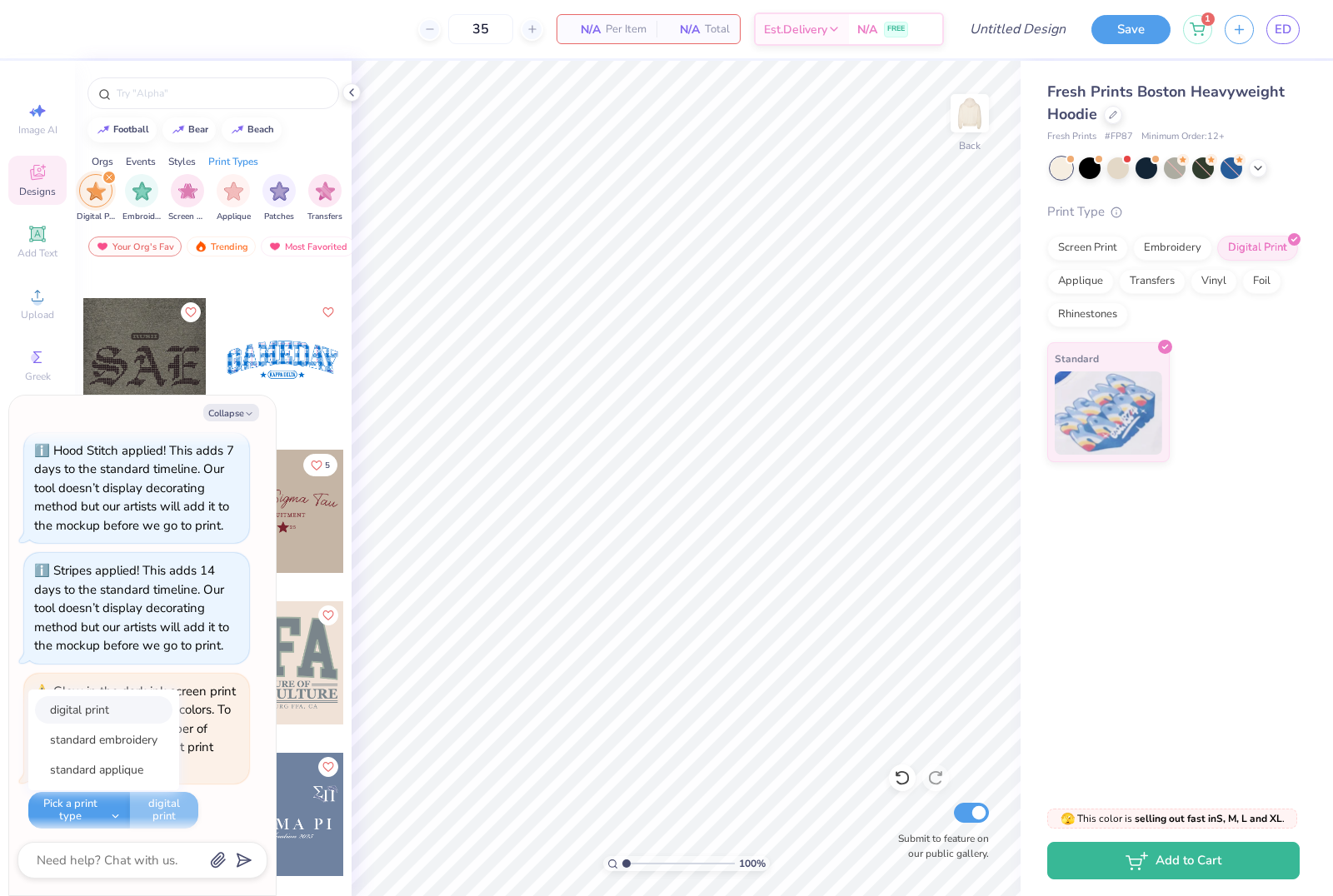
click at [144, 702] on button "digital print" at bounding box center [104, 711] width 138 height 28
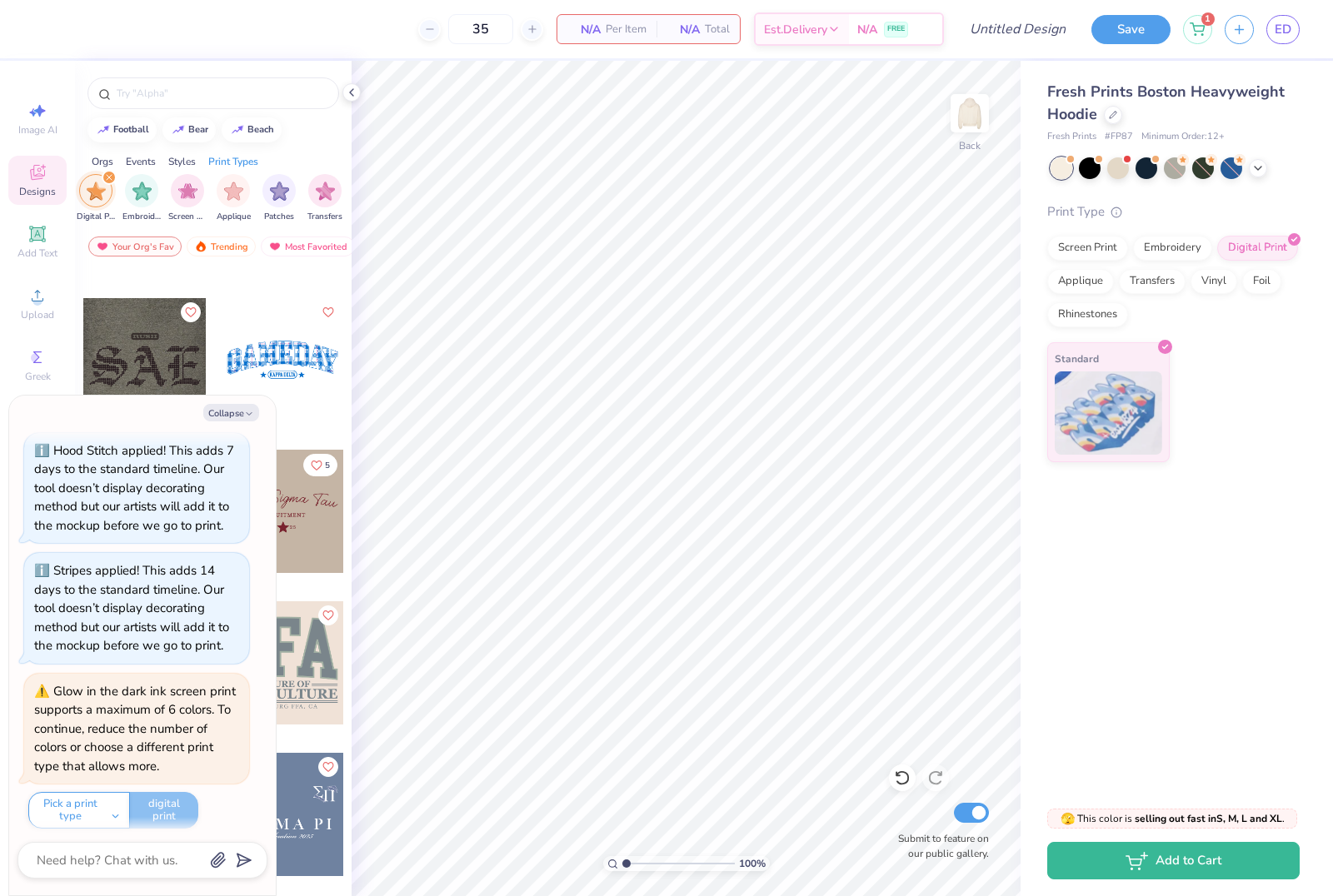
click at [289, 405] on div at bounding box center [282, 360] width 124 height 124
type textarea "x"
type input "5.79"
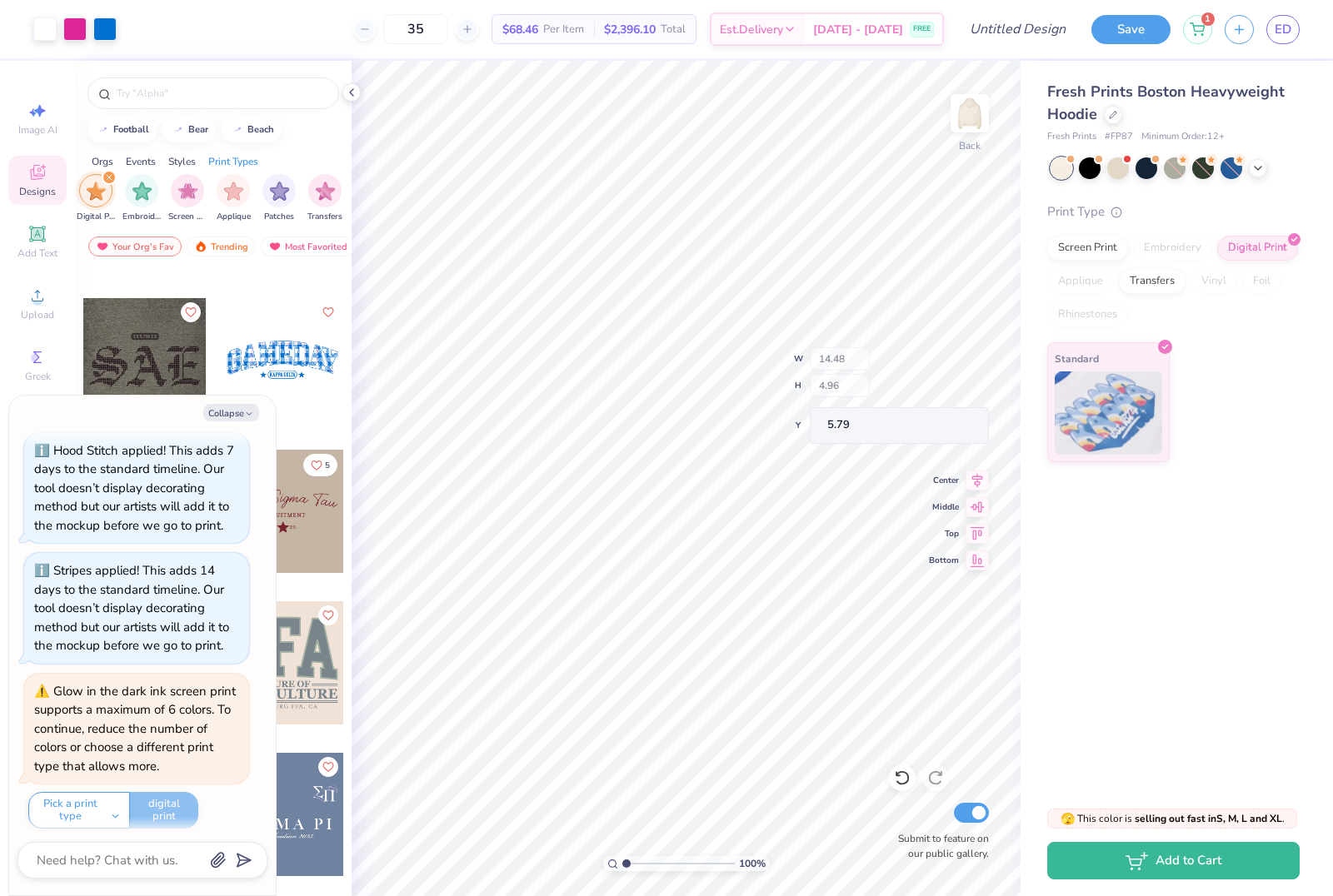
click at [330, 38] on div "35 $68.46 Per Item $2,396.10 Total Est. Delivery [DATE] - [DATE] FREE" at bounding box center [536, 29] width 815 height 58
click at [257, 35] on div "35 $68.46 Per Item $2,396.10 Total Est. Delivery [DATE] - [DATE] FREE" at bounding box center [505, 29] width 874 height 58
click at [285, 28] on div "35 $68.46 Per Item $2,396.10 Total Est. Delivery [DATE] - [DATE] FREE" at bounding box center [505, 29] width 874 height 58
click at [291, 36] on div "35 $68.46 Per Item $2,396.10 Total Est. Delivery [DATE] - [DATE] FREE" at bounding box center [505, 29] width 874 height 58
type textarea "x"
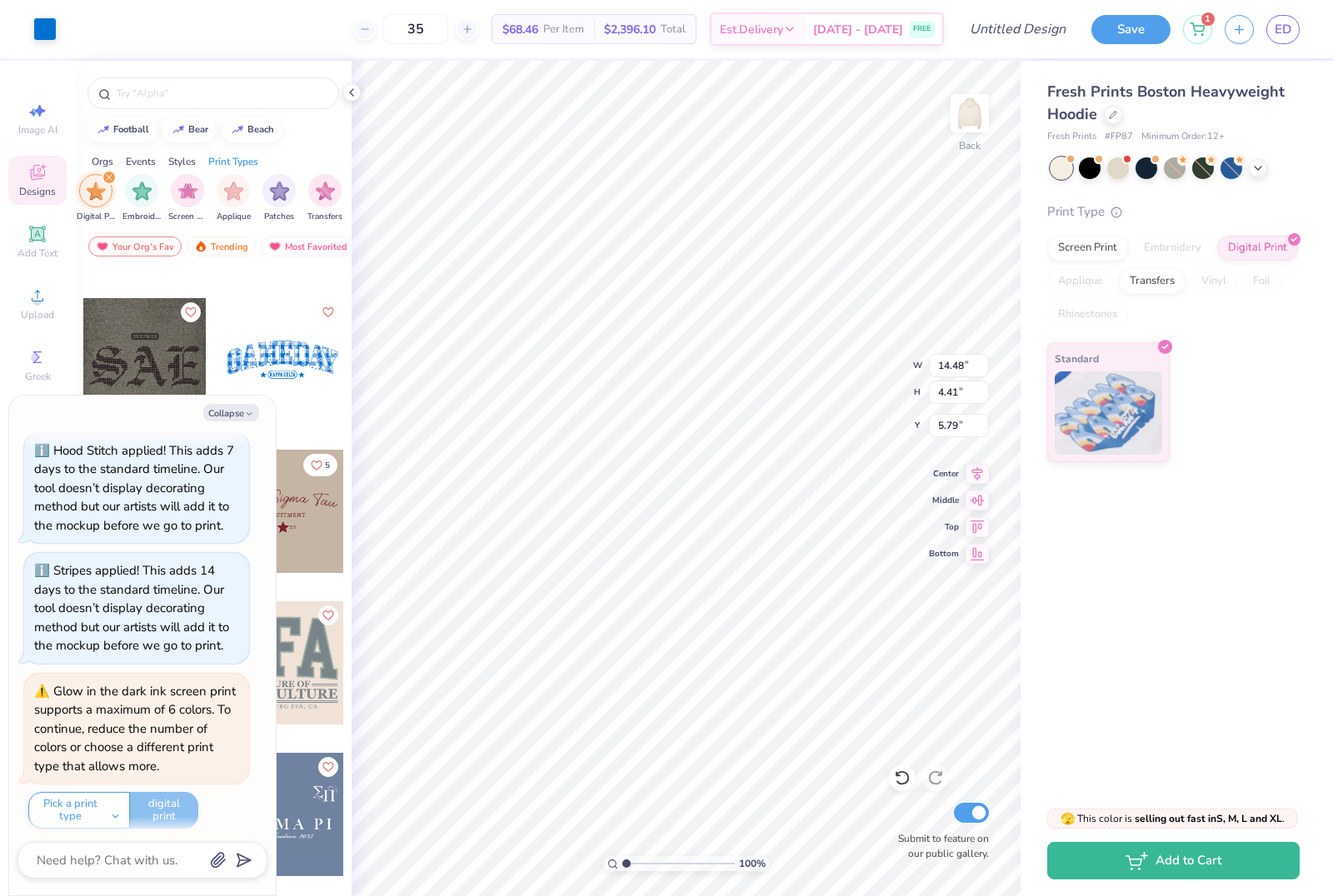
type input "14.31"
type input "4.17"
type input "5.88"
click at [343, 11] on div "35 $68.46 Per Item $2,396.10 Total Est. Delivery [DATE] - [DATE] FREE" at bounding box center [505, 29] width 874 height 58
type textarea "x"
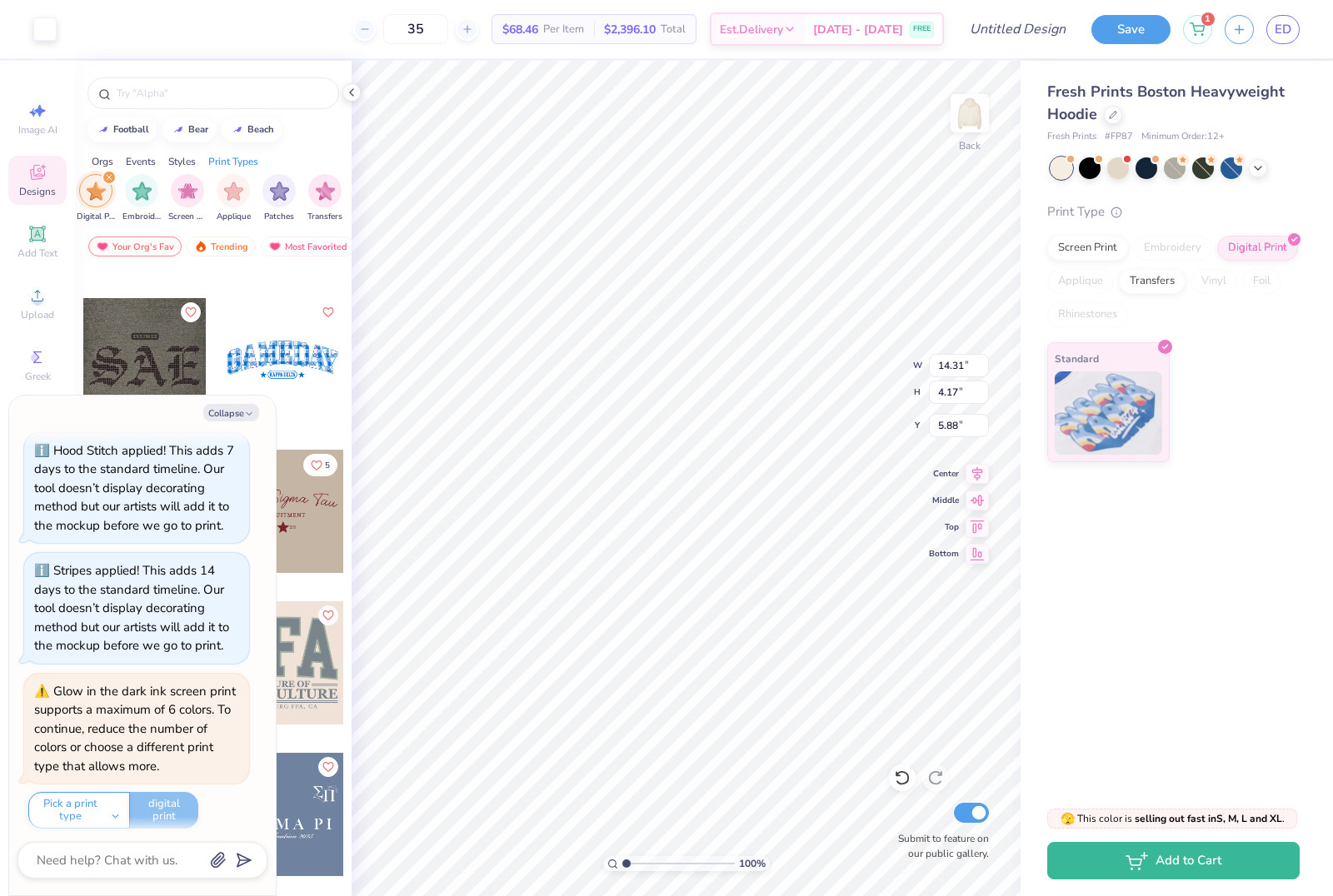
type input "14.48"
type input "4.41"
type input "5.79"
click at [238, 415] on button "Collapse" at bounding box center [231, 413] width 56 height 18
type textarea "x"
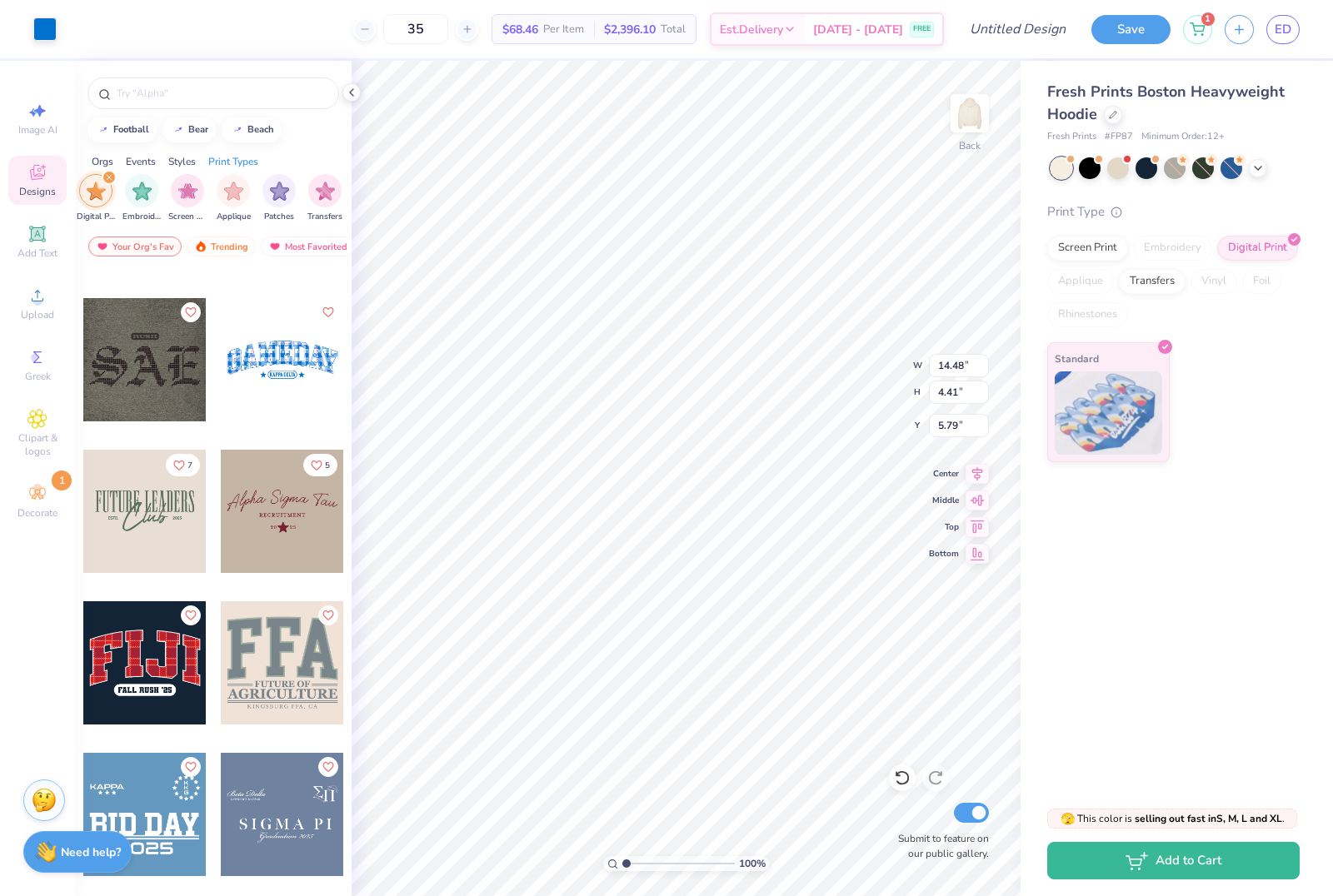
type input "14.31"
type input "4.17"
type input "5.88"
type input "14.48"
type input "4.41"
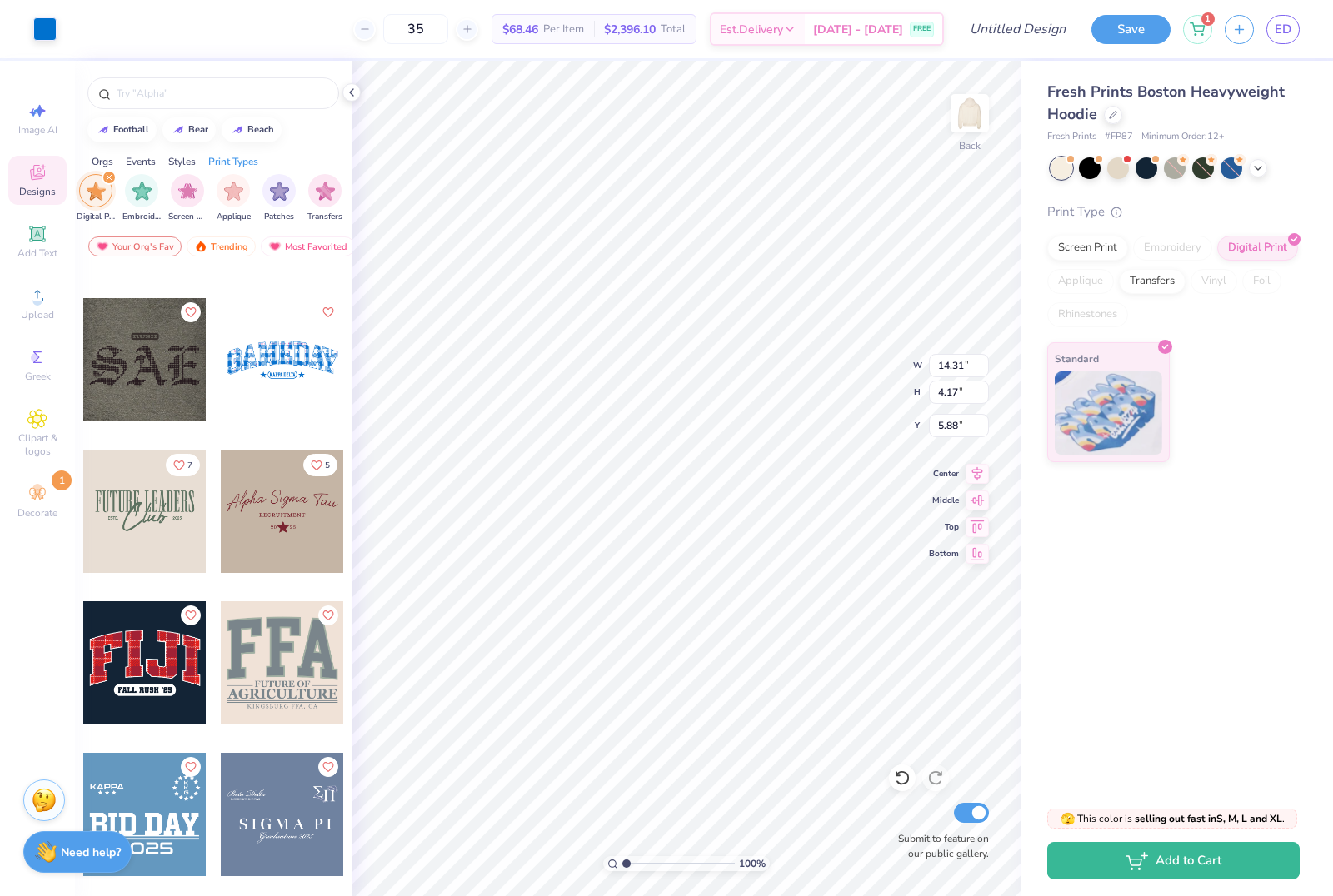
type input "5.79"
click at [304, 43] on div "35 $68.46 Per Item $2,396.10 Total Est. Delivery [DATE] - [DATE] FREE" at bounding box center [505, 29] width 874 height 58
click at [1135, 24] on button "Save" at bounding box center [1131, 27] width 79 height 29
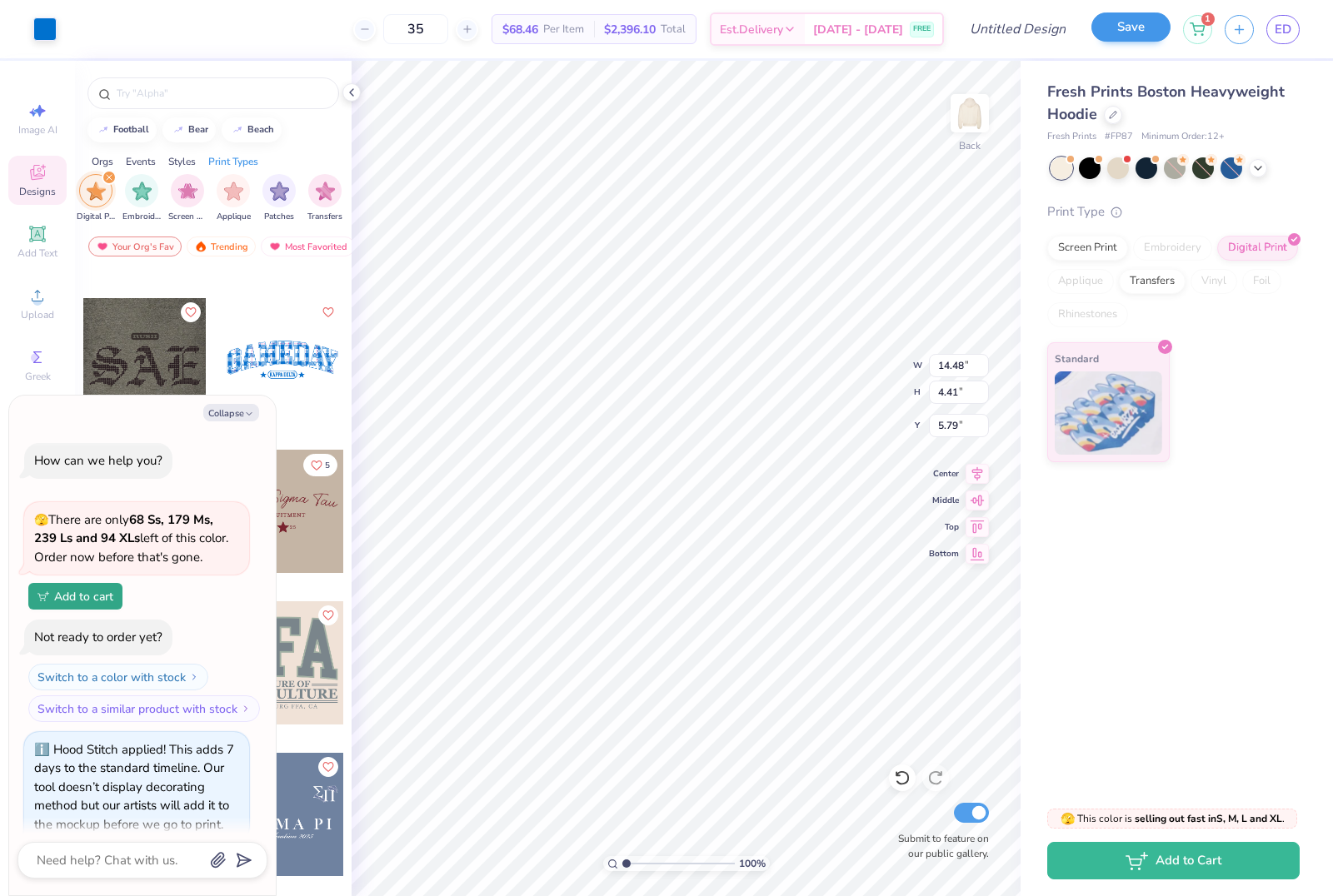
scroll to position [344, 0]
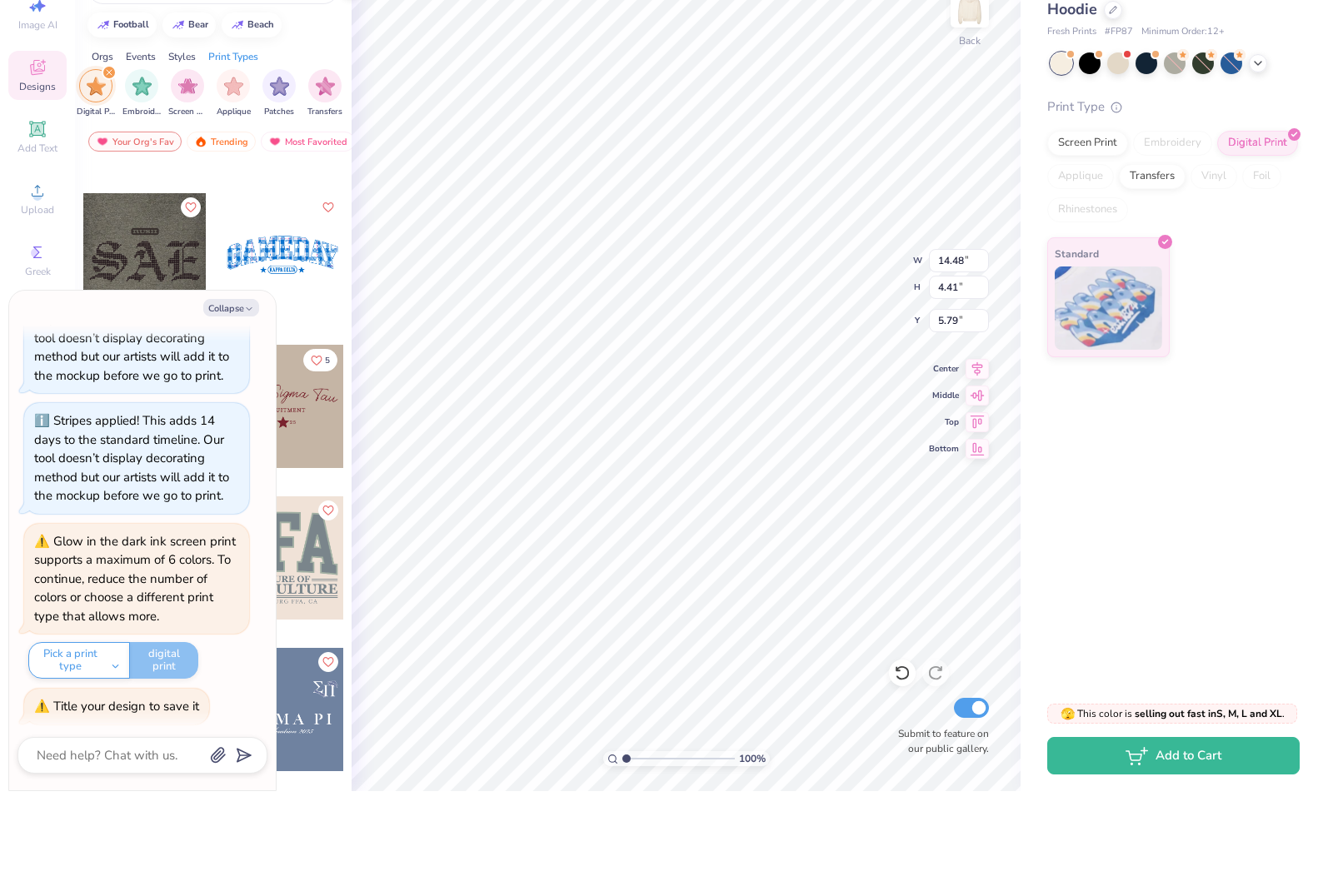
type textarea "x"
type textarea "D"
type textarea "x"
type textarea "Da"
type textarea "x"
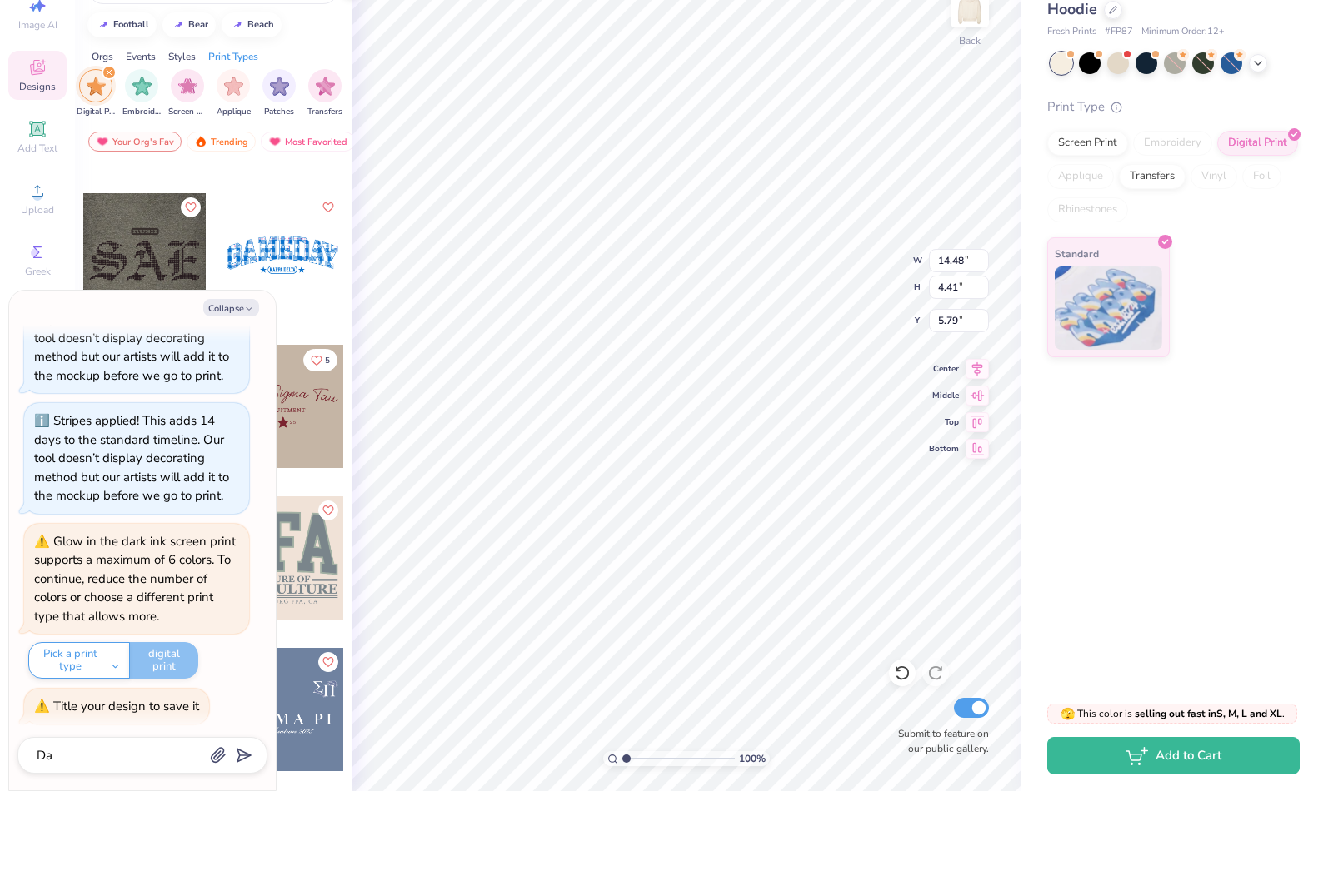
type textarea "[PERSON_NAME]"
type textarea "x"
type textarea "Danc"
type textarea "x"
type textarea "Dance"
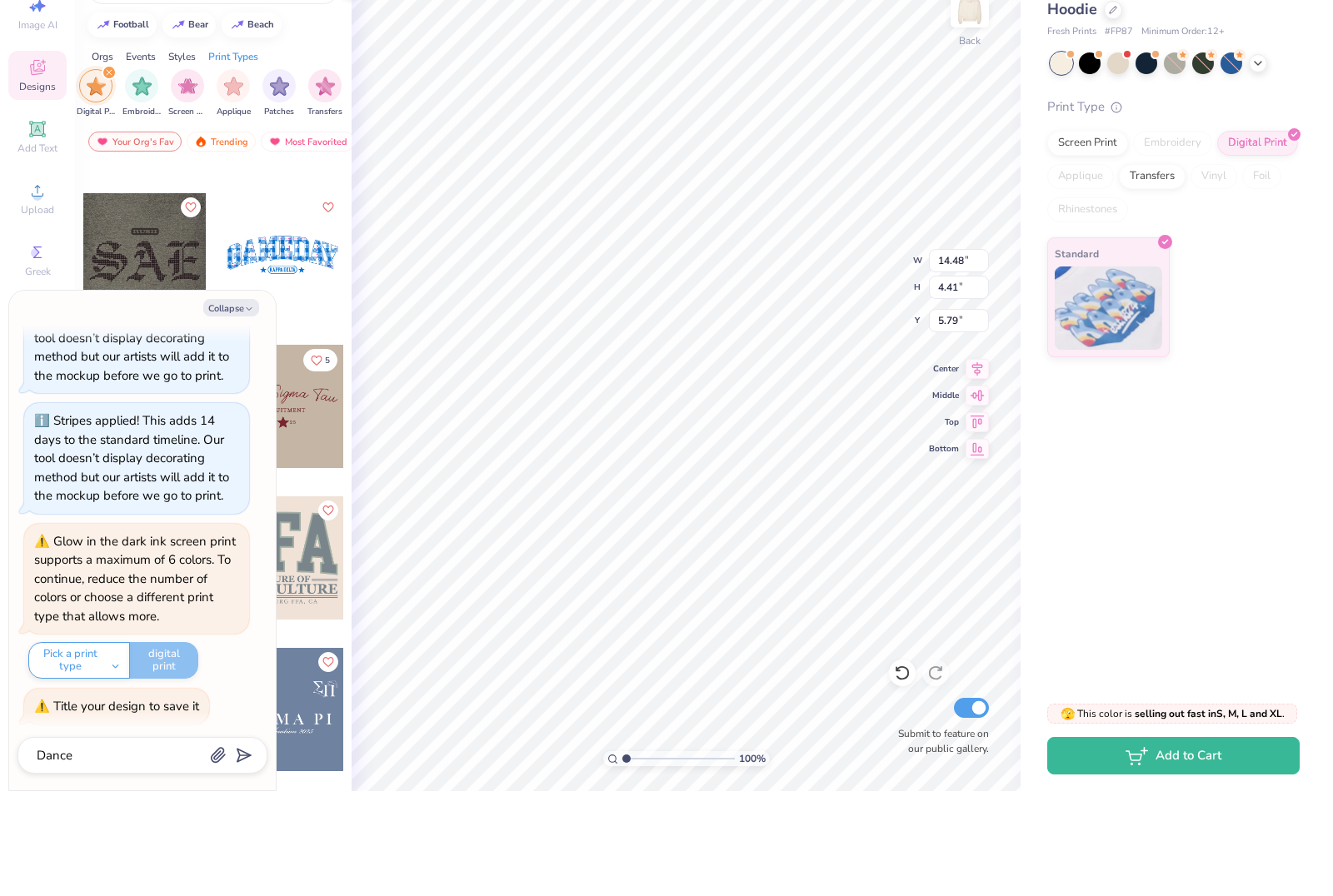
type textarea "x"
type textarea "Dance"
type textarea "x"
type textarea "Dance c"
type textarea "x"
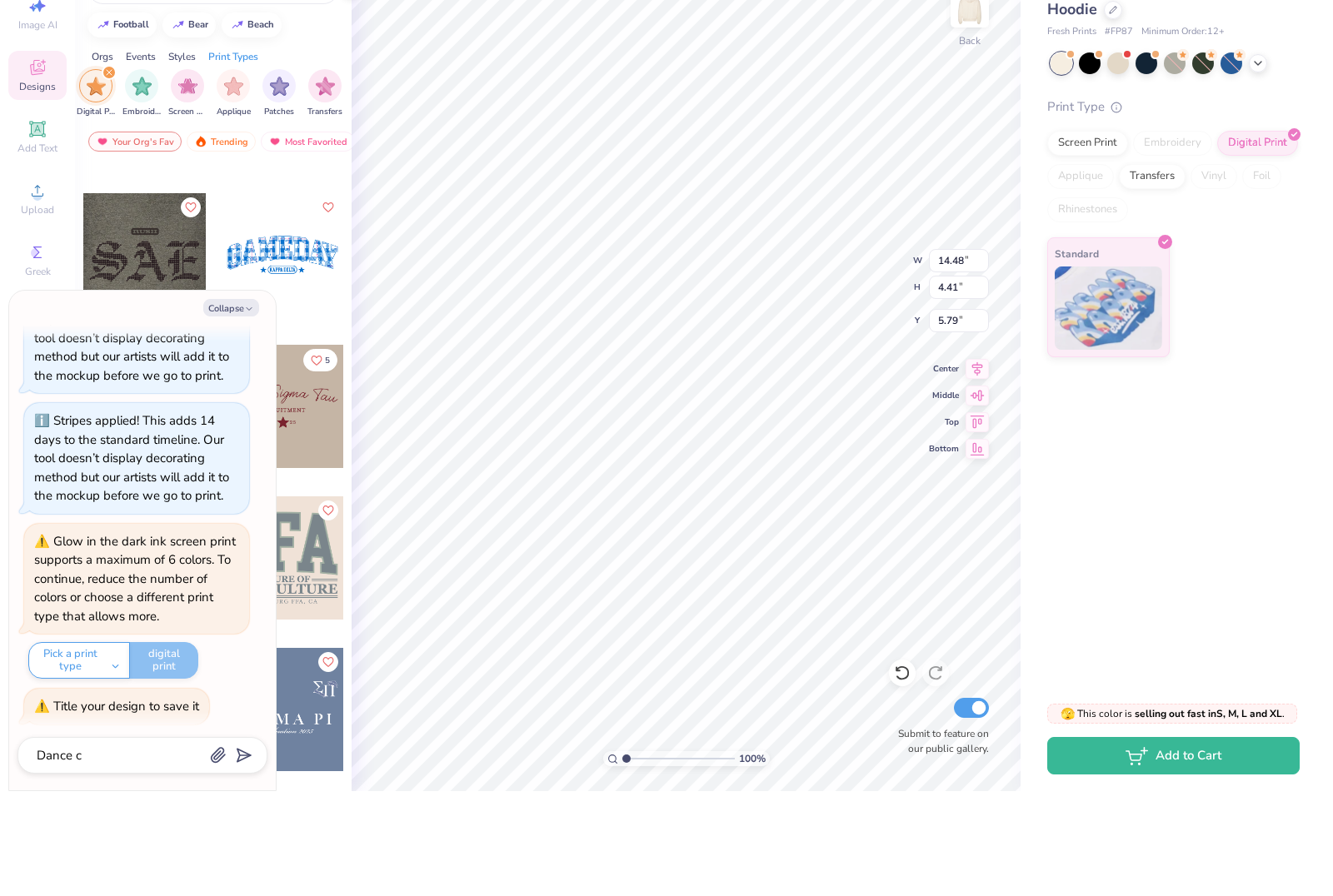
type textarea "Dance co"
type textarea "x"
type textarea "Dance co"
type textarea "x"
type textarea "Dance co m"
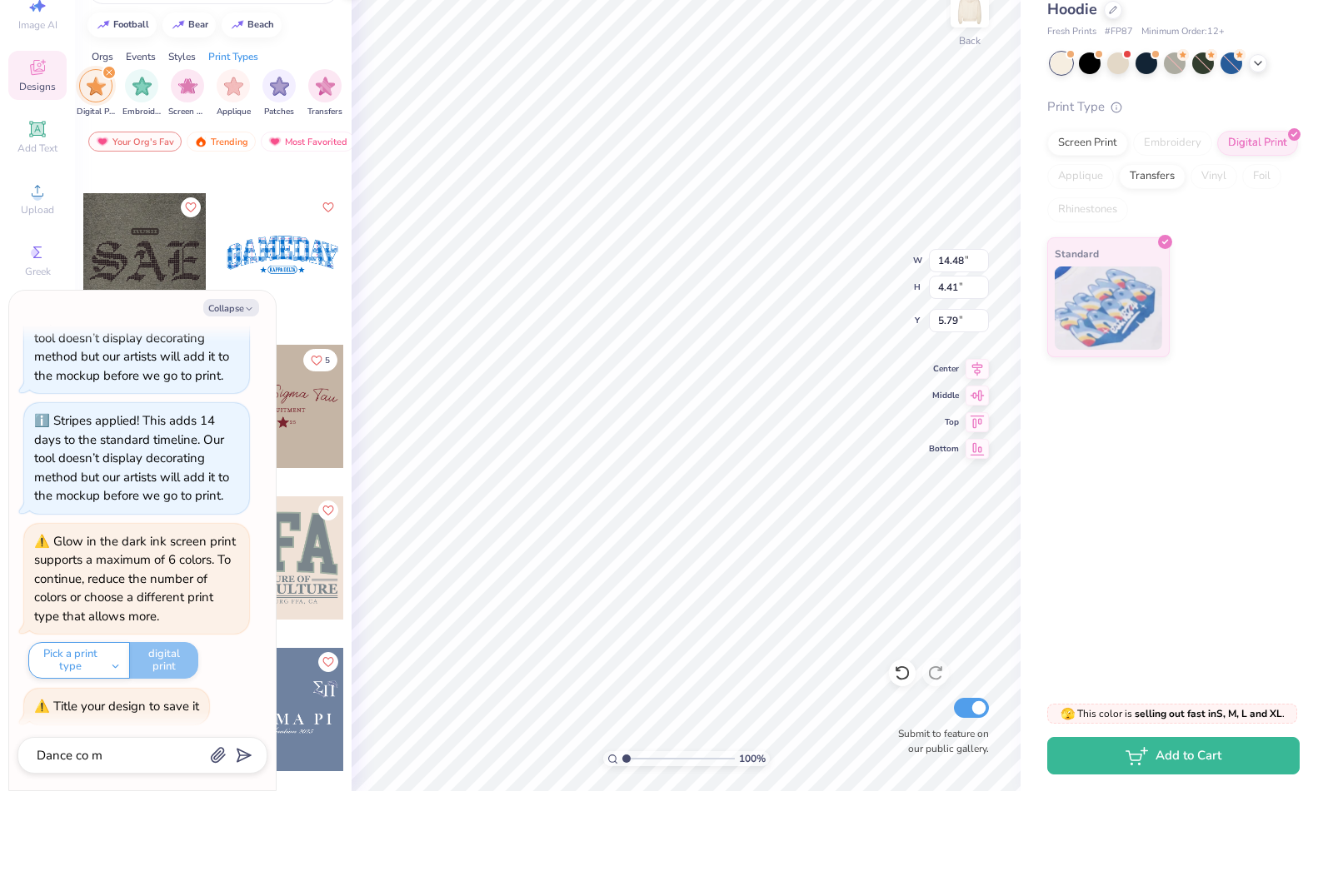
type textarea "x"
type textarea "Dance co me"
type textarea "x"
type textarea "Dance co mer"
type textarea "x"
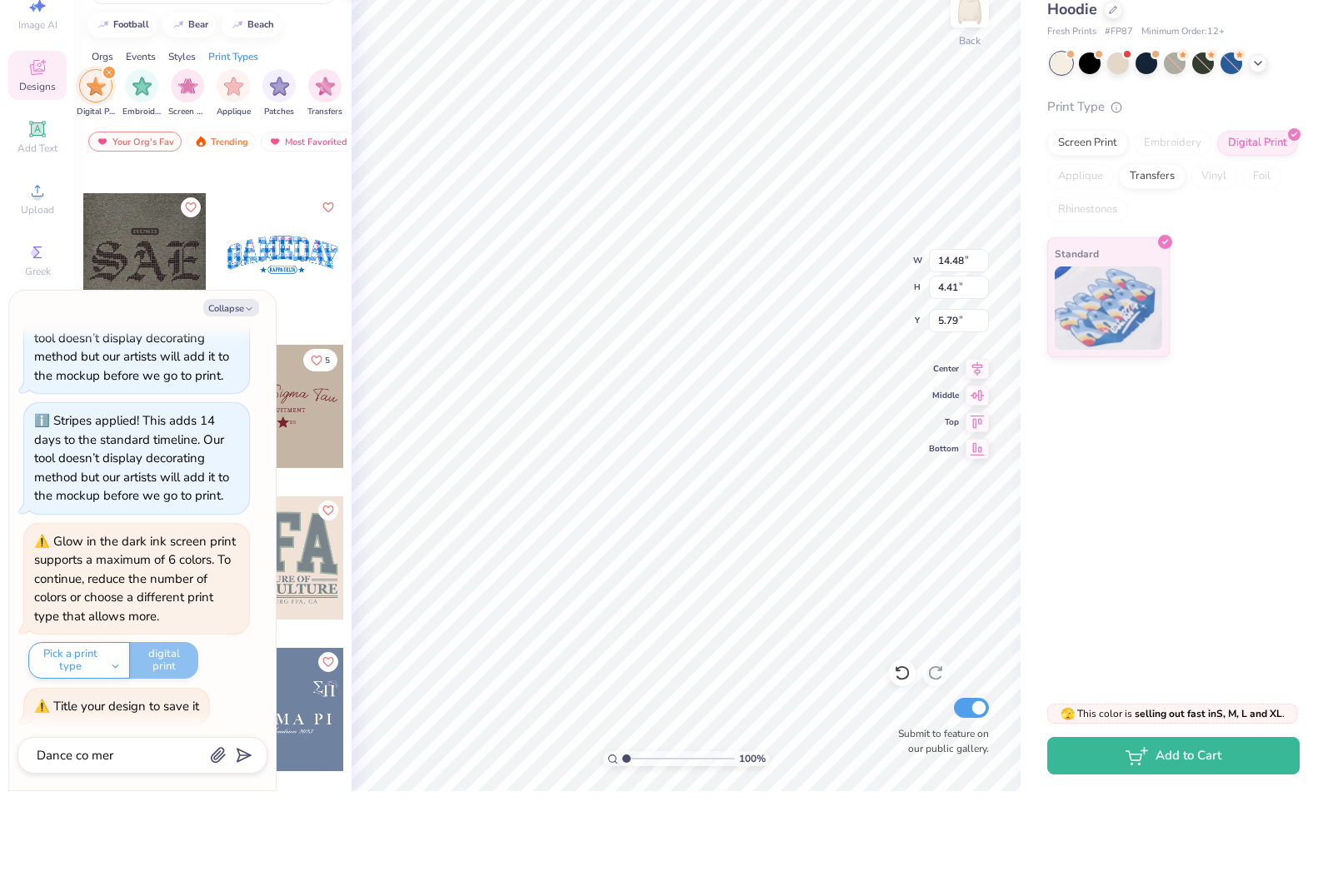
type textarea "Dance co merc"
type textarea "x"
type textarea "Dance co merch"
type textarea "x"
type textarea "Dance co merch"
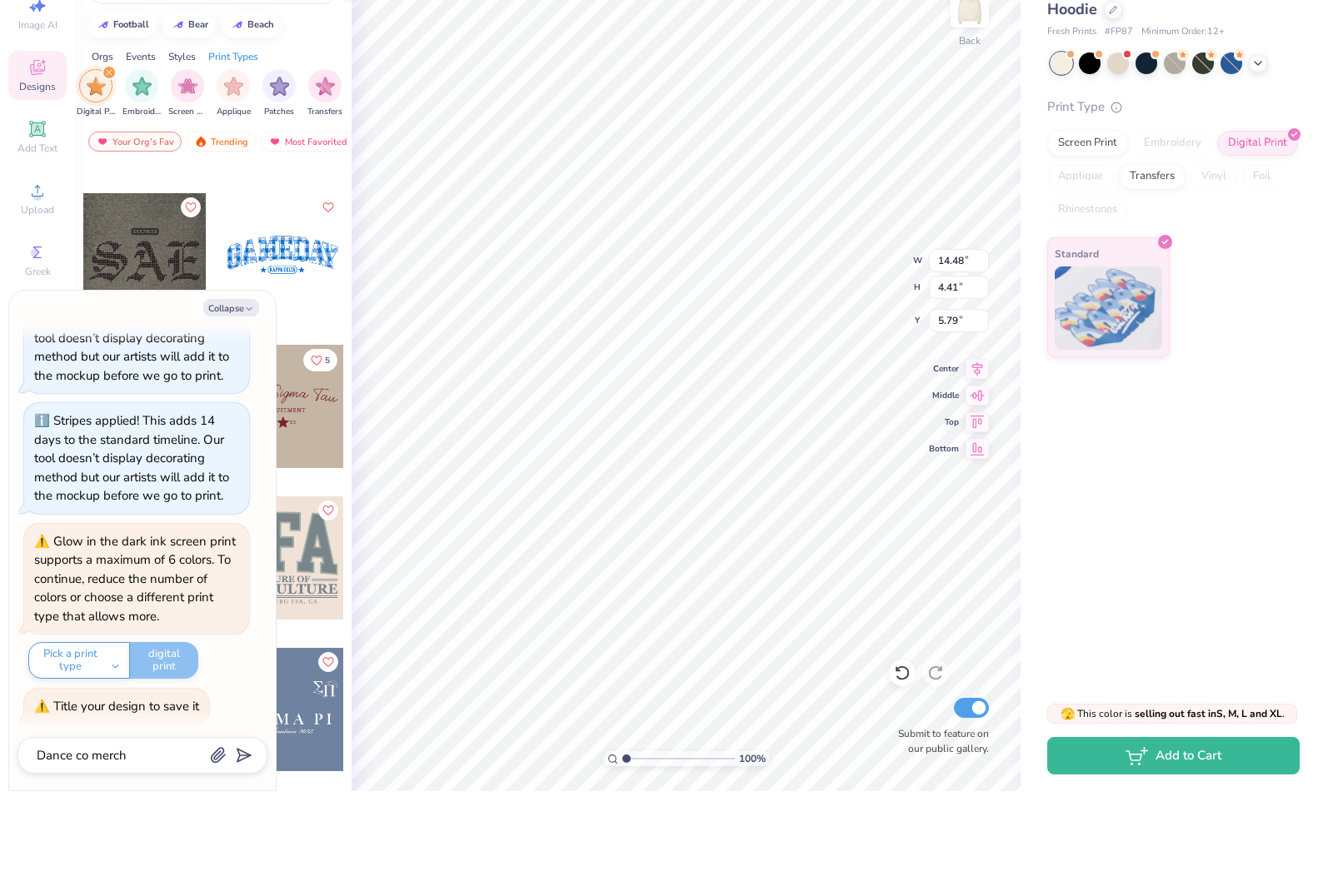
type textarea "x"
type textarea "Dance co merch 3"
type textarea "x"
type input "Dance co merch 3"
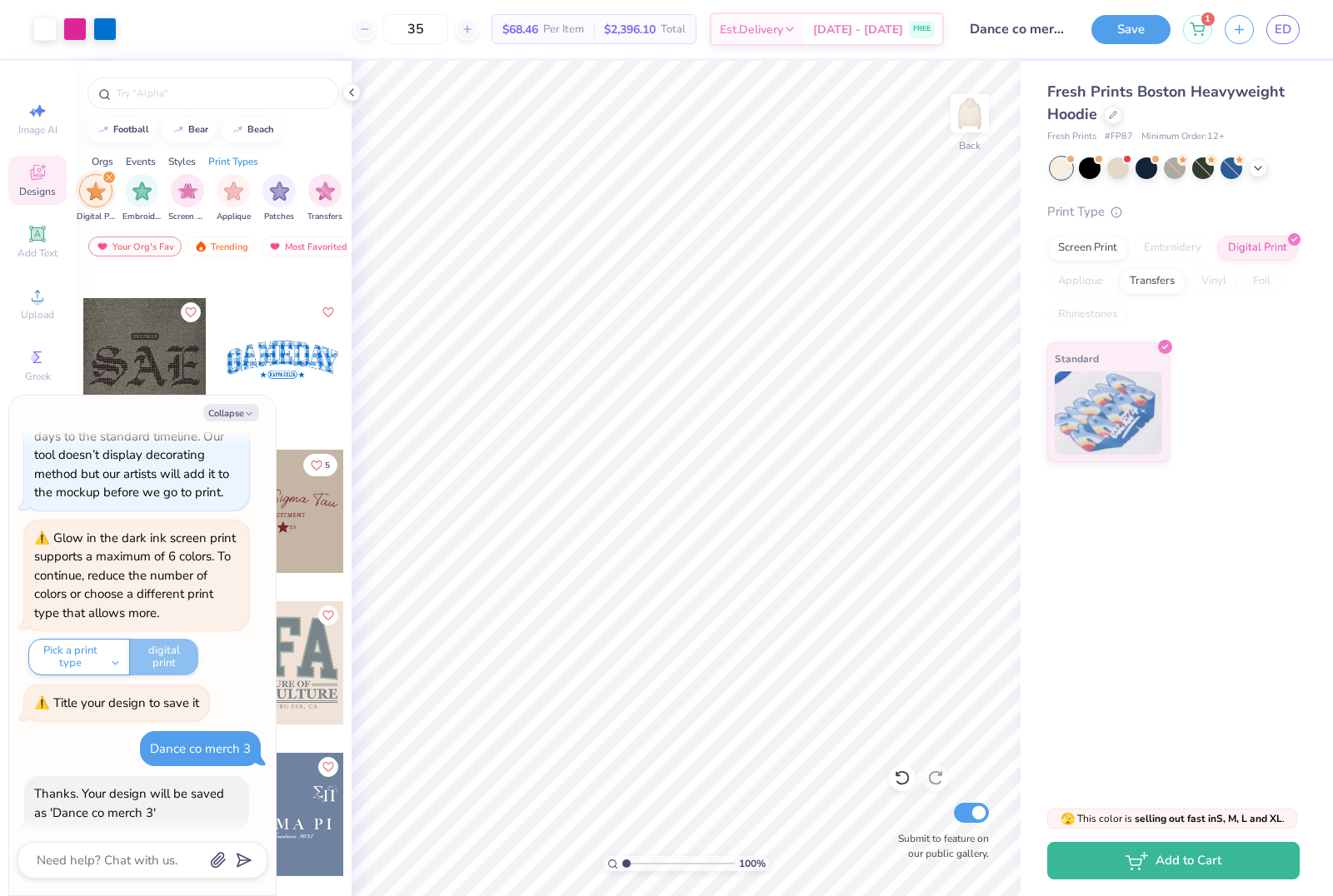
click at [1118, 30] on button "Save" at bounding box center [1131, 29] width 79 height 29
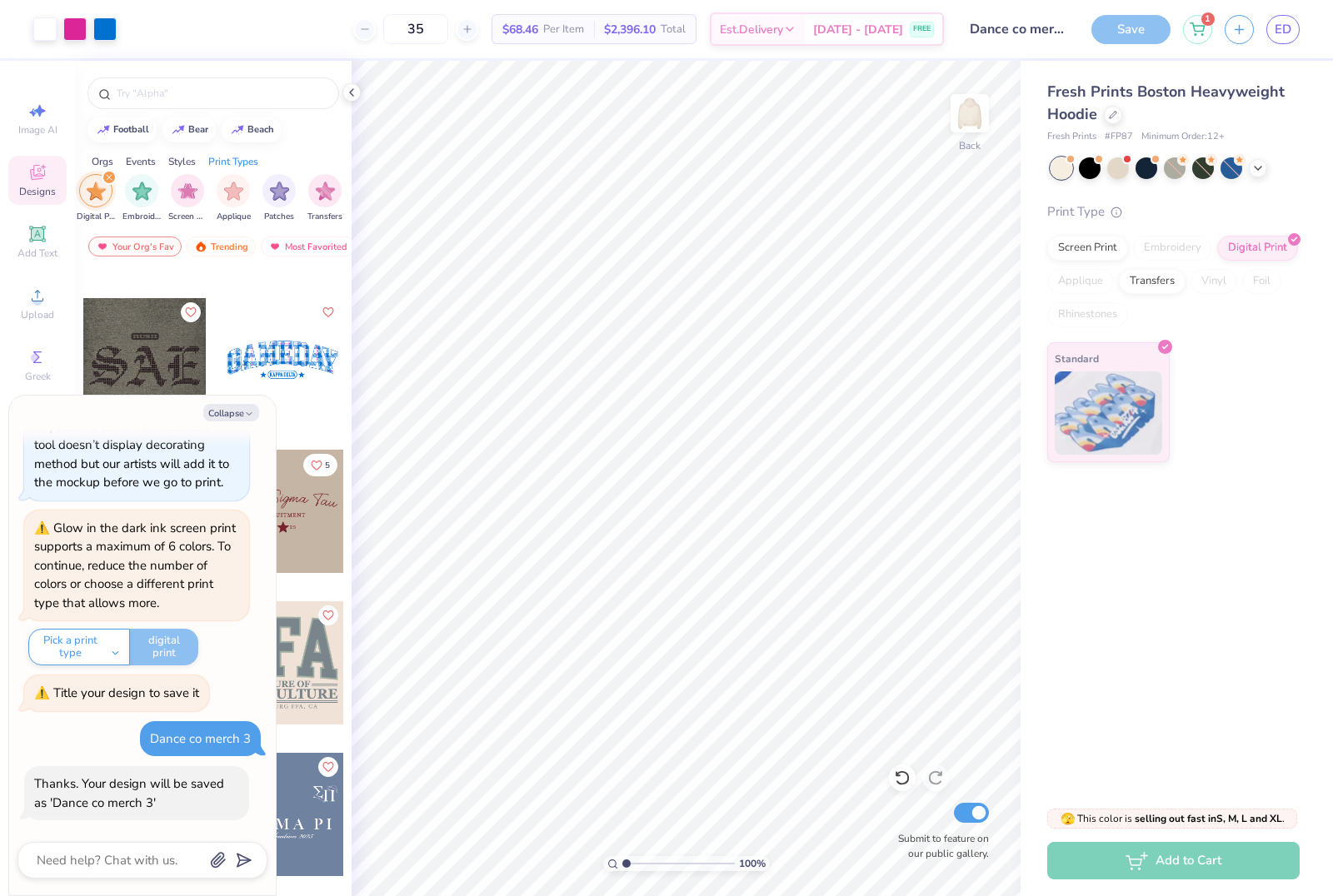
scroll to position [426, 0]
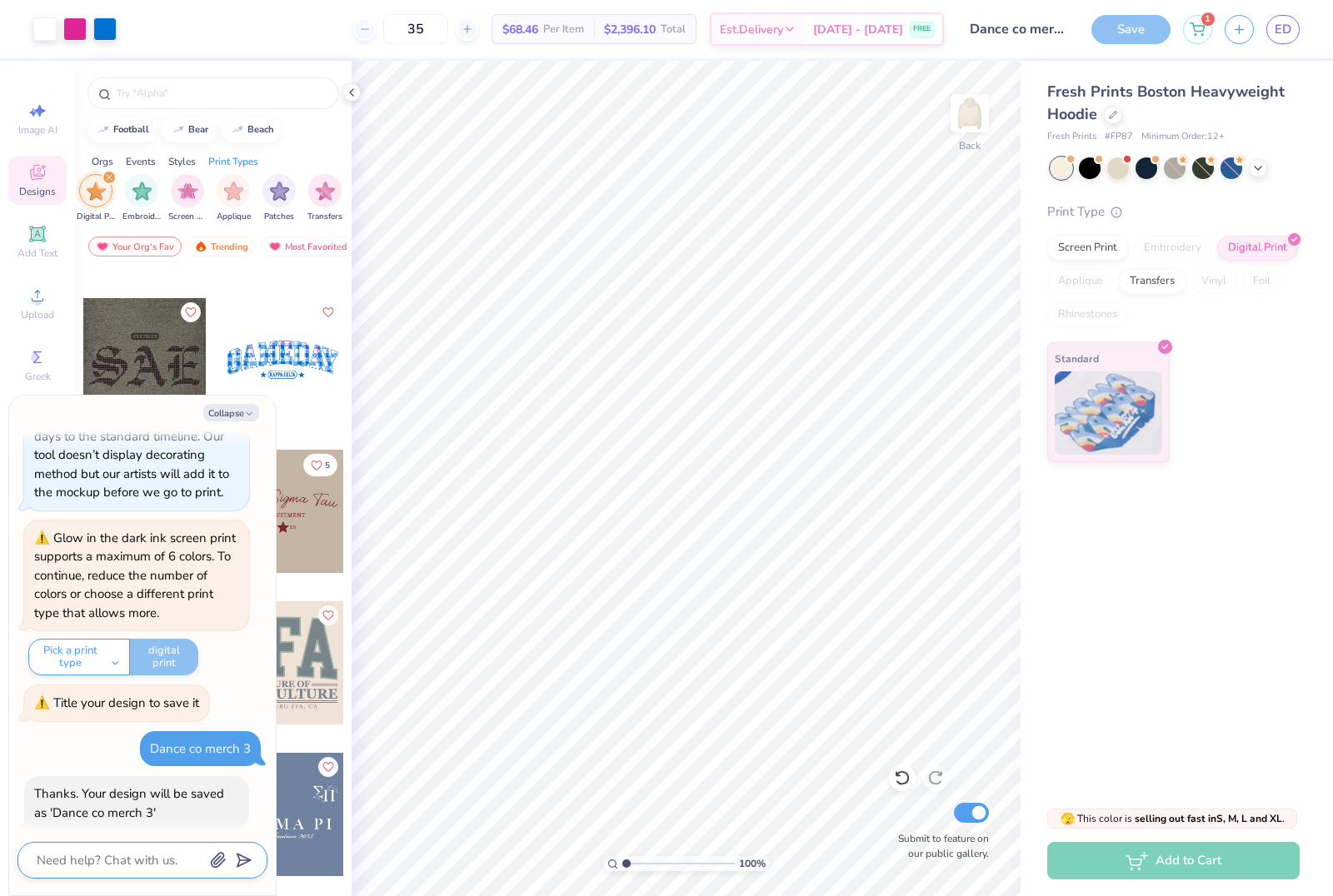
click at [108, 859] on textarea at bounding box center [120, 860] width 169 height 22
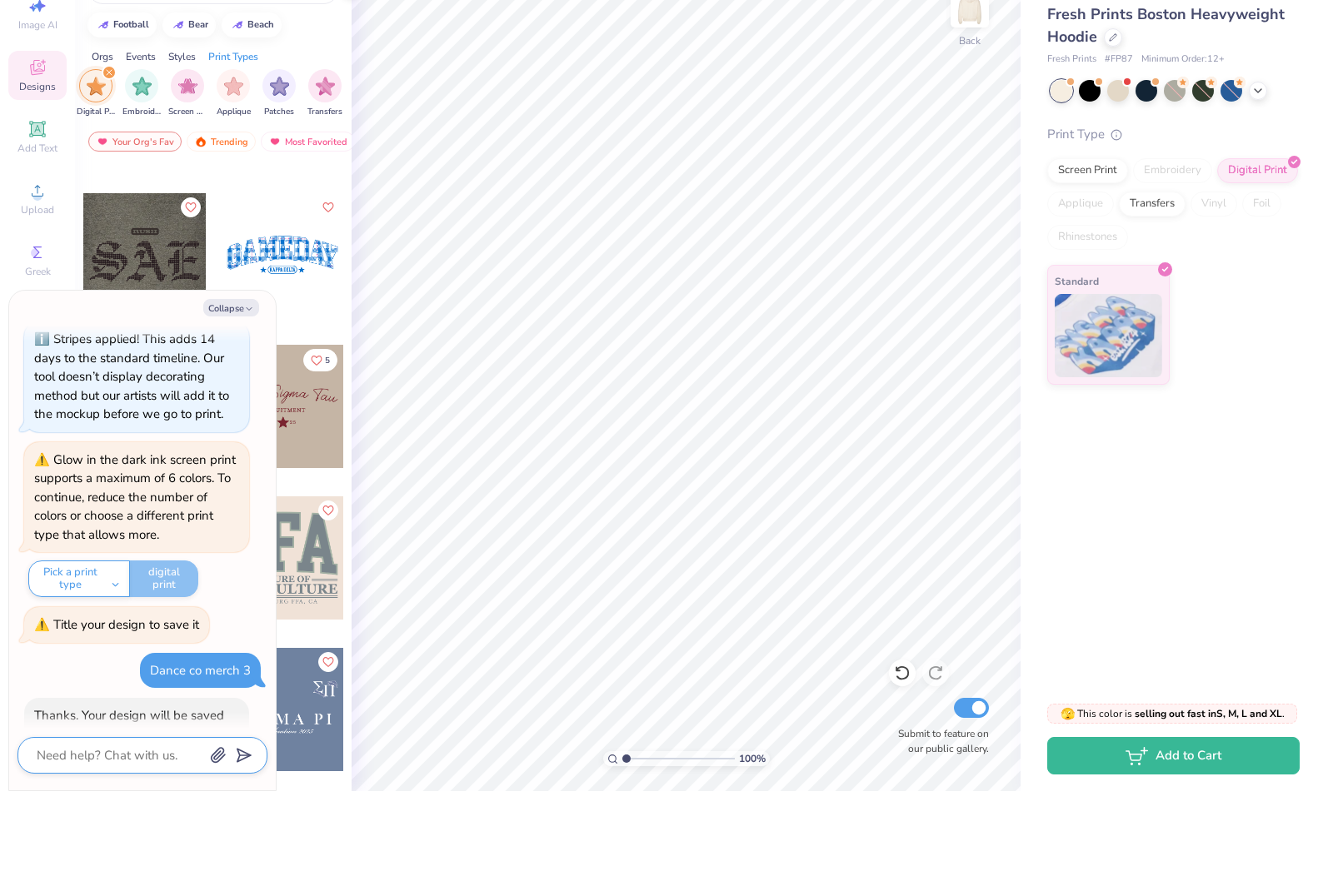
type textarea "x"
type textarea "C"
type textarea "x"
type textarea "Ca"
type textarea "x"
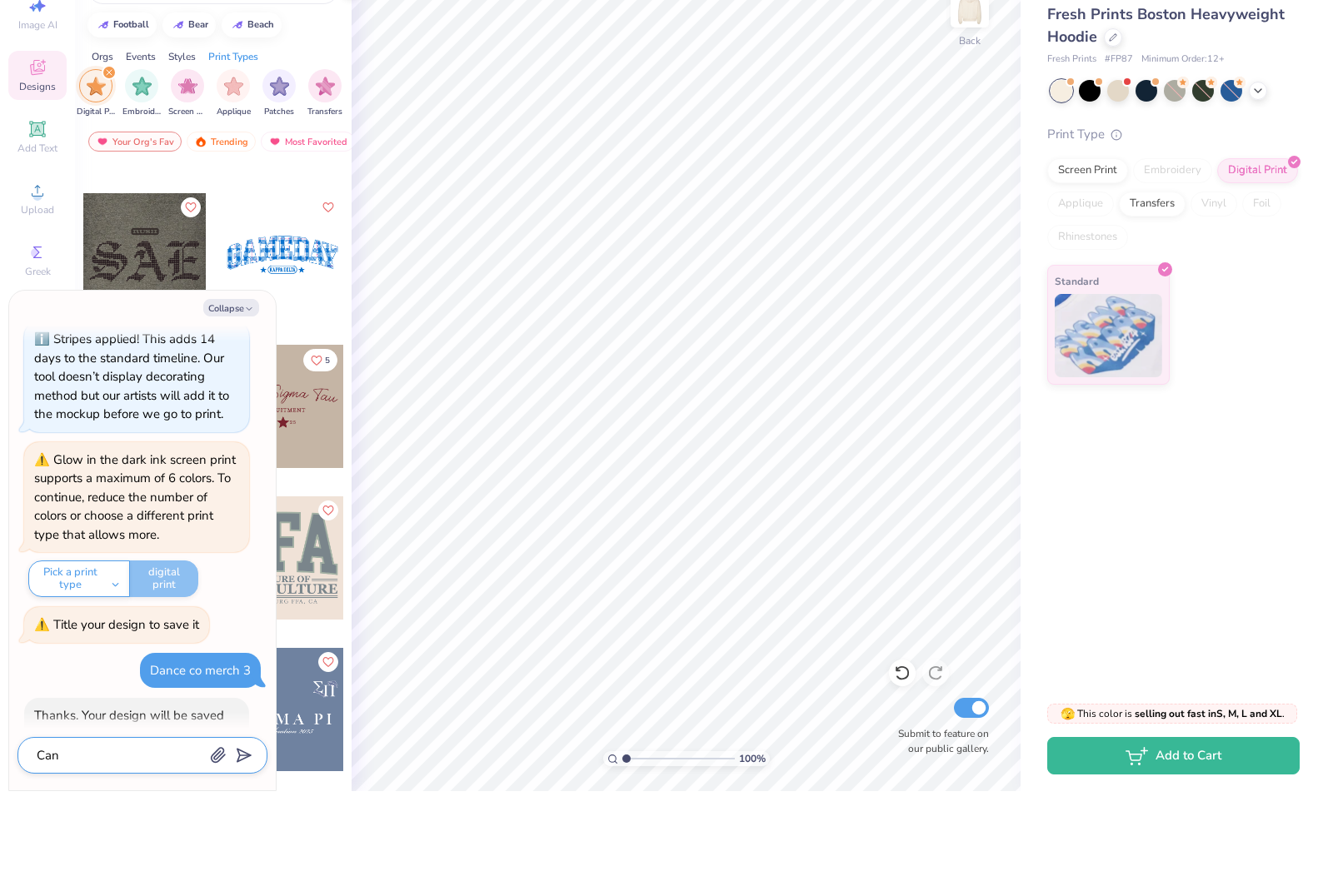
type textarea "Can"
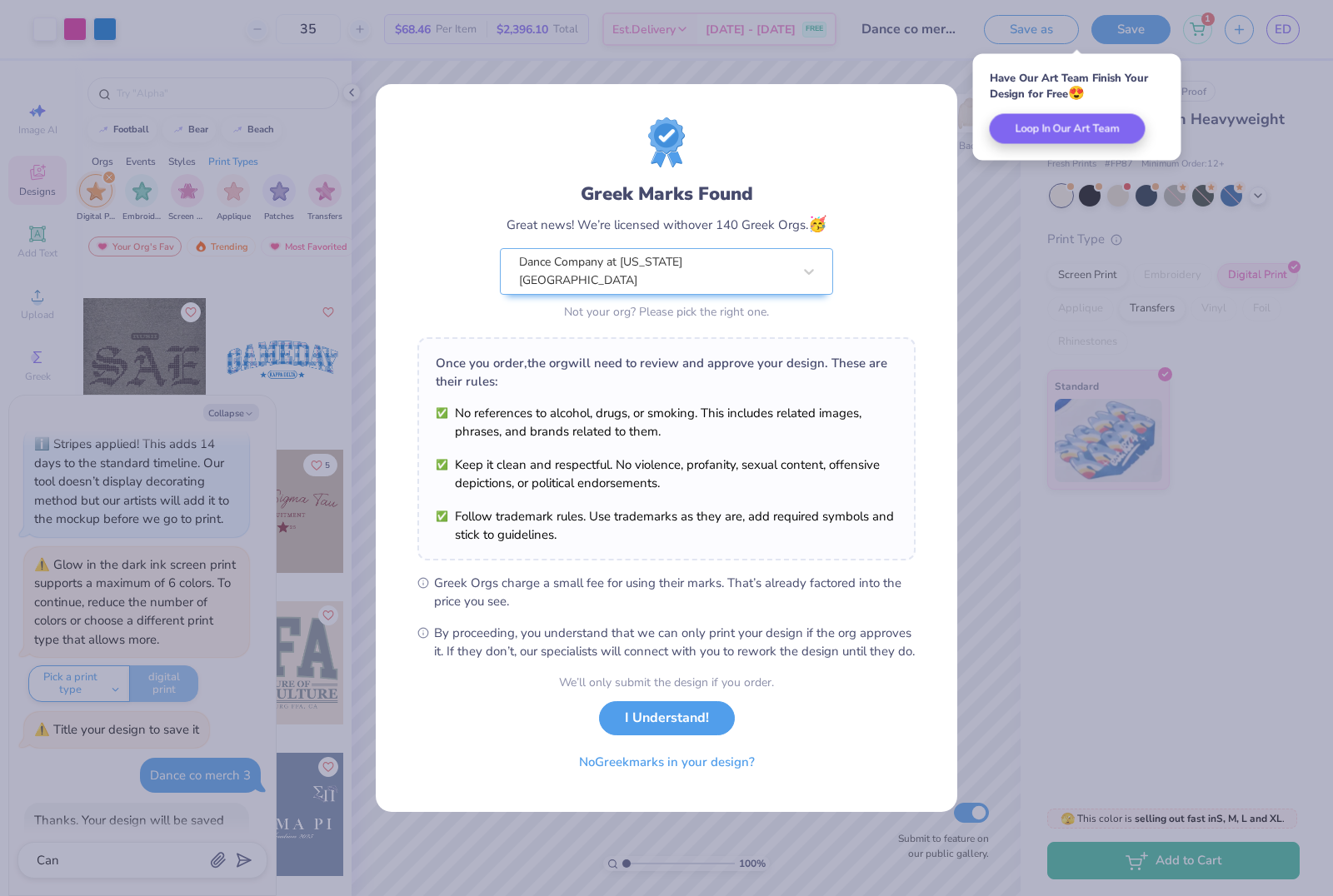
click at [693, 723] on button "I Understand!" at bounding box center [667, 719] width 136 height 34
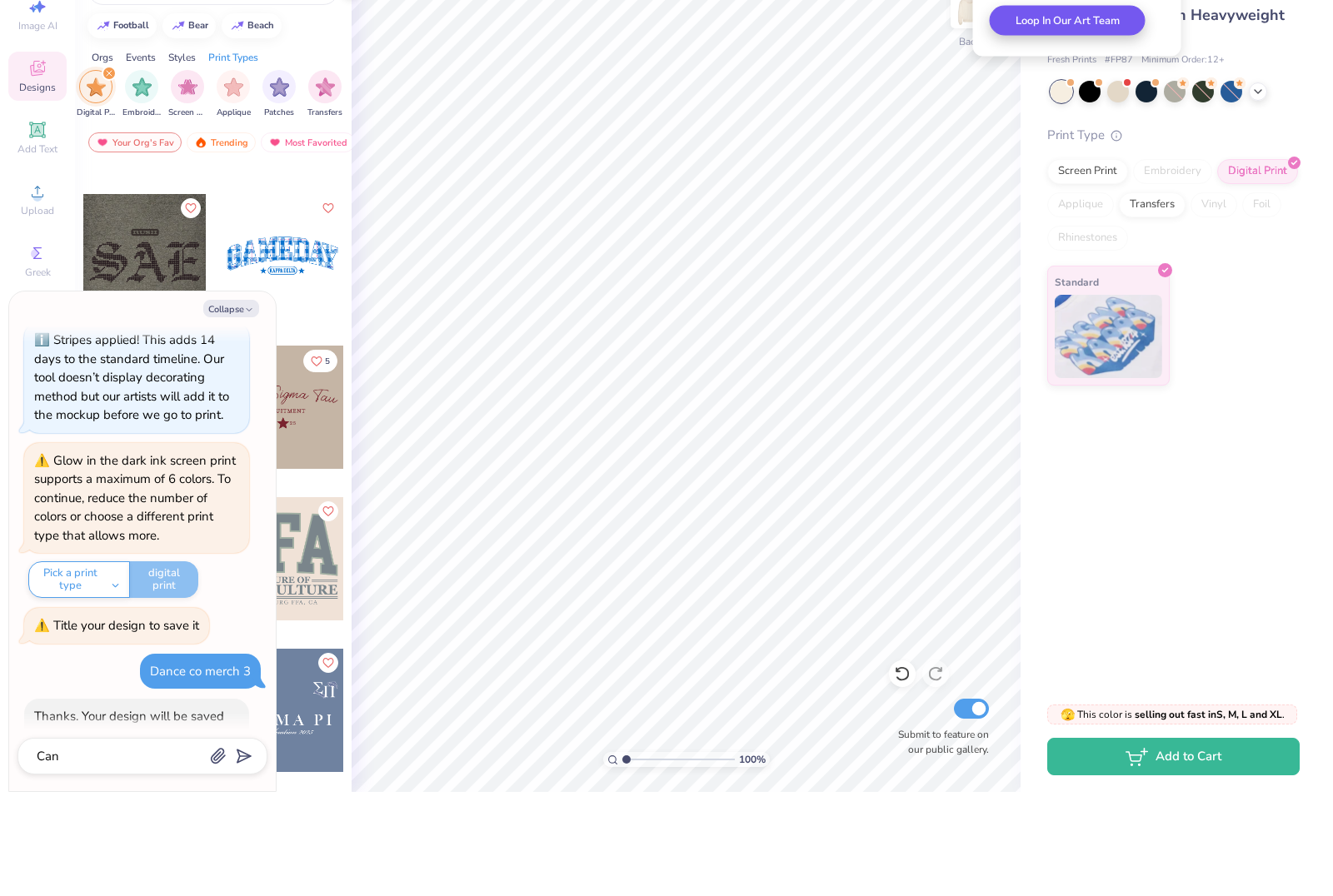
click at [1078, 110] on button "Loop In Our Art Team" at bounding box center [1068, 125] width 156 height 30
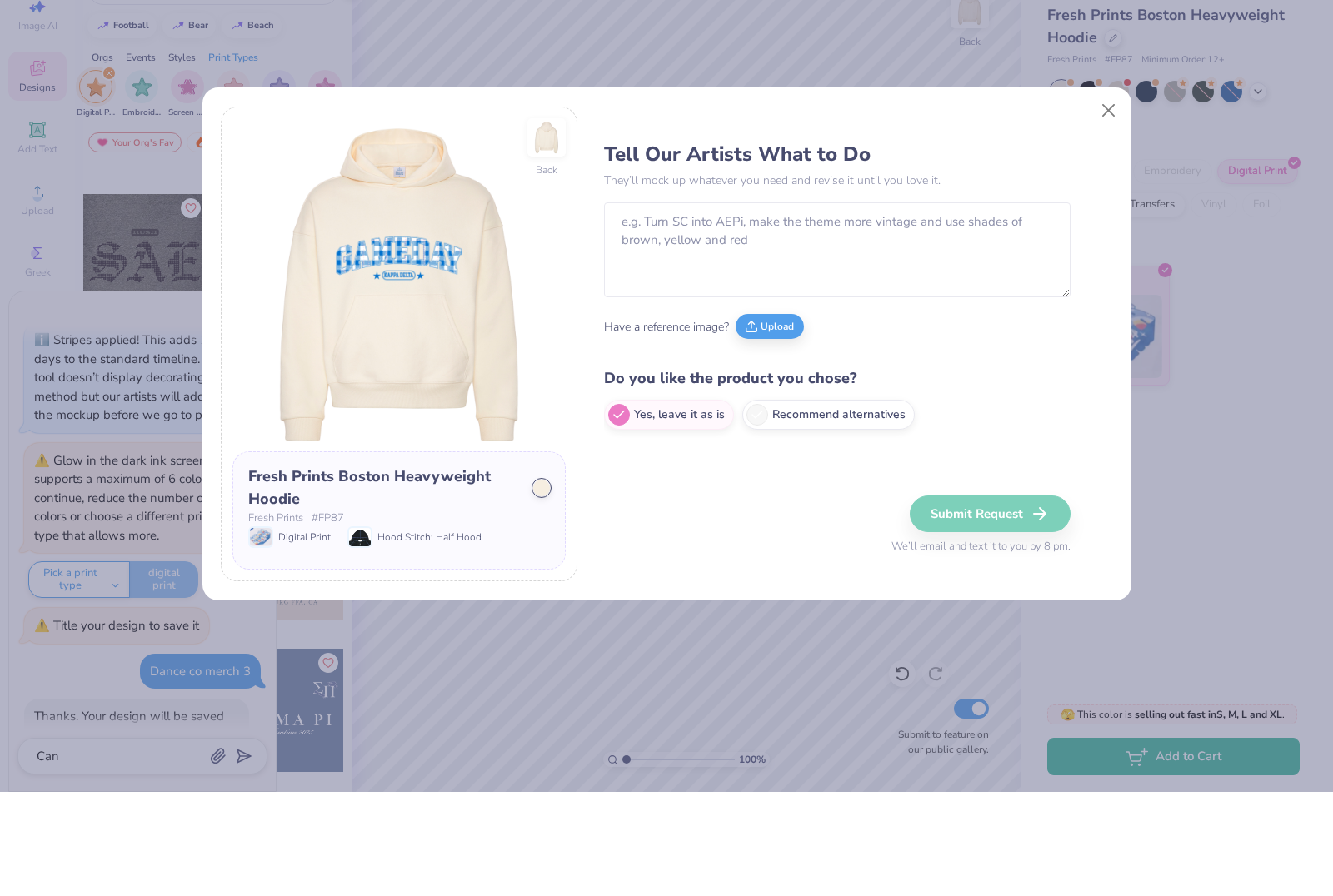
type textarea "x"
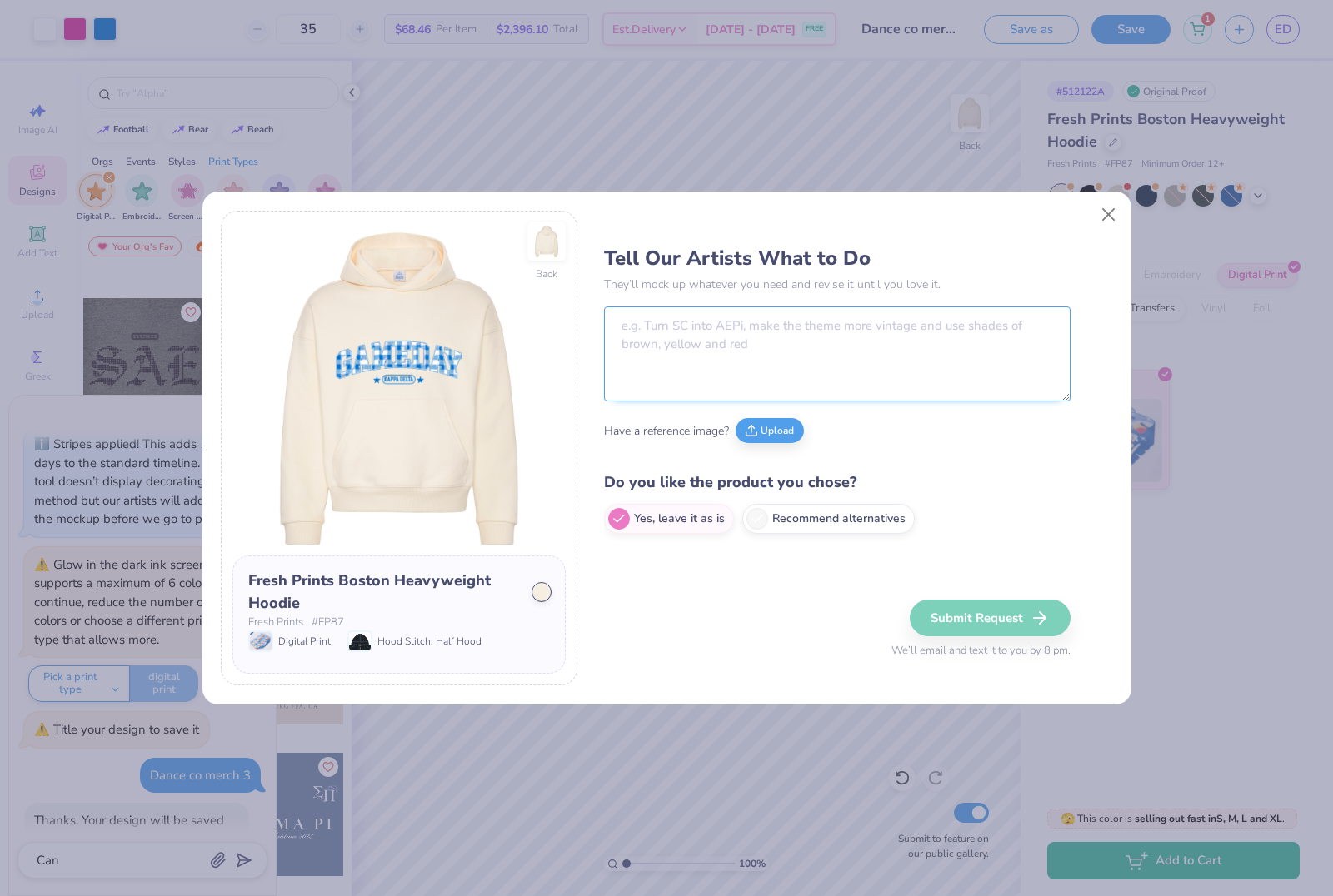
click at [783, 307] on textarea at bounding box center [837, 354] width 467 height 95
click at [752, 328] on textarea "Can you change “GAMEDAY” to “DANCE COMPANY”" at bounding box center [837, 354] width 467 height 95
drag, startPoint x: 755, startPoint y: 328, endPoint x: 906, endPoint y: 323, distance: 151.1
click at [906, 323] on textarea "Can you change “GAMEDAY” to “DANCE COMPANY”" at bounding box center [837, 354] width 467 height 95
click at [755, 321] on textarea "Can you change “GAMEDAY” to “DANCE COMPANY”" at bounding box center [837, 354] width 467 height 95
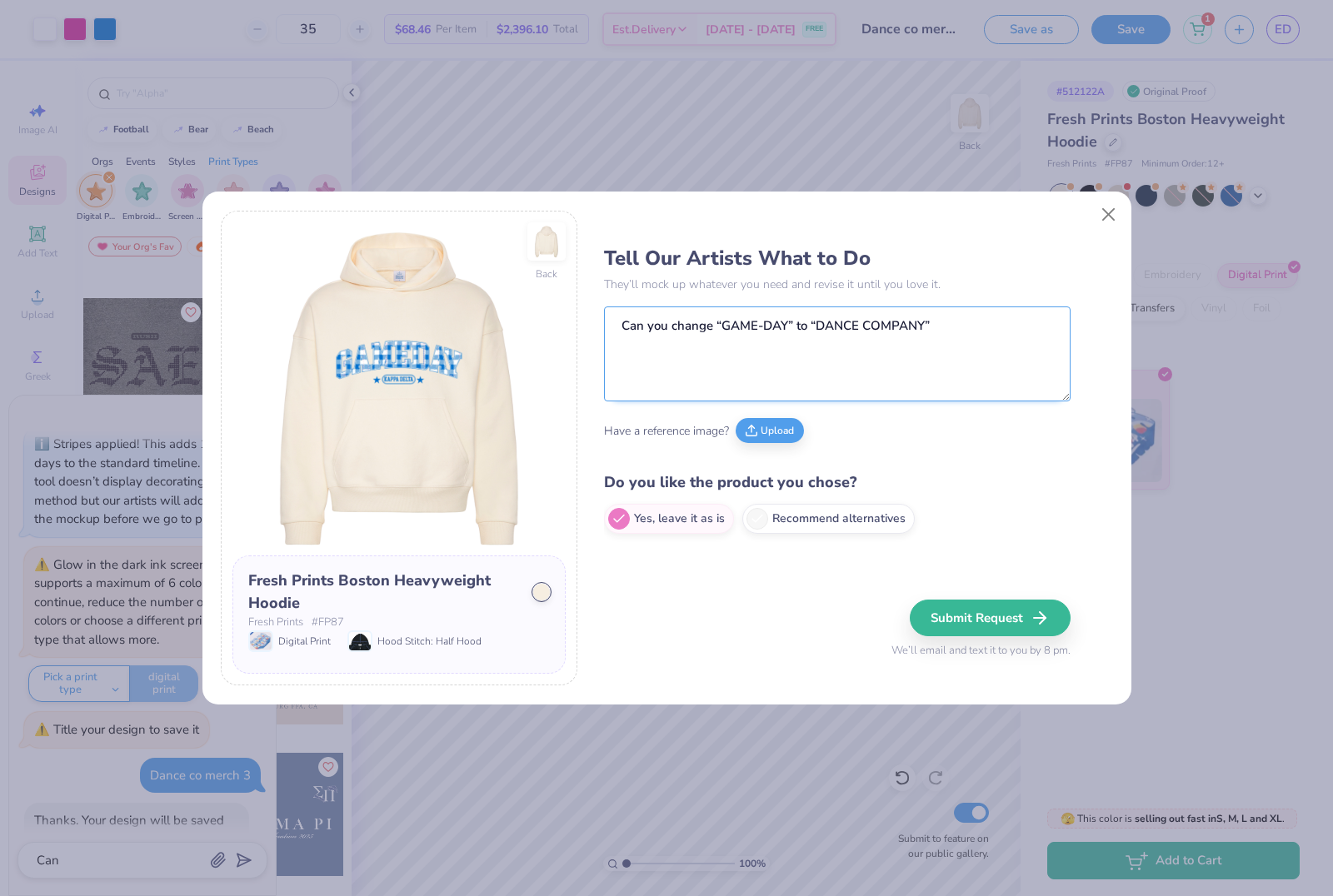
click at [935, 325] on textarea "Can you change “GAME-DAY” to “DANCE COMPANY”" at bounding box center [837, 354] width 467 height 95
type textarea "Can you change “GAME-DAY” to “DANCE COMPANY” AND THEN “KAPPY DELTA” to “AT [US_…"
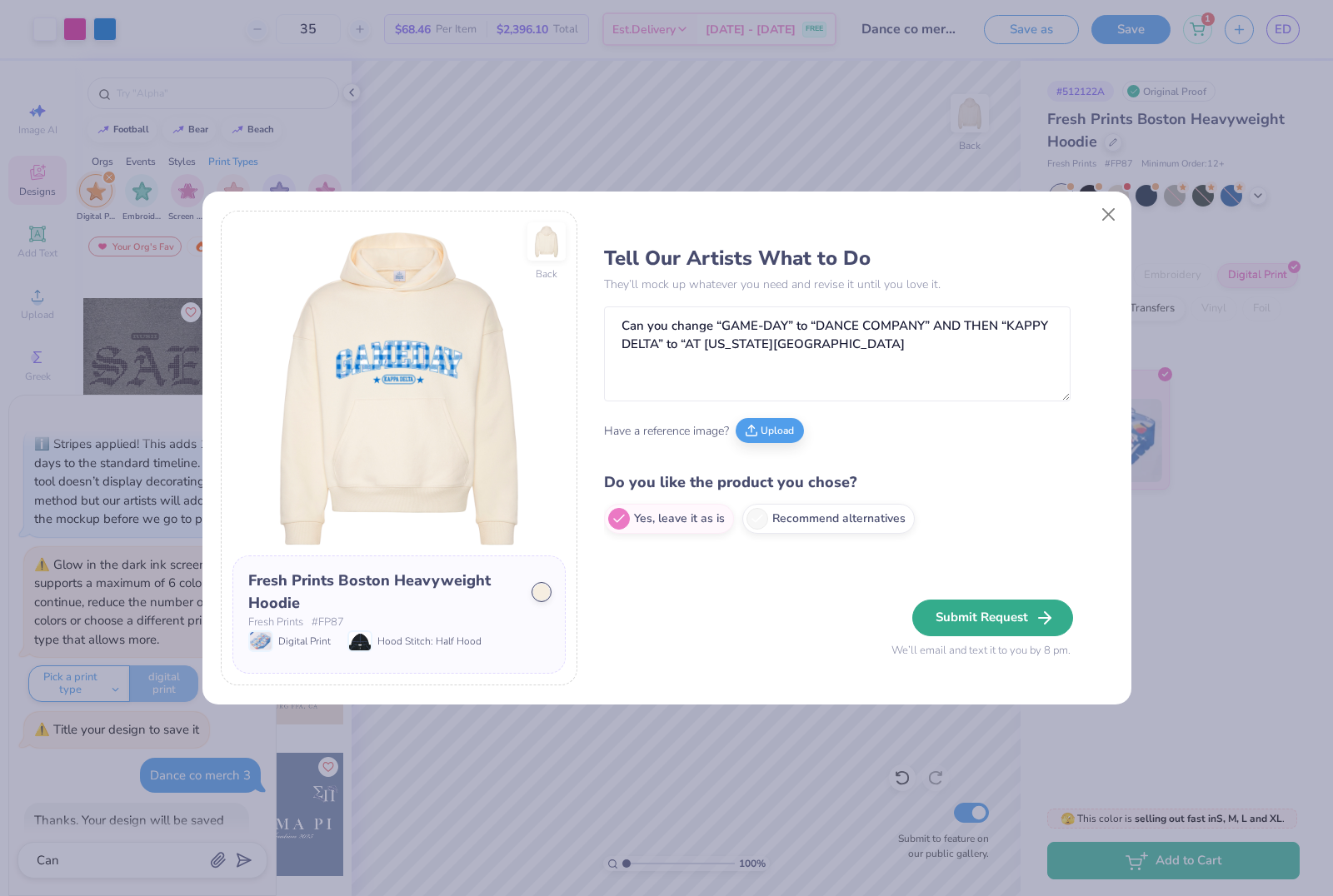
click at [997, 622] on button "Submit Request" at bounding box center [992, 618] width 161 height 37
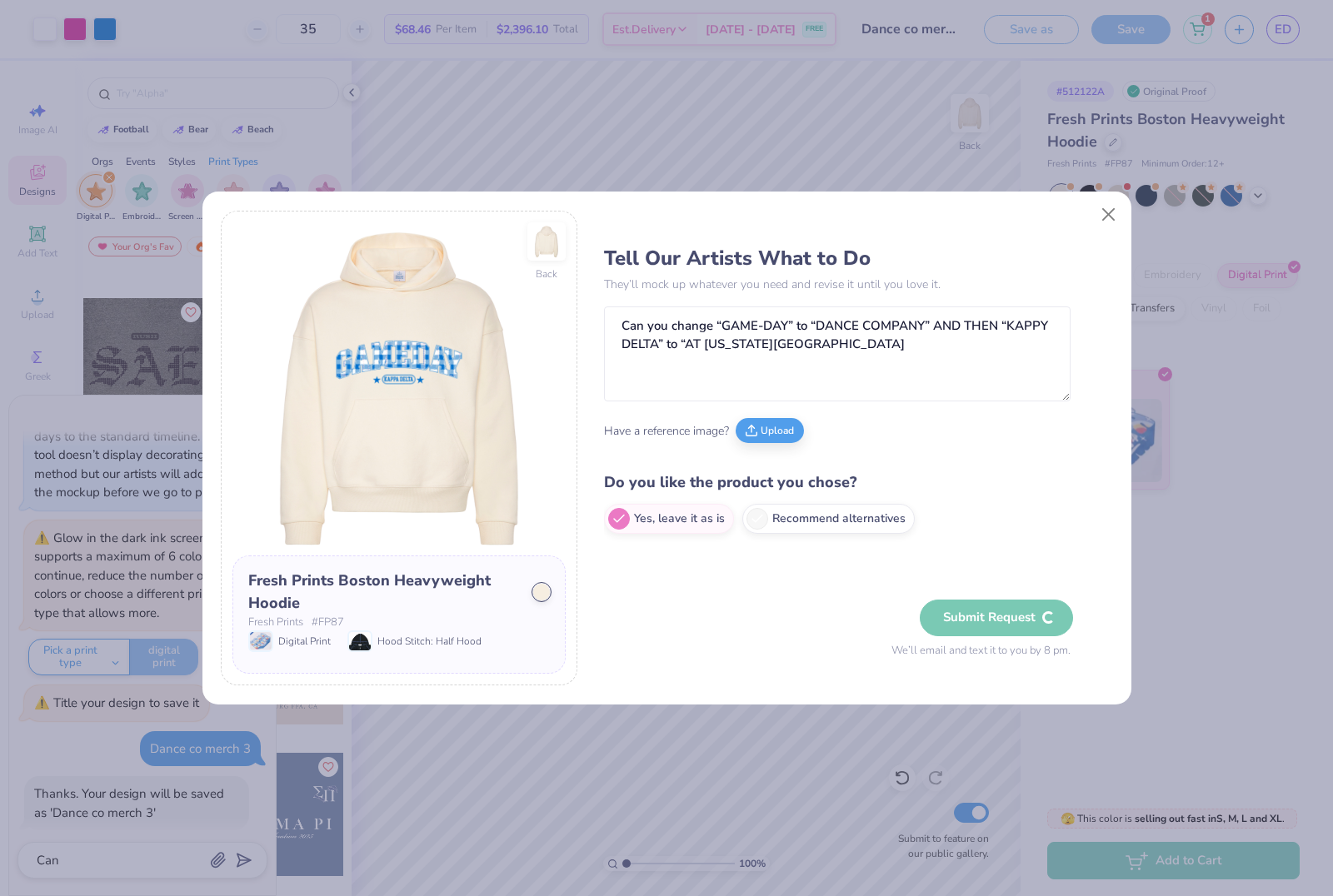
type textarea "x"
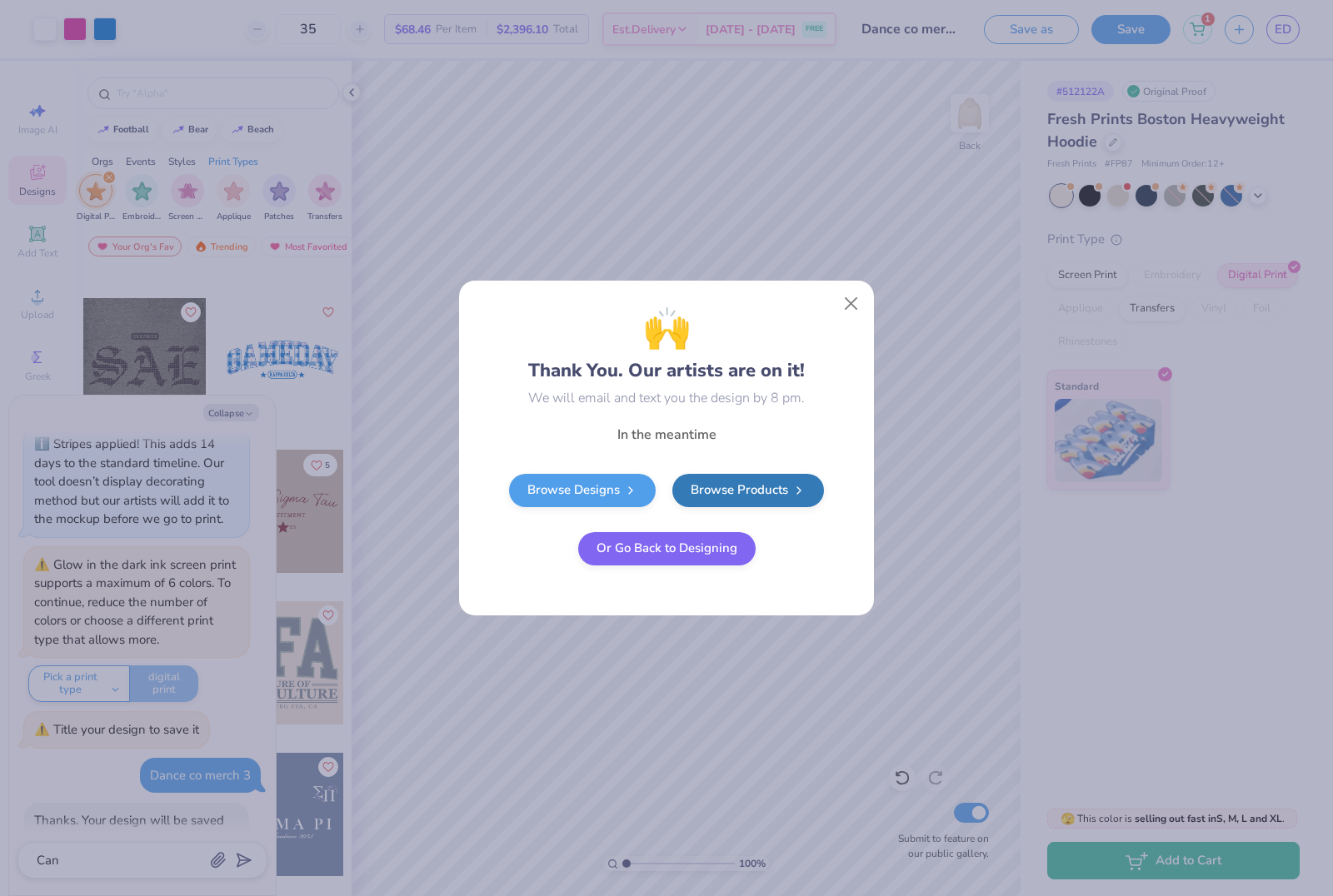
click at [723, 548] on button "Or Go Back to Designing" at bounding box center [667, 548] width 177 height 33
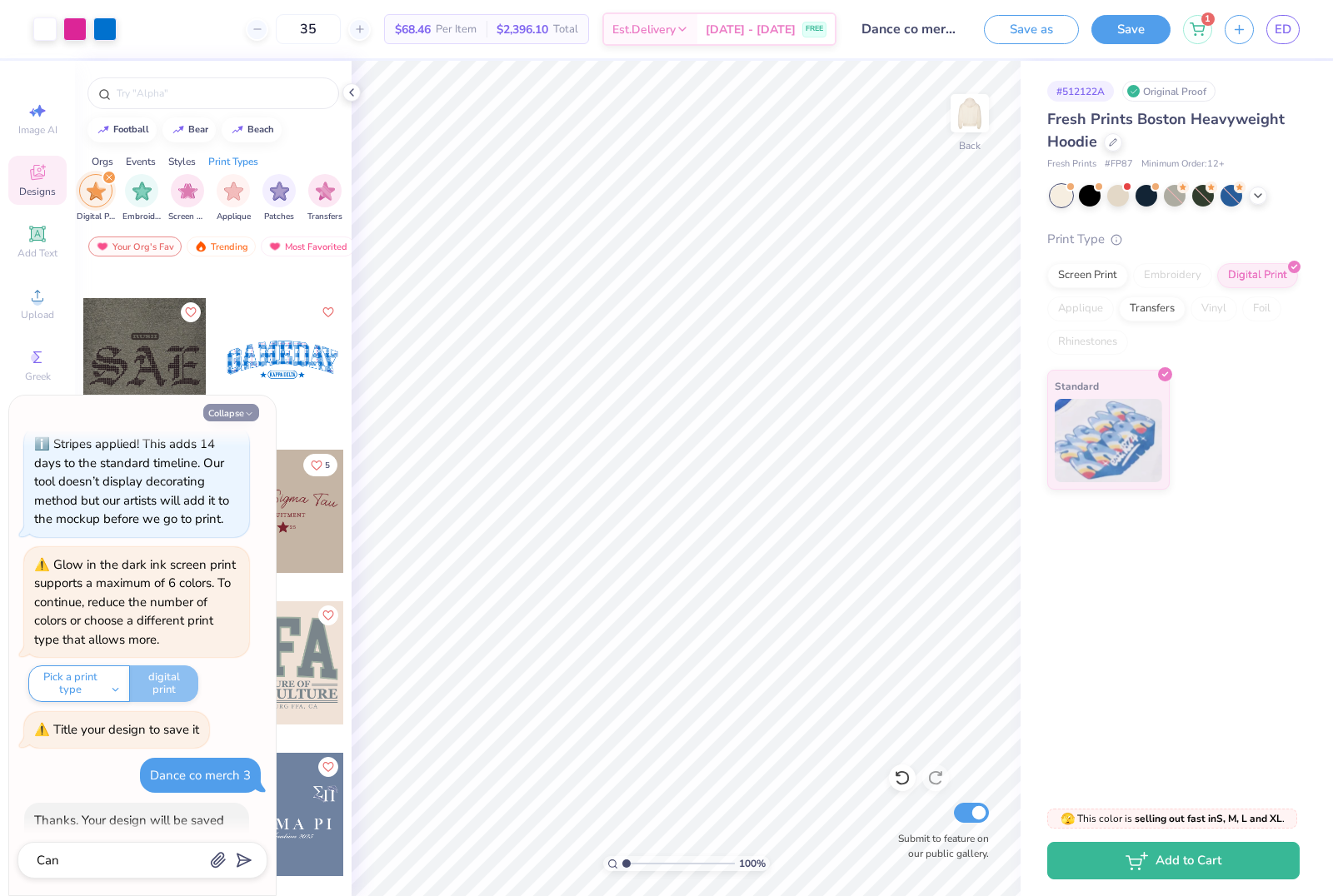
click at [241, 414] on button "Collapse" at bounding box center [231, 413] width 56 height 18
type textarea "x"
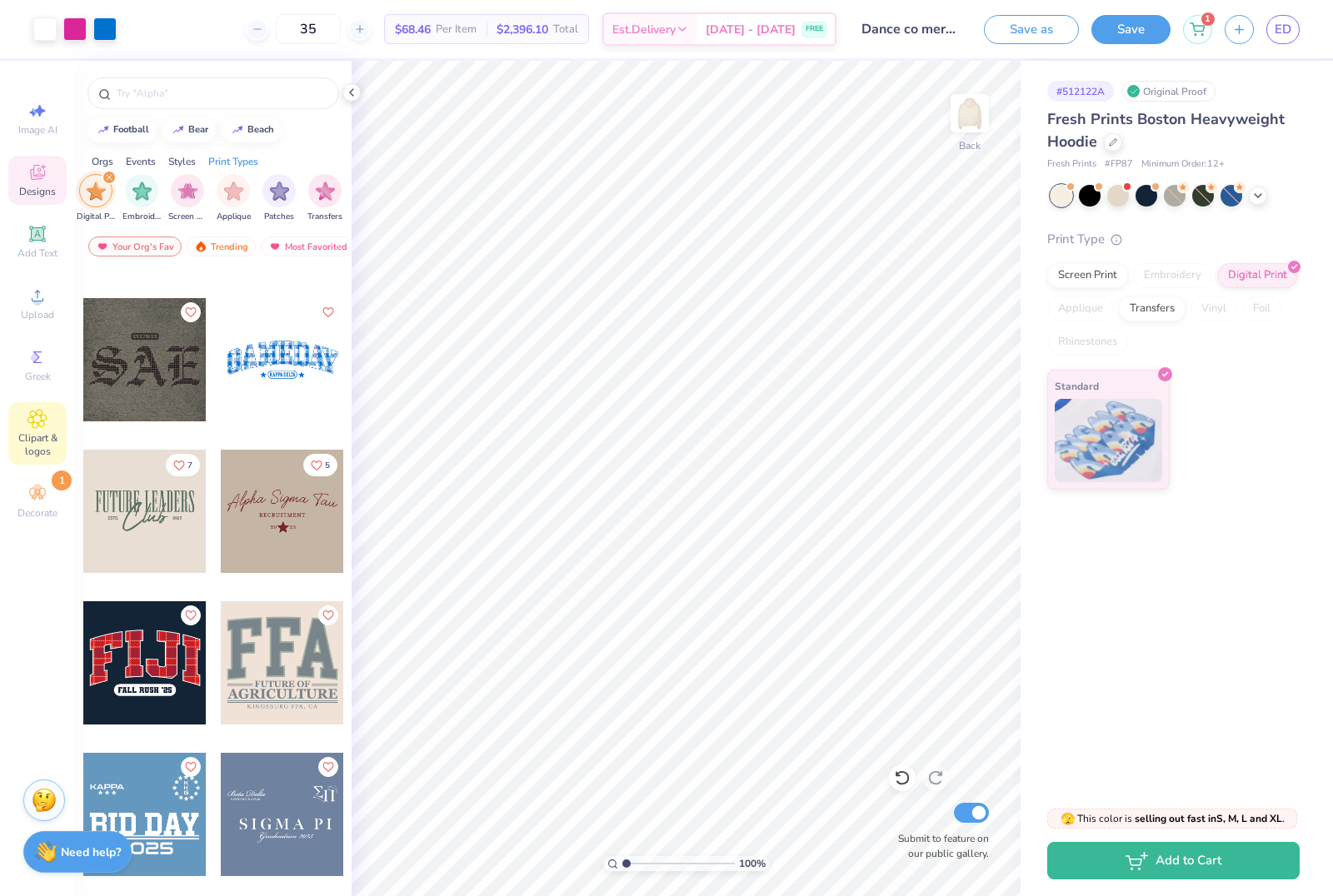
click at [38, 440] on span "Clipart & logos" at bounding box center [37, 445] width 58 height 27
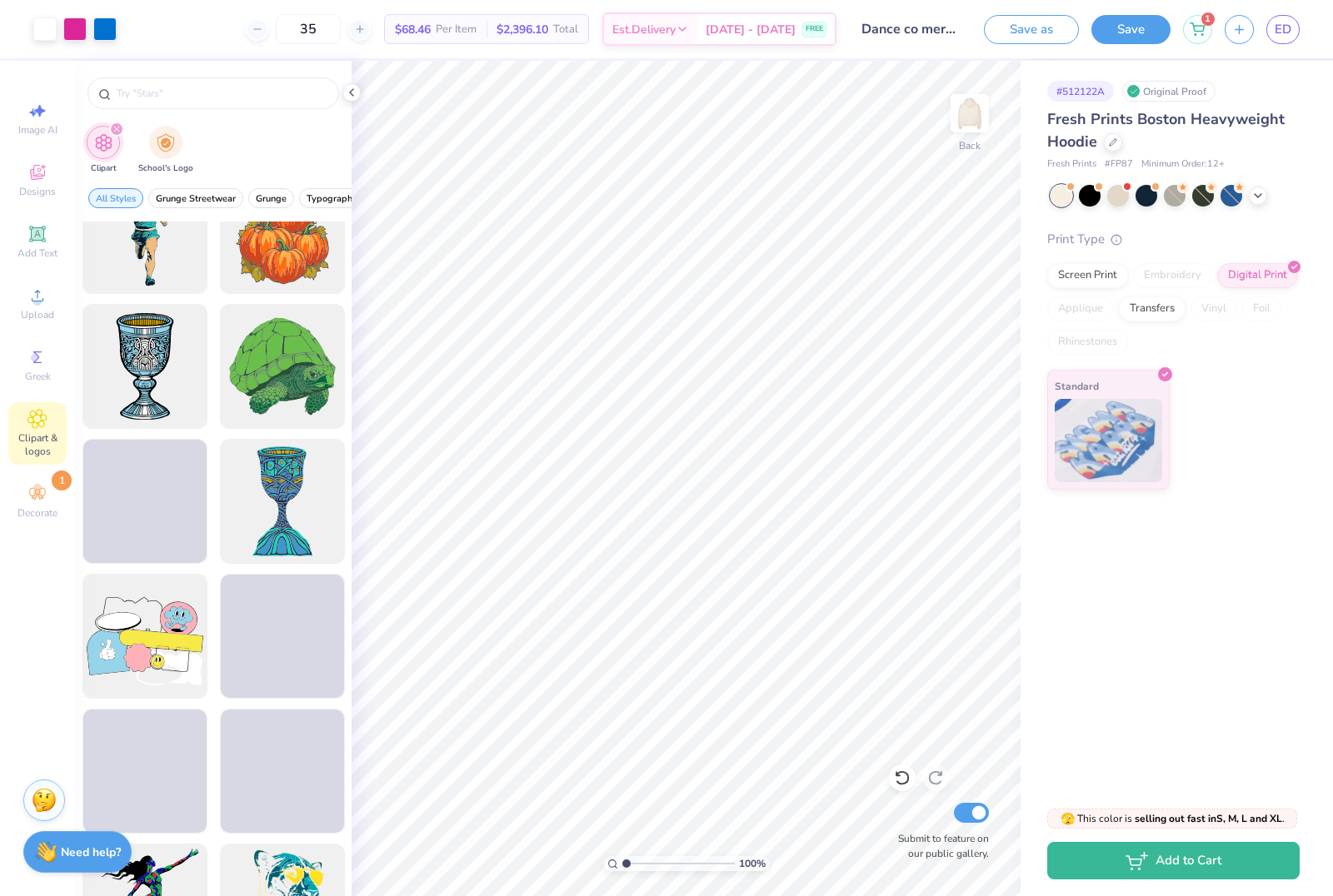
scroll to position [6749, 0]
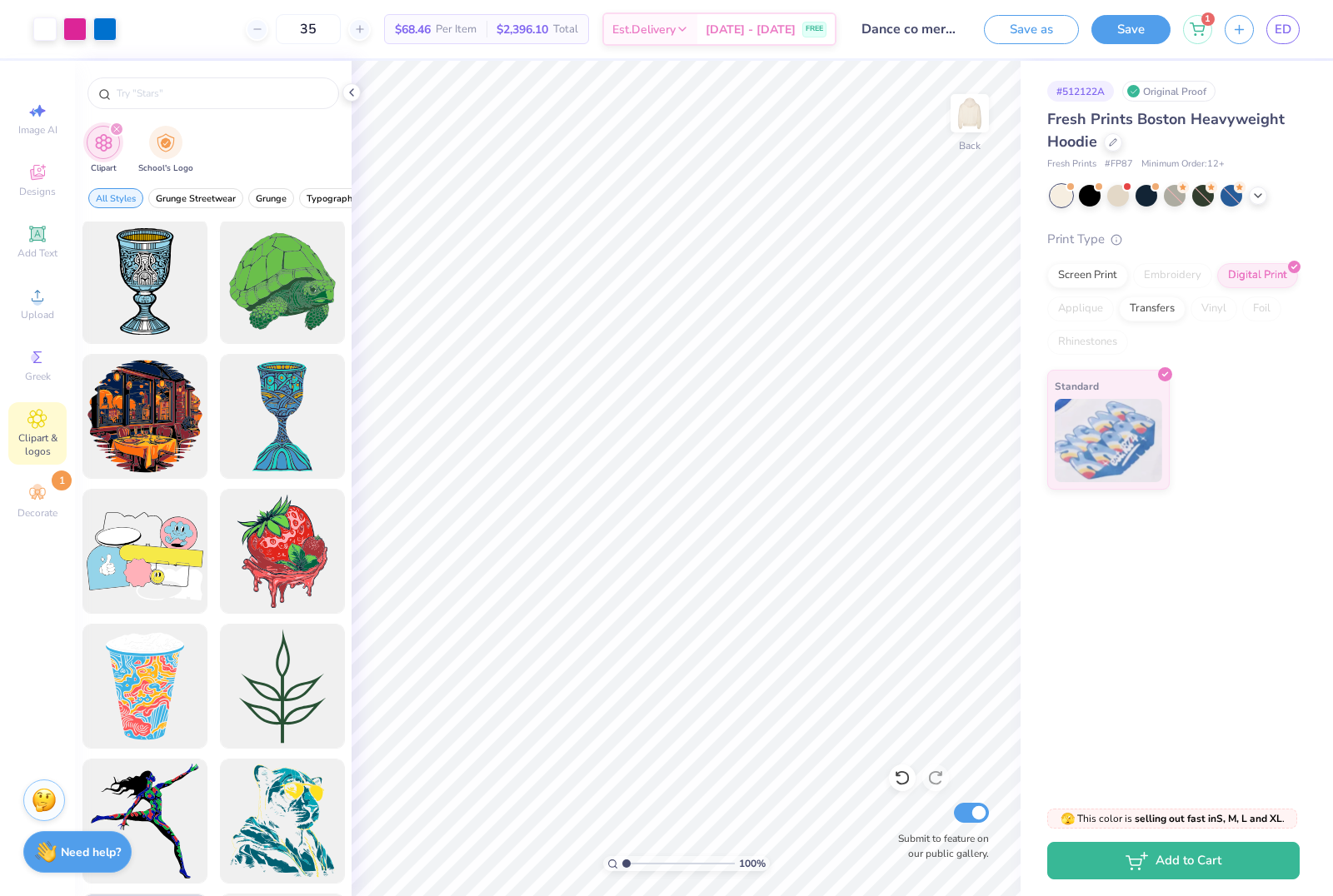
click at [115, 132] on icon "filter for Clipart" at bounding box center [116, 129] width 5 height 5
click at [114, 132] on icon "filter for Clipart" at bounding box center [116, 129] width 5 height 5
click at [222, 203] on span "Typography" at bounding box center [224, 198] width 51 height 13
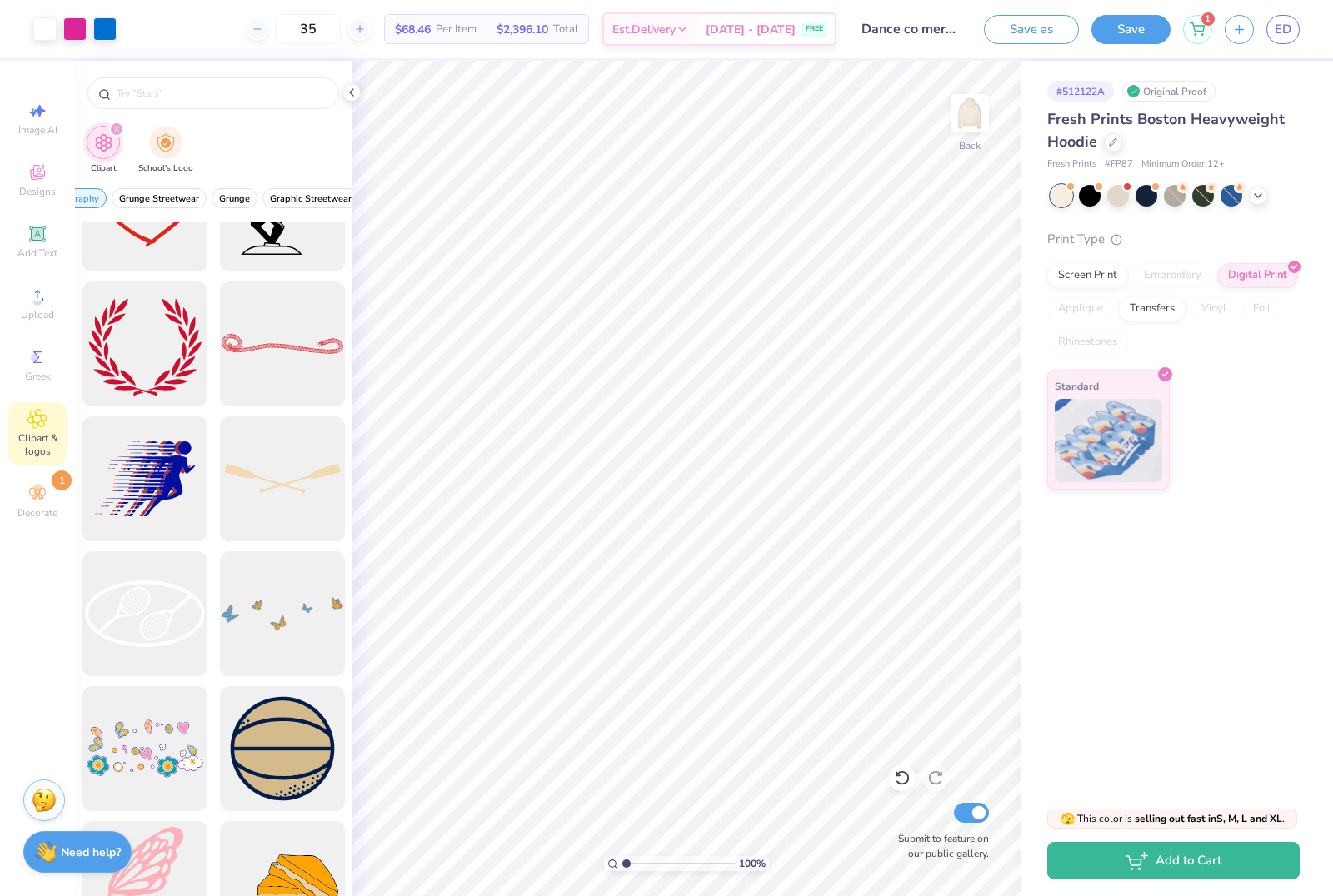
scroll to position [892, 0]
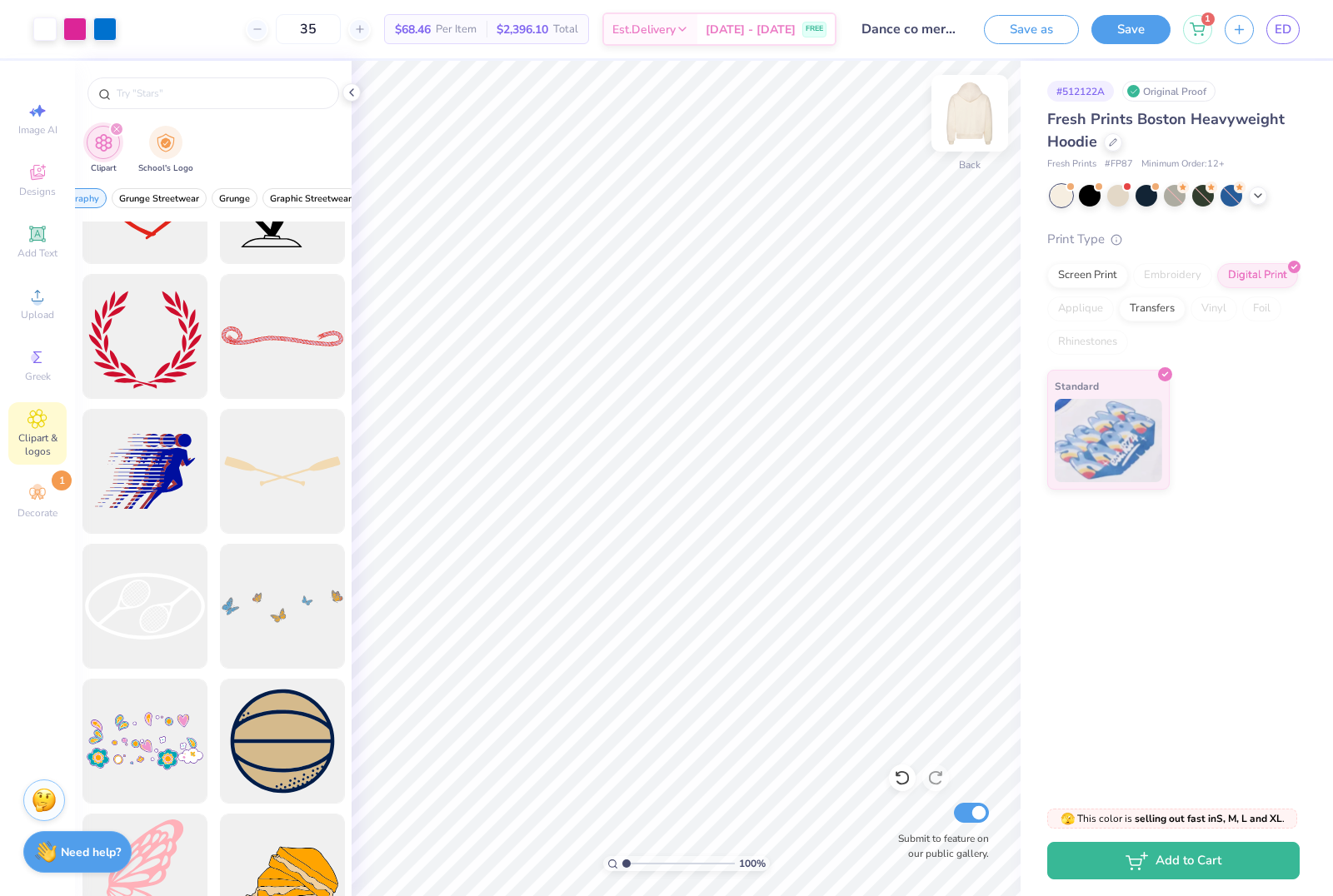
click at [979, 125] on img at bounding box center [969, 113] width 67 height 67
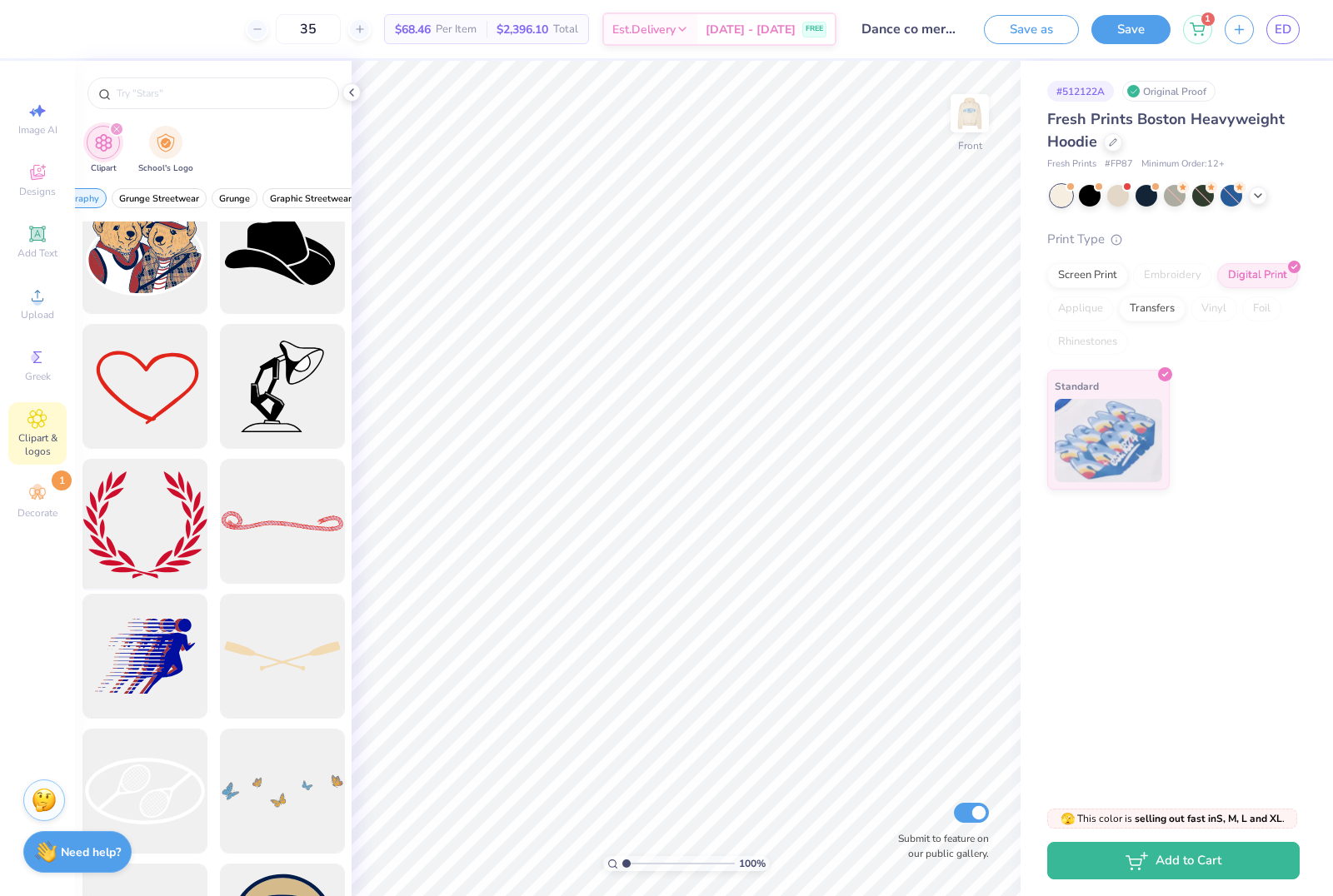
scroll to position [702, 0]
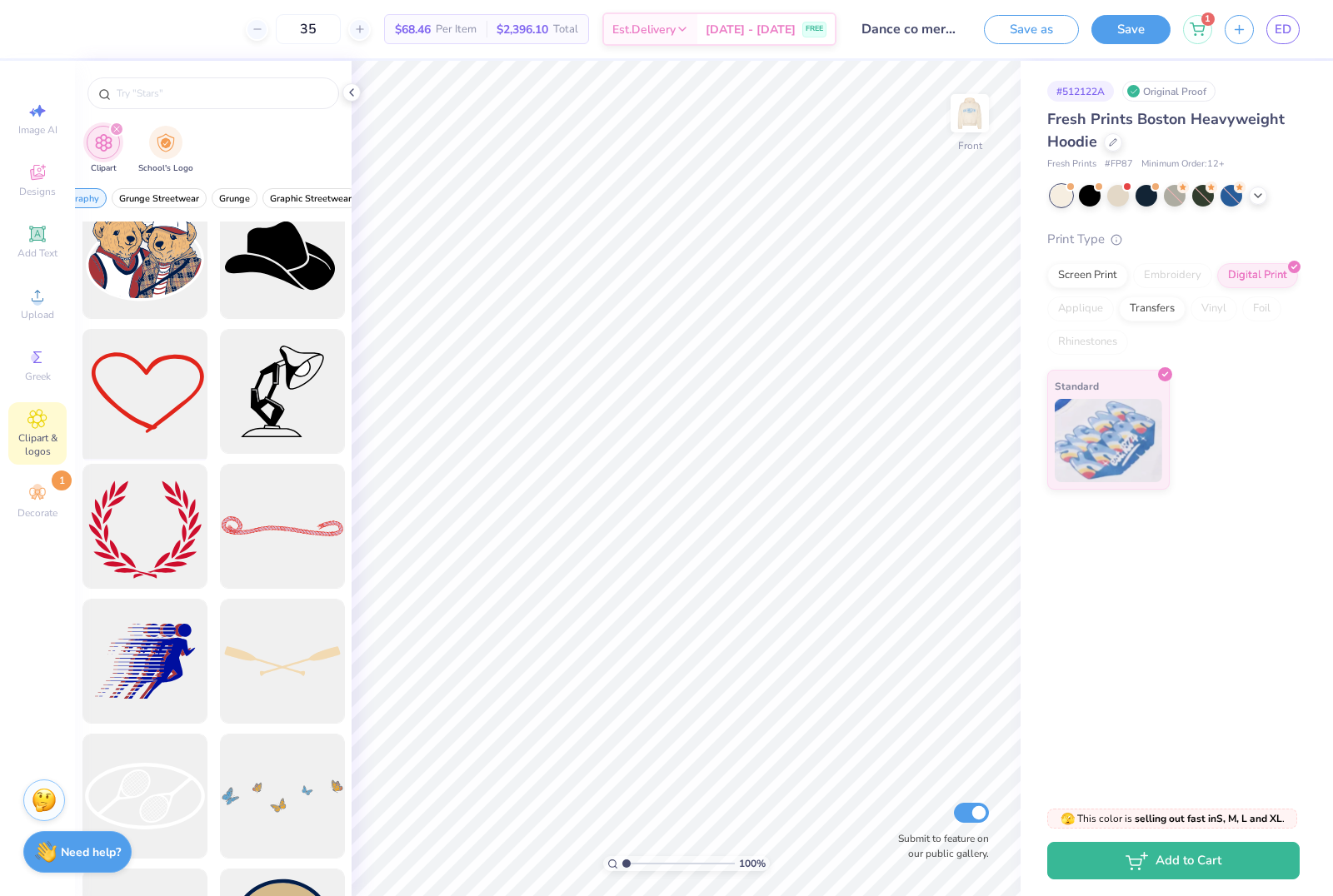
click at [175, 379] on div at bounding box center [145, 392] width 138 height 138
type input "7.26"
type input "5.19"
click at [202, 12] on div "35 $78.55 Per Item $2,749.25 Total Est. Delivery [DATE] - [DATE] FREE" at bounding box center [453, 29] width 768 height 58
type input "11.62"
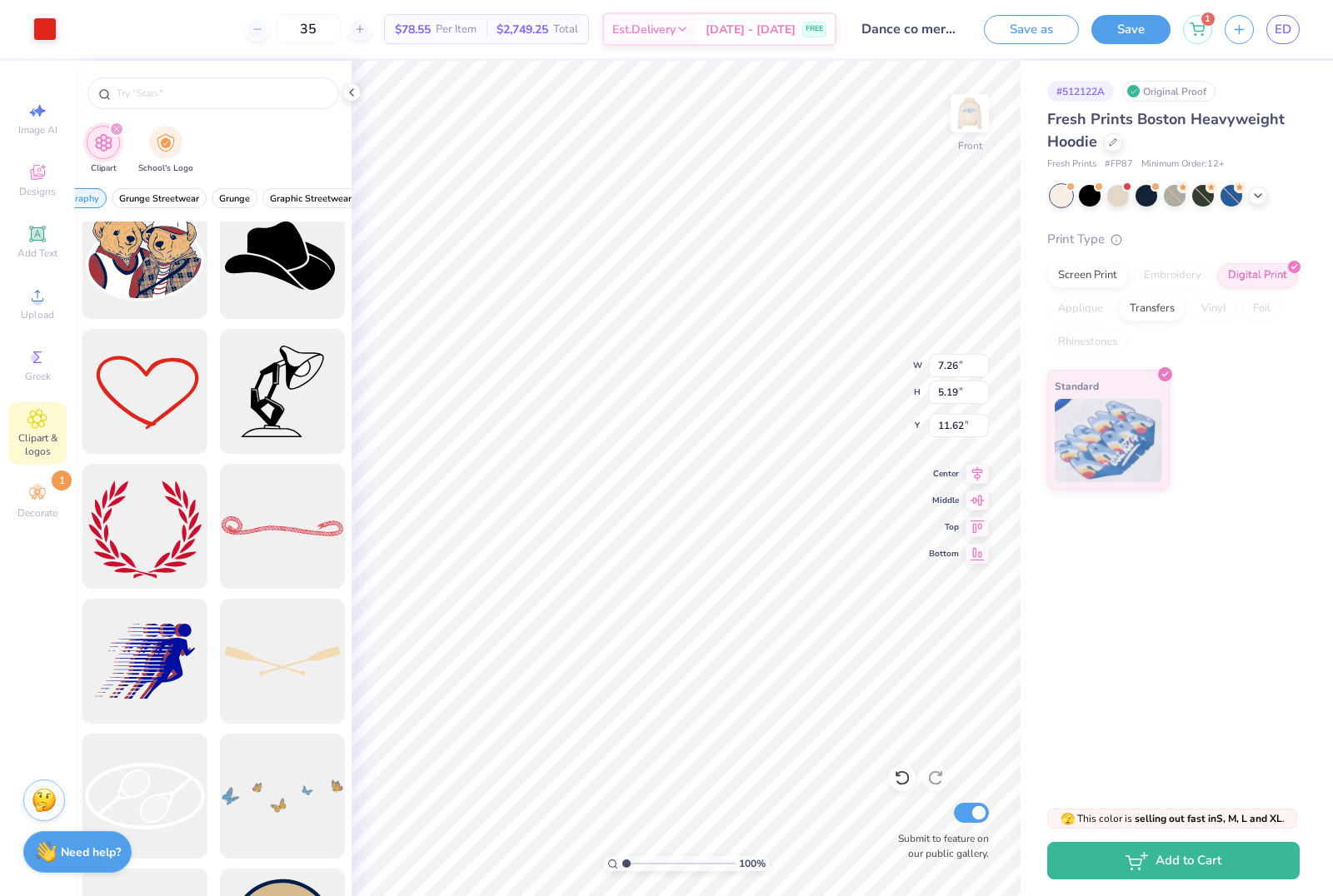
click at [219, 38] on div "35 $78.55 Per Item $2,749.25 Total Est. Delivery [DATE] - [DATE] FREE" at bounding box center [453, 29] width 768 height 58
type input "6.17"
type input "4.41"
click at [125, 35] on div "35 $78.55 Per Item $2,749.25 Total Est. Delivery [DATE] - [DATE] FREE" at bounding box center [453, 29] width 768 height 58
type input "12.54"
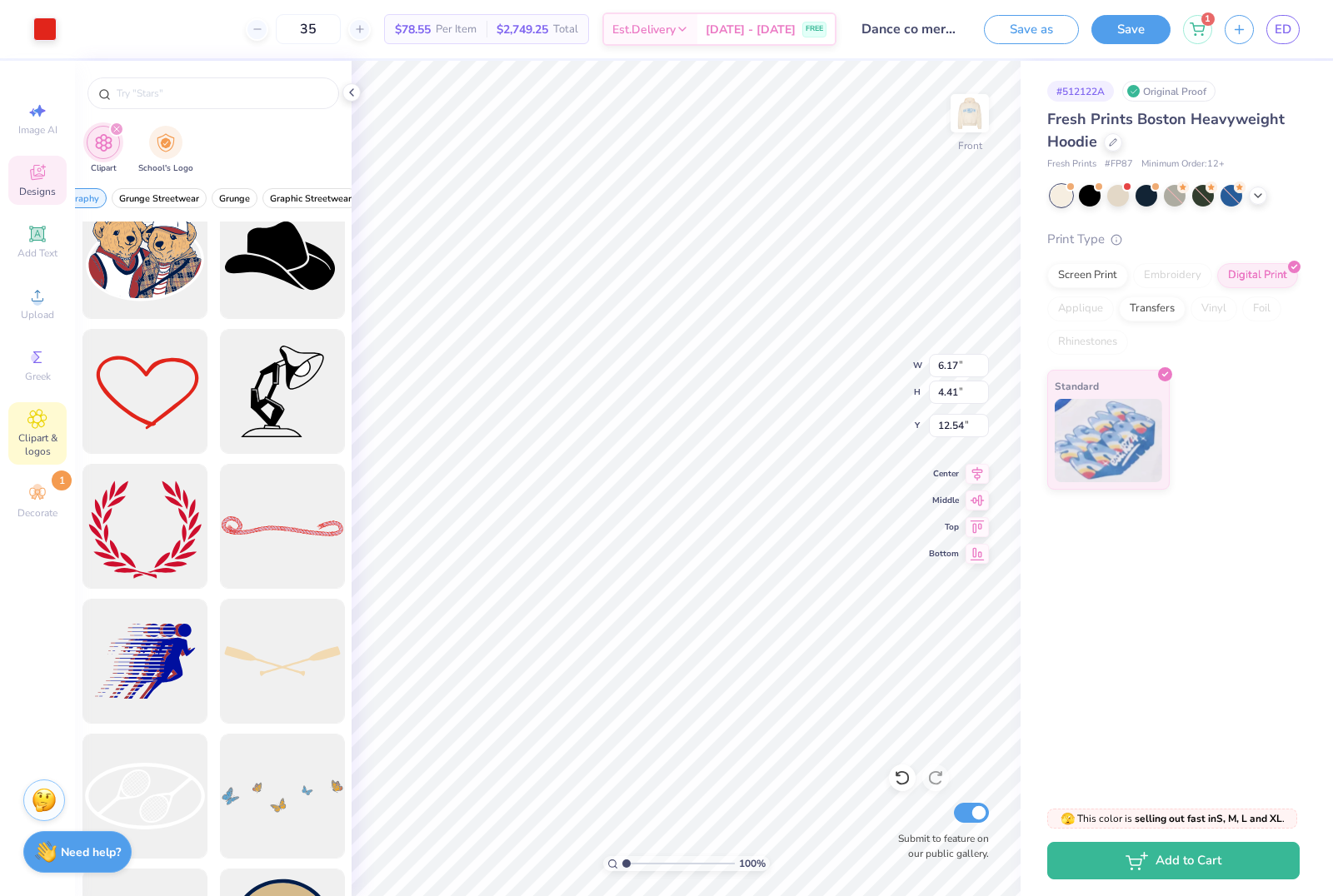
click at [41, 190] on span "Designs" at bounding box center [37, 191] width 37 height 13
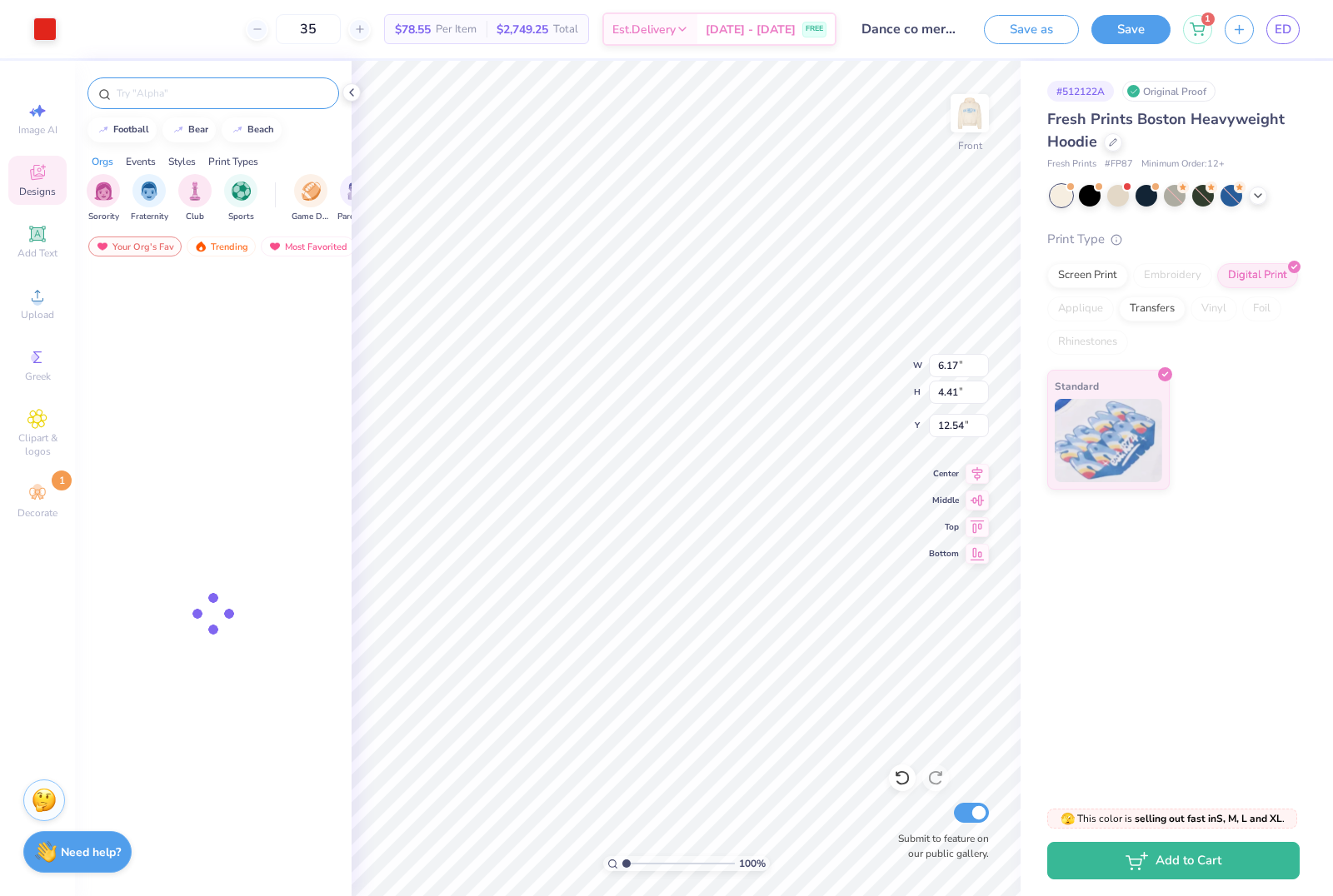
click at [235, 85] on input "text" at bounding box center [221, 93] width 213 height 17
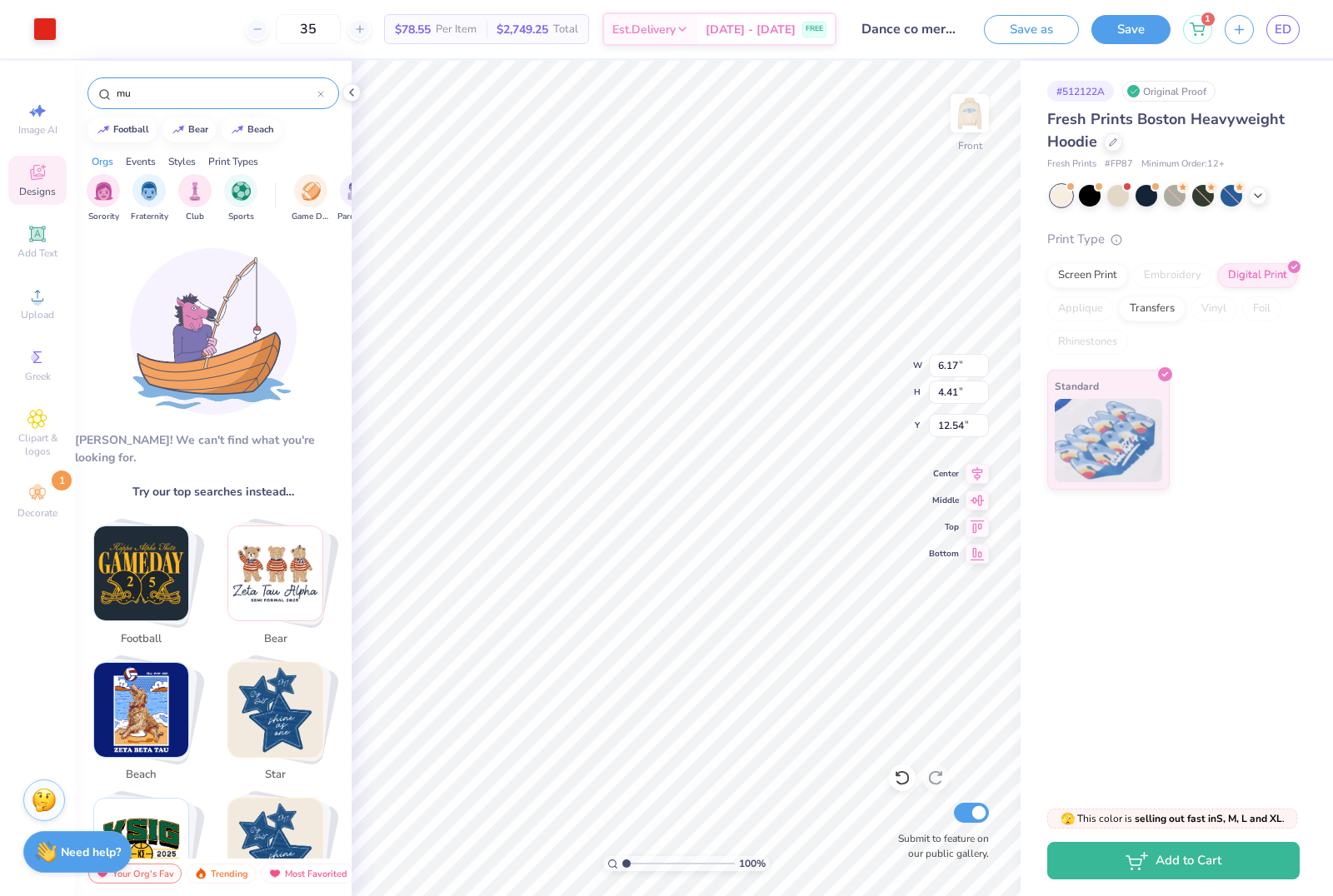
type input "m"
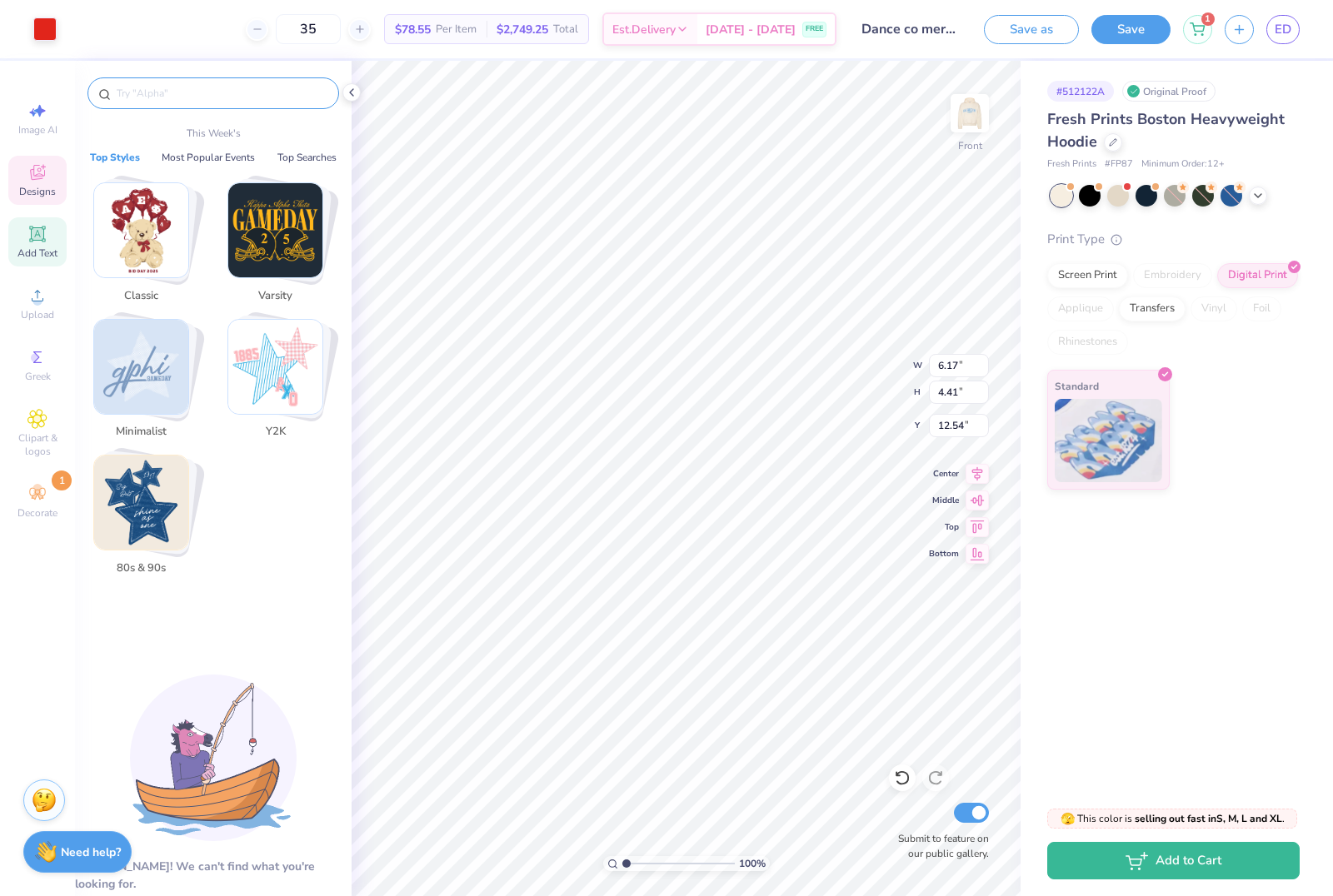
click at [39, 266] on div "Add Text" at bounding box center [37, 241] width 58 height 49
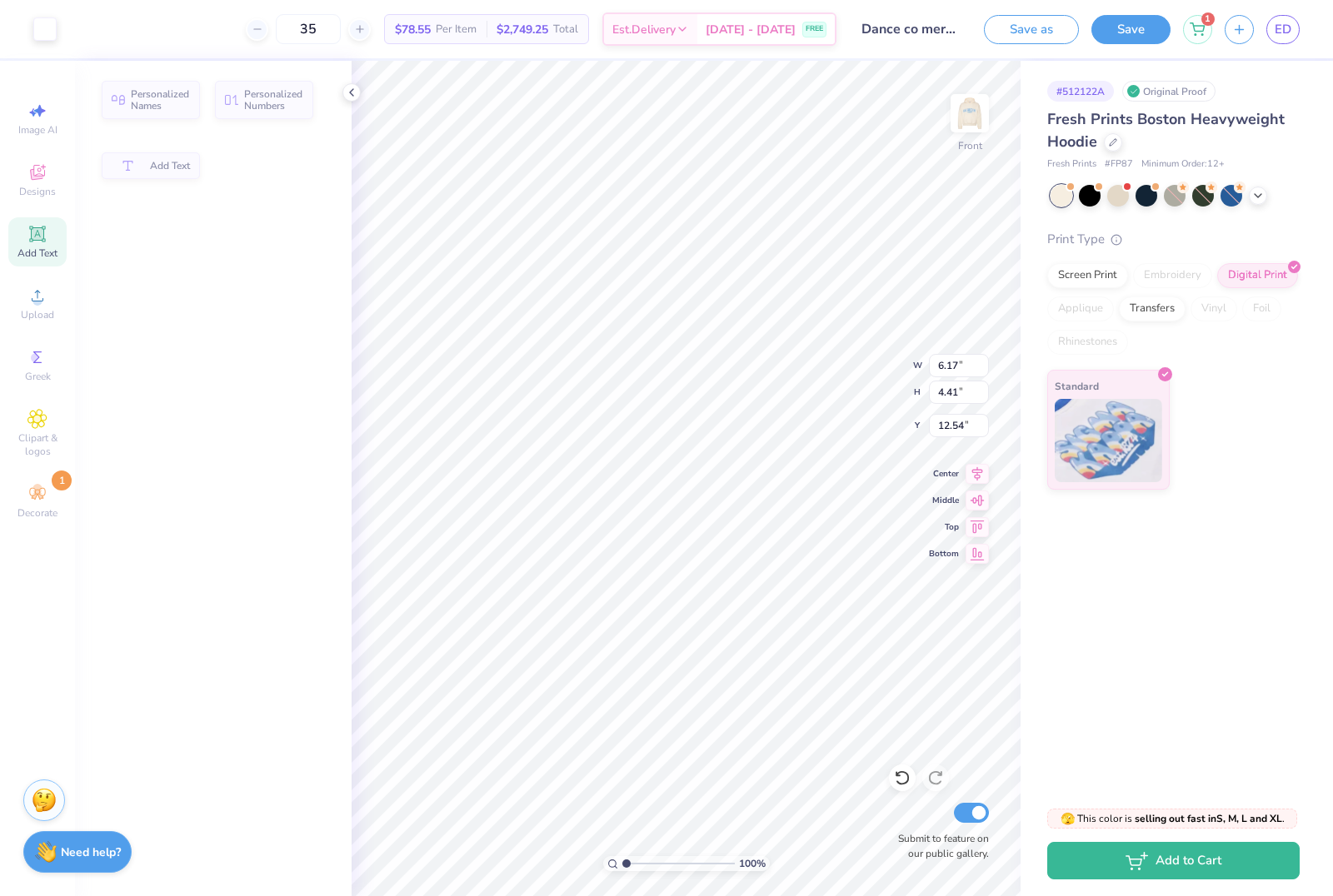
type input "7.22"
type input "2.09"
type input "13.71"
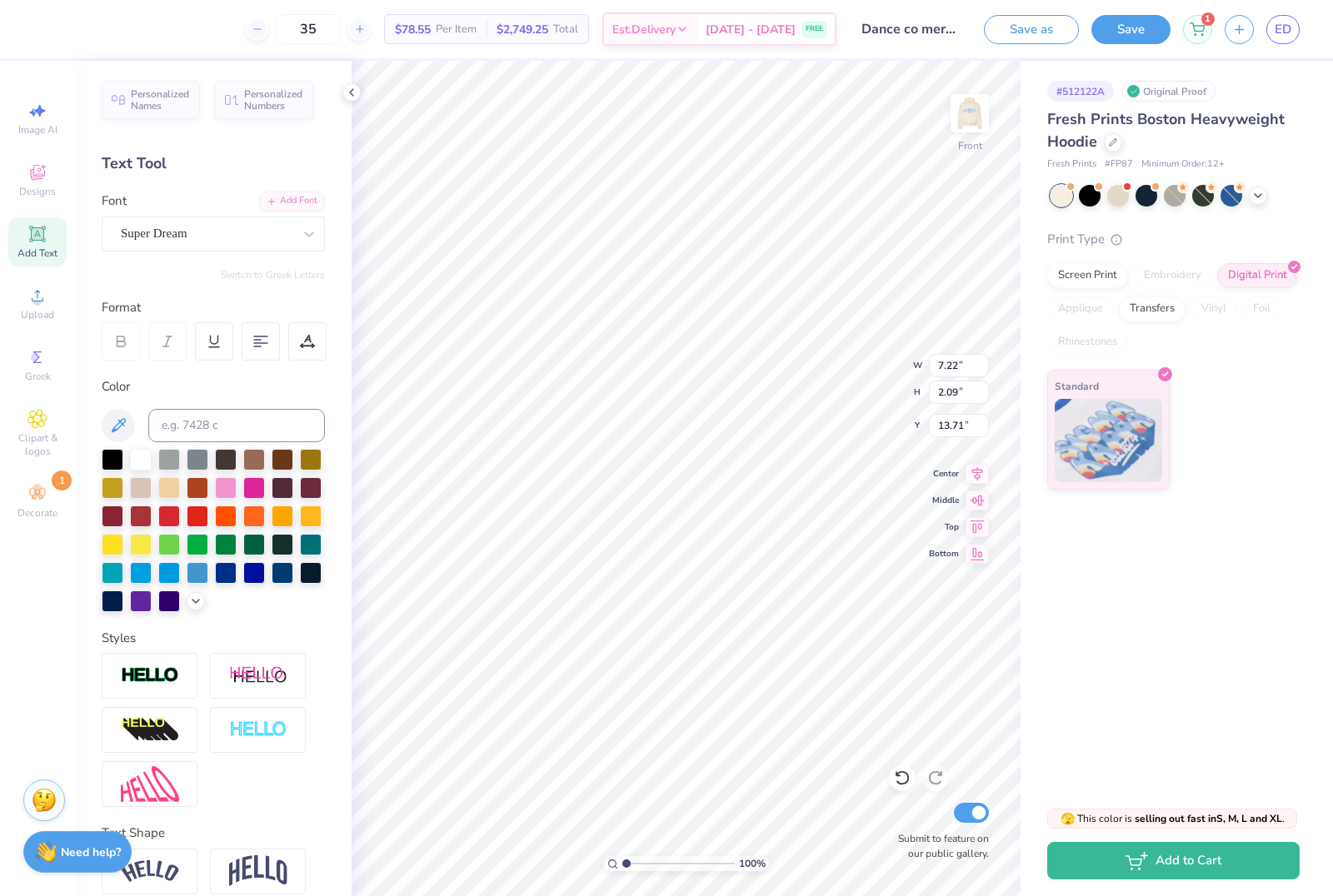
scroll to position [1, 3]
type textarea "much love, Dance co"
click at [197, 245] on div "Super Dream" at bounding box center [206, 233] width 174 height 26
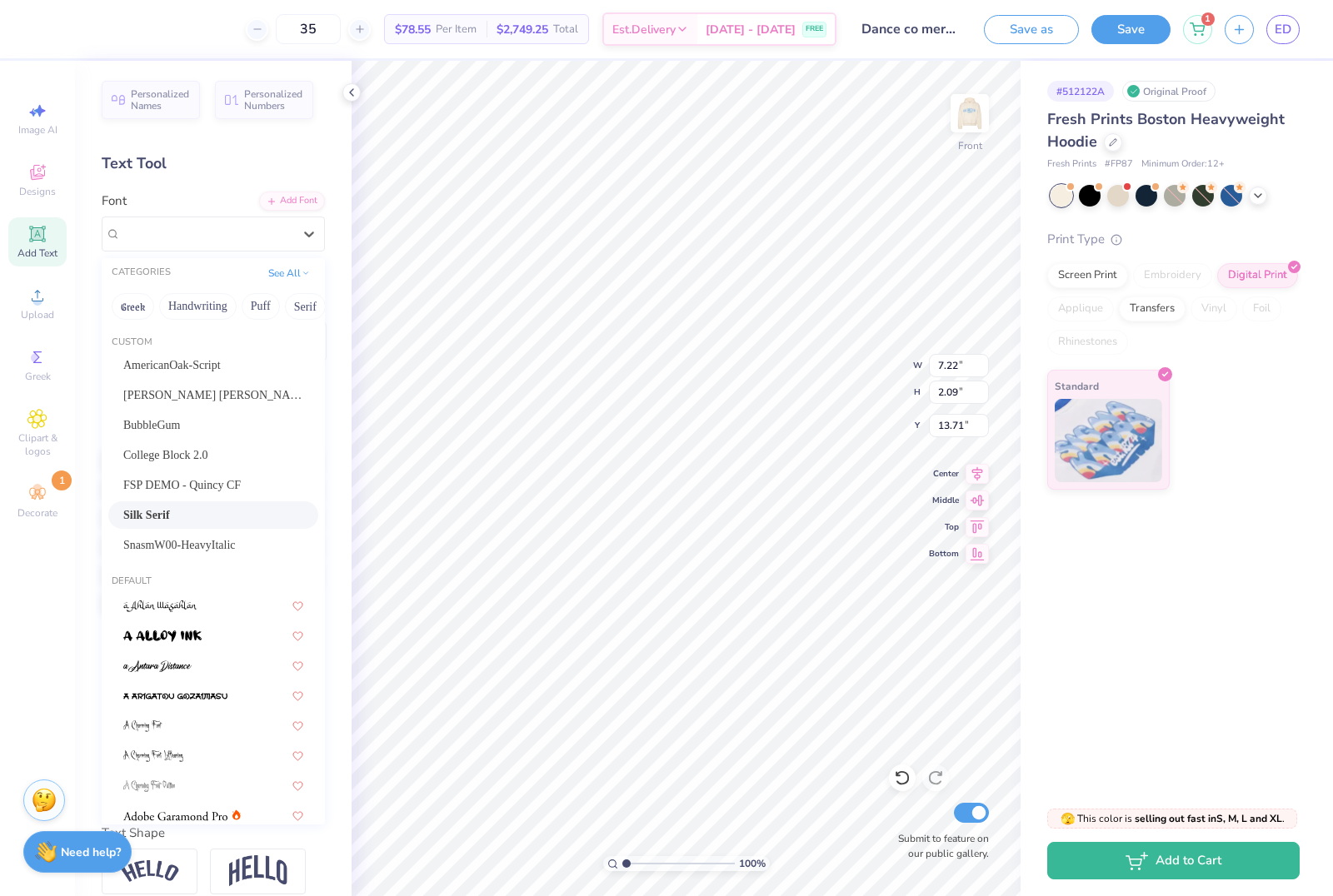
click at [180, 515] on div "Silk Serif" at bounding box center [213, 515] width 180 height 18
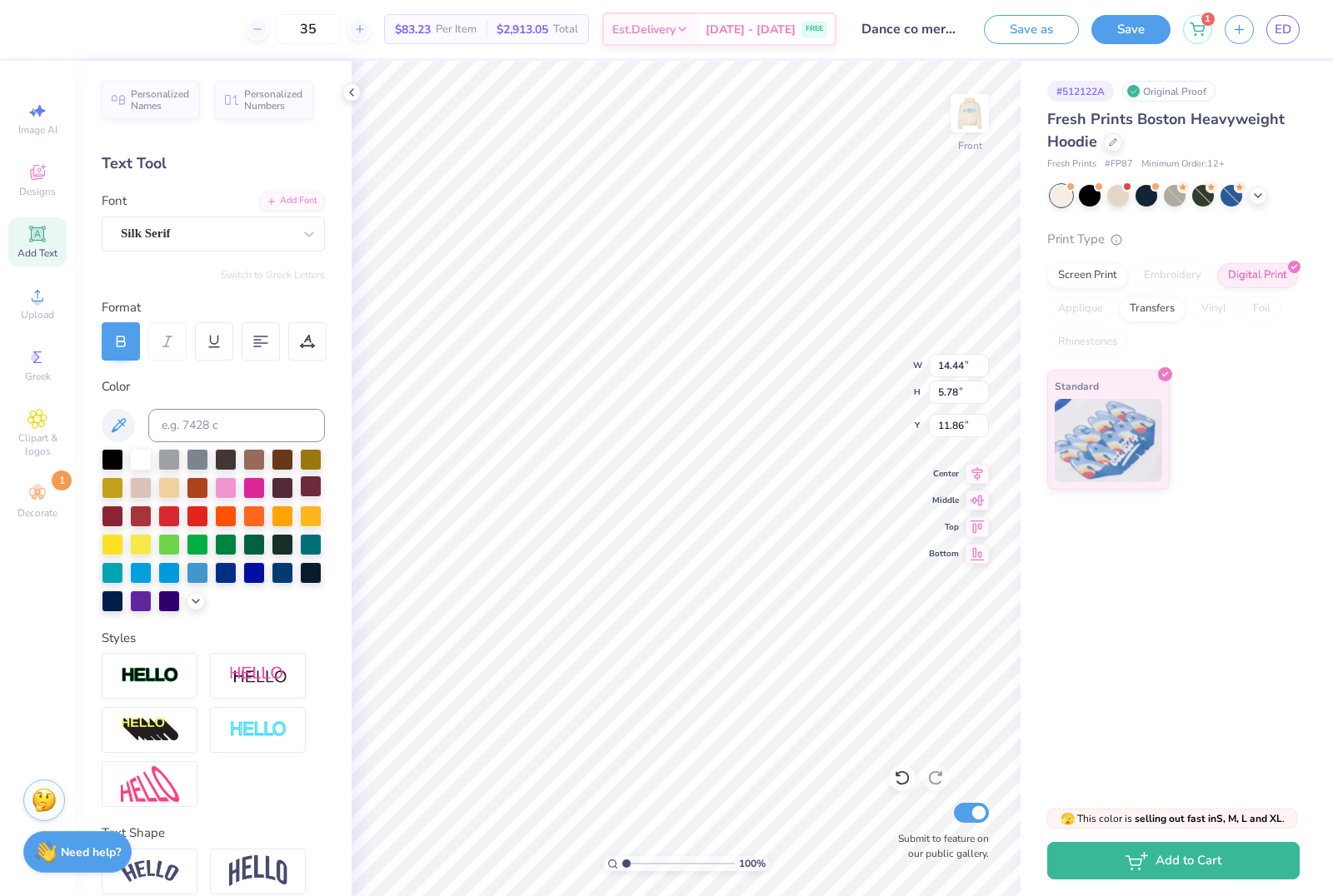
type input "9.81"
type input "3.93"
type input "14.32"
type textarea "much love, Dance co"
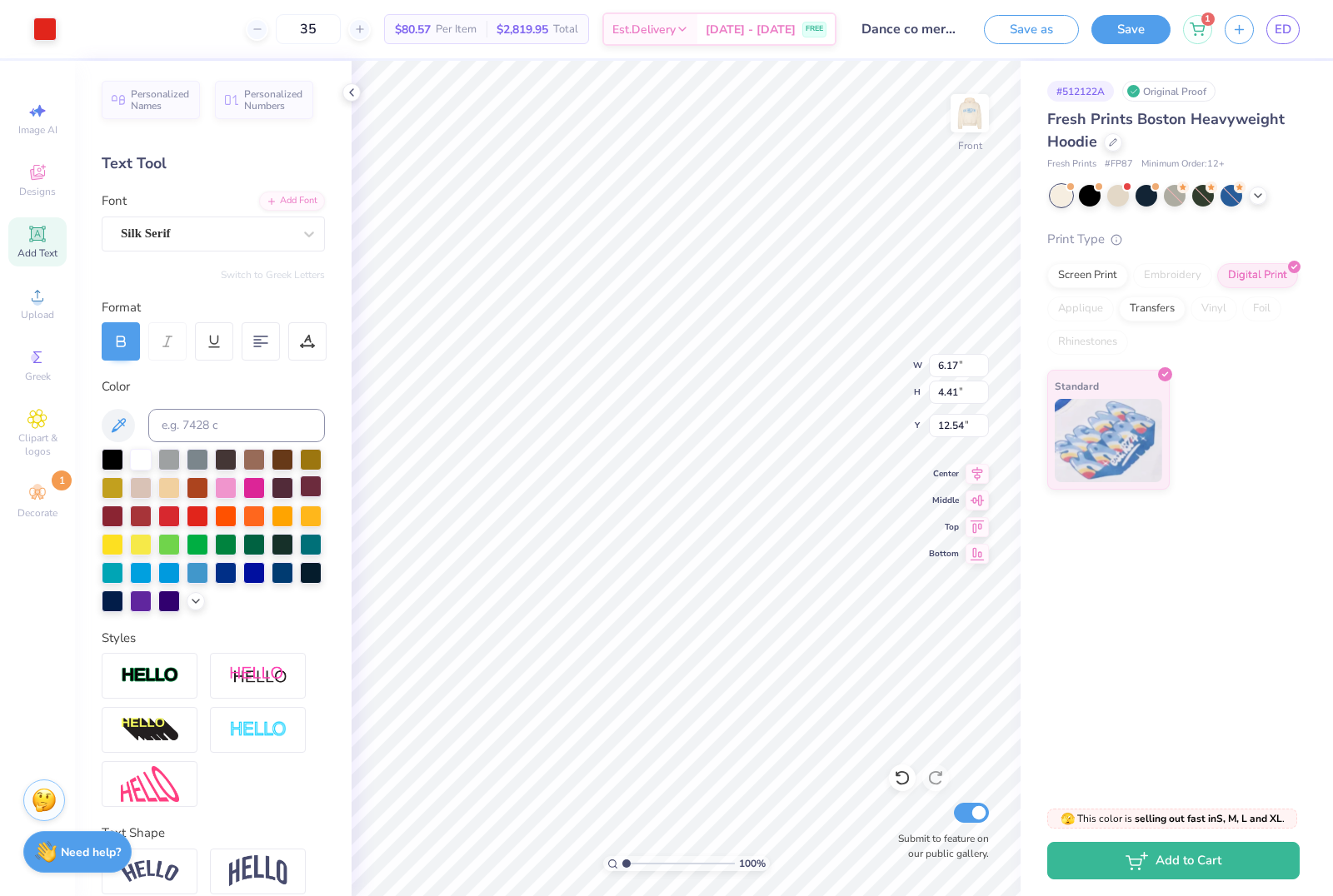
type input "7.97"
type input "5.70"
type input "11.47"
type input "13.70"
click at [190, 523] on div at bounding box center [197, 515] width 22 height 22
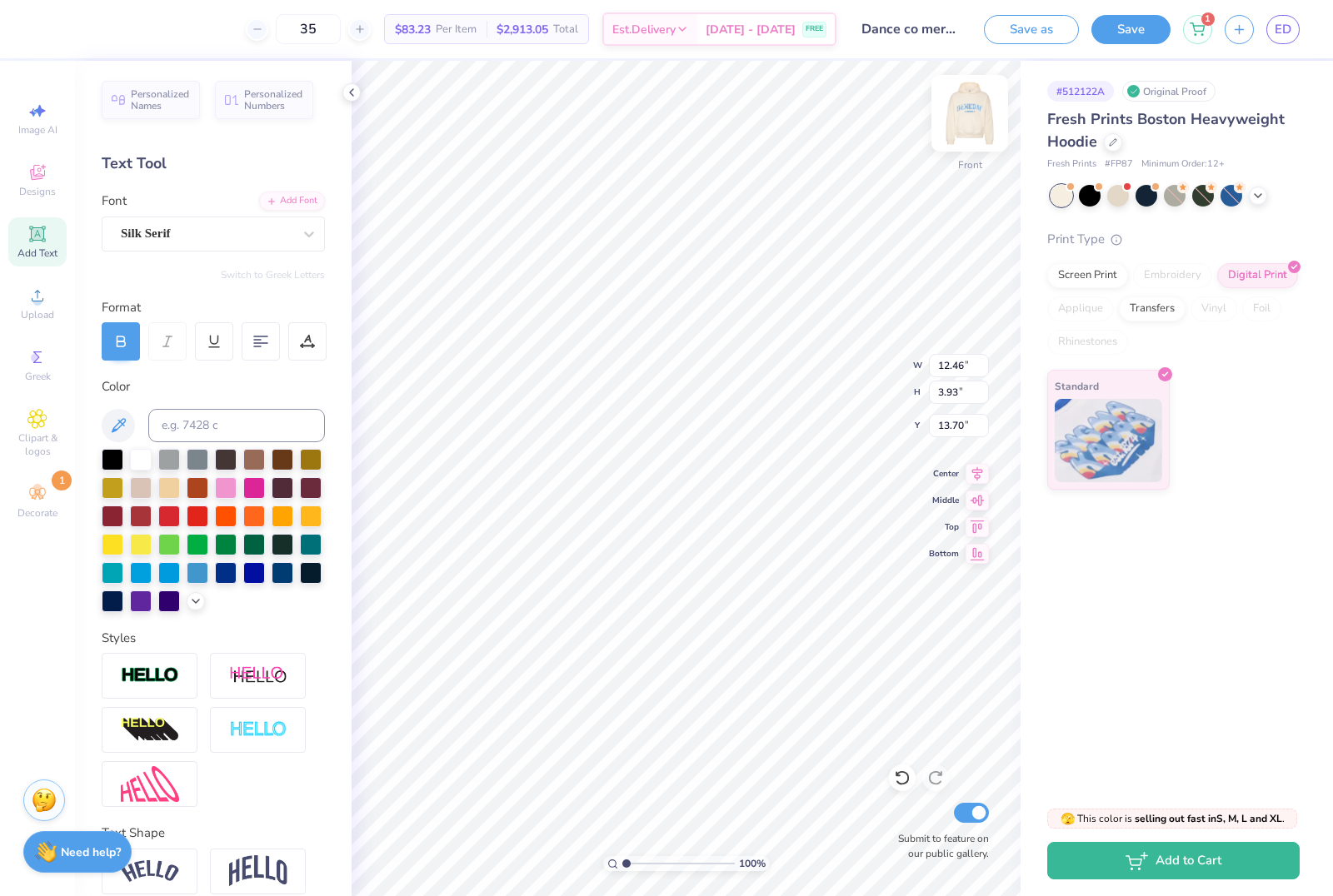
type input "16.04"
type textarea "much love, dance co"
type input "15.21"
click at [721, 677] on li "Delete" at bounding box center [727, 681] width 131 height 33
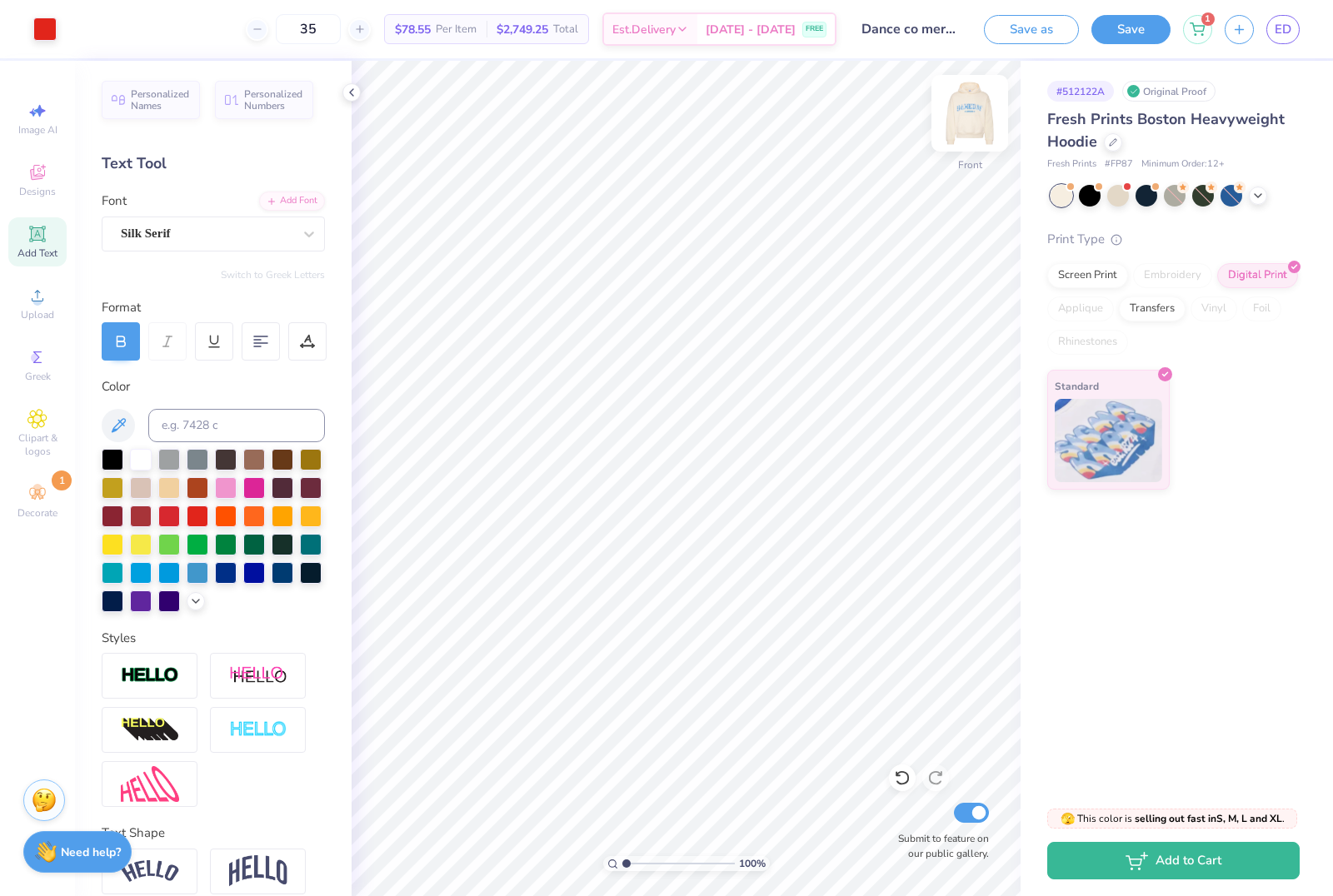
click at [987, 100] on img at bounding box center [969, 113] width 67 height 67
click at [983, 114] on img at bounding box center [969, 113] width 67 height 67
click at [975, 125] on img at bounding box center [969, 113] width 67 height 67
click at [976, 129] on img at bounding box center [969, 113] width 67 height 67
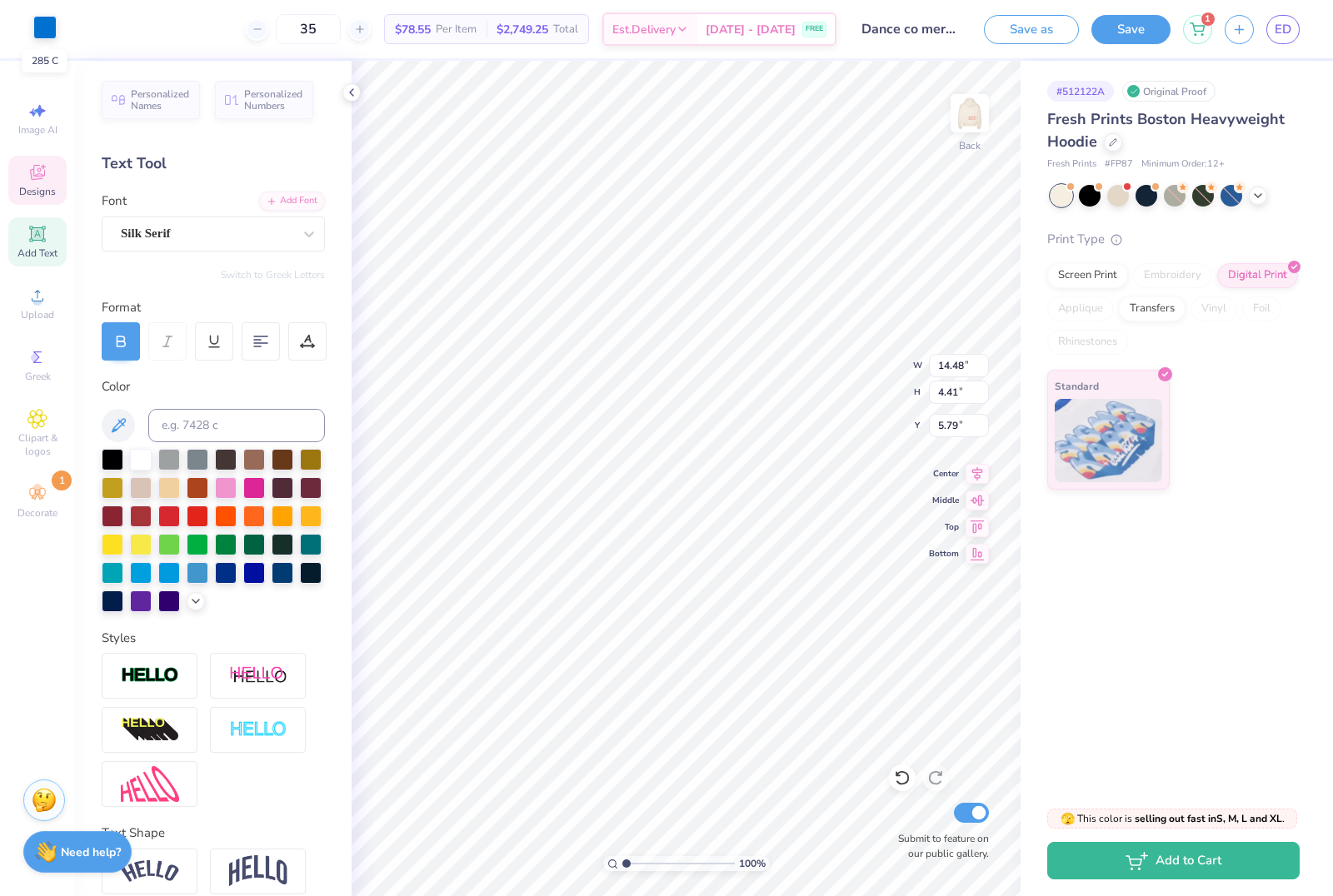
click at [36, 29] on div at bounding box center [44, 27] width 23 height 23
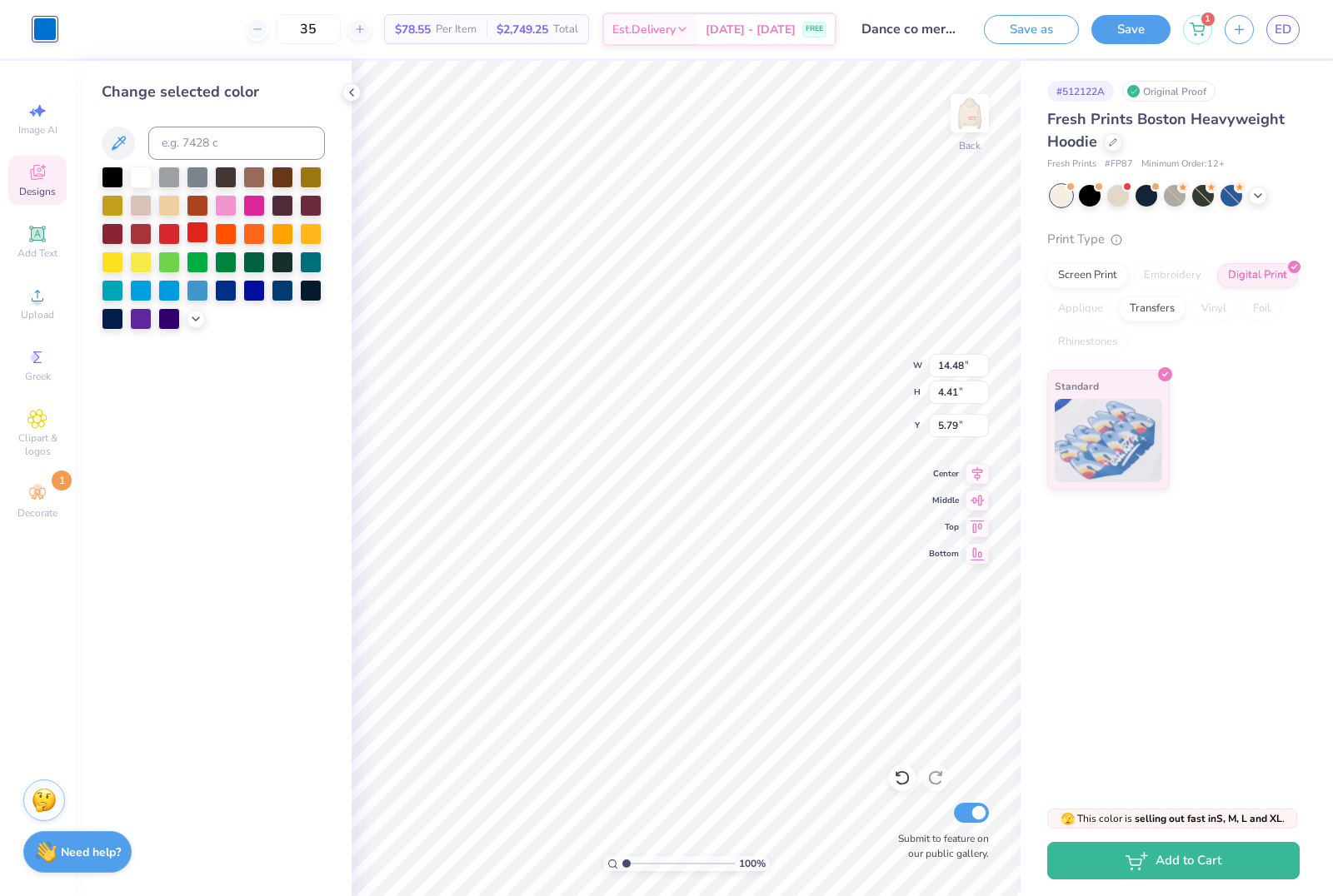
click at [190, 243] on div at bounding box center [197, 232] width 22 height 22
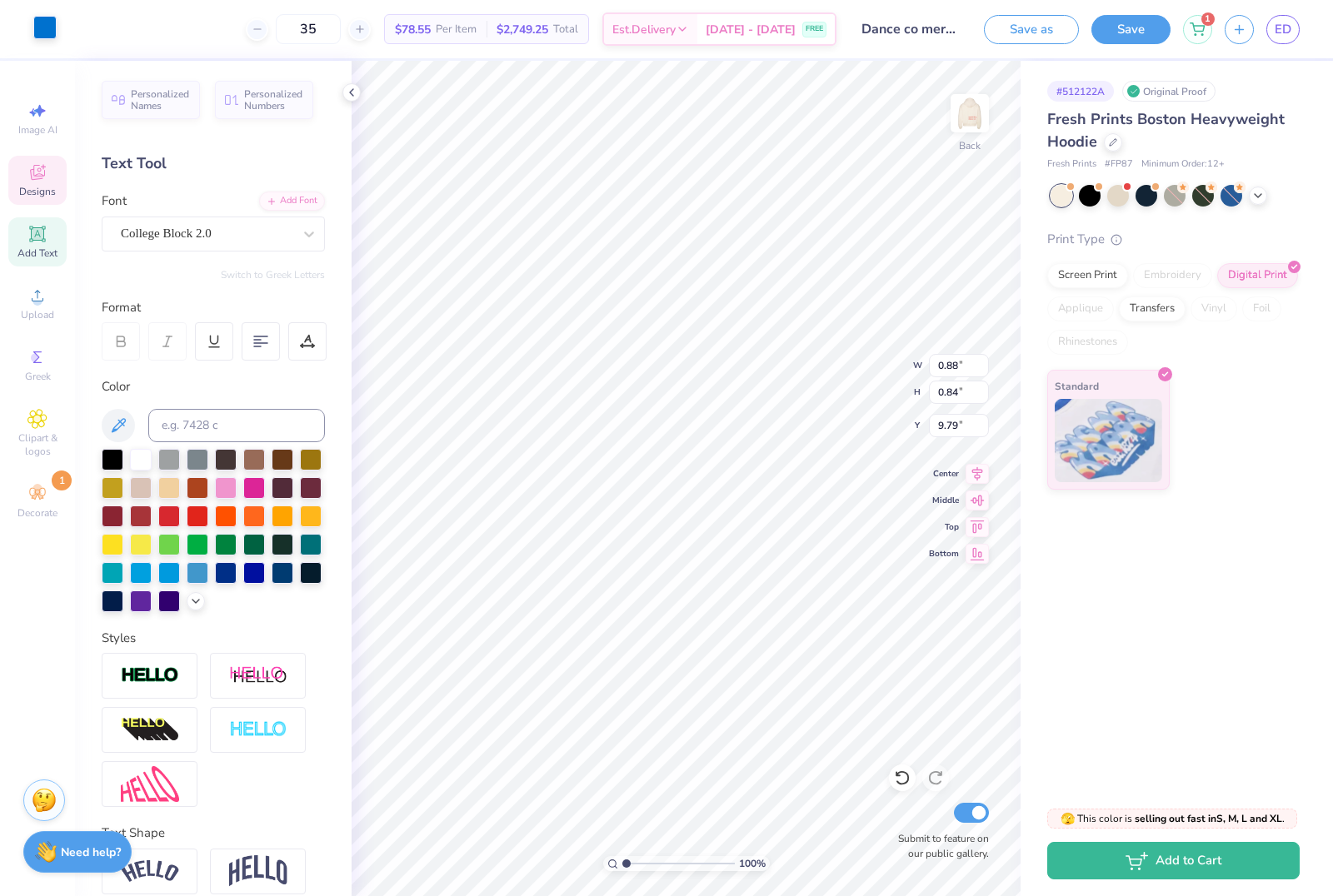
click at [43, 31] on div at bounding box center [44, 27] width 23 height 23
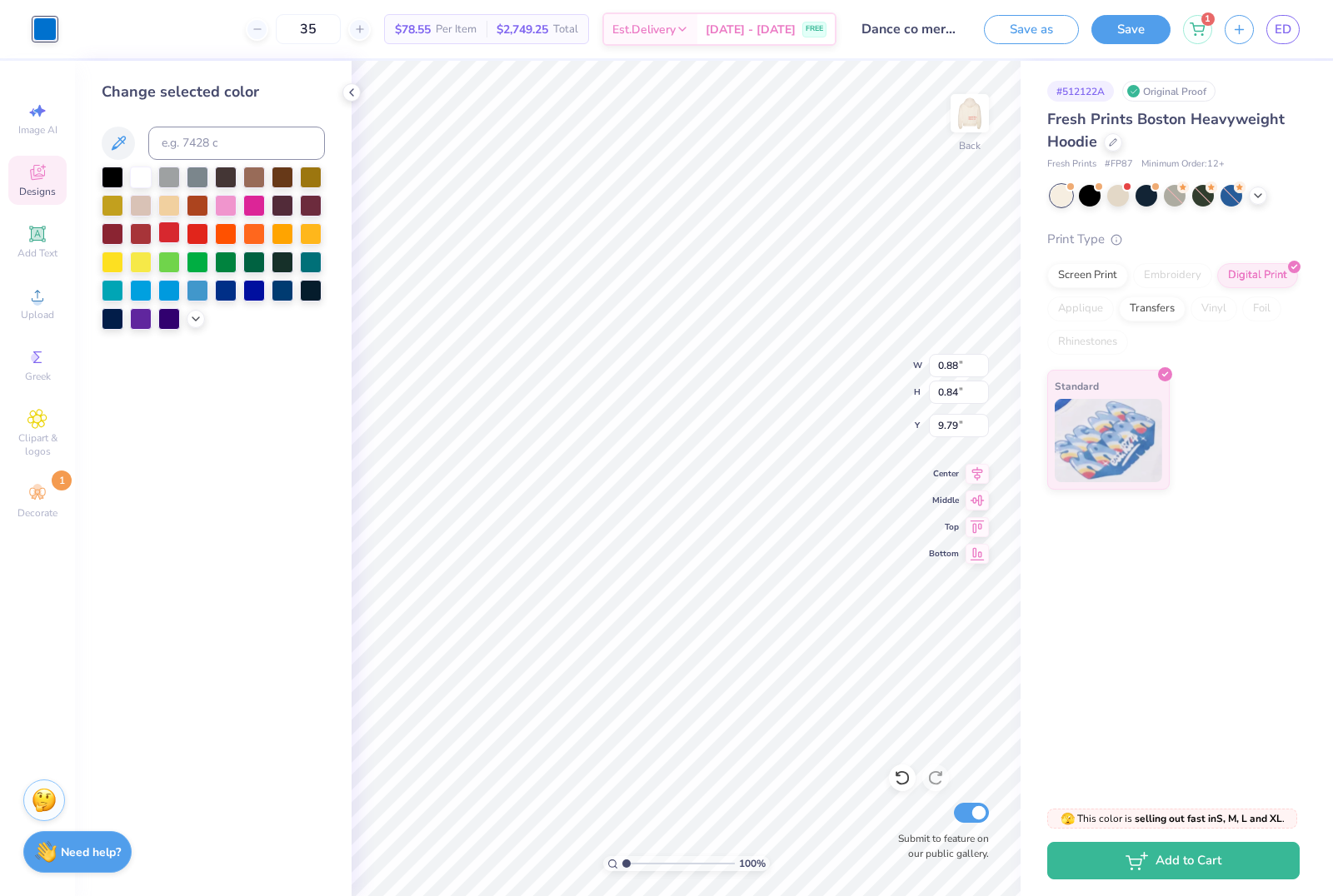
click at [174, 243] on div at bounding box center [169, 232] width 22 height 22
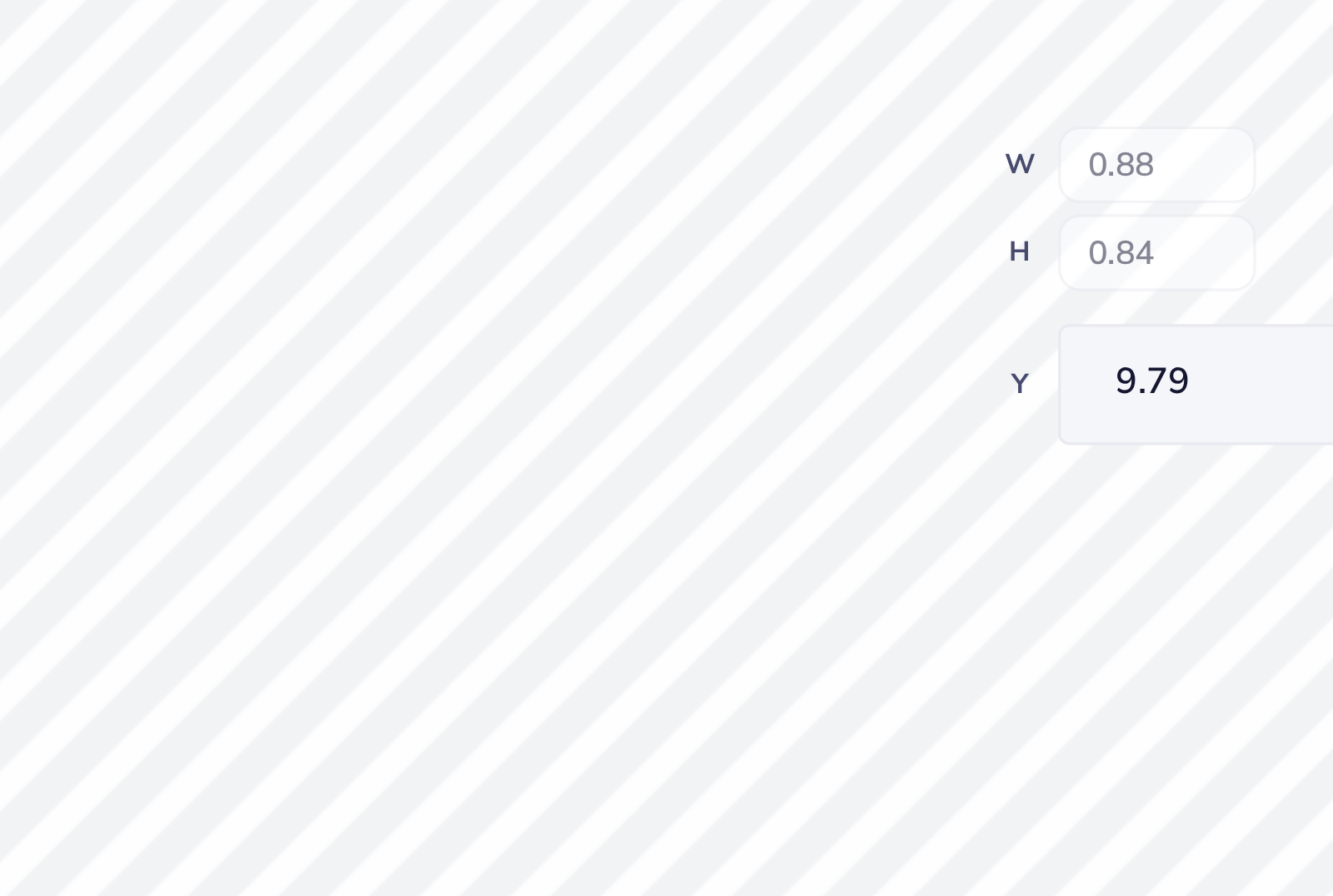
type input "14.48"
type input "4.41"
type input "5.79"
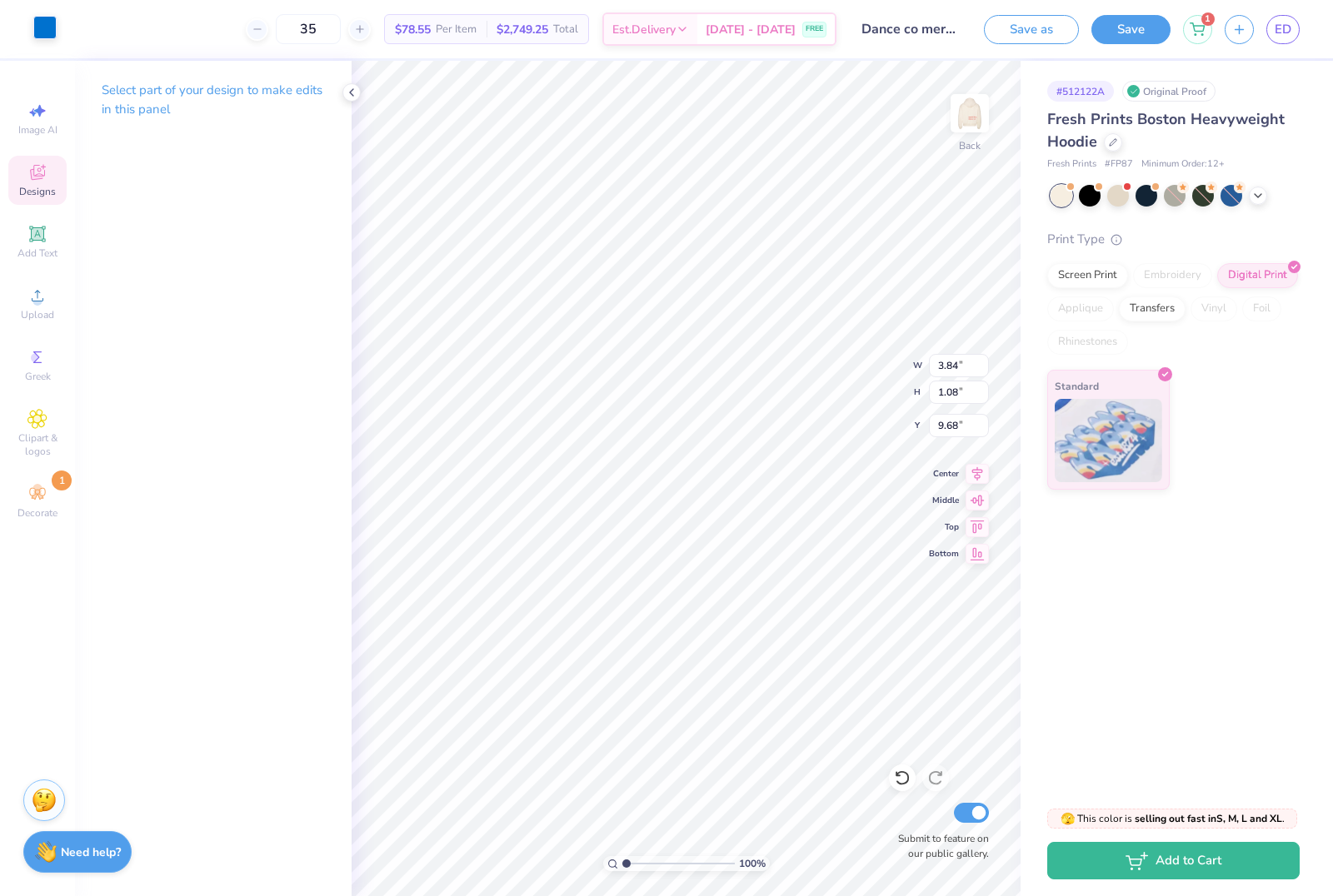
click at [50, 35] on div at bounding box center [44, 27] width 23 height 23
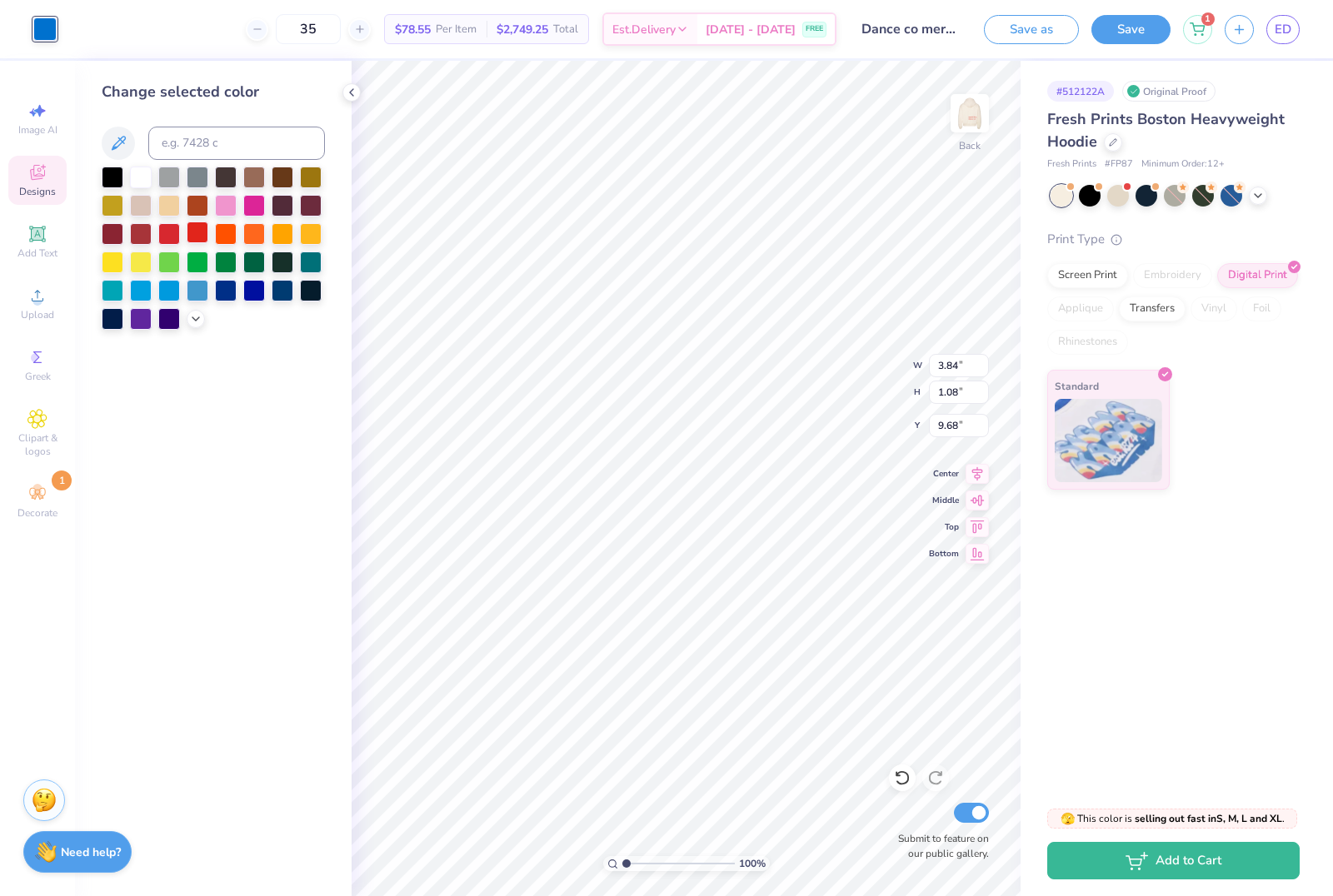
click at [194, 236] on div at bounding box center [197, 232] width 22 height 22
type input "3.32"
type input "0.54"
type input "9.94"
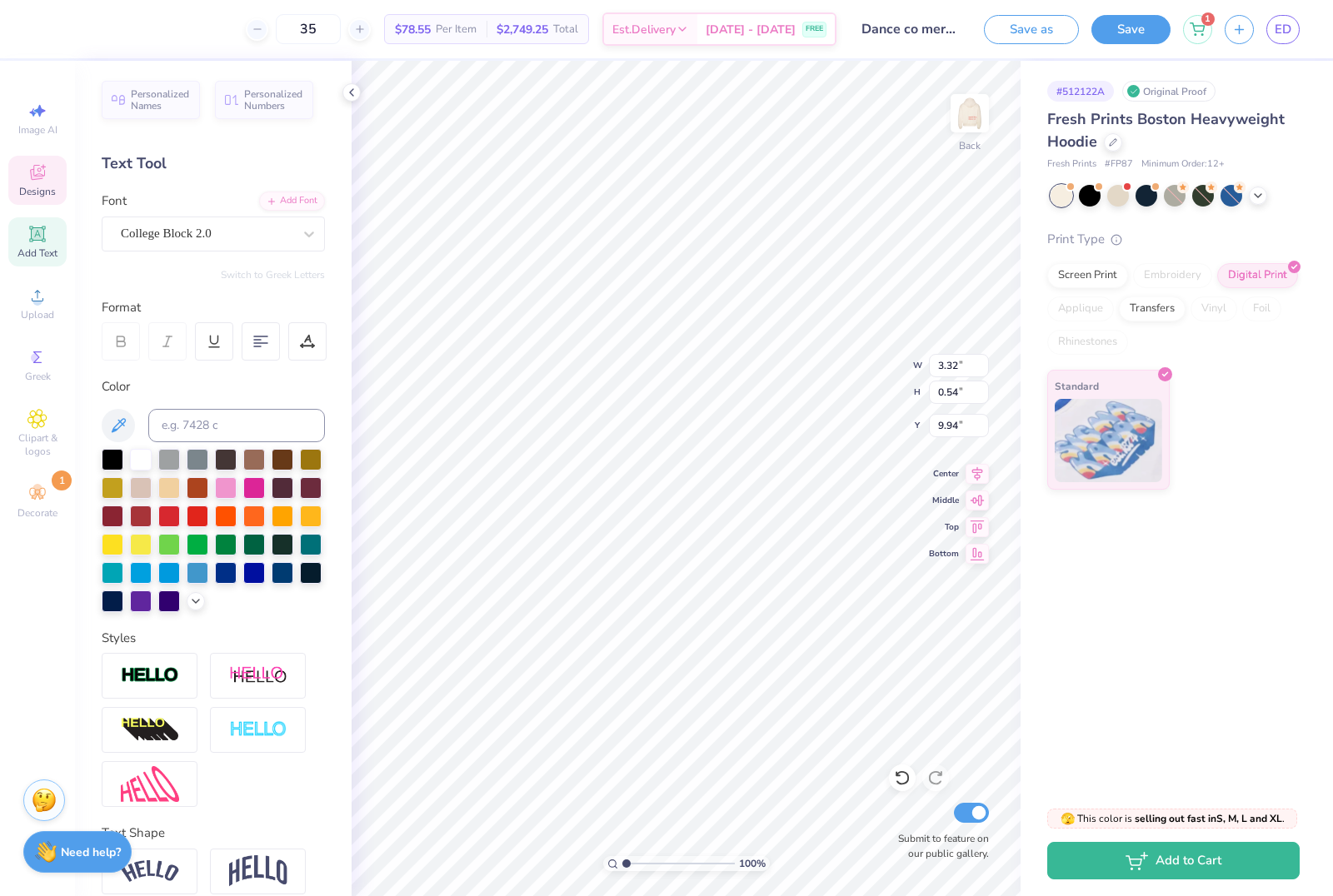
type input "0.88"
type input "0.84"
type input "9.79"
click at [43, 29] on div at bounding box center [44, 27] width 23 height 23
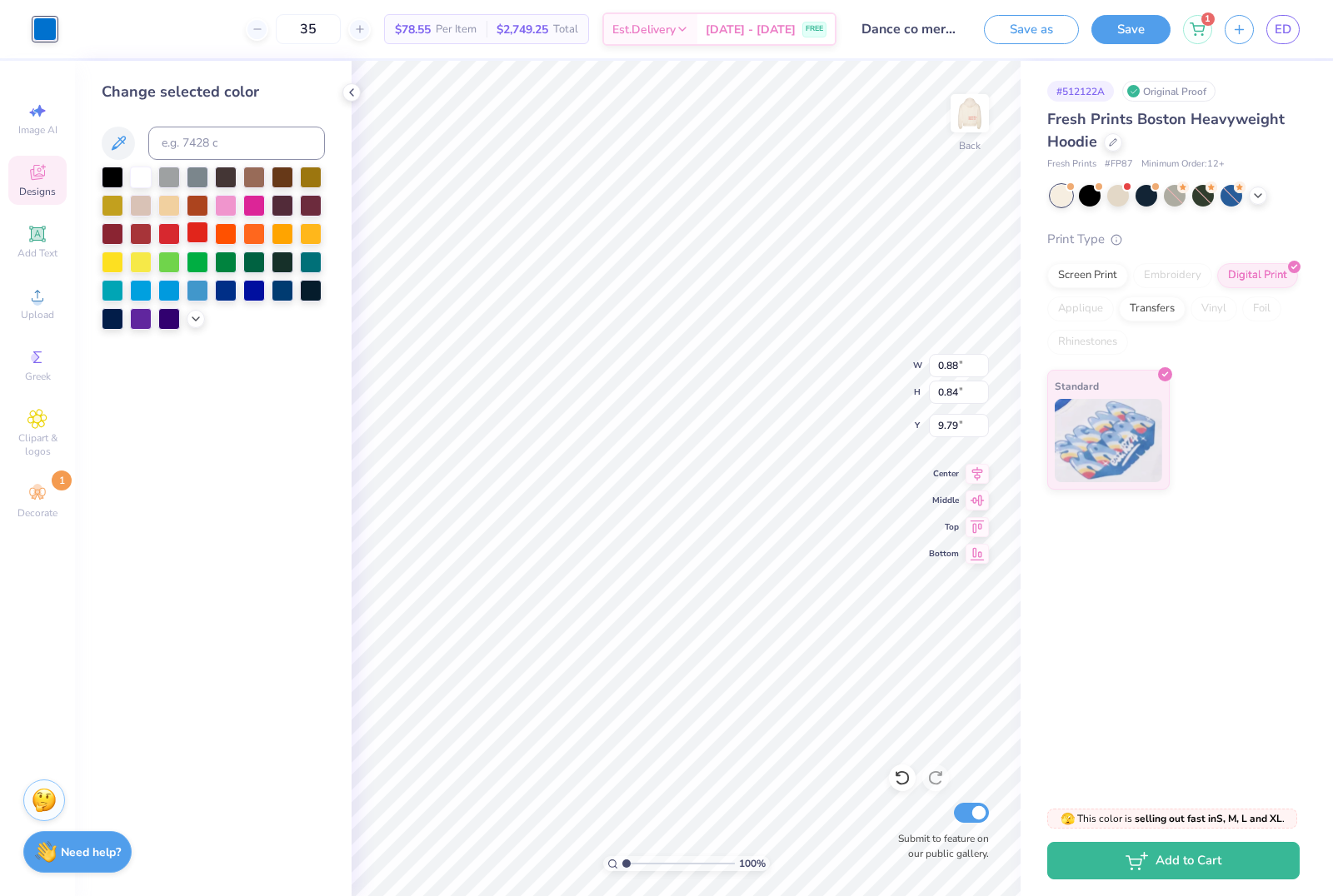
click at [201, 235] on div at bounding box center [197, 232] width 22 height 22
type input "3.32"
type input "0.54"
type input "9.94"
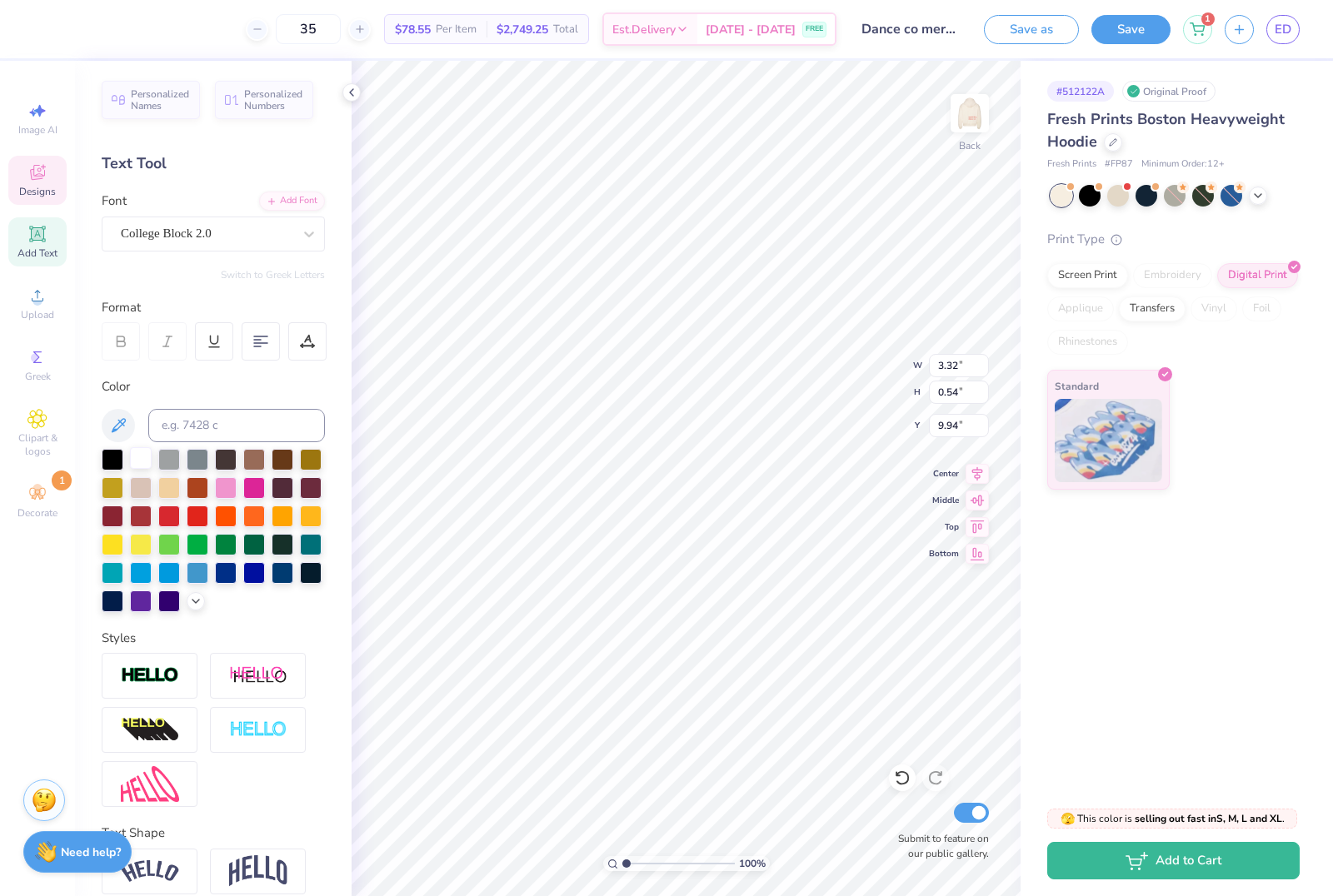
click at [140, 457] on div at bounding box center [141, 458] width 22 height 22
click at [969, 122] on img at bounding box center [969, 113] width 67 height 67
